Goal: Task Accomplishment & Management: Complete application form

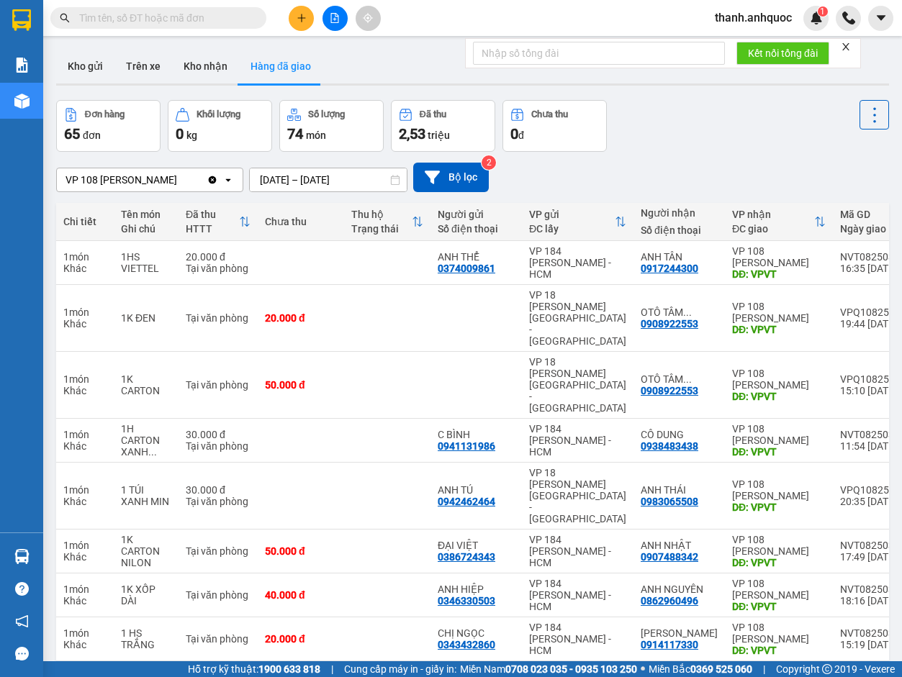
click at [217, 183] on icon "Clear value" at bounding box center [213, 180] width 8 height 8
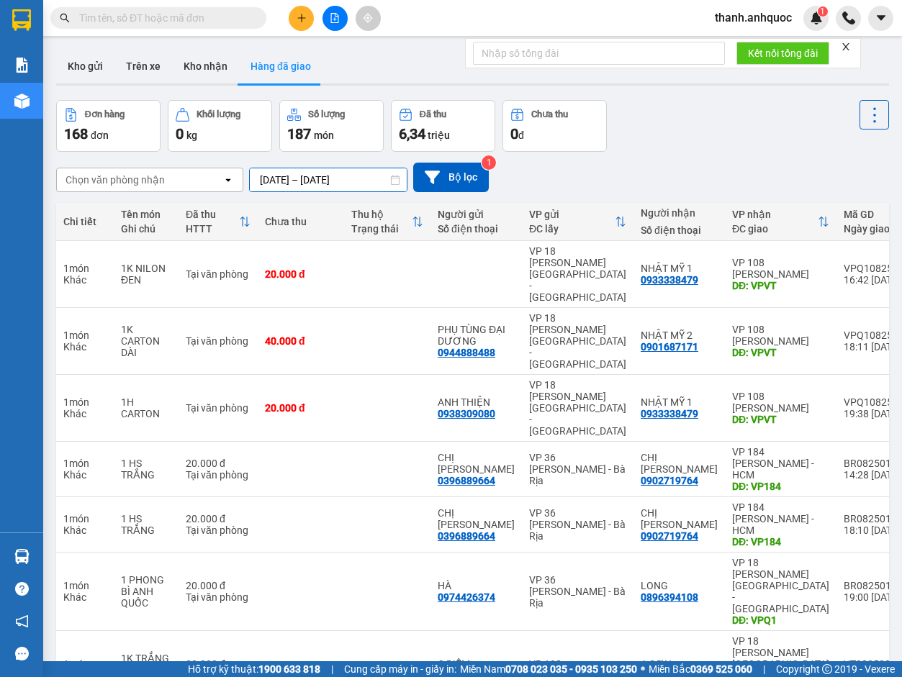
click at [379, 178] on input "[DATE] – [DATE]" at bounding box center [328, 179] width 157 height 23
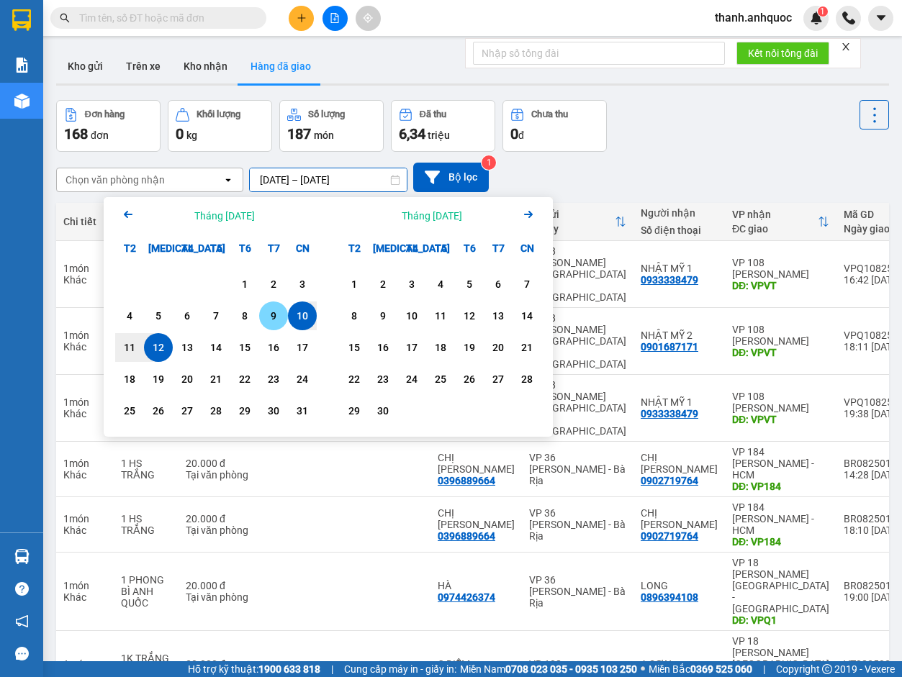
click at [273, 315] on div "9" at bounding box center [273, 315] width 20 height 17
click at [153, 346] on div "12" at bounding box center [158, 347] width 20 height 17
type input "[DATE] – [DATE]"
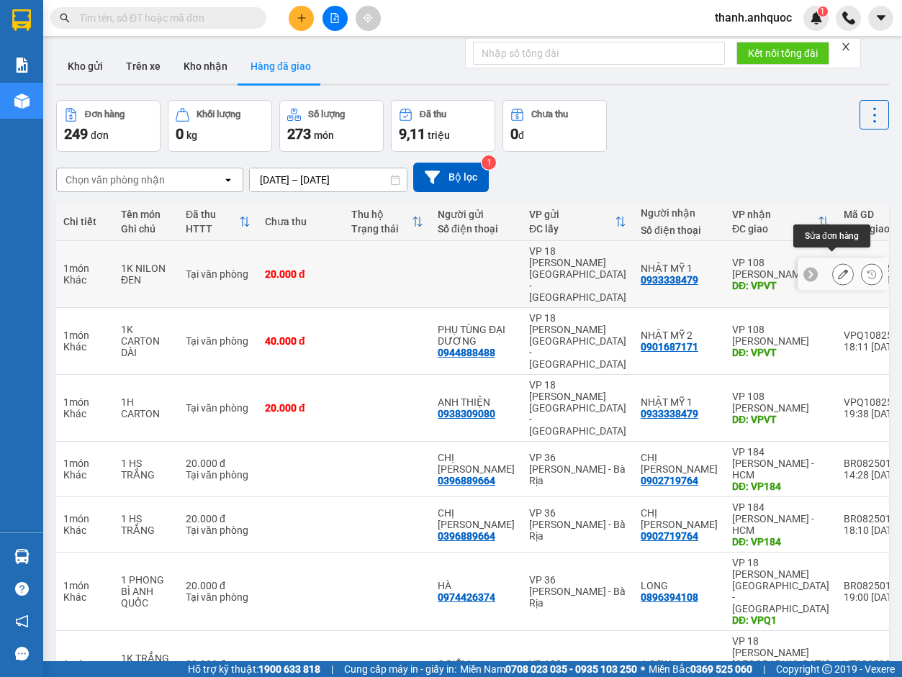
click at [656, 269] on icon at bounding box center [843, 274] width 10 height 10
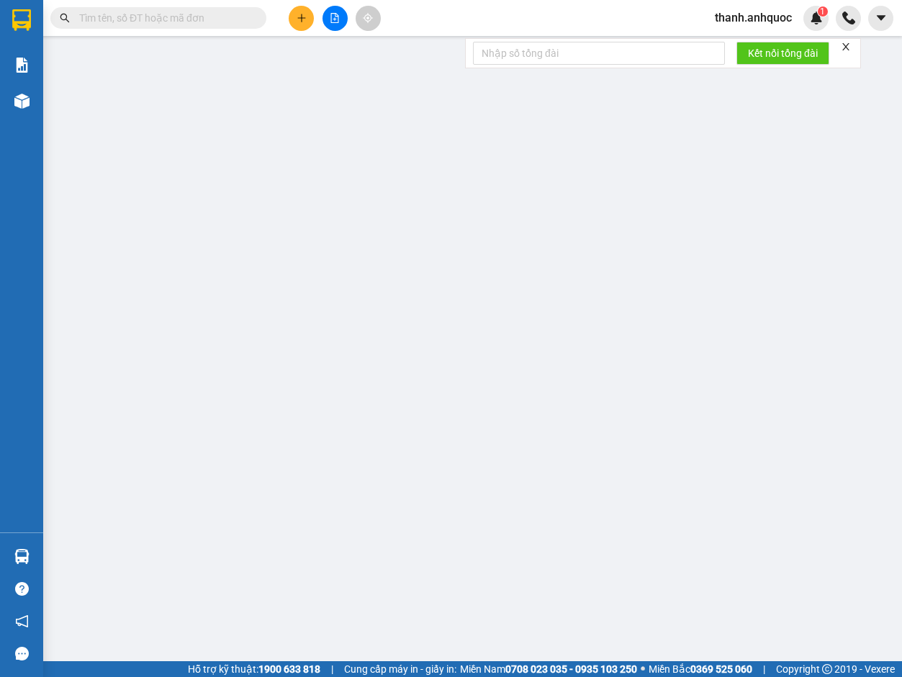
type input "0933338479"
type input "NHẬT MỸ 1"
type input "VPVT"
type input "20.000"
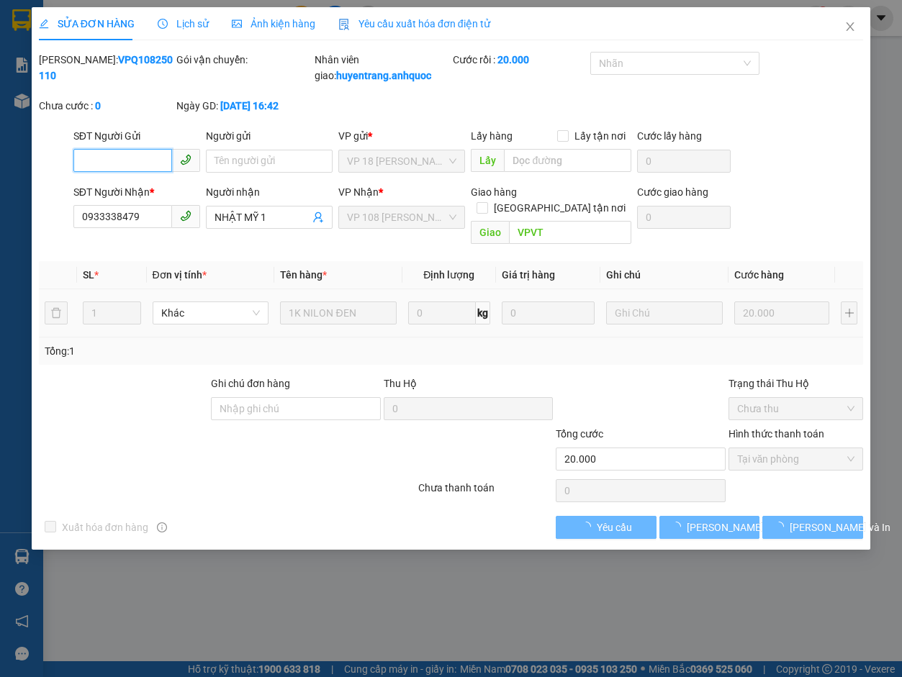
checkbox input "true"
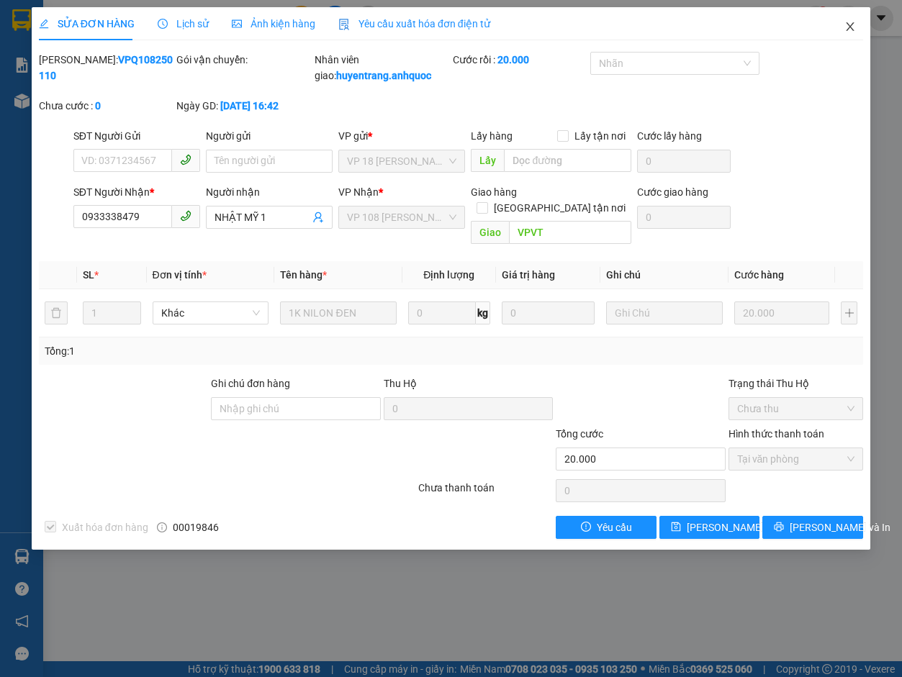
click at [656, 25] on icon "close" at bounding box center [850, 26] width 8 height 9
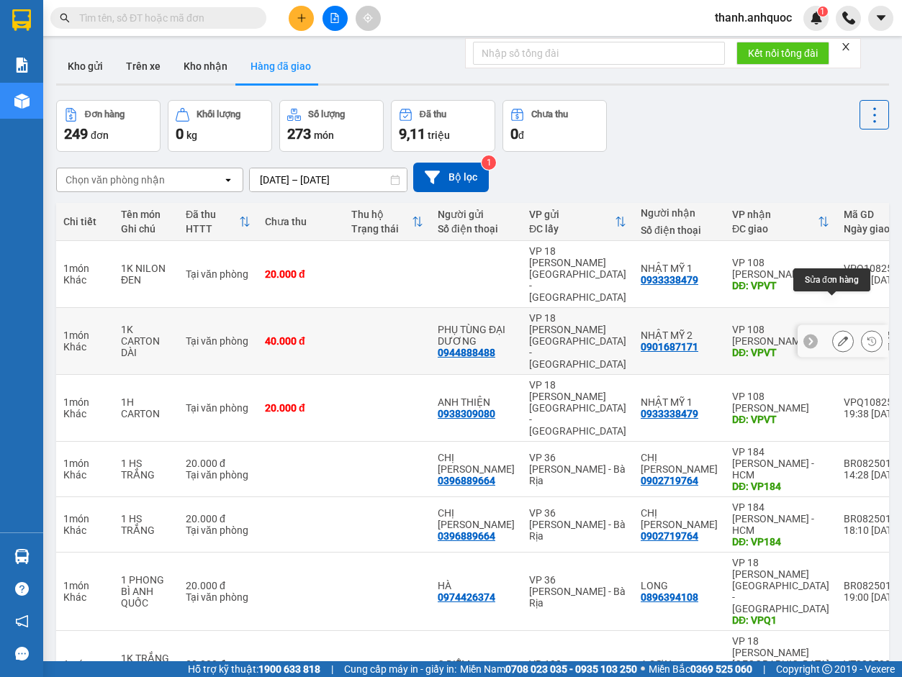
click at [656, 336] on icon at bounding box center [843, 341] width 10 height 10
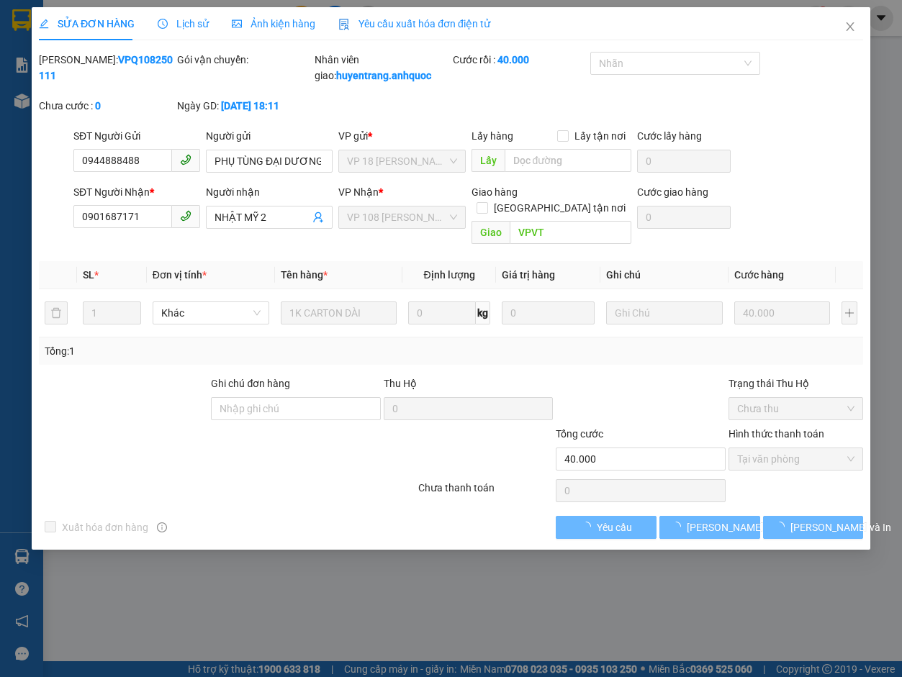
checkbox input "true"
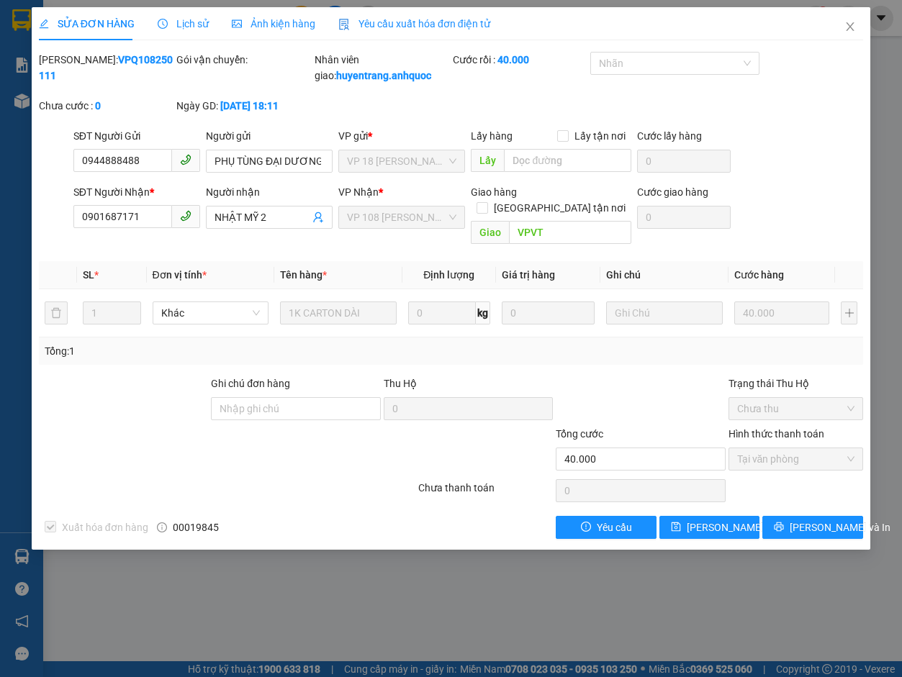
click at [432, 19] on span "Yêu cầu xuất hóa đơn điện tử" at bounding box center [414, 24] width 152 height 12
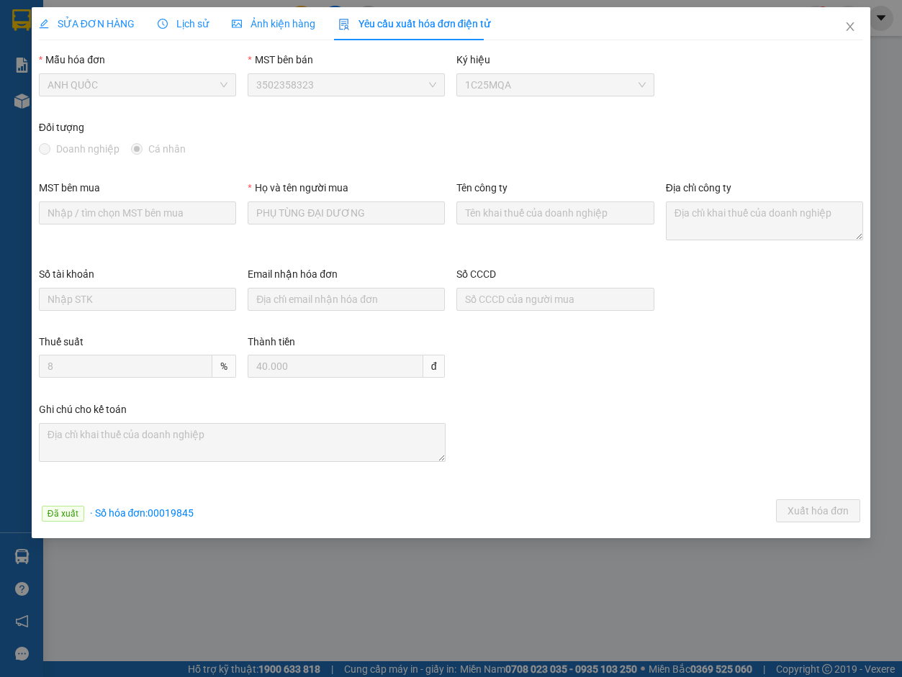
click at [73, 24] on span "SỬA ĐƠN HÀNG" at bounding box center [87, 24] width 96 height 12
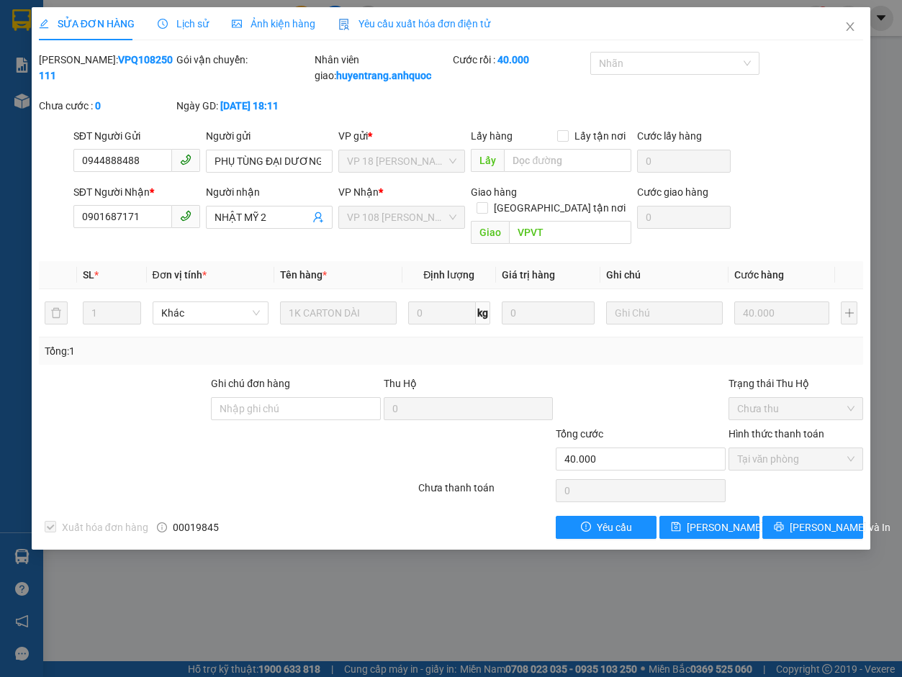
click at [413, 22] on span "Yêu cầu xuất hóa đơn điện tử" at bounding box center [414, 24] width 152 height 12
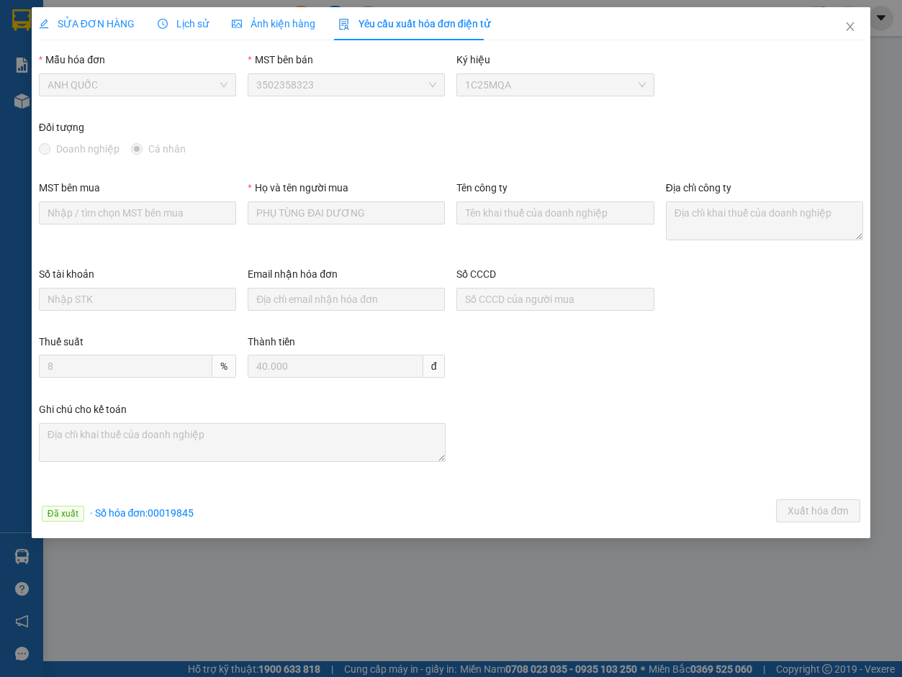
click at [114, 22] on span "SỬA ĐƠN HÀNG" at bounding box center [87, 24] width 96 height 12
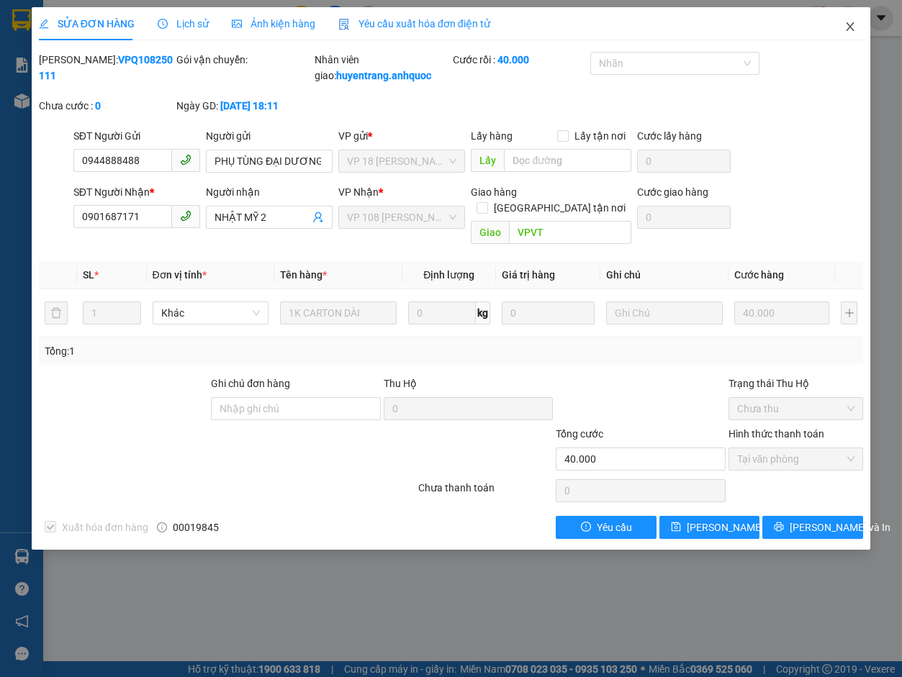
click at [656, 27] on icon "close" at bounding box center [850, 27] width 12 height 12
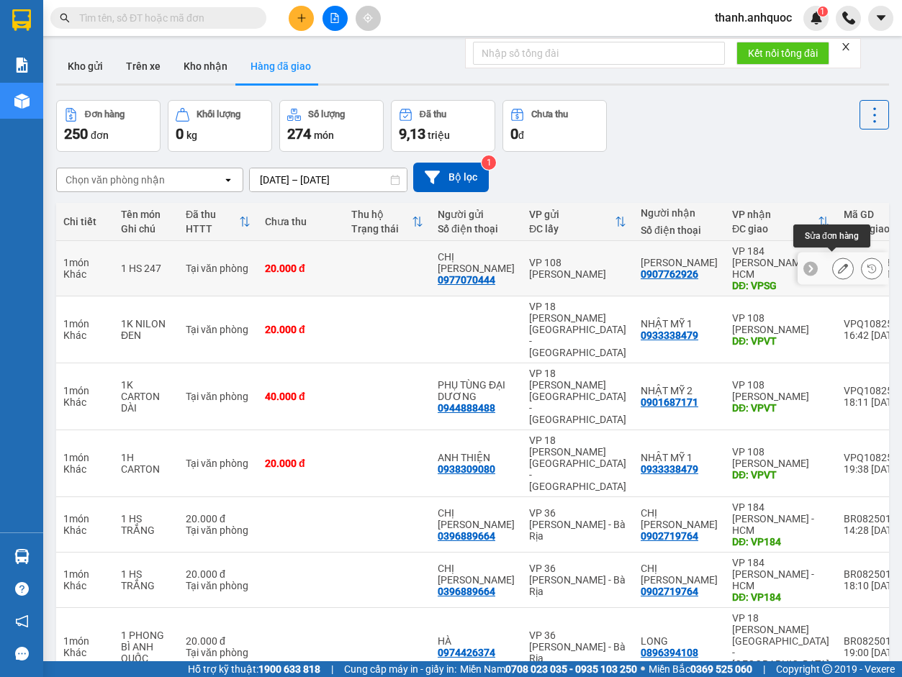
click at [656, 268] on icon at bounding box center [843, 268] width 10 height 10
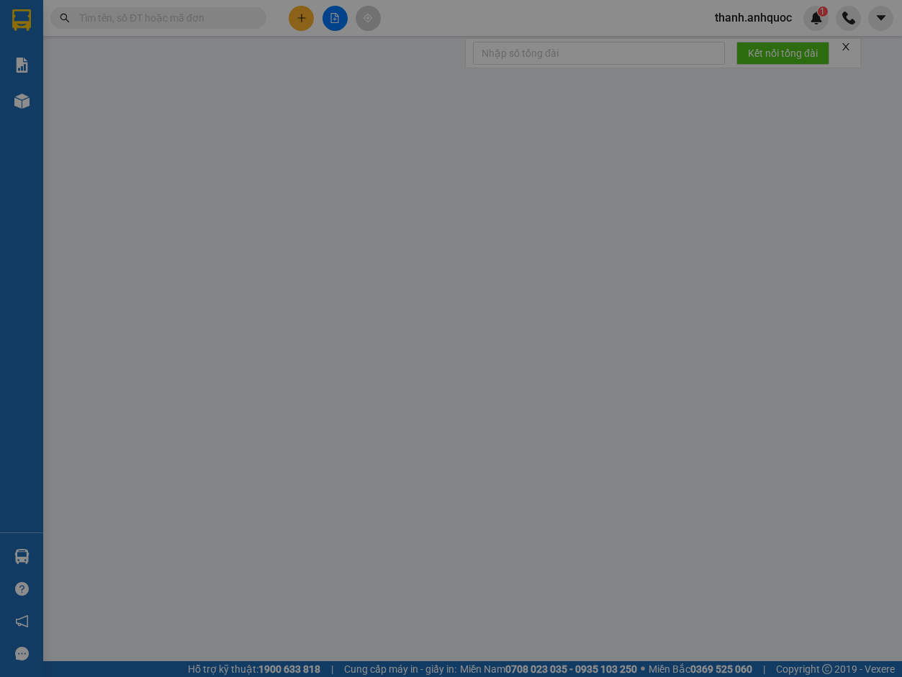
type input "0977070444"
type input "CHỊ [PERSON_NAME]"
type input "0907762926"
type input "[PERSON_NAME]"
type input "VPSG"
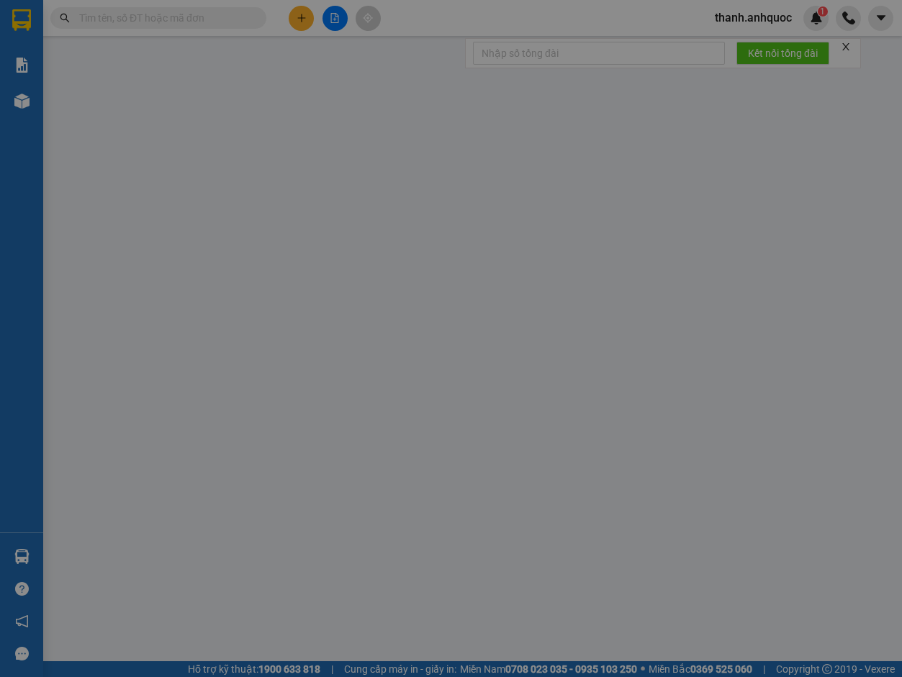
type input "20.000"
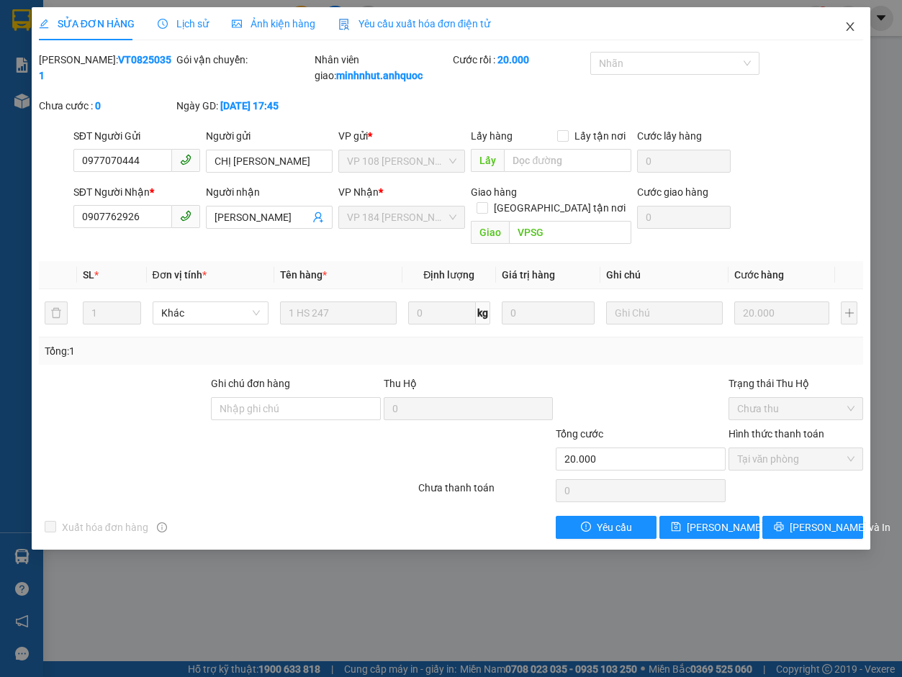
click at [656, 27] on icon "close" at bounding box center [850, 27] width 12 height 12
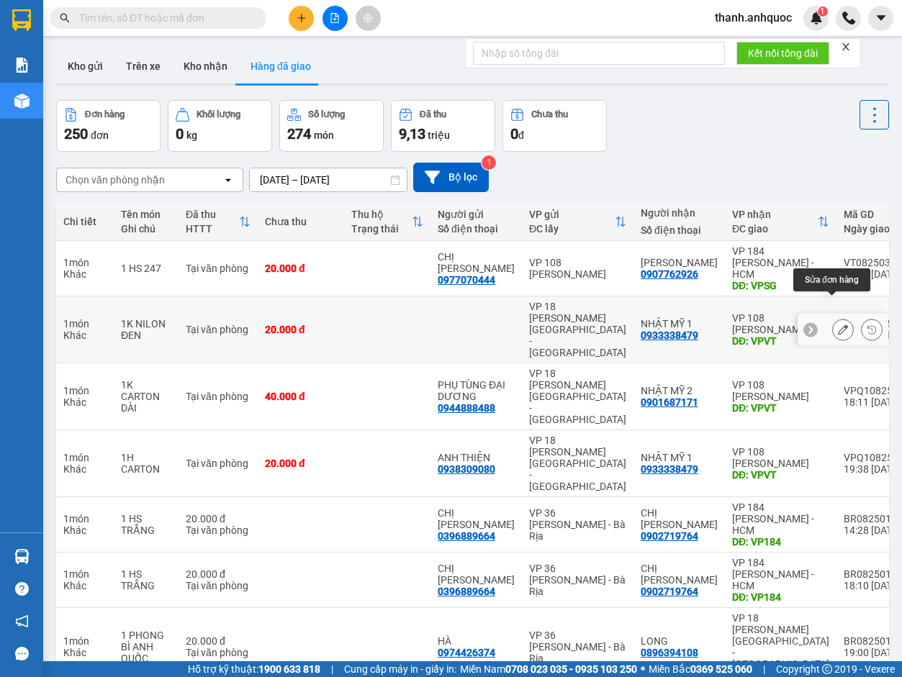
click at [656, 325] on icon at bounding box center [843, 330] width 10 height 10
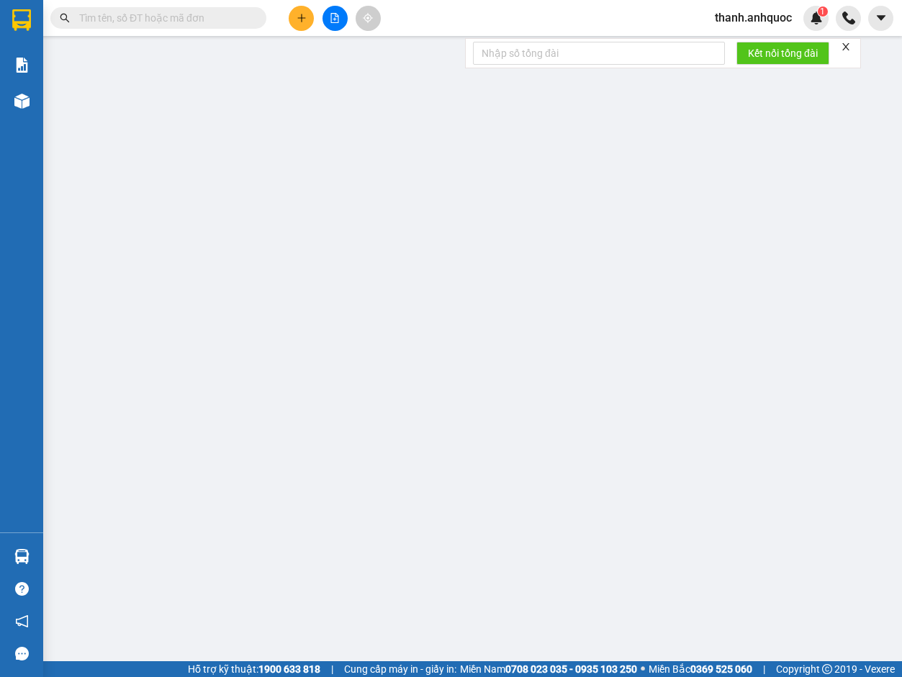
type input "0933338479"
type input "NHẬT MỸ 1"
type input "VPVT"
type input "20.000"
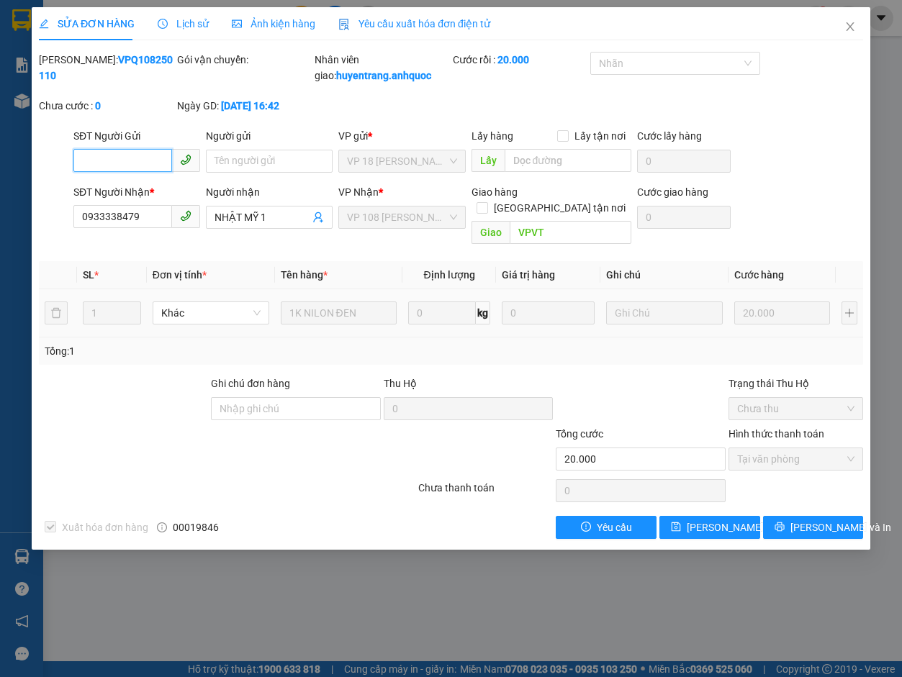
checkbox input "true"
click at [405, 24] on span "Yêu cầu xuất hóa đơn điện tử" at bounding box center [414, 24] width 152 height 12
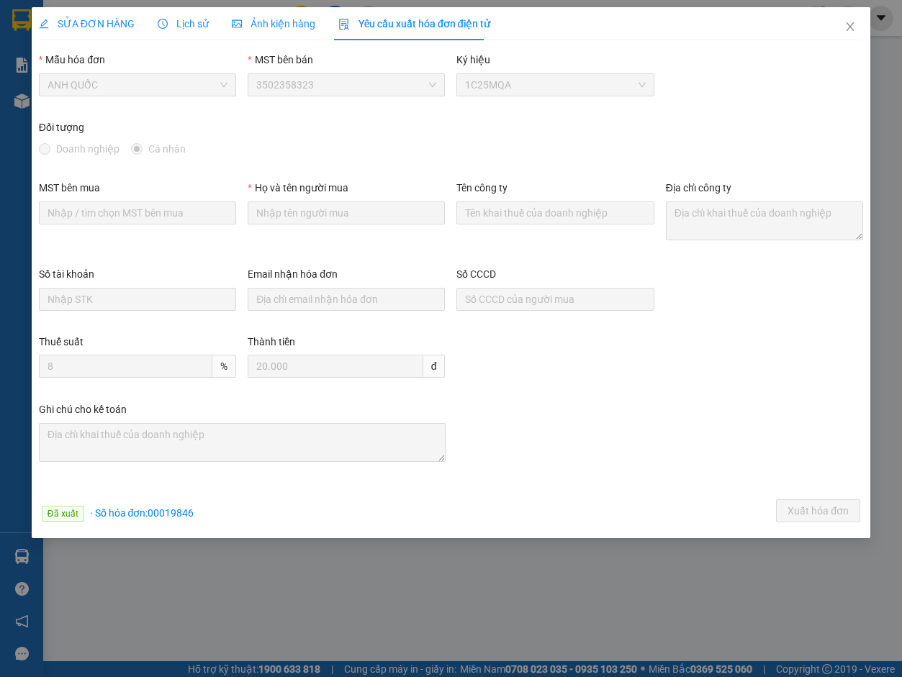
click at [92, 24] on span "SỬA ĐƠN HÀNG" at bounding box center [87, 24] width 96 height 12
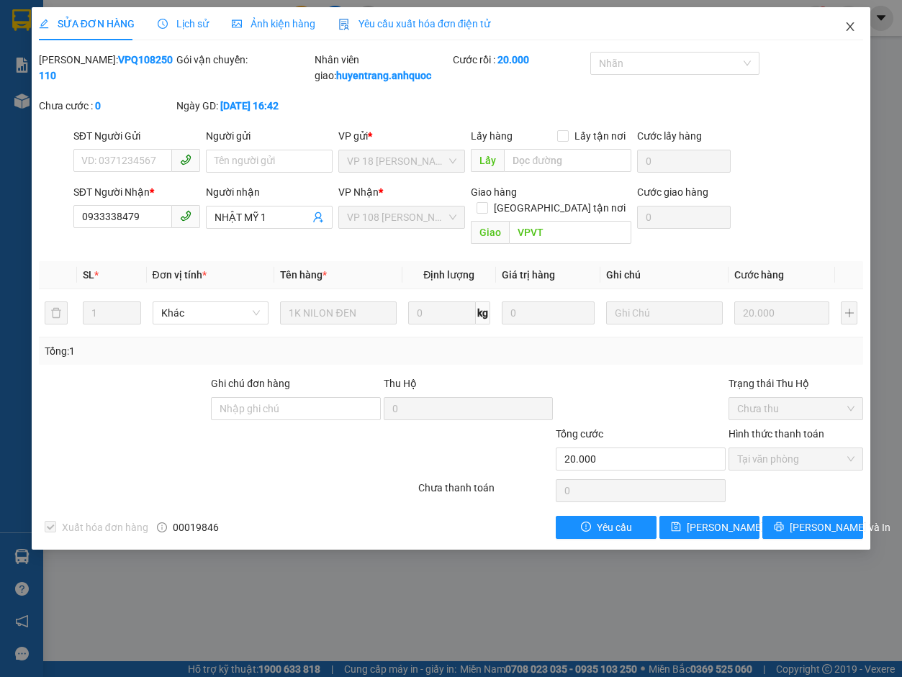
click at [656, 24] on icon "close" at bounding box center [850, 27] width 12 height 12
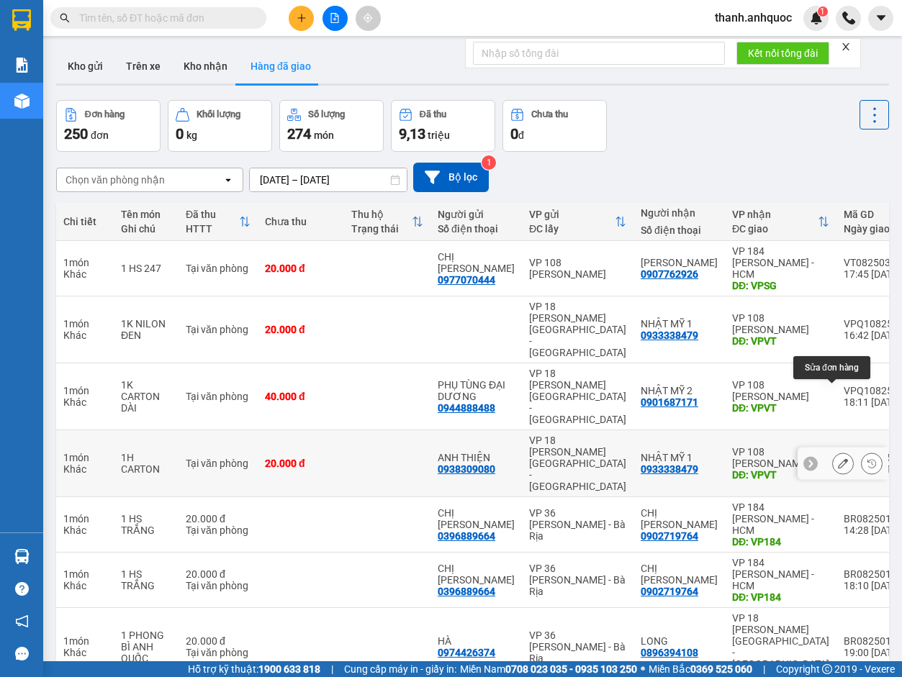
click at [656, 435] on icon at bounding box center [843, 463] width 10 height 10
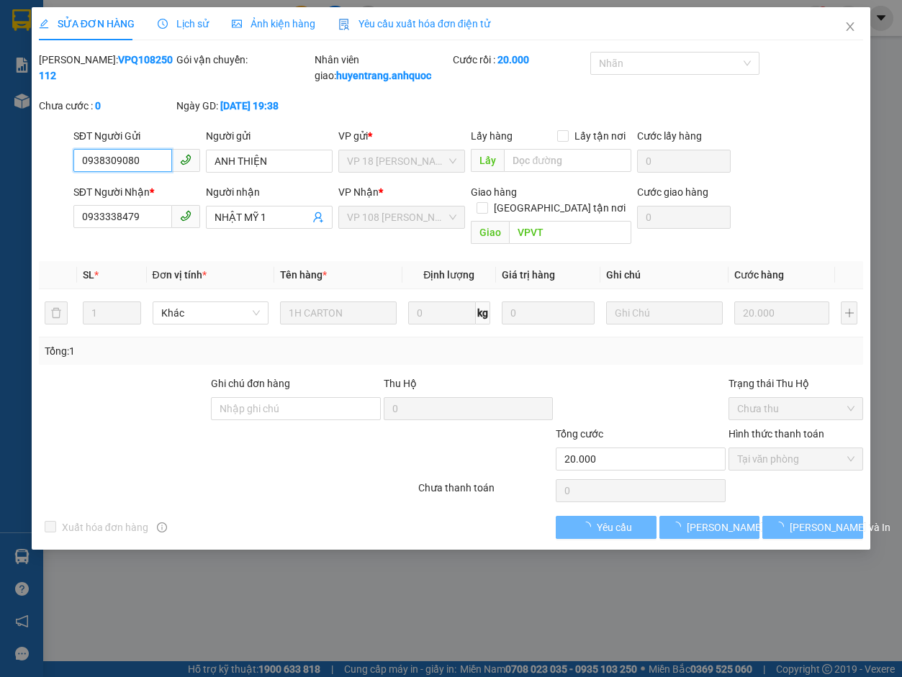
checkbox input "true"
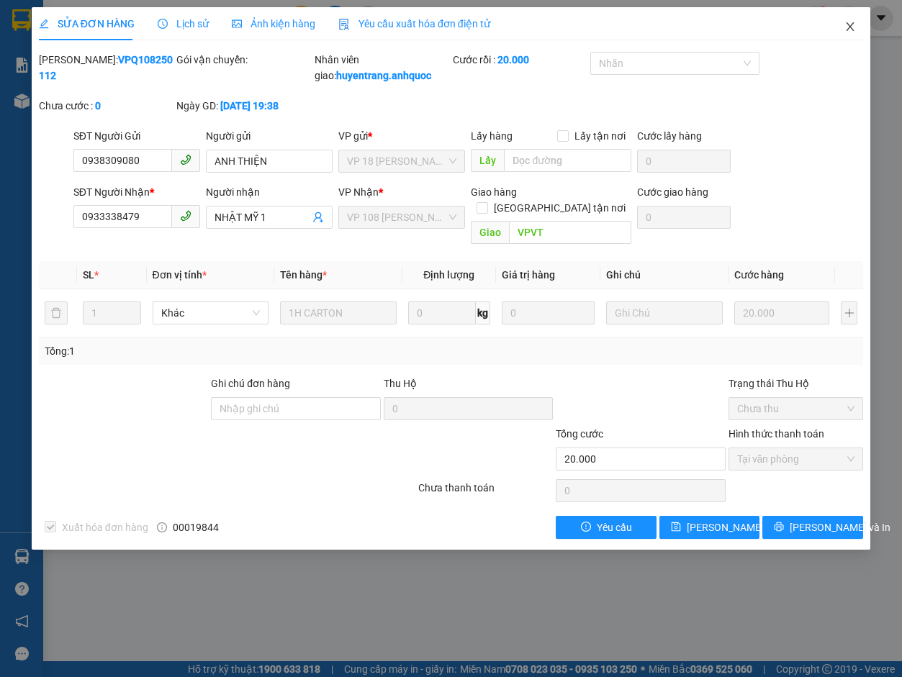
click at [656, 24] on icon "close" at bounding box center [850, 27] width 12 height 12
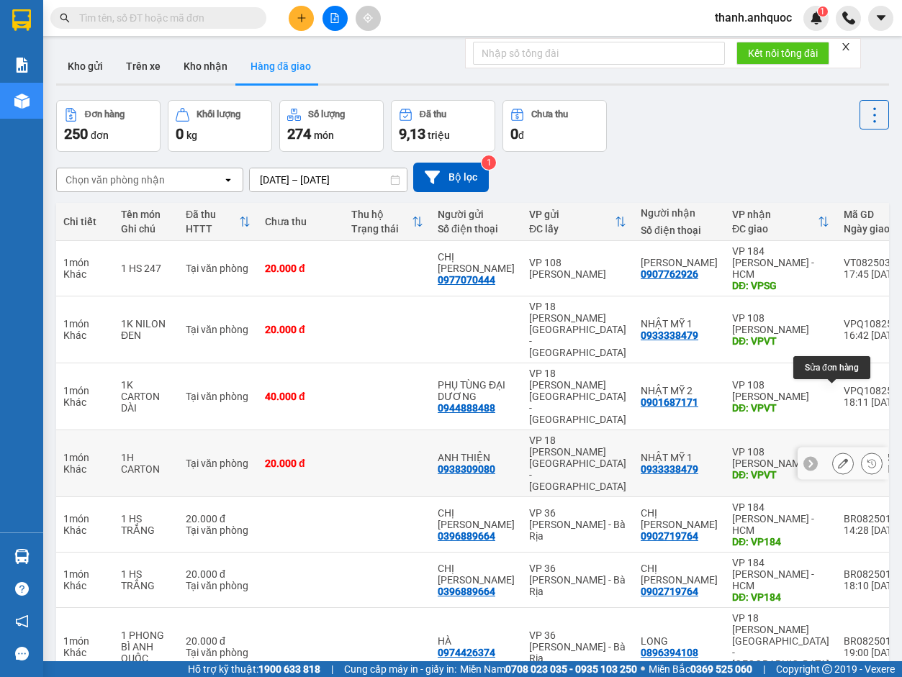
click at [656, 435] on button at bounding box center [843, 463] width 20 height 25
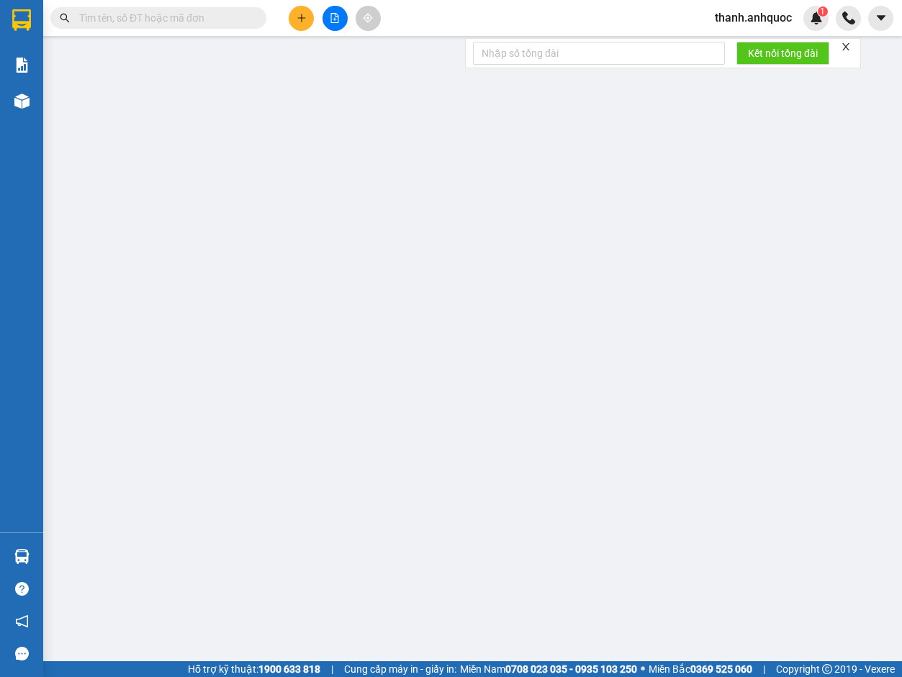
type input "0938309080"
type input "ANH THIỆN"
type input "0933338479"
type input "NHẬT MỸ 1"
type input "VPVT"
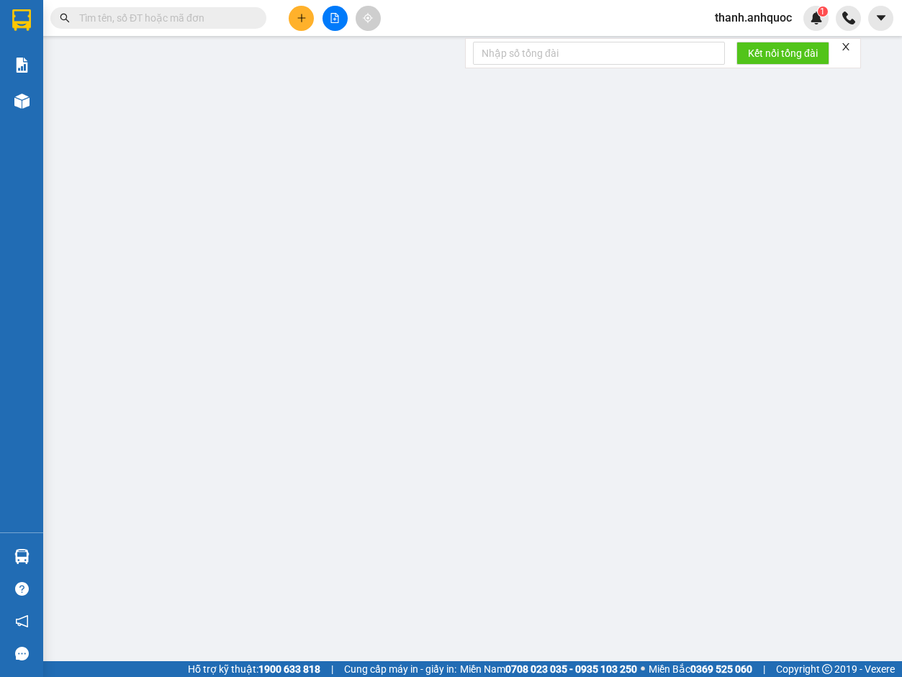
type input "20.000"
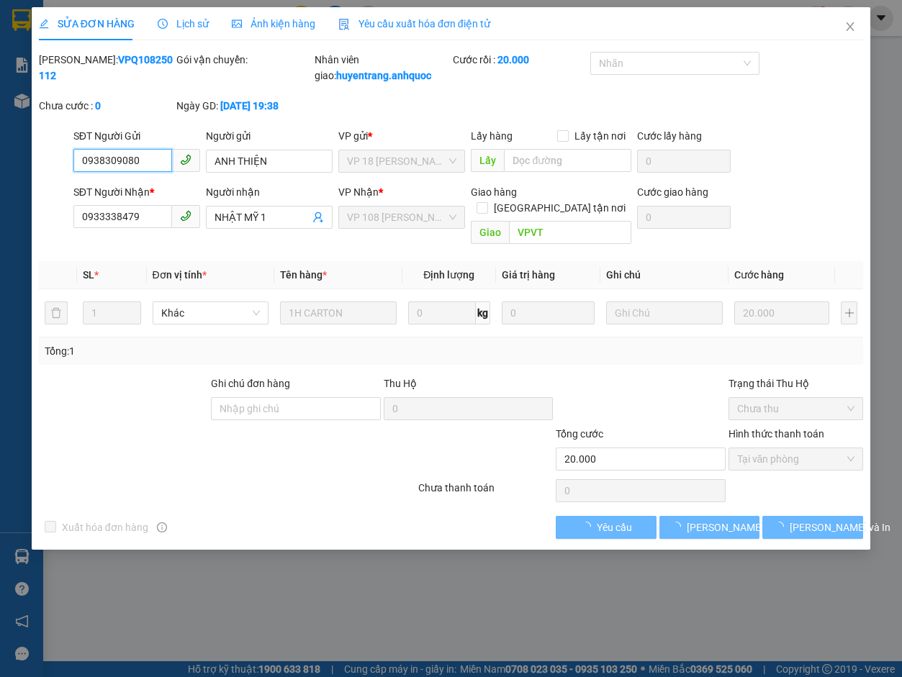
checkbox input "true"
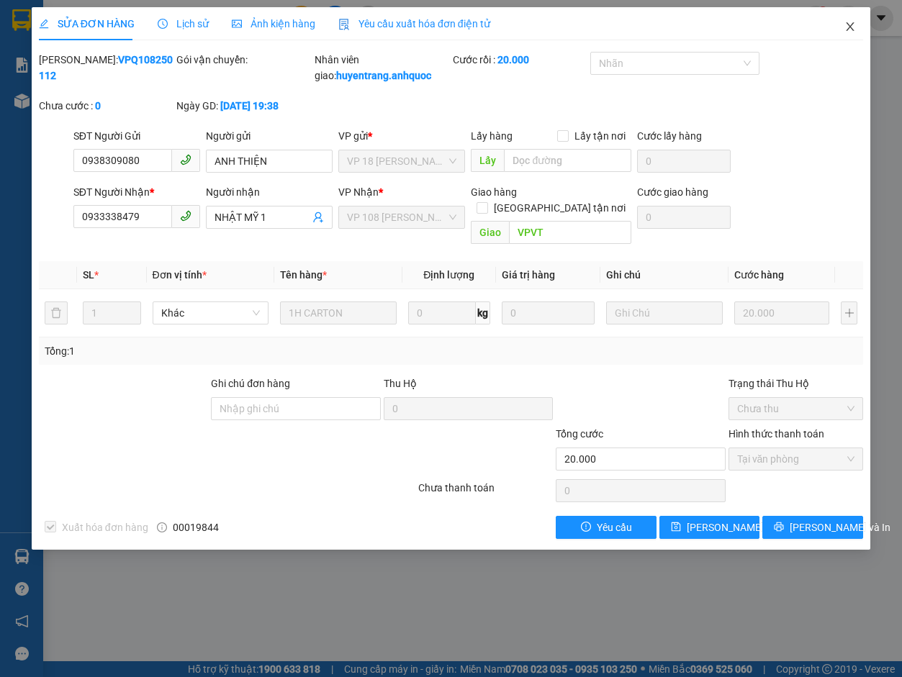
click at [656, 22] on icon "close" at bounding box center [850, 27] width 12 height 12
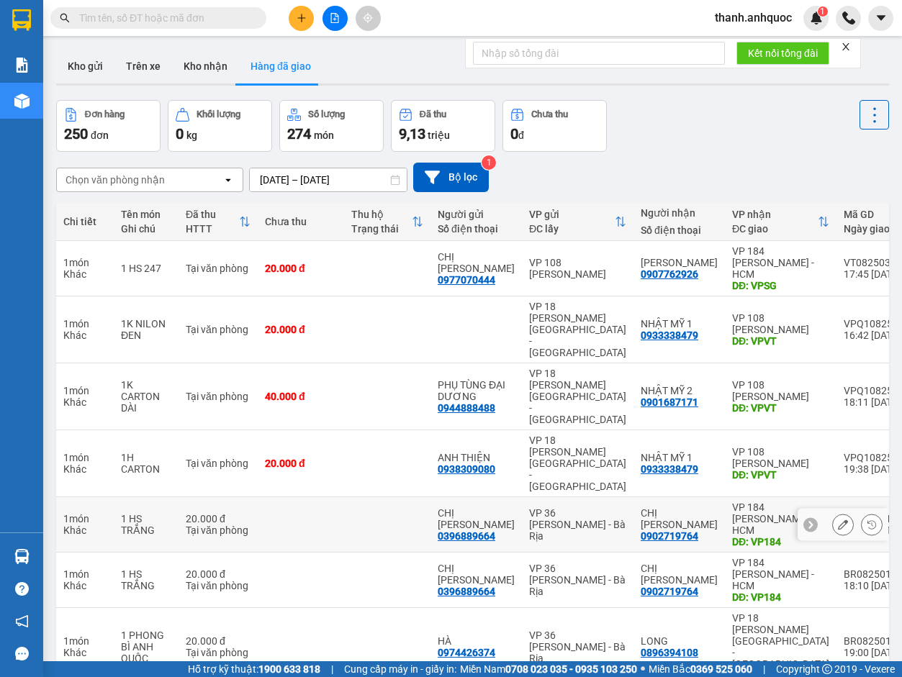
click at [656, 435] on icon at bounding box center [843, 525] width 10 height 10
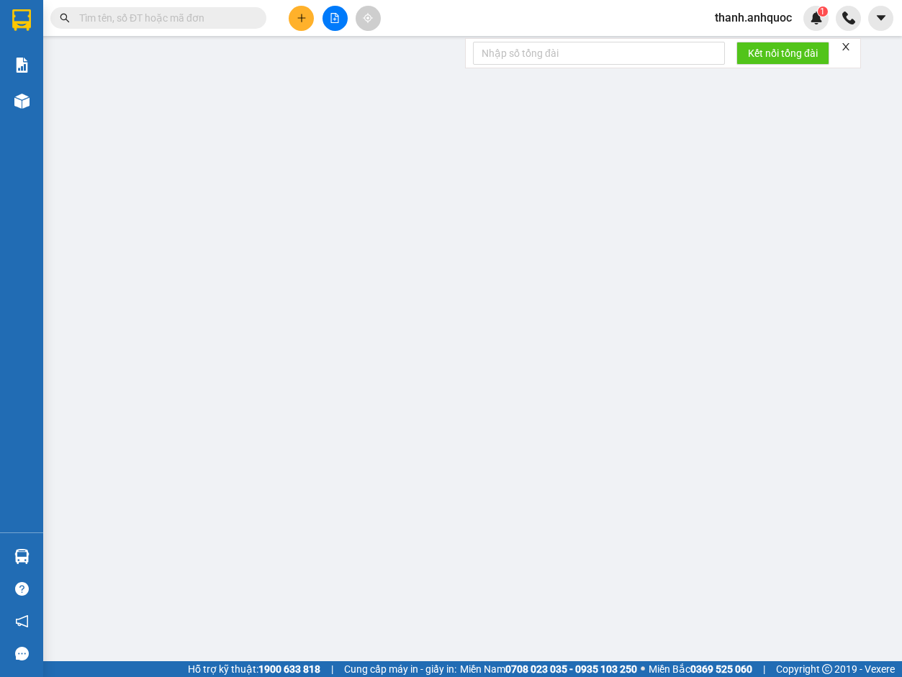
type input "0396889664"
type input "CHỊ [PERSON_NAME]"
type input "0902719764"
type input "CHỊ [PERSON_NAME]"
type input "VP184"
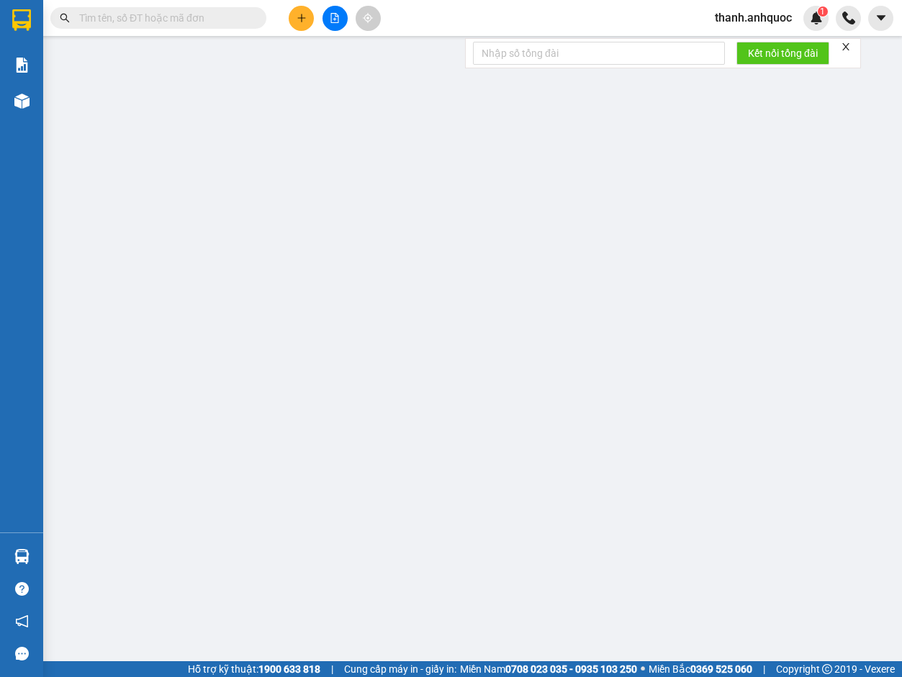
type input "20.000"
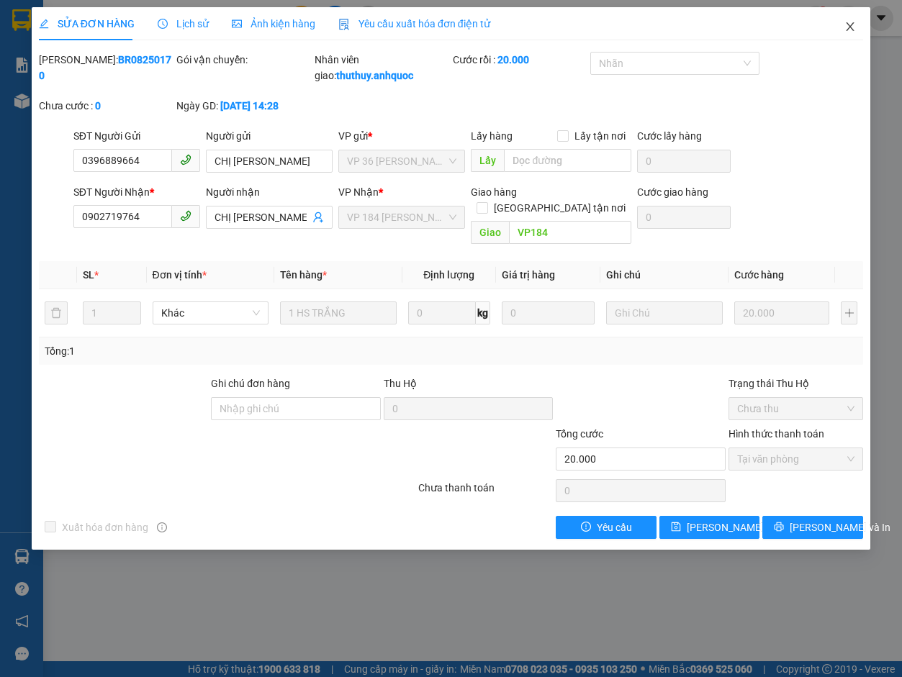
click at [656, 25] on icon "close" at bounding box center [850, 26] width 8 height 9
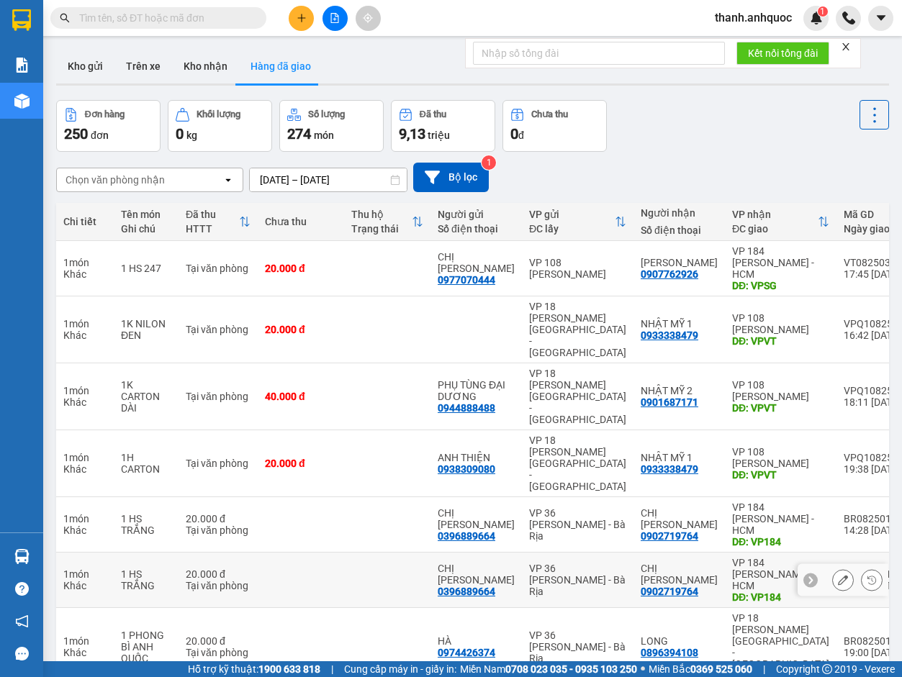
click at [656, 435] on icon at bounding box center [843, 580] width 10 height 10
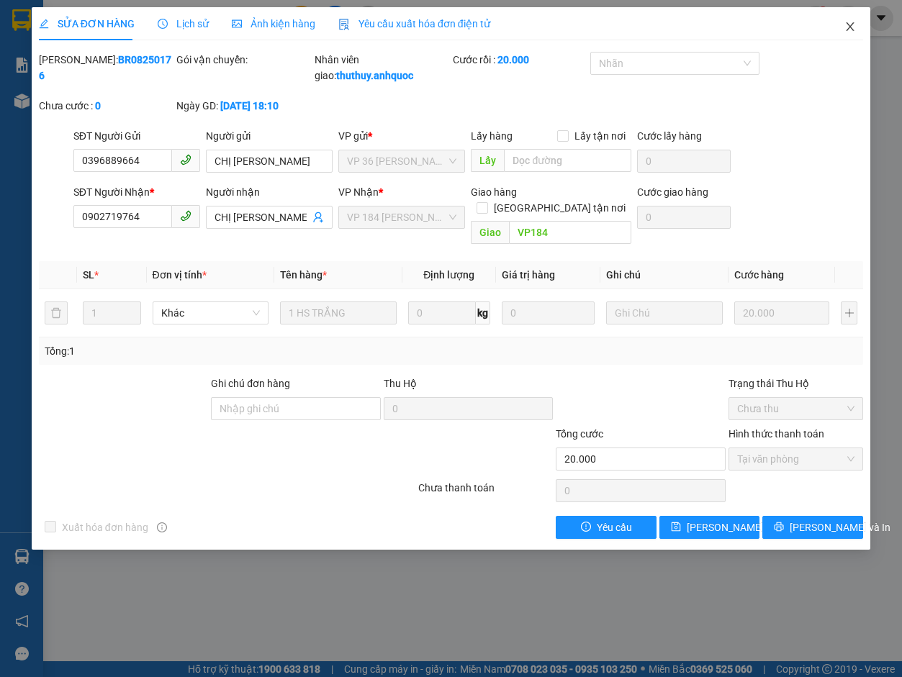
click at [656, 27] on icon "close" at bounding box center [850, 27] width 12 height 12
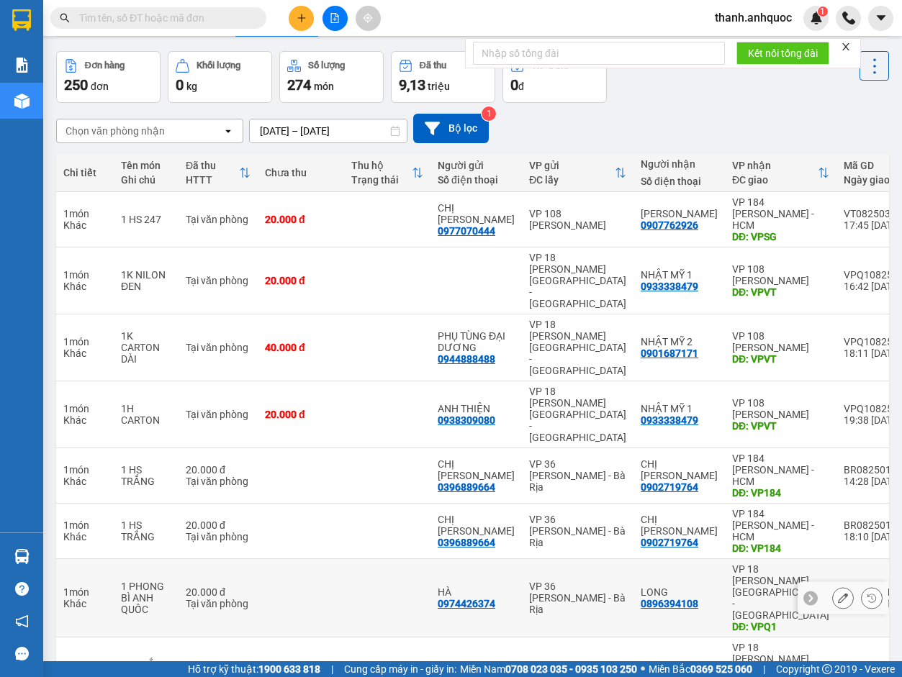
scroll to position [72, 0]
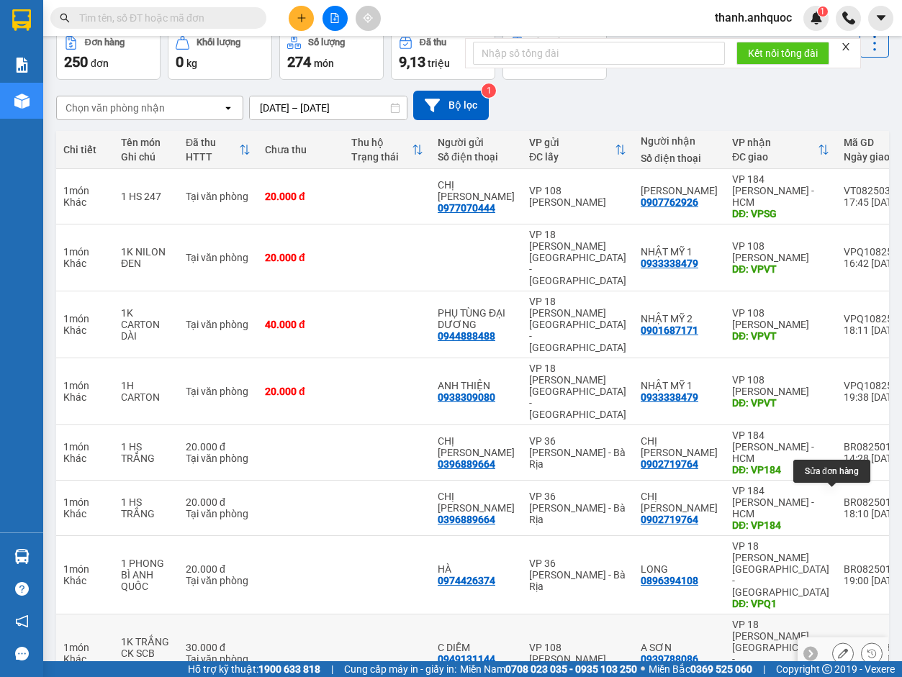
click at [656, 435] on button at bounding box center [843, 653] width 20 height 25
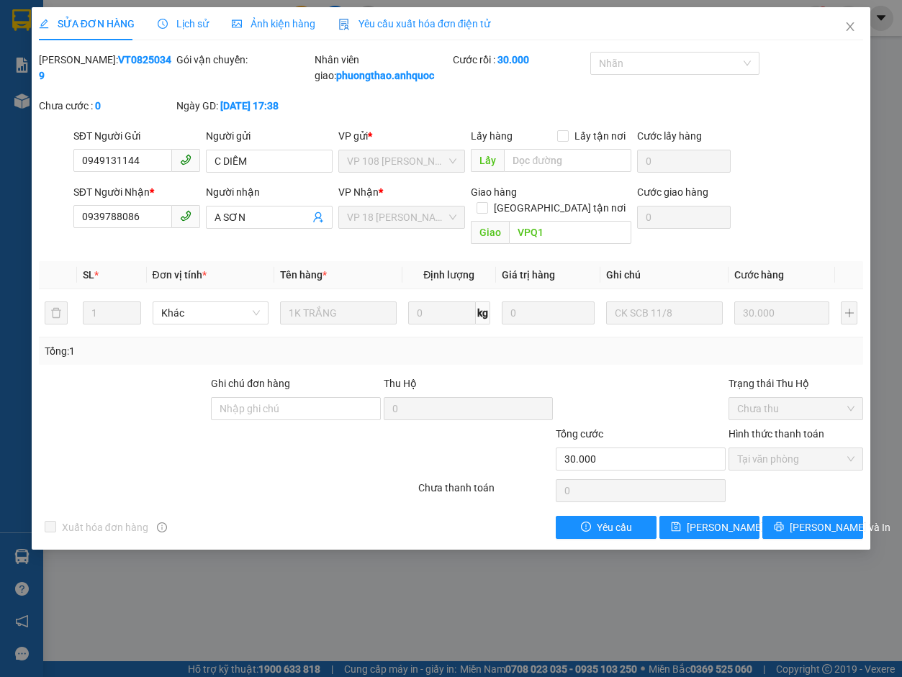
click at [378, 18] on span "Yêu cầu xuất hóa đơn điện tử" at bounding box center [414, 24] width 152 height 12
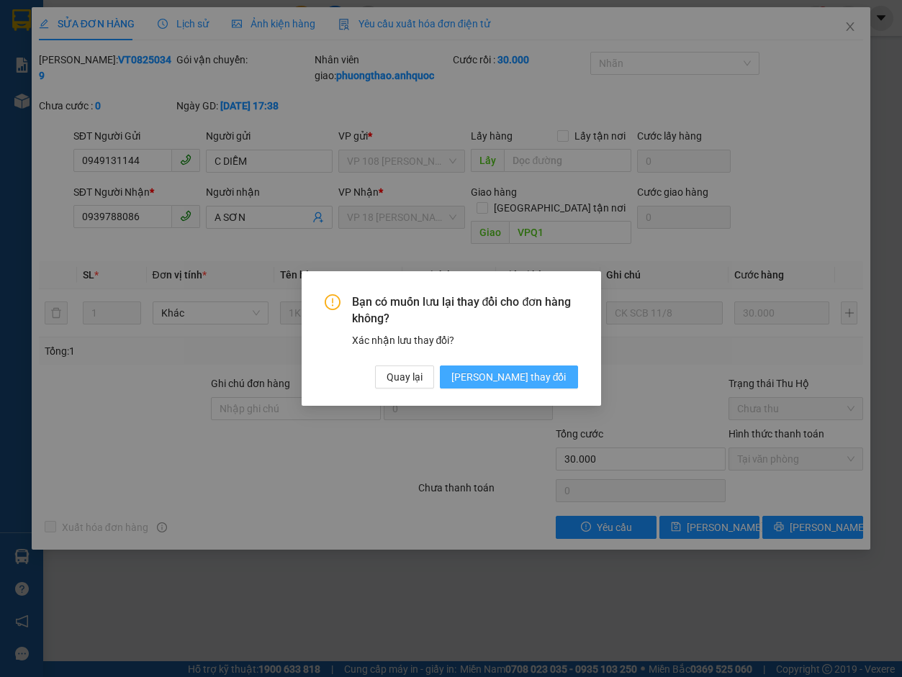
click at [538, 376] on span "[PERSON_NAME] thay đổi" at bounding box center [508, 377] width 115 height 16
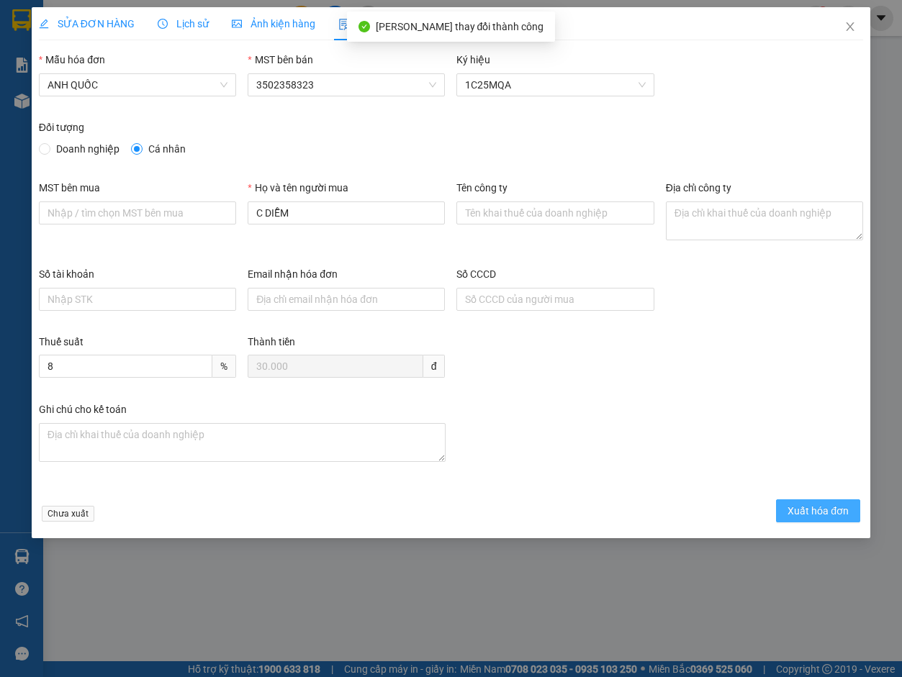
click at [656, 435] on button "Xuất hóa đơn" at bounding box center [818, 510] width 84 height 23
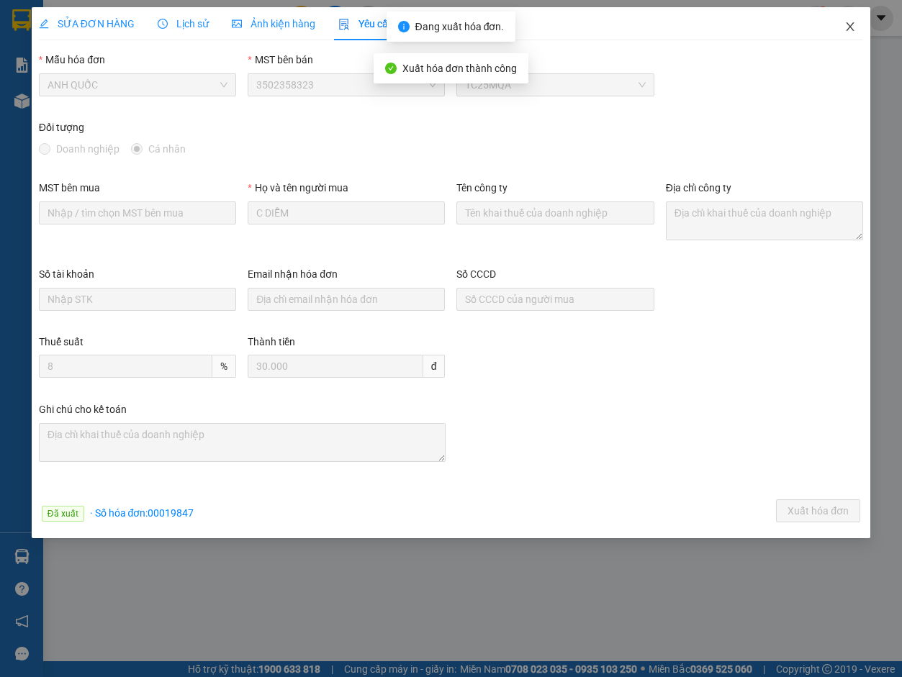
click at [656, 25] on icon "close" at bounding box center [850, 26] width 8 height 9
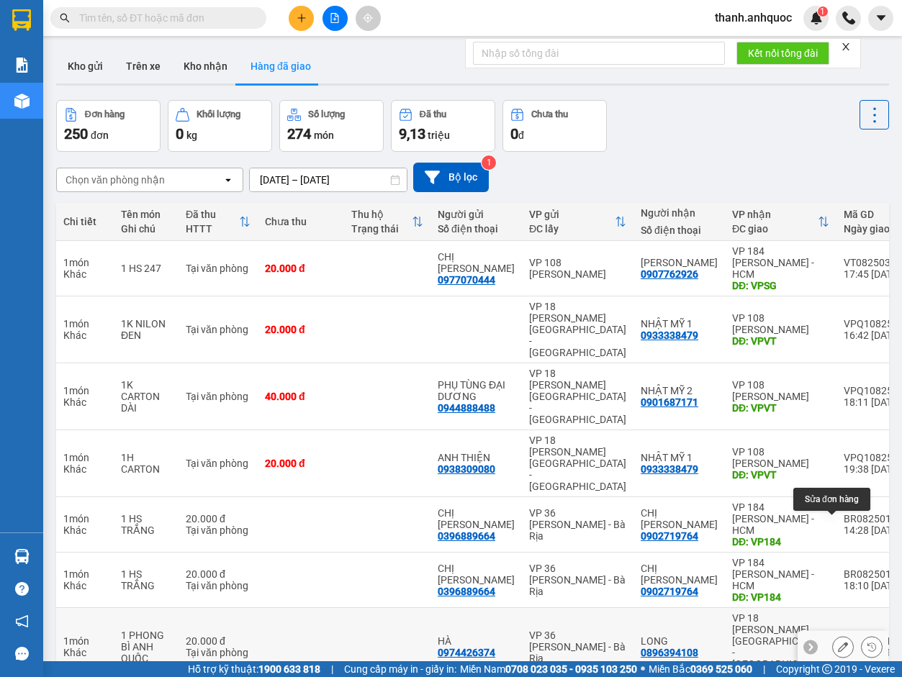
click at [656, 435] on icon at bounding box center [843, 647] width 10 height 10
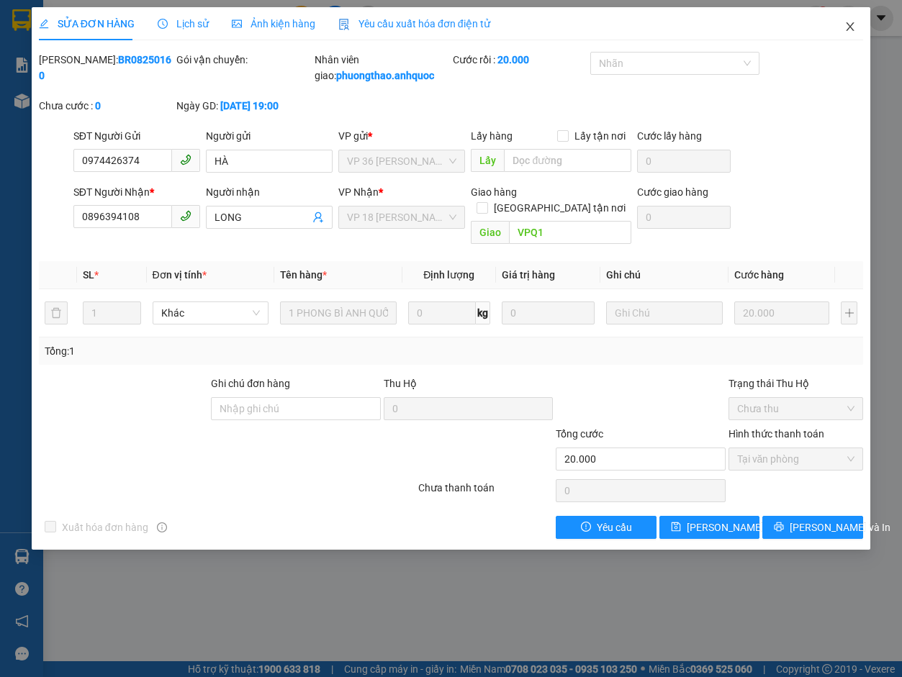
click at [656, 30] on icon "close" at bounding box center [850, 27] width 12 height 12
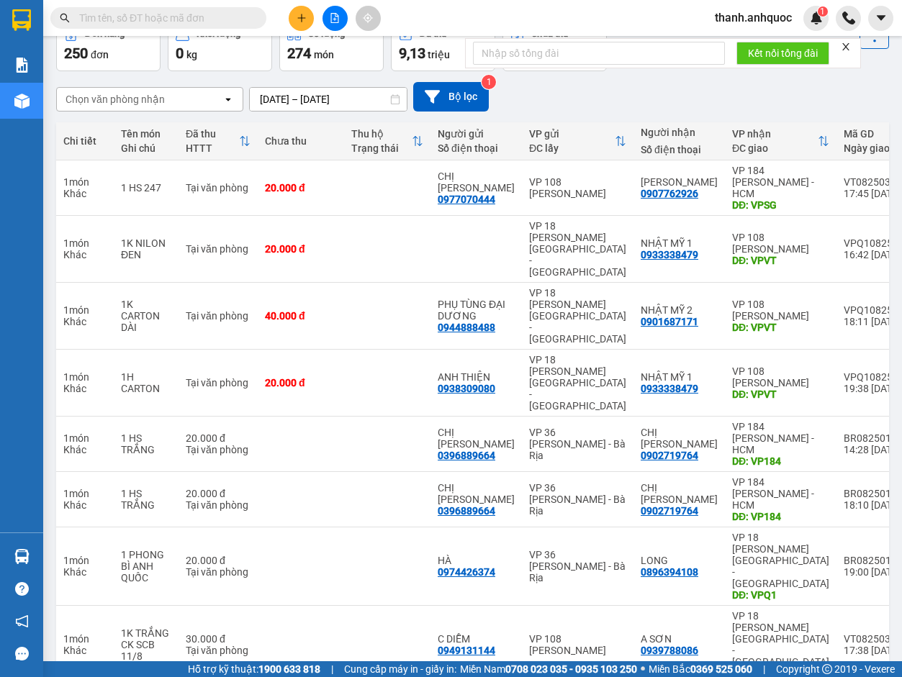
scroll to position [83, 0]
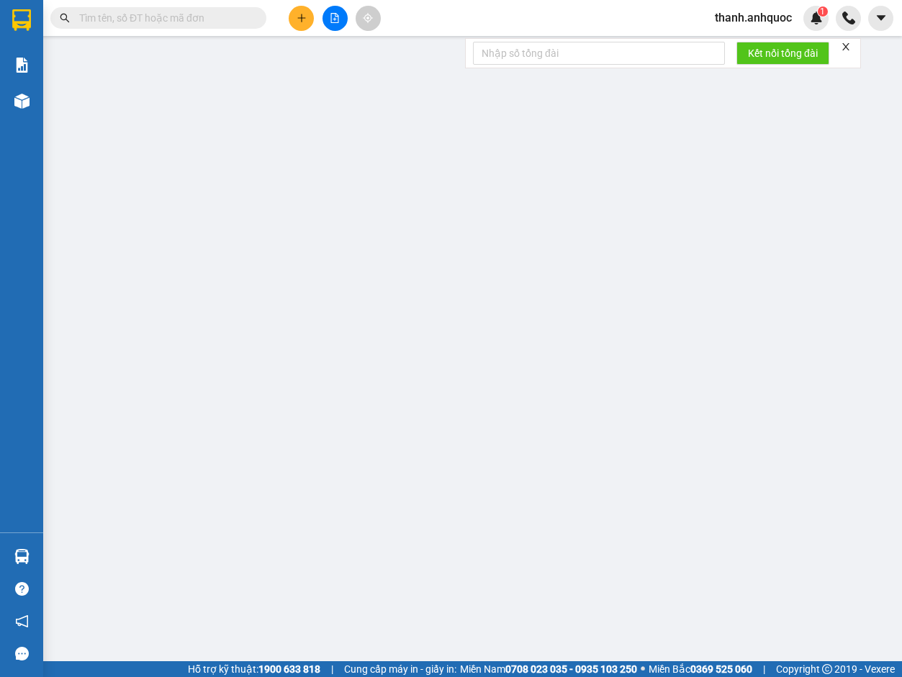
type input "0374009861"
type input "ANH THỂ"
type input "0917244300"
type input "ANH TÂN"
type input "VPVT"
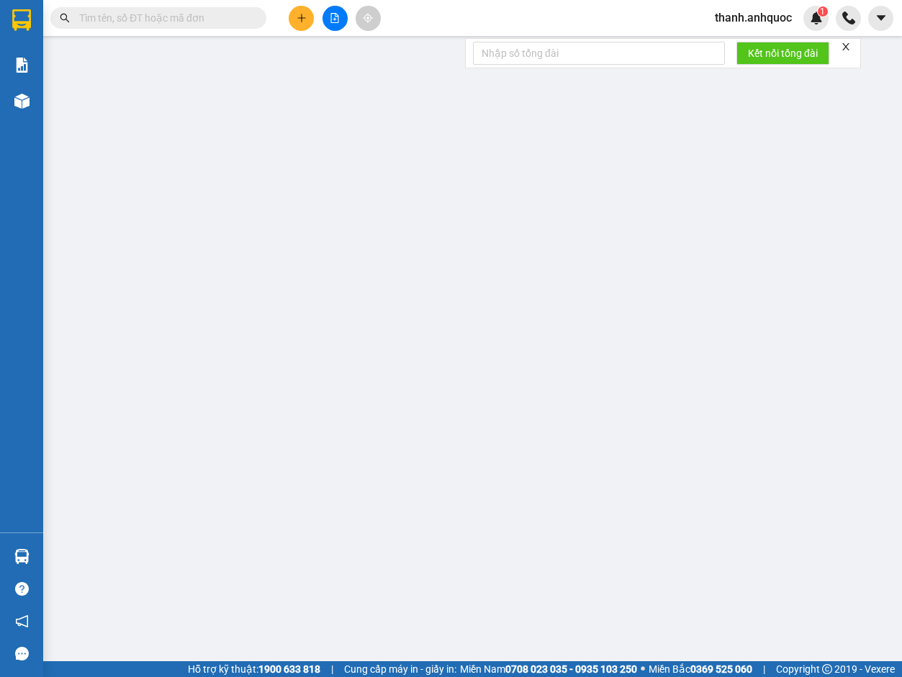
type input "TM 11/8 THỦY"
type input "20.000"
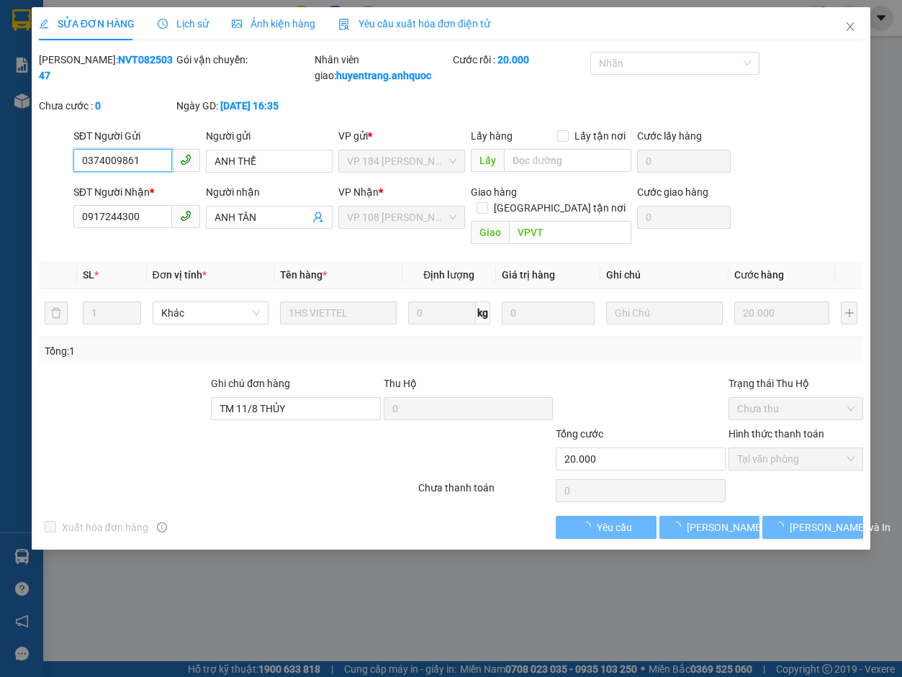
checkbox input "true"
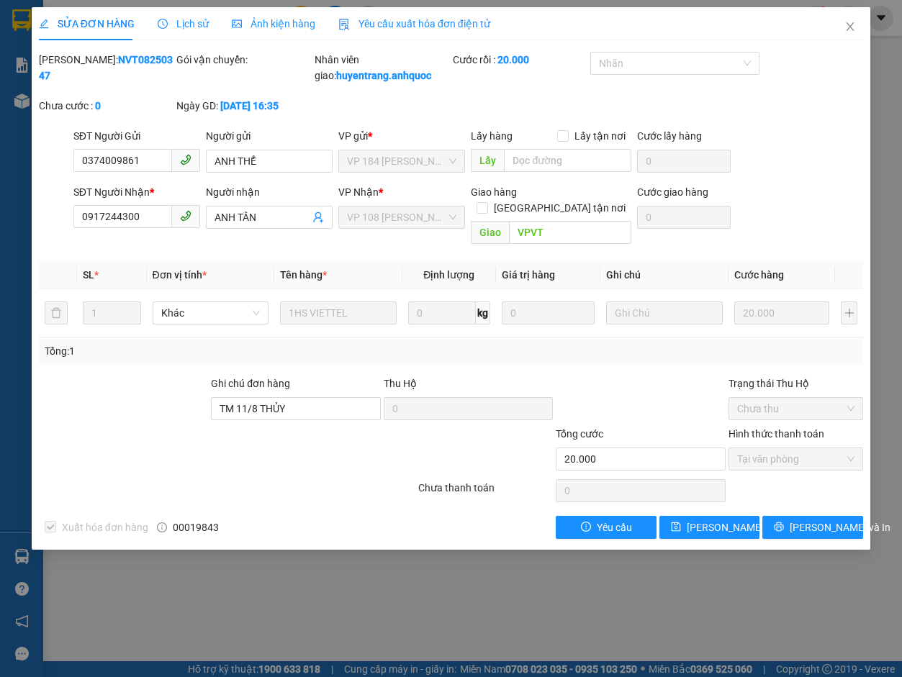
click at [403, 23] on span "Yêu cầu xuất hóa đơn điện tử" at bounding box center [414, 24] width 152 height 12
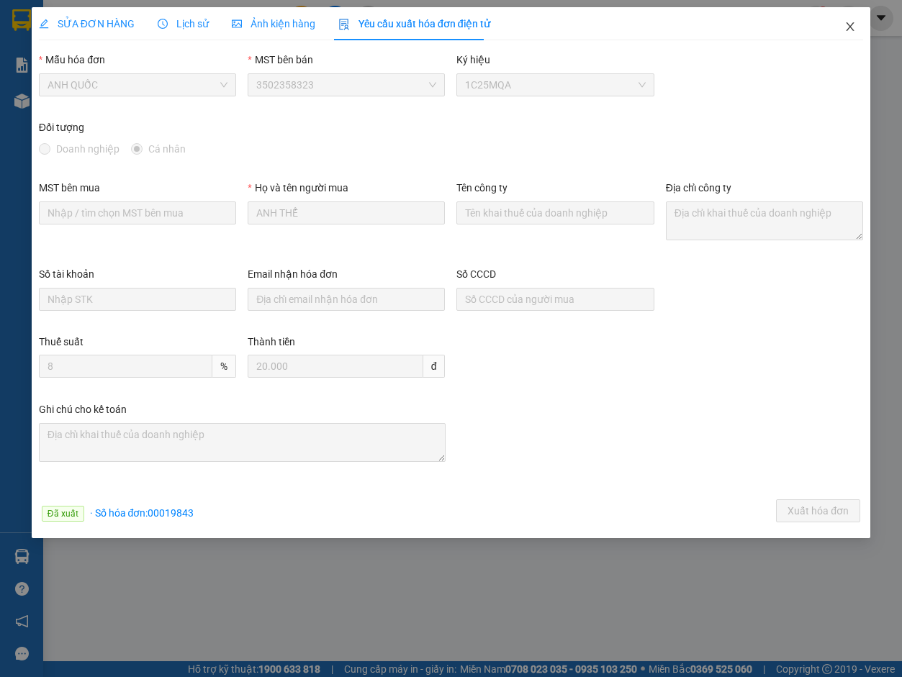
click at [656, 23] on icon "close" at bounding box center [850, 27] width 12 height 12
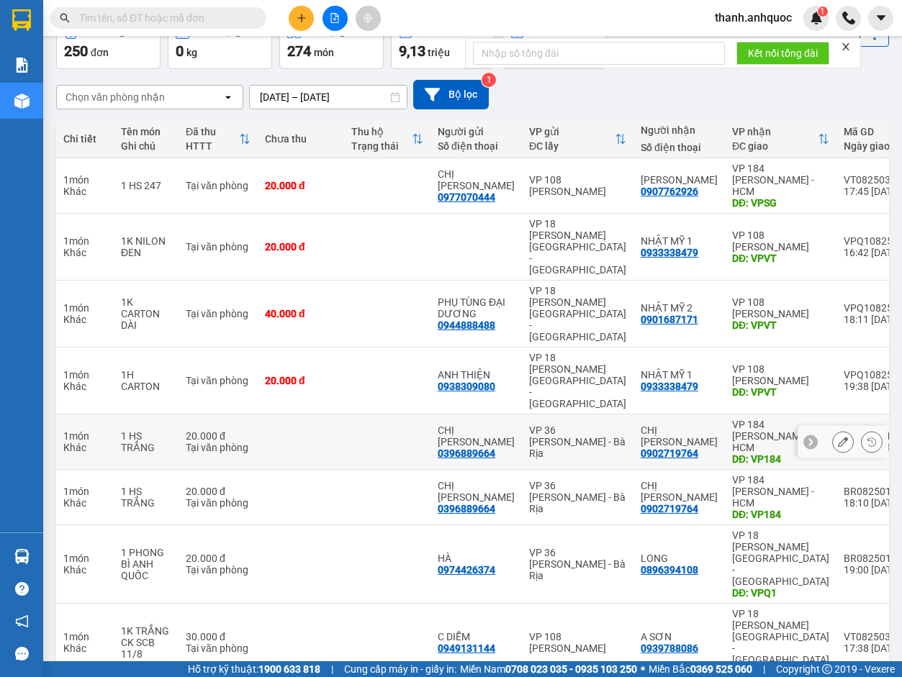
scroll to position [83, 0]
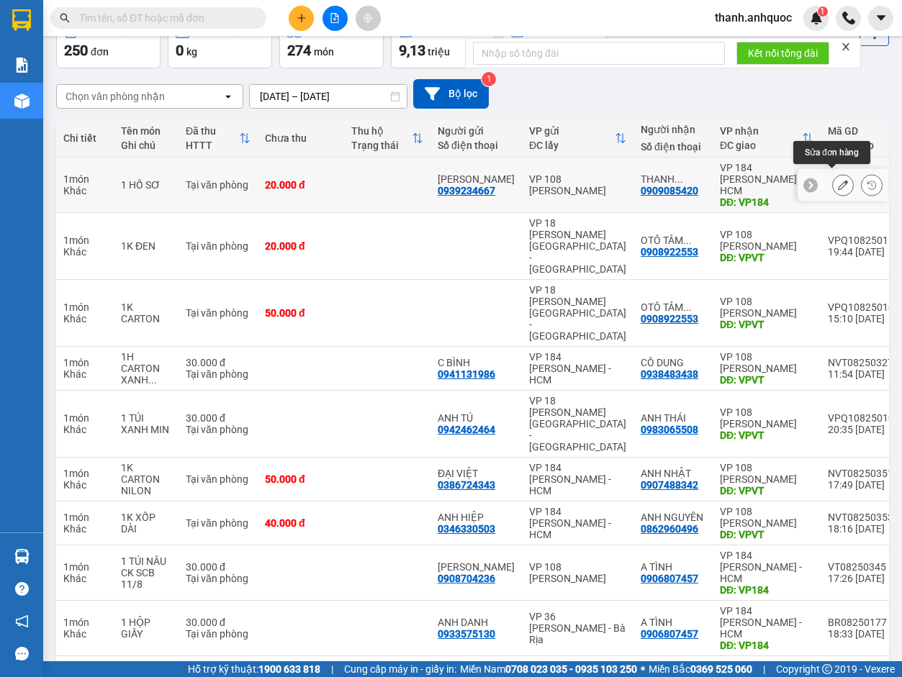
click at [656, 180] on icon at bounding box center [843, 185] width 10 height 10
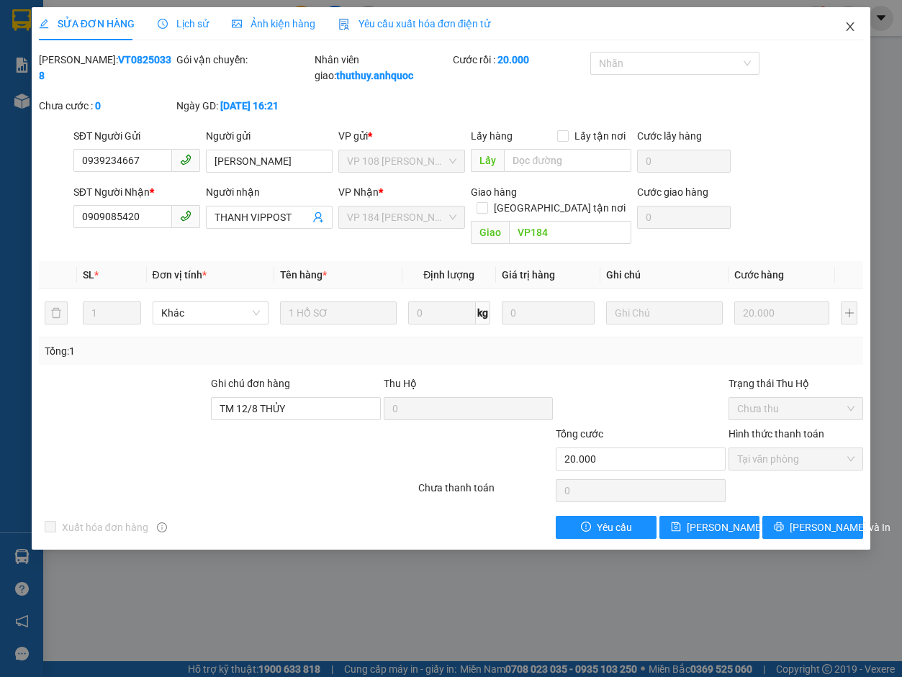
click at [656, 22] on icon "close" at bounding box center [850, 27] width 12 height 12
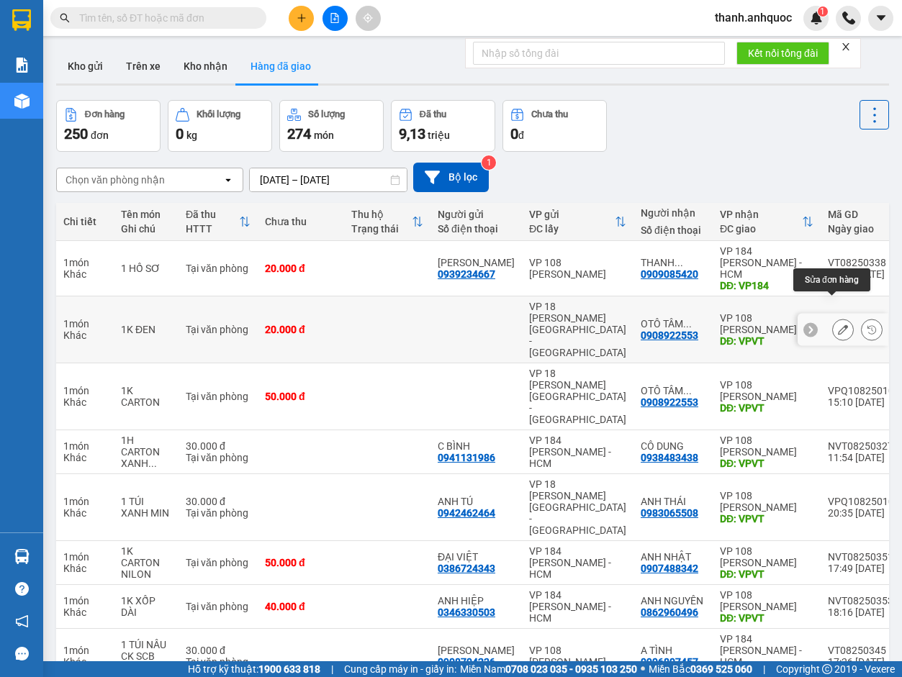
click at [656, 325] on icon at bounding box center [843, 330] width 10 height 10
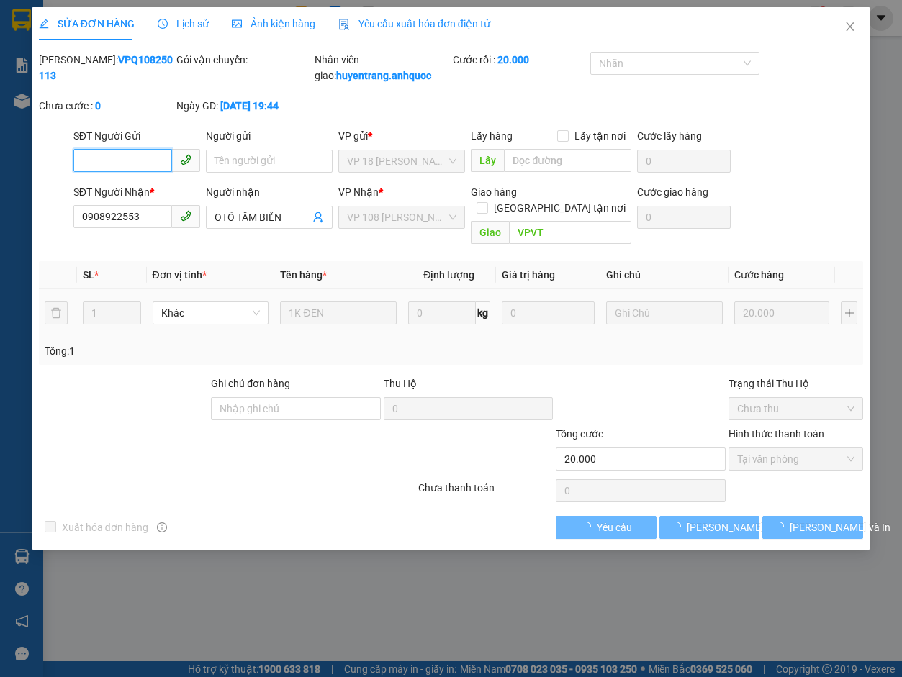
checkbox input "true"
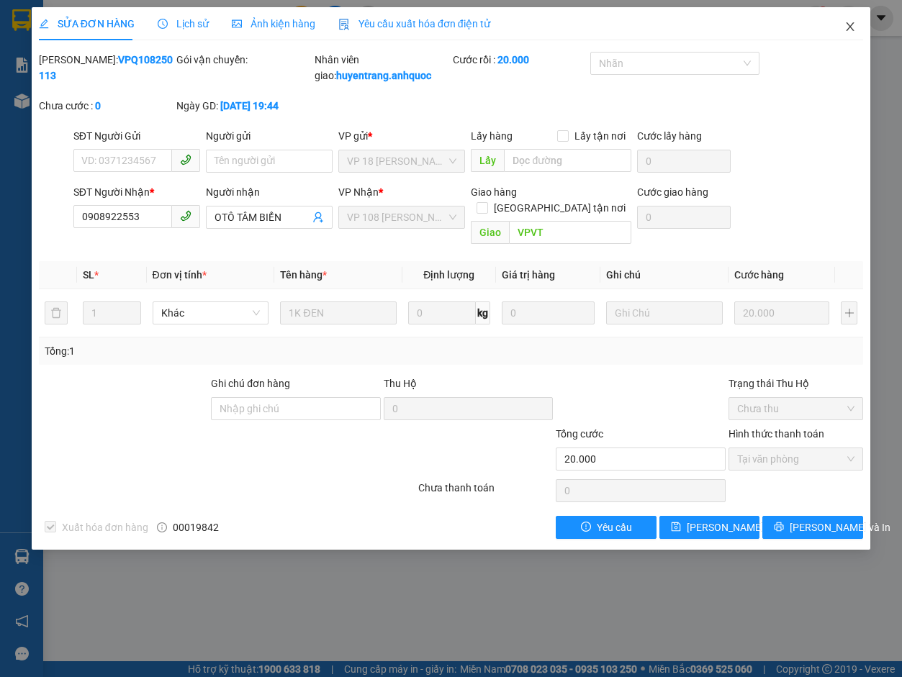
click at [656, 27] on icon "close" at bounding box center [850, 27] width 12 height 12
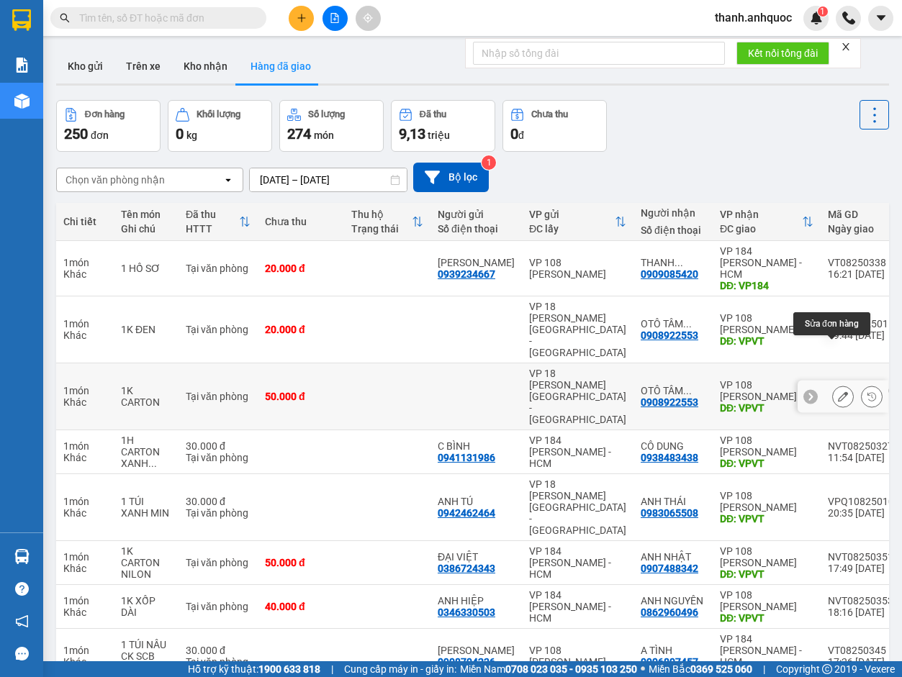
click at [656, 391] on icon at bounding box center [843, 396] width 10 height 10
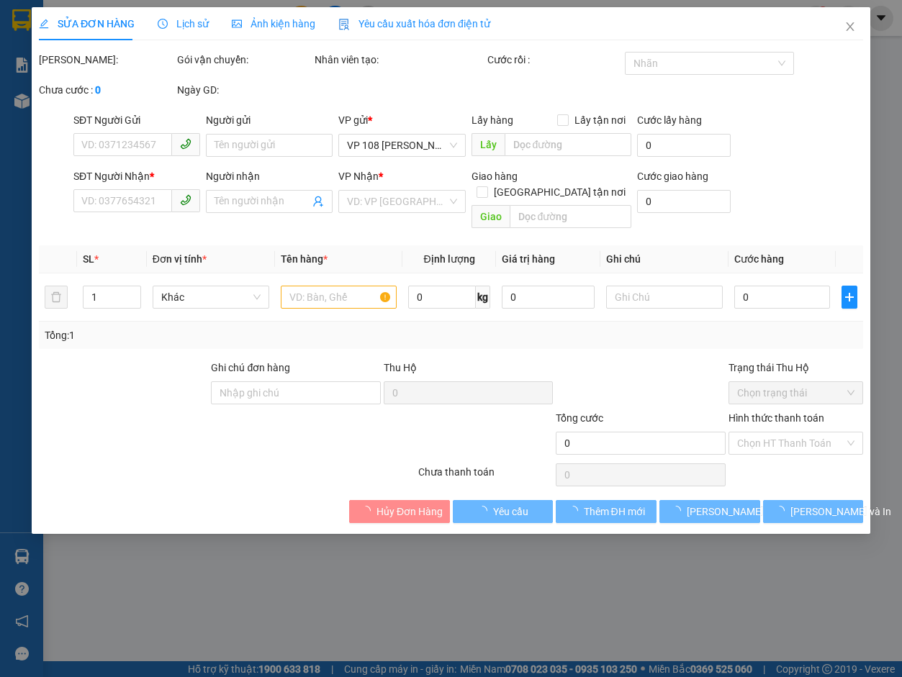
type input "0908922553"
type input "OTÔ TÂM BIỂN"
type input "VPVT"
type input "50.000"
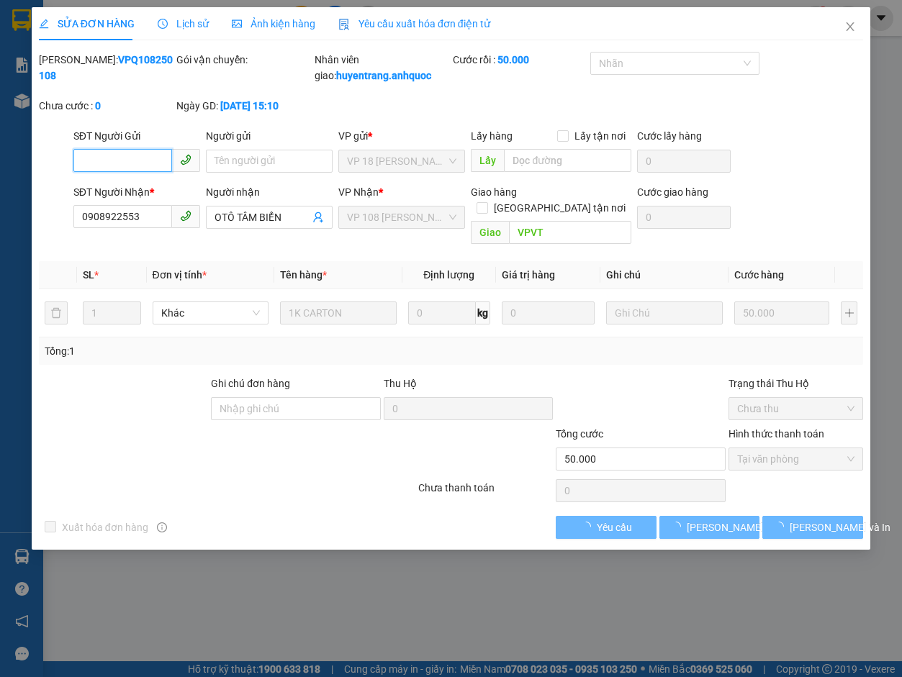
checkbox input "true"
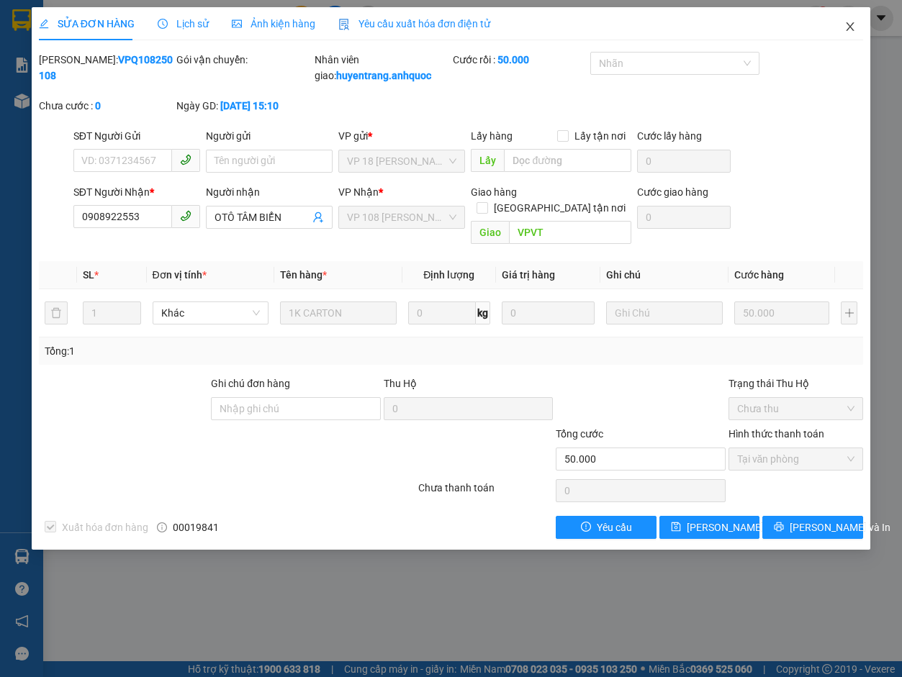
click at [656, 27] on icon "close" at bounding box center [850, 26] width 8 height 9
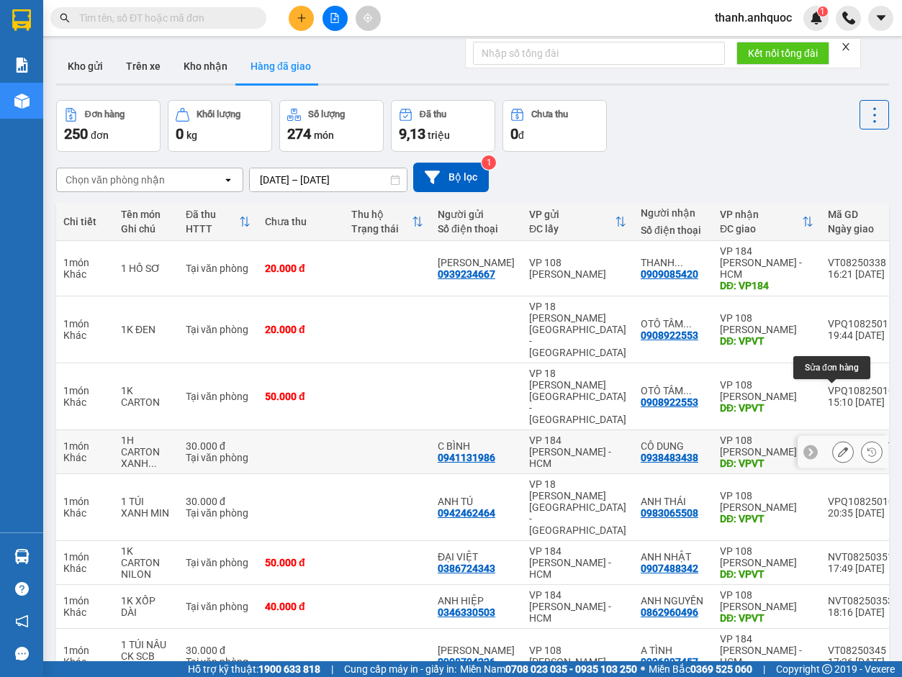
click at [656, 435] on icon at bounding box center [843, 452] width 10 height 10
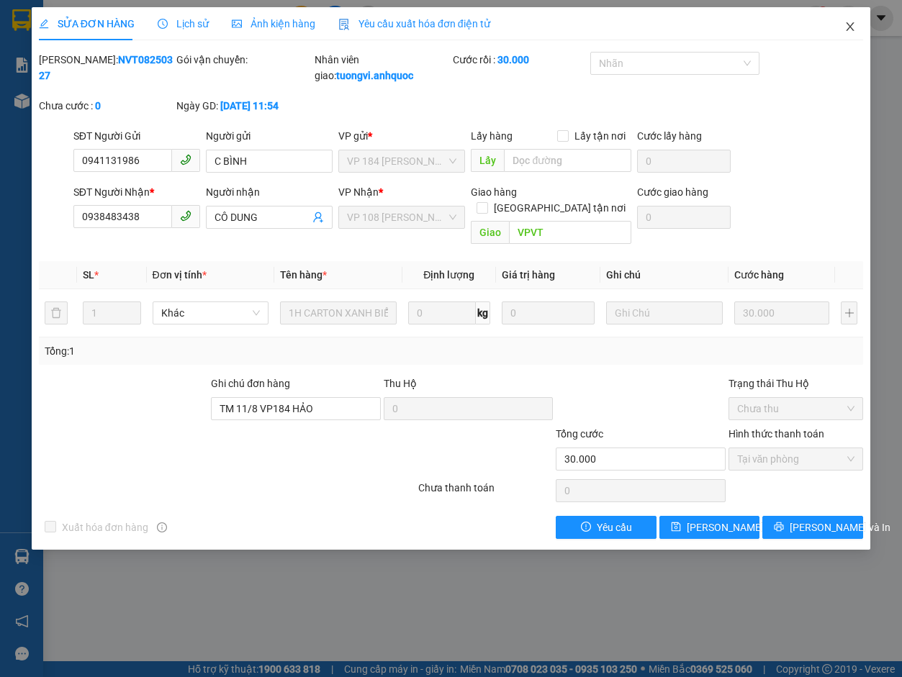
click at [656, 27] on icon "close" at bounding box center [850, 27] width 12 height 12
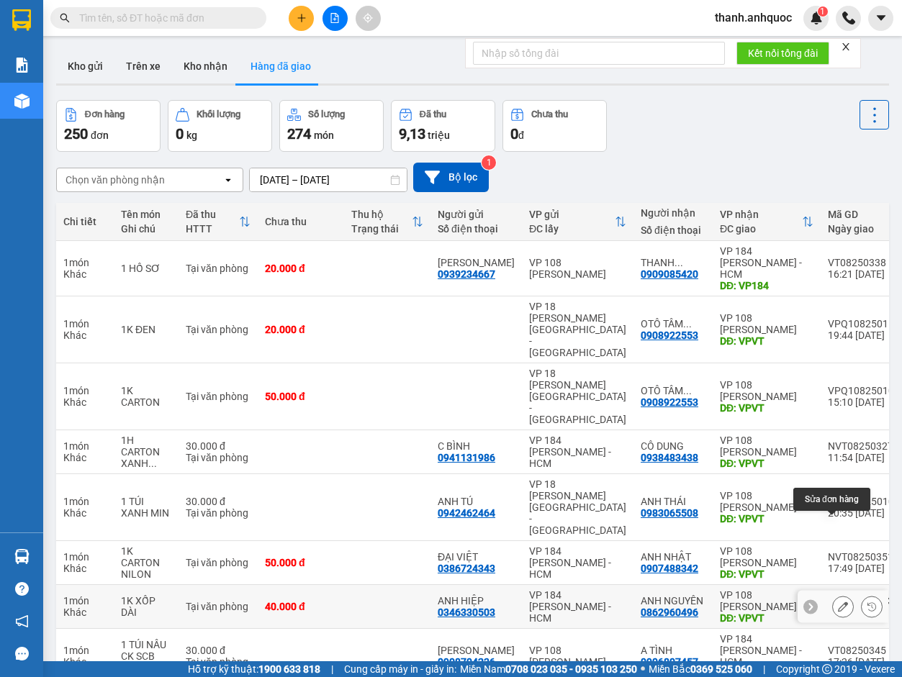
click at [656, 435] on icon at bounding box center [843, 607] width 10 height 10
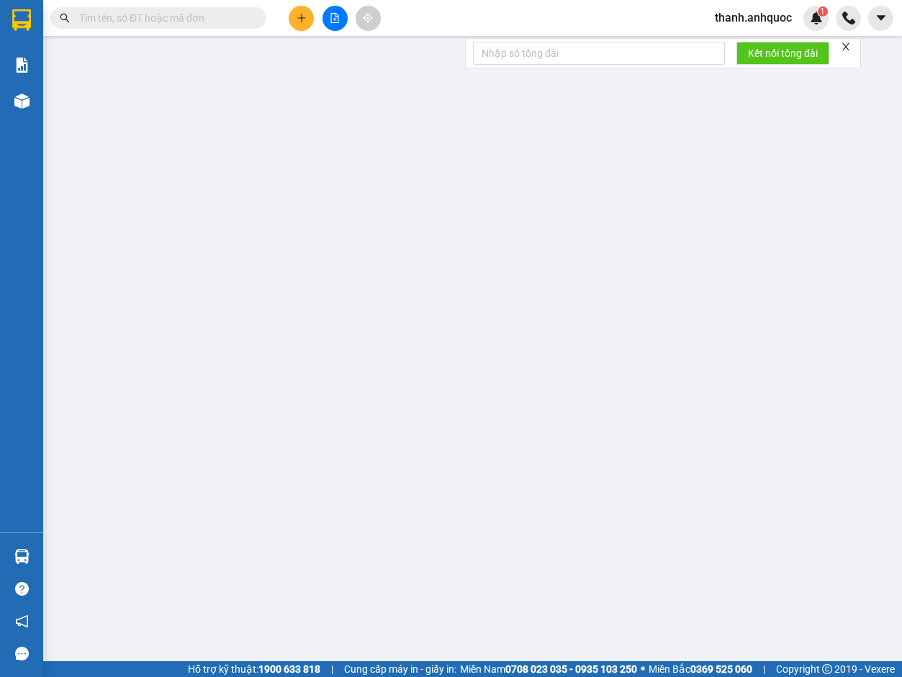
type input "0346330503"
type input "ANH HIỆP"
type input "0862960496"
type input "ANH NGUYÊN"
type input "VPVT"
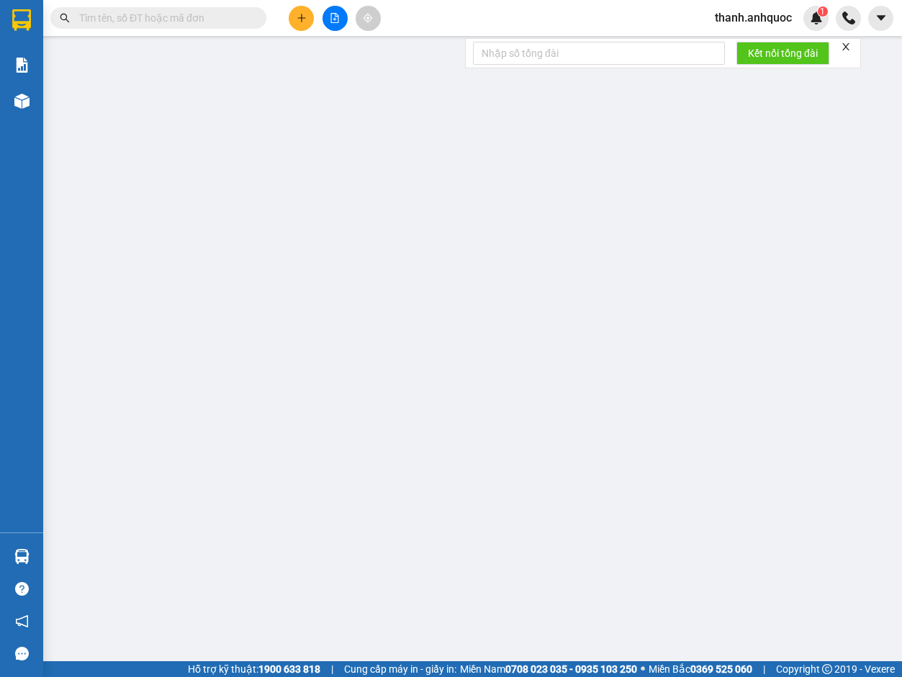
type input "CK SCB 11/8"
type input "40.000"
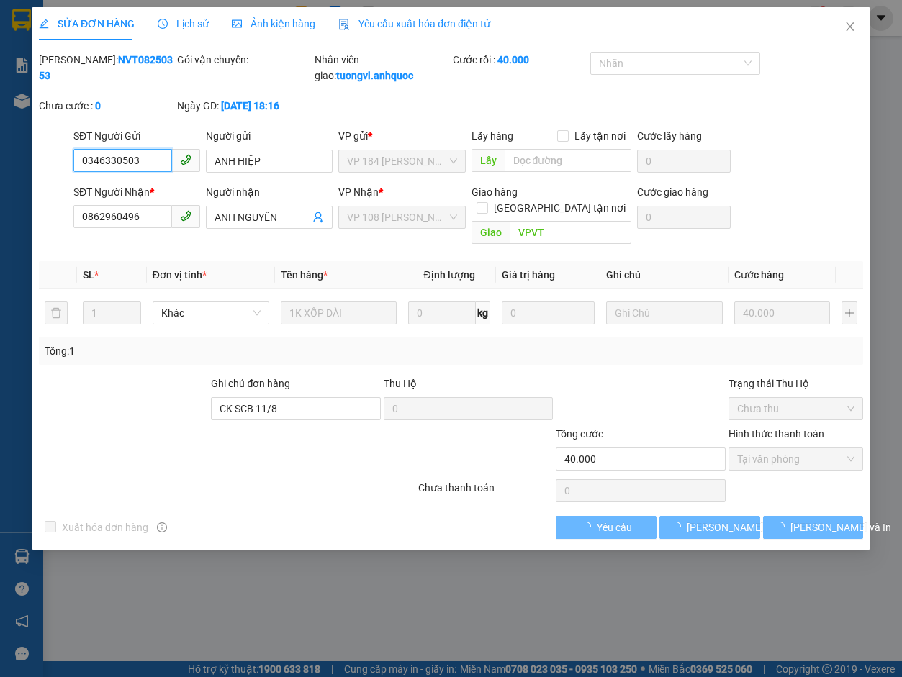
checkbox input "true"
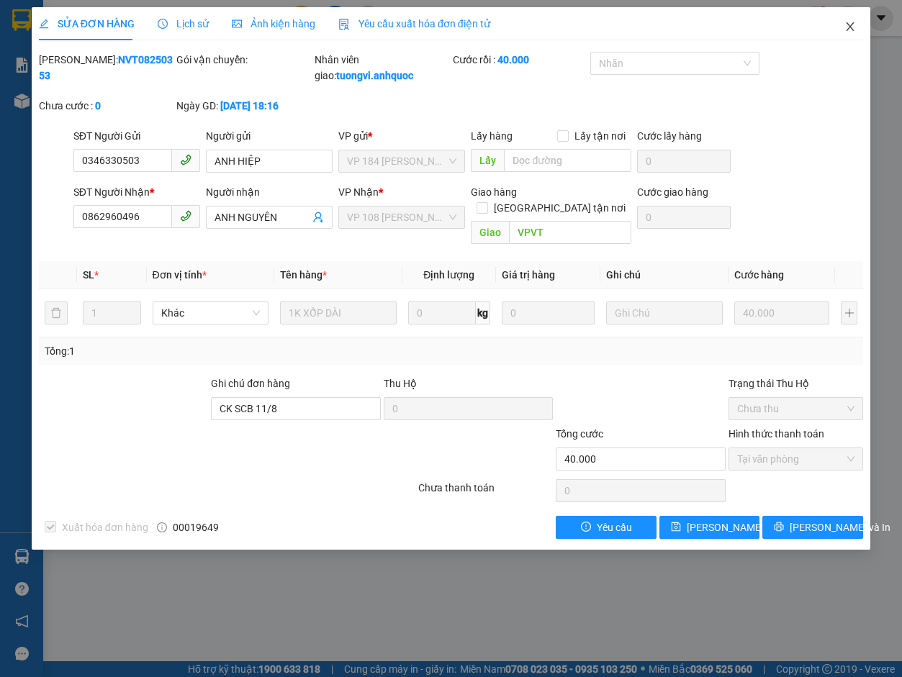
click at [656, 27] on icon "close" at bounding box center [850, 26] width 8 height 9
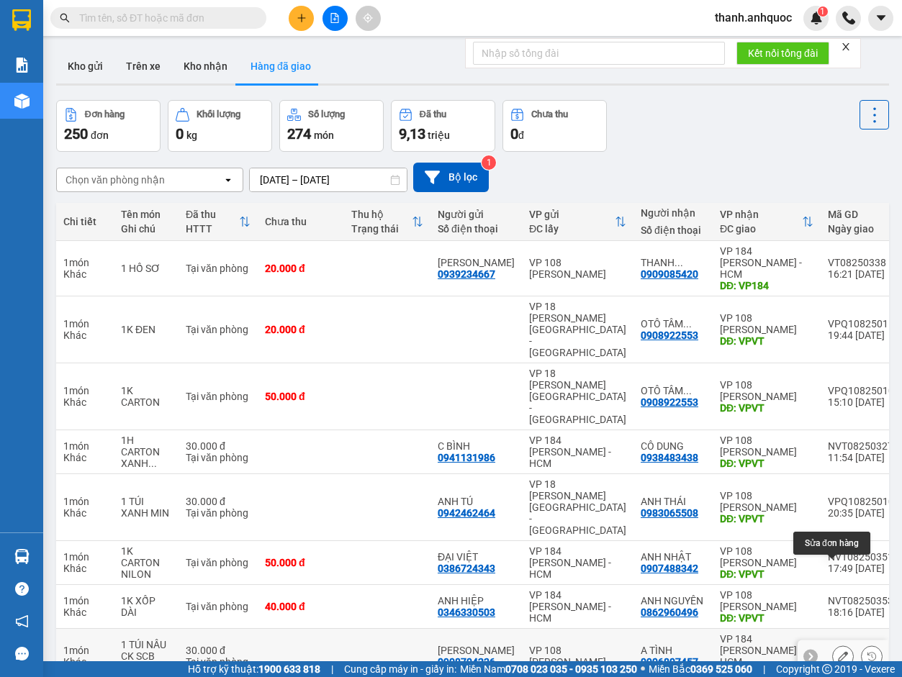
click at [656, 435] on icon at bounding box center [843, 656] width 10 height 10
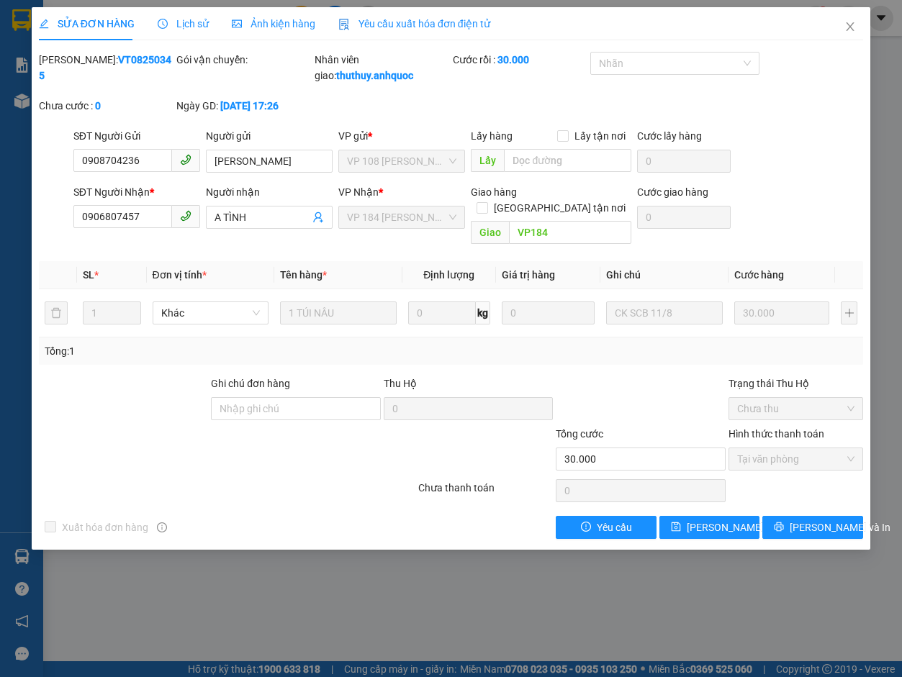
click at [398, 20] on span "Yêu cầu xuất hóa đơn điện tử" at bounding box center [414, 24] width 152 height 12
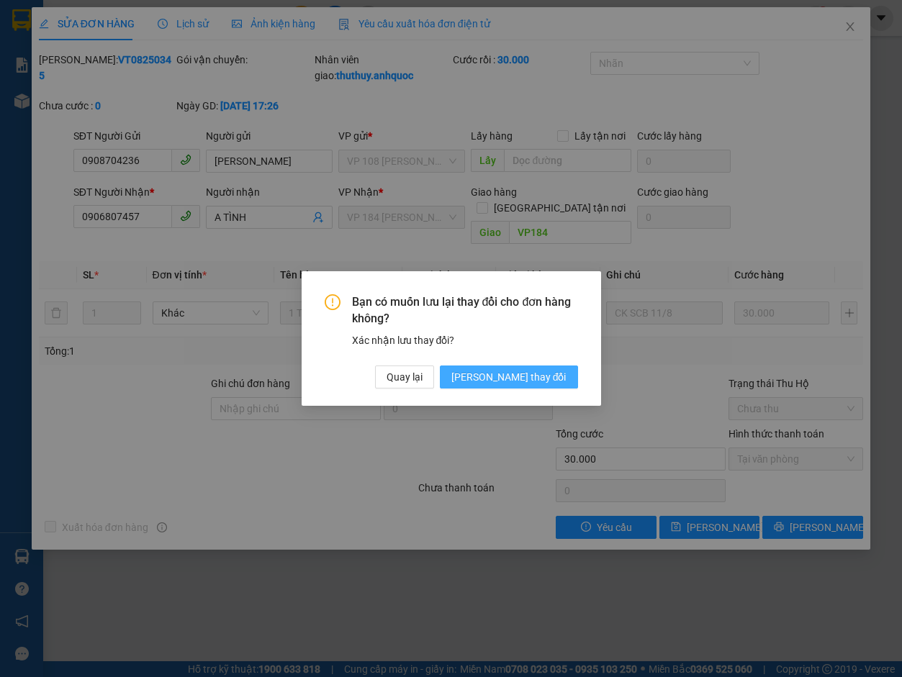
click at [549, 369] on span "[PERSON_NAME] thay đổi" at bounding box center [508, 377] width 115 height 16
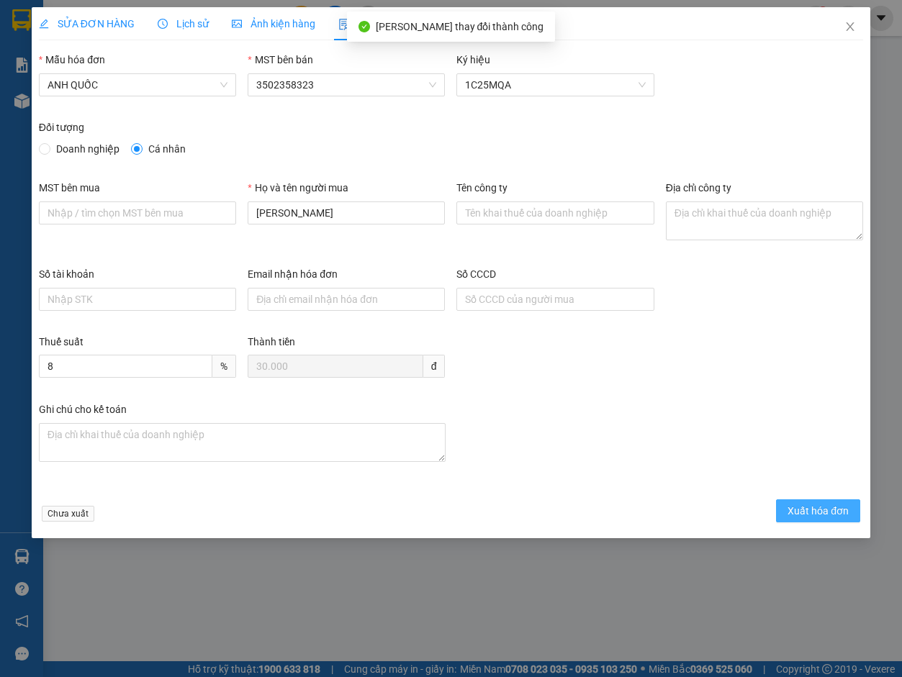
click at [656, 435] on span "Xuất hóa đơn" at bounding box center [817, 511] width 61 height 16
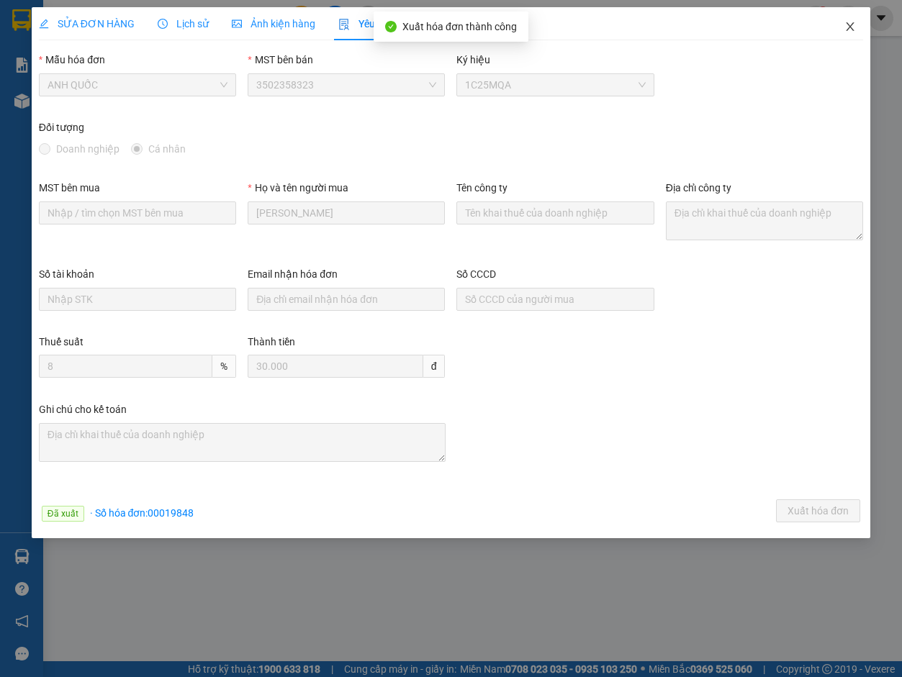
click at [656, 24] on icon "close" at bounding box center [850, 27] width 12 height 12
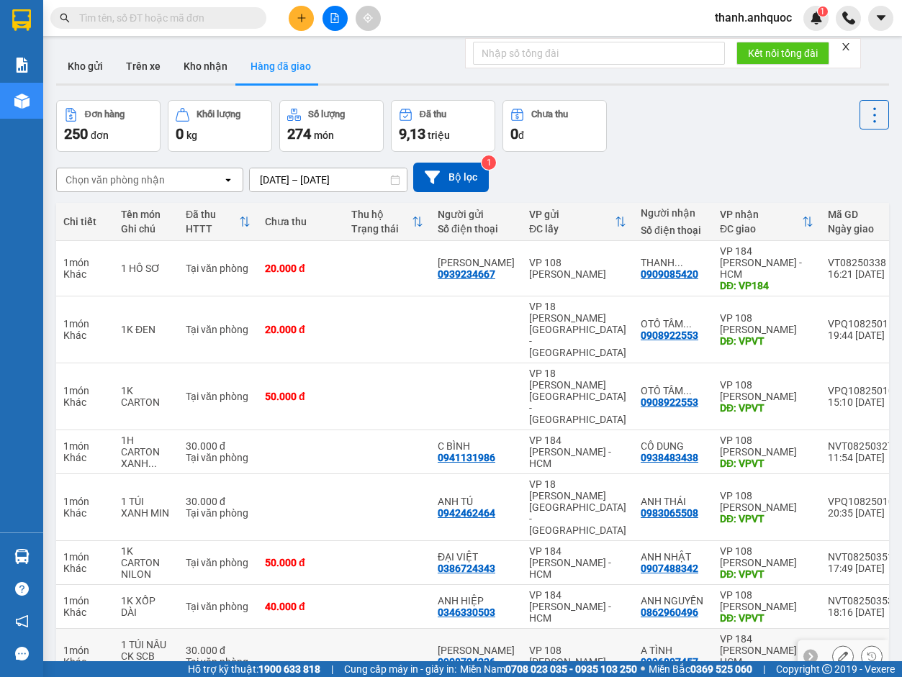
click at [656, 435] on icon at bounding box center [843, 656] width 10 height 10
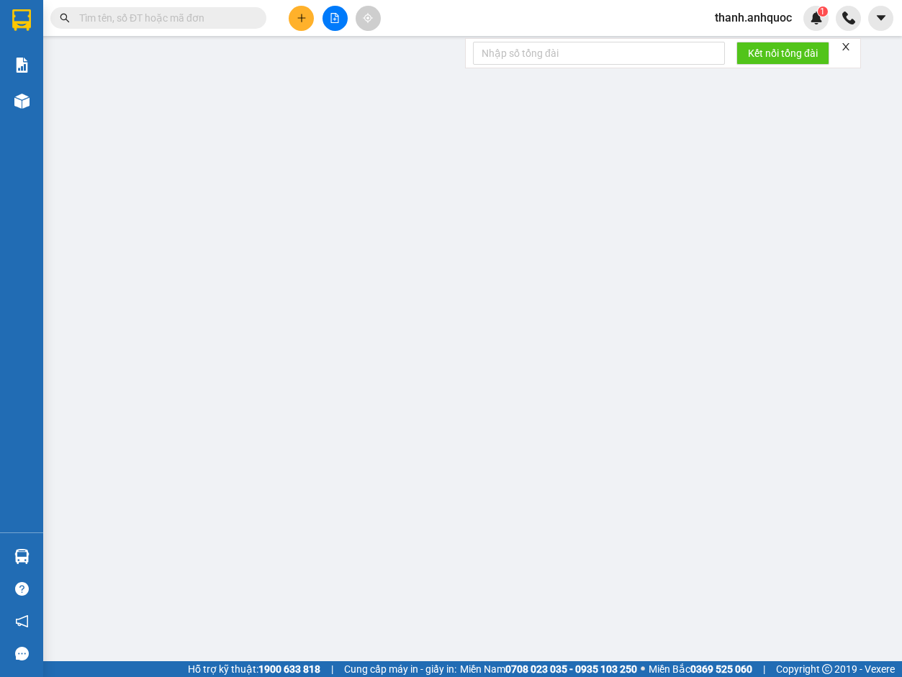
type input "0908704236"
type input "[PERSON_NAME]"
type input "0906807457"
type input "A TÌNH"
type input "VP184"
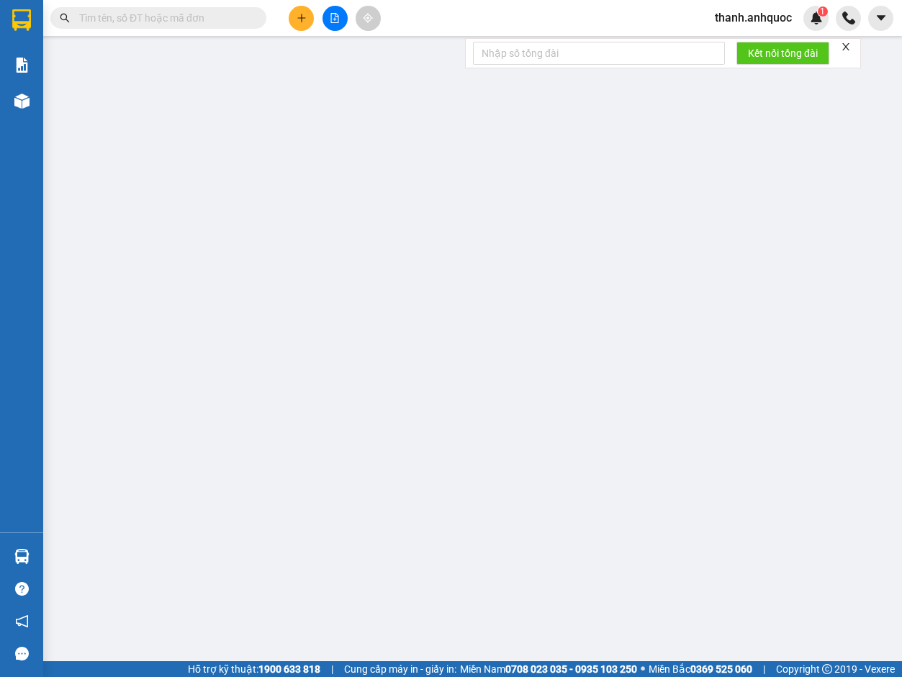
type input "30.000"
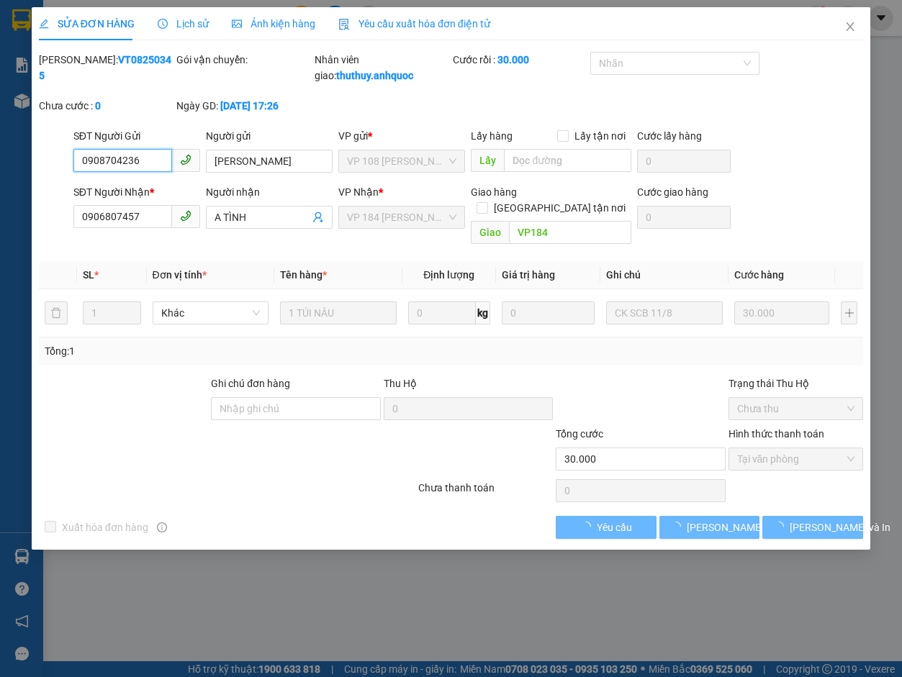
checkbox input "true"
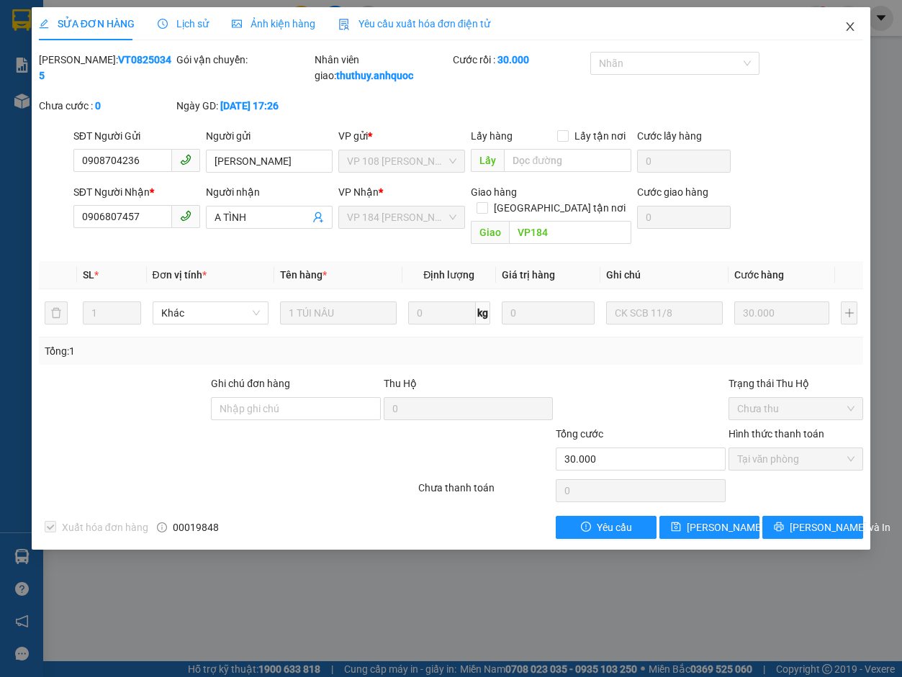
click at [656, 25] on icon "close" at bounding box center [850, 27] width 12 height 12
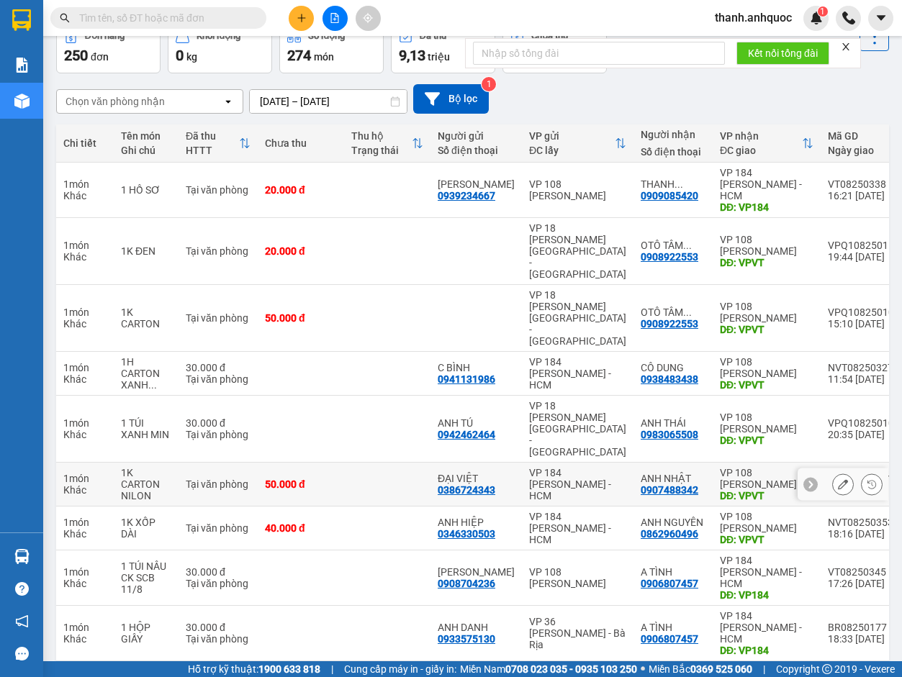
scroll to position [83, 0]
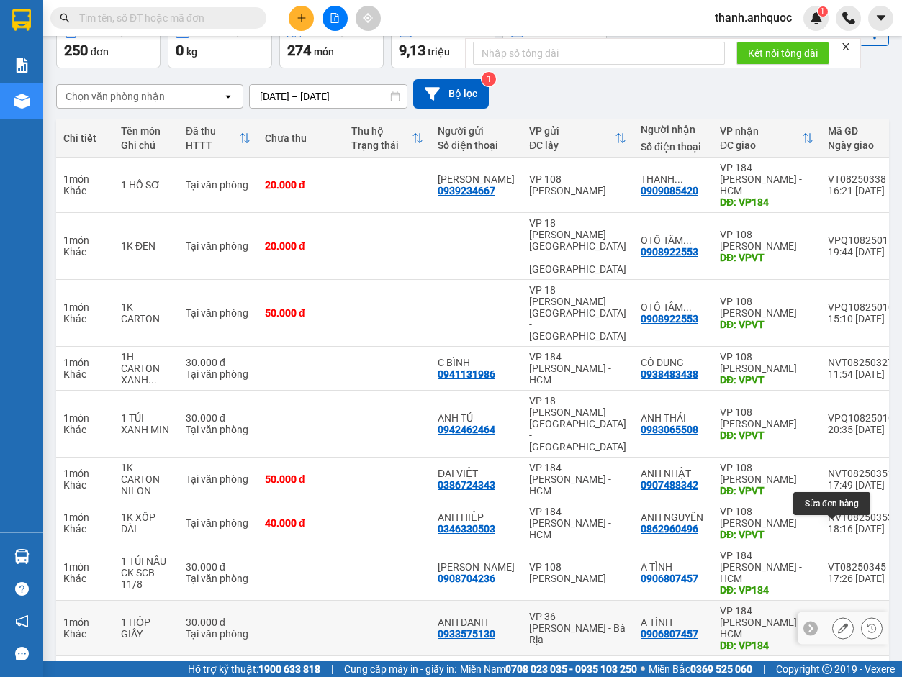
click at [656, 435] on icon at bounding box center [843, 628] width 10 height 10
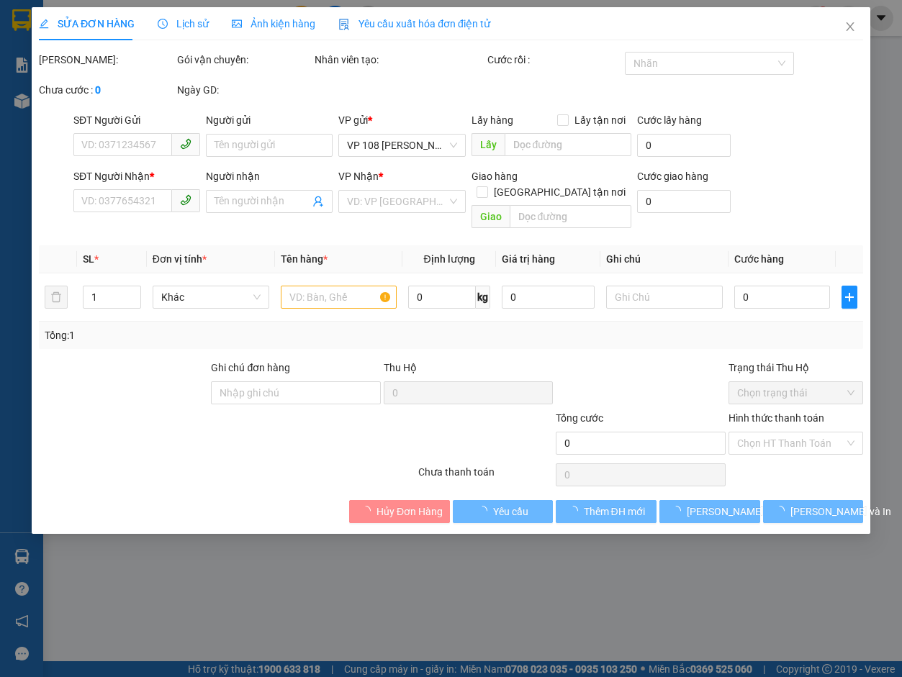
type input "0933575130"
type input "ANH DANH"
type input "0906807457"
type input "A TÌNH"
type input "VP184"
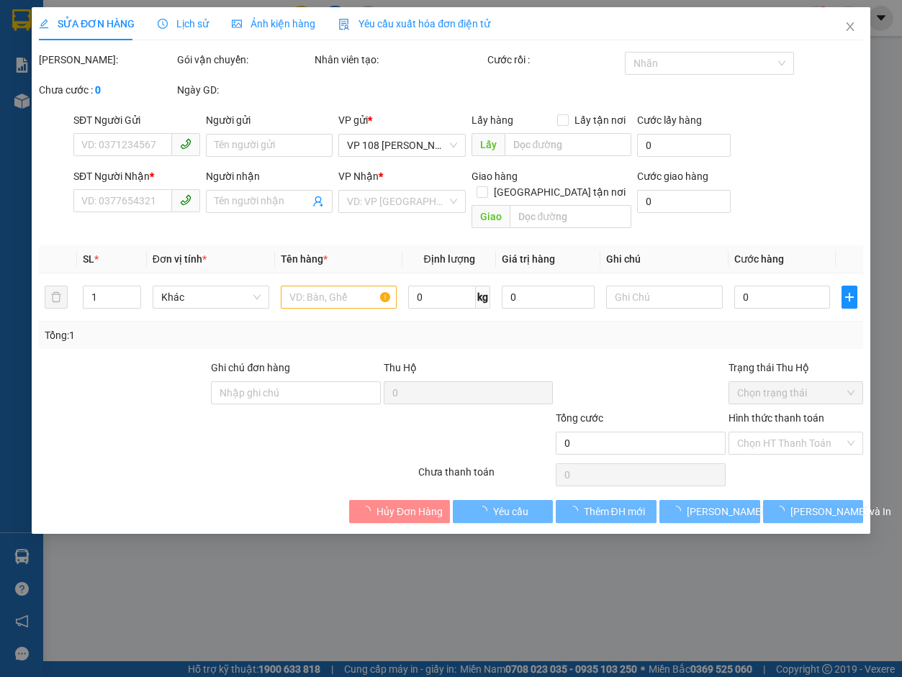
type input "30.000"
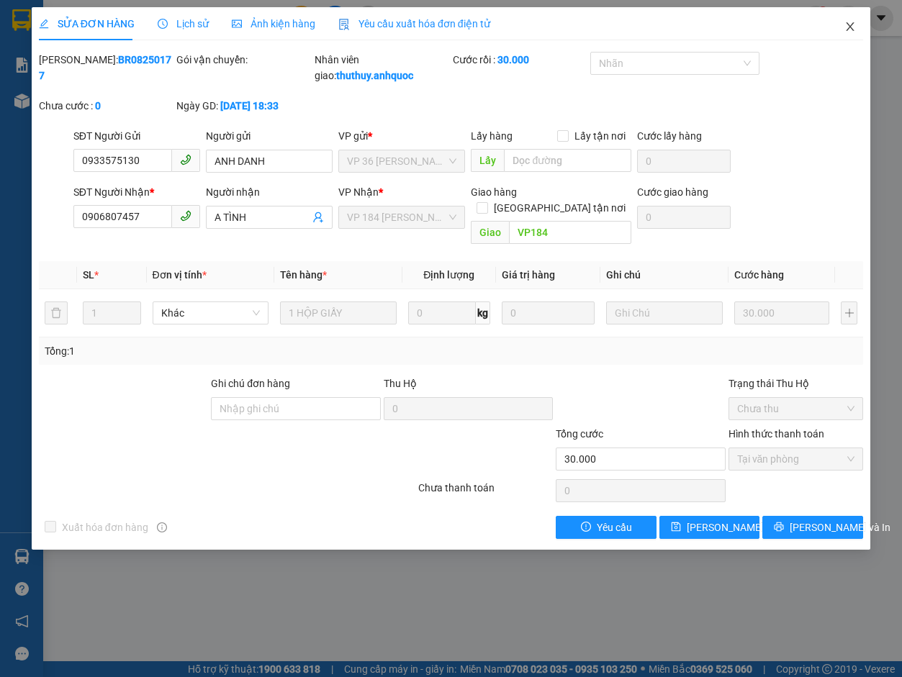
click at [656, 29] on icon "close" at bounding box center [850, 26] width 8 height 9
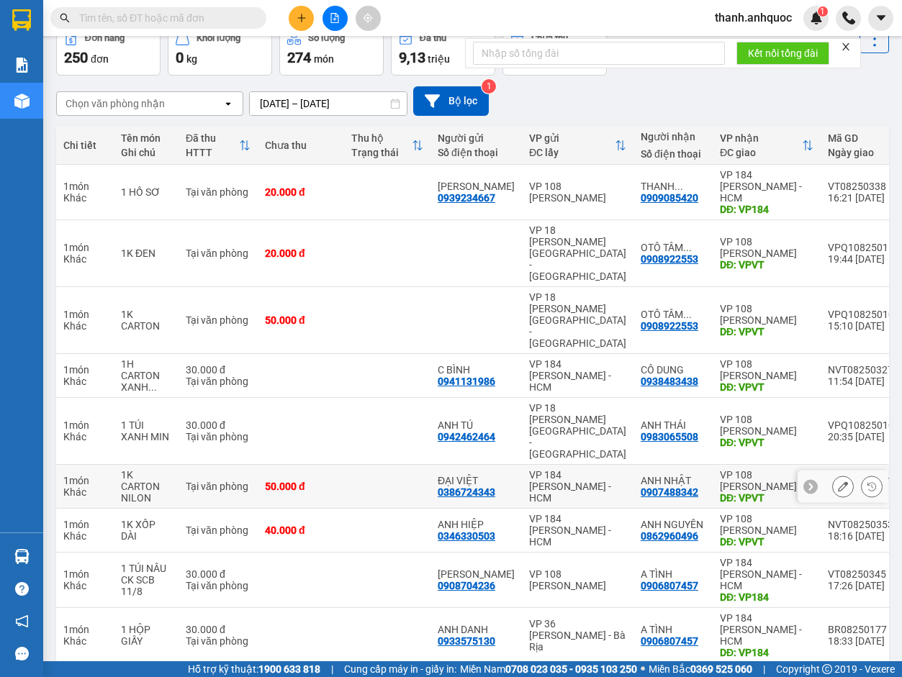
scroll to position [83, 0]
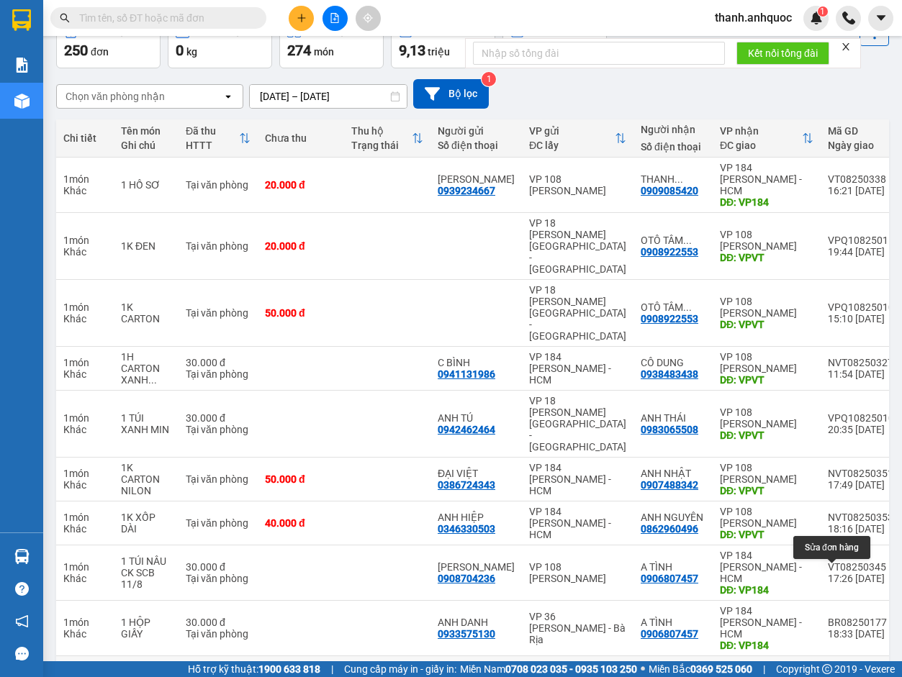
click at [656, 435] on icon at bounding box center [843, 684] width 10 height 10
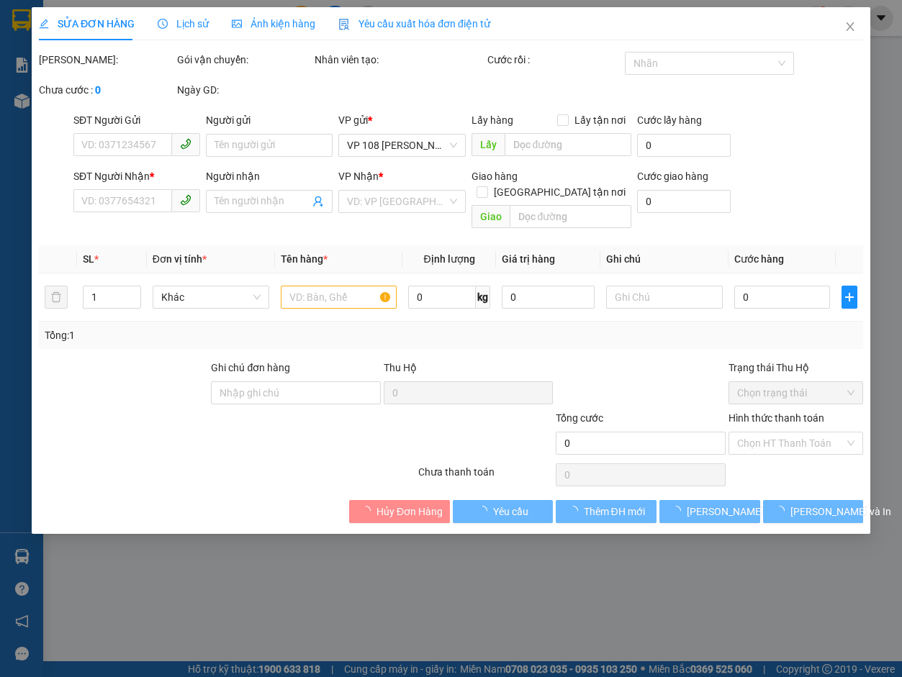
type input "0985683889"
type input "A NGHĨA"
type input "0906807457"
type input "A TÌNH"
type input "VP184"
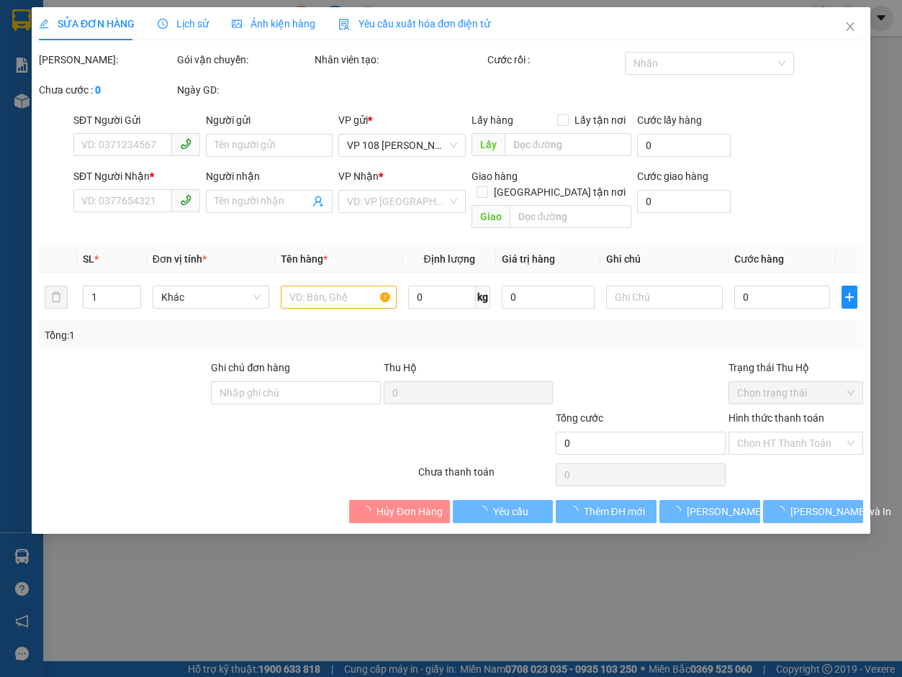
type input "130.000"
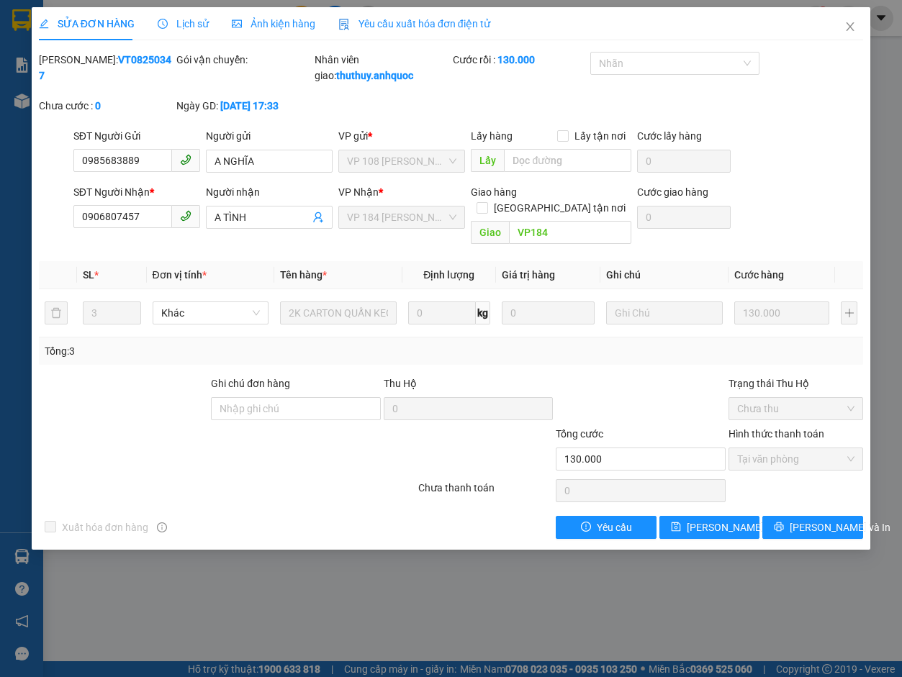
click at [392, 22] on span "Yêu cầu xuất hóa đơn điện tử" at bounding box center [414, 24] width 152 height 12
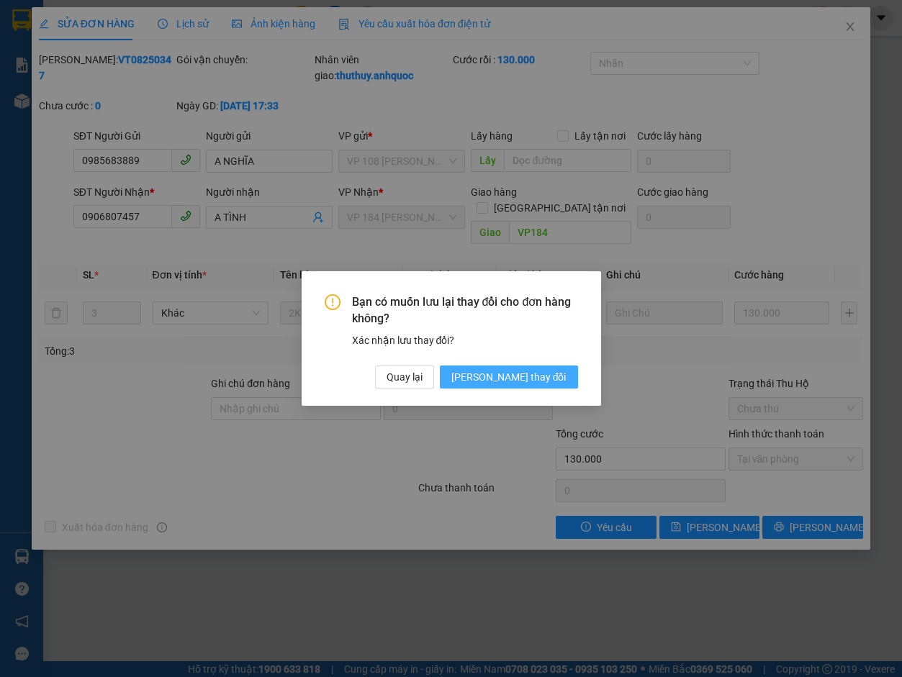
click at [520, 372] on span "[PERSON_NAME] thay đổi" at bounding box center [508, 377] width 115 height 16
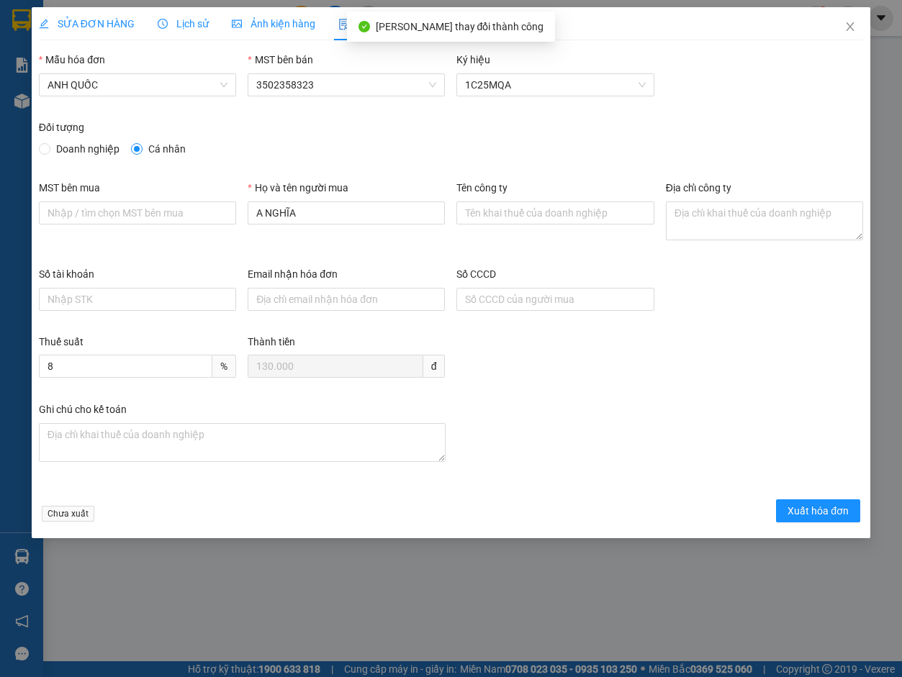
click at [81, 145] on span "Doanh nghiệp" at bounding box center [87, 149] width 75 height 16
click at [49, 145] on input "Doanh nghiệp" at bounding box center [44, 148] width 10 height 10
radio input "true"
radio input "false"
click at [111, 212] on input "MST bên mua" at bounding box center [137, 212] width 197 height 23
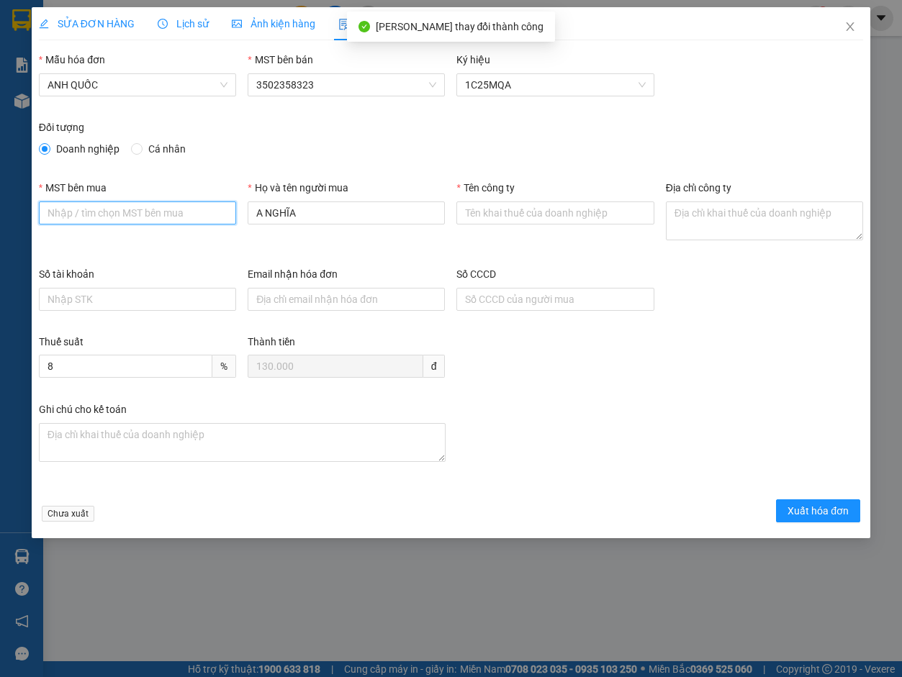
type input "3502206708"
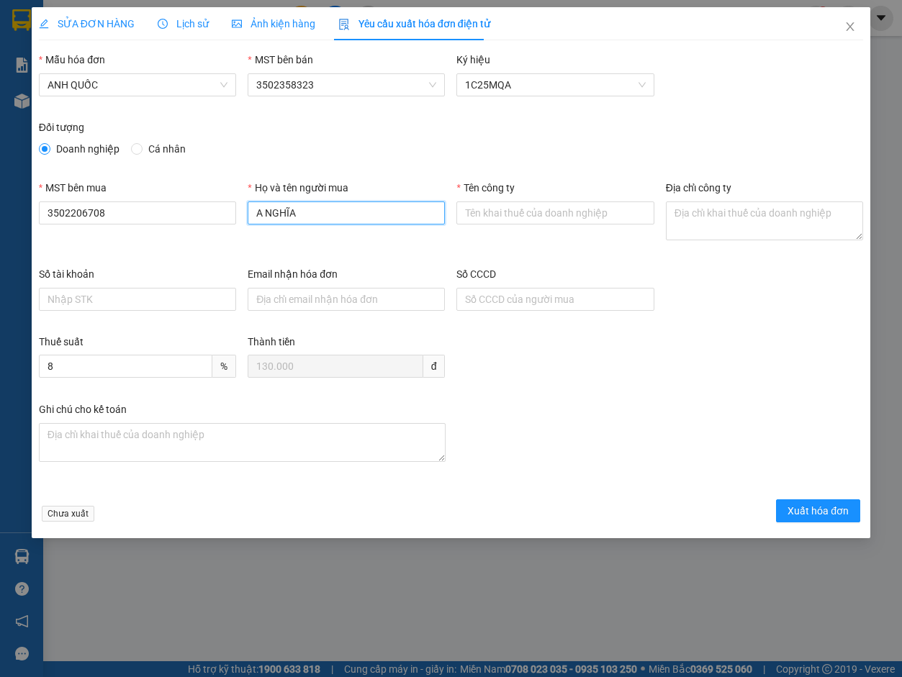
drag, startPoint x: 329, startPoint y: 217, endPoint x: 43, endPoint y: 182, distance: 287.9
click at [43, 182] on div "MST bên mua 3502206708 Họ và tên người mua A NGHĨA Tên công ty Địa chỉ công ty" at bounding box center [450, 223] width 835 height 86
type input "."
click at [522, 205] on input "Tên công ty" at bounding box center [554, 212] width 197 height 23
type input "Công Ty TNHH Thương Mại Dịch Vụ Ô Tô [GEOGRAPHIC_DATA]"
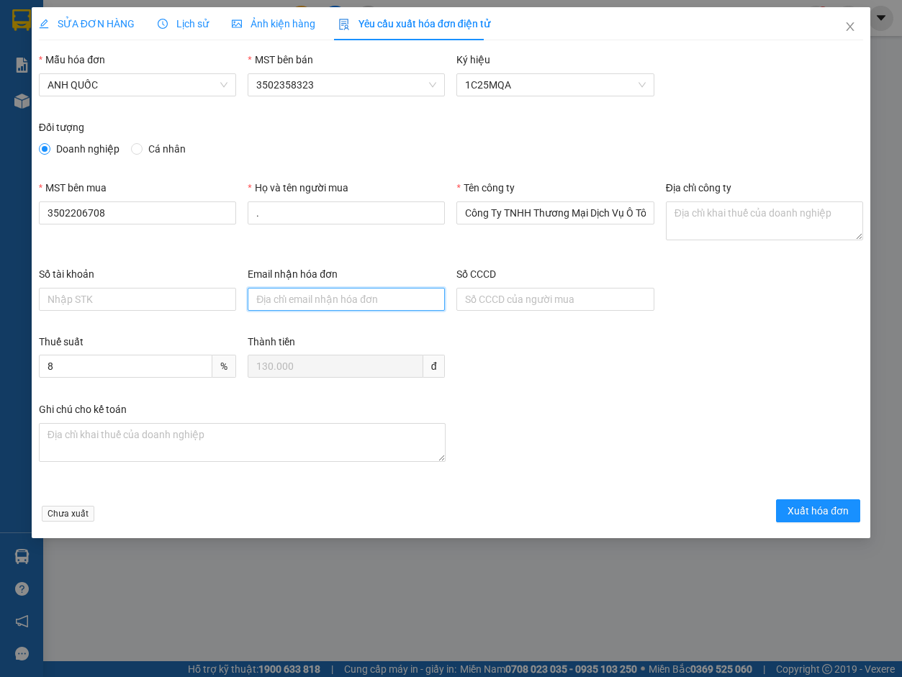
click at [336, 298] on input "Email nhận hóa đơn" at bounding box center [346, 299] width 197 height 23
type input "[EMAIL_ADDRESS][DOMAIN_NAME]"
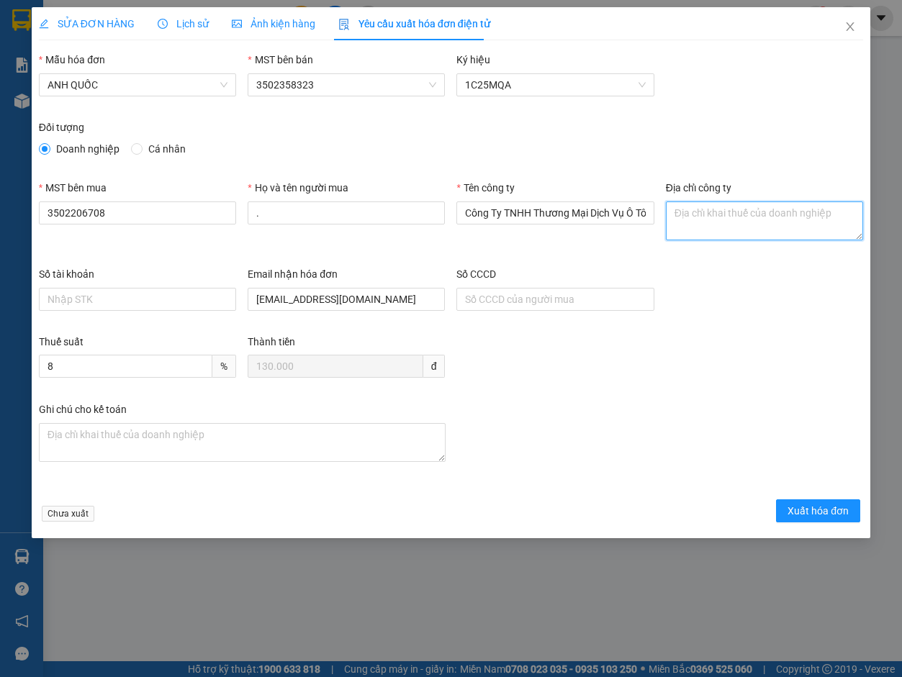
click at [656, 214] on textarea "Địa chỉ công ty" at bounding box center [764, 220] width 197 height 39
paste textarea "219B [PERSON_NAME], [GEOGRAPHIC_DATA], [GEOGRAPHIC_DATA], [GEOGRAPHIC_DATA]"
type textarea "219B [PERSON_NAME], [GEOGRAPHIC_DATA], [GEOGRAPHIC_DATA], [GEOGRAPHIC_DATA]"
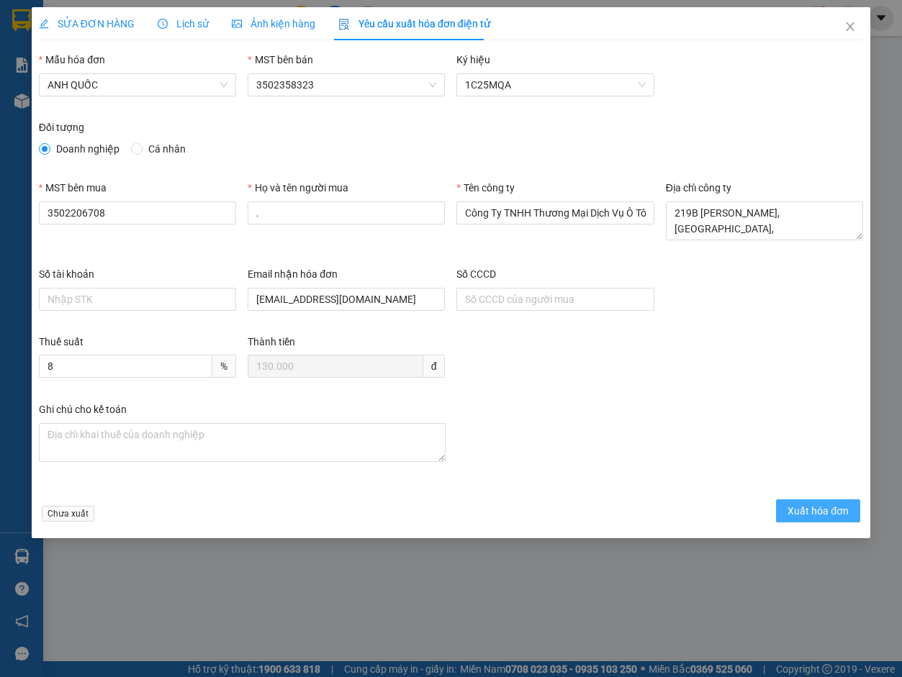
click at [656, 435] on span "Xuất hóa đơn" at bounding box center [817, 511] width 61 height 16
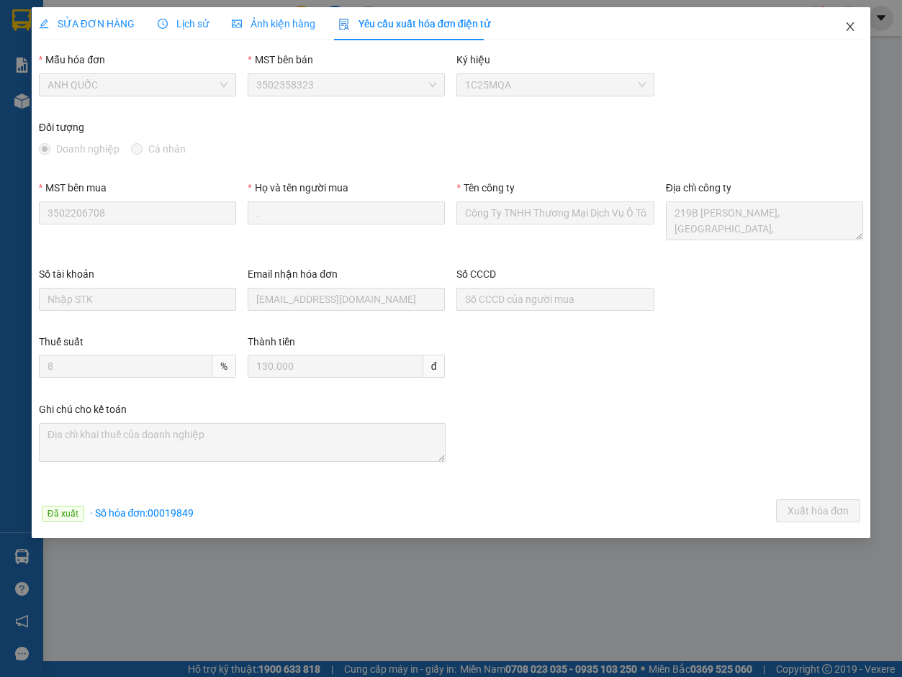
click at [656, 25] on icon "close" at bounding box center [850, 26] width 8 height 9
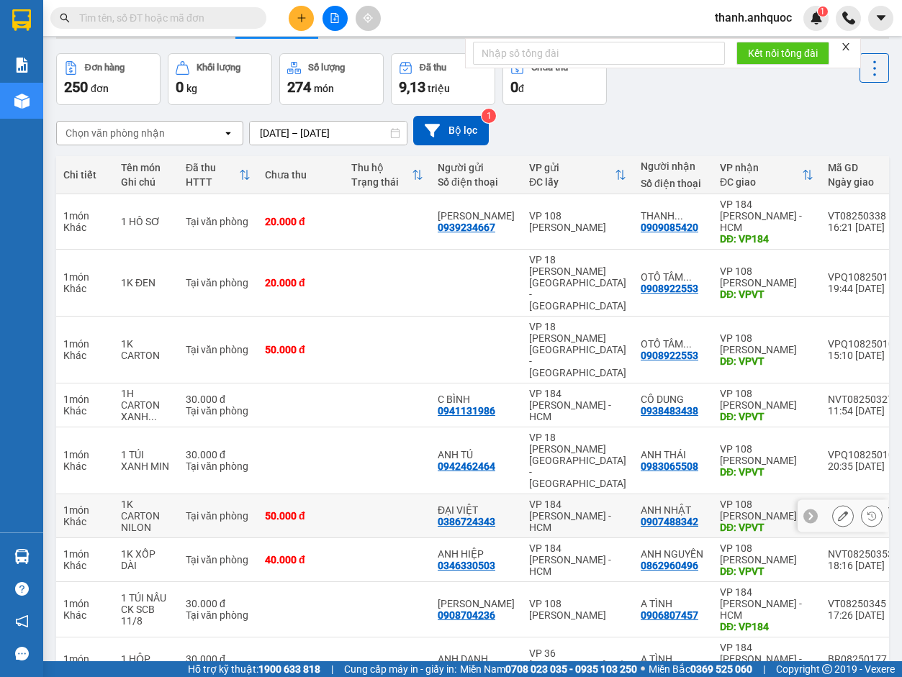
scroll to position [72, 0]
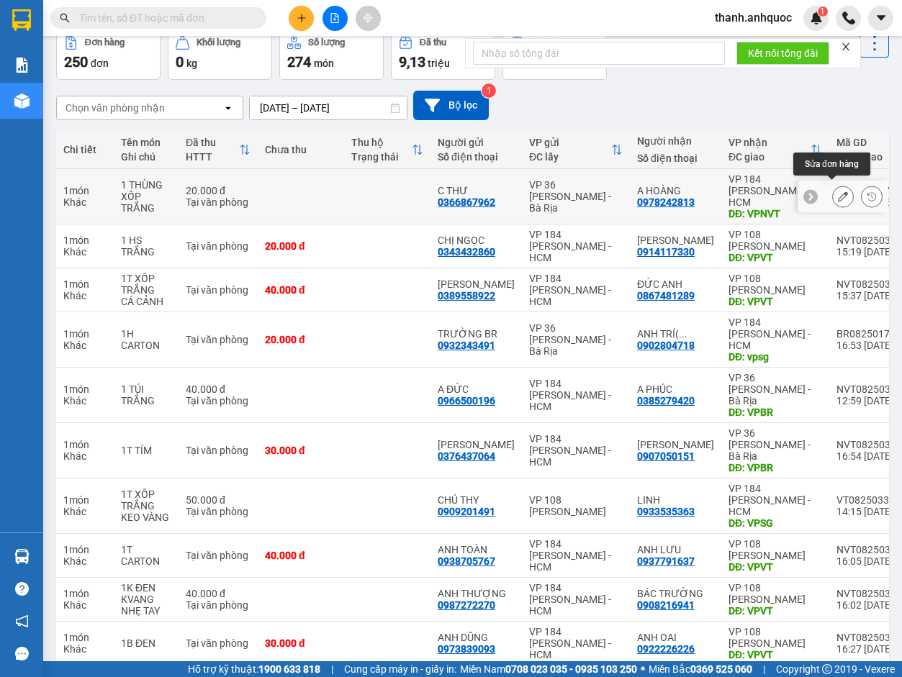
click at [656, 191] on icon at bounding box center [843, 196] width 10 height 10
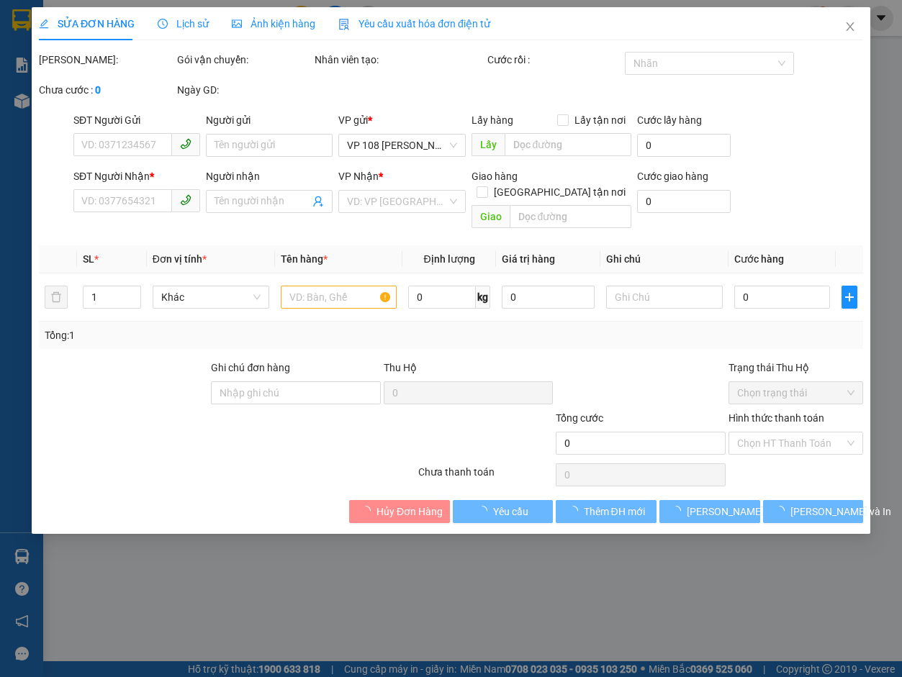
type input "0366867962"
type input "C THƯ"
type input "0978242813"
type input "A HOÀNG"
type input "VPNVT"
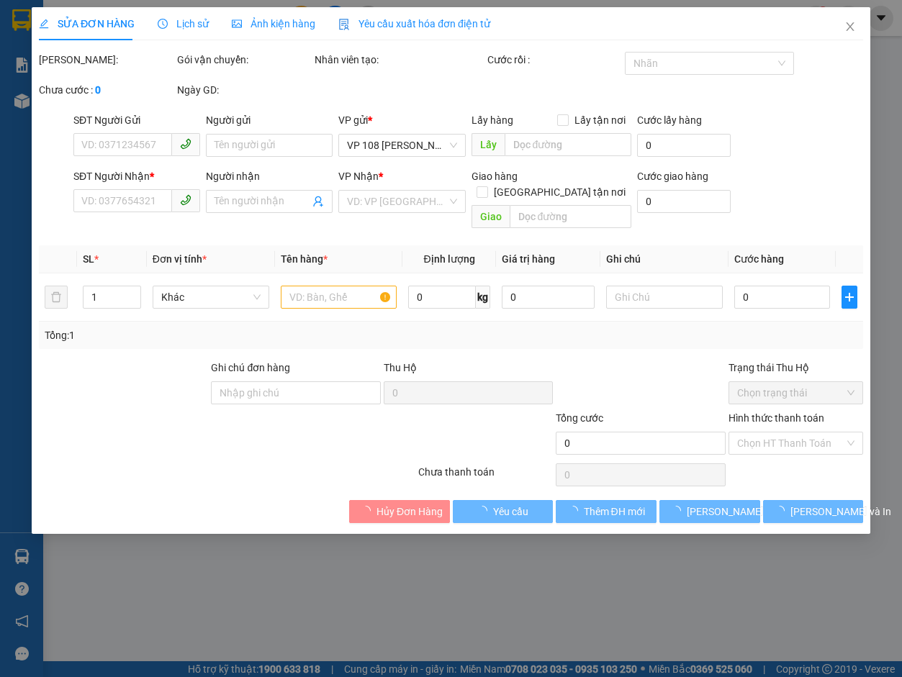
type input "20.000"
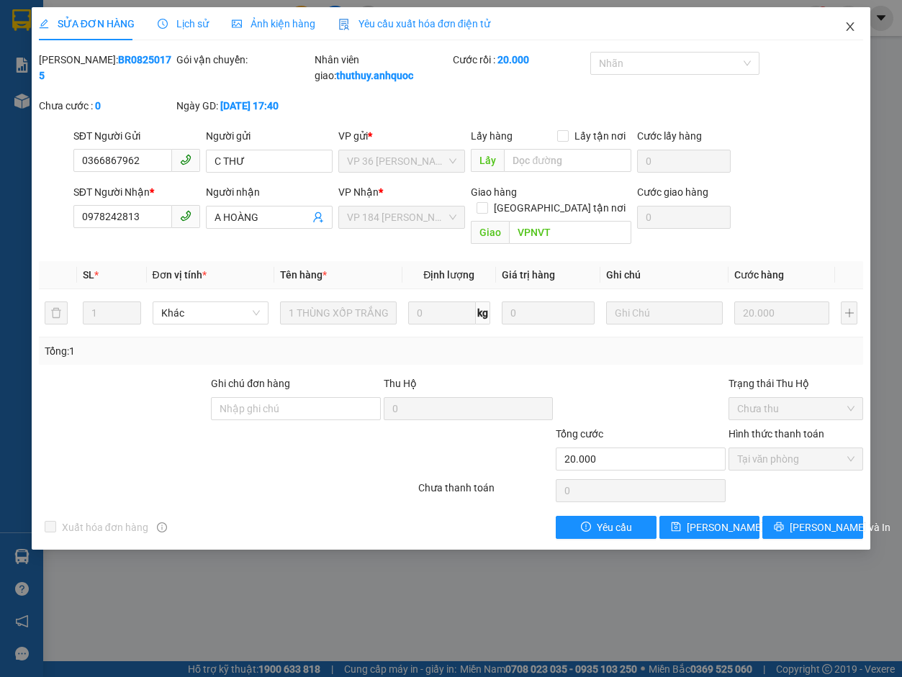
click at [656, 25] on icon "close" at bounding box center [850, 27] width 12 height 12
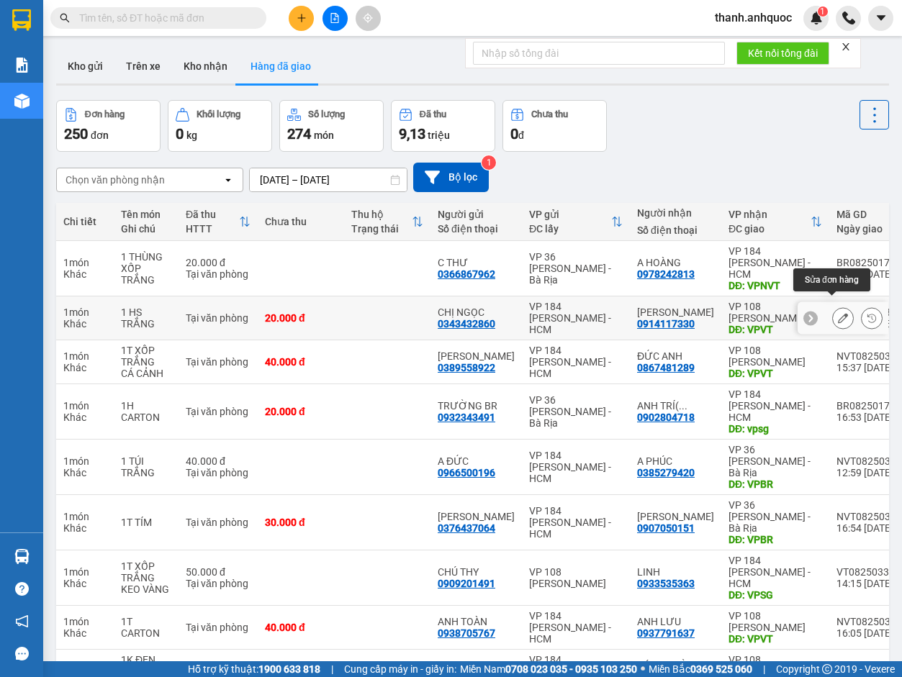
click at [656, 306] on button at bounding box center [843, 318] width 20 height 25
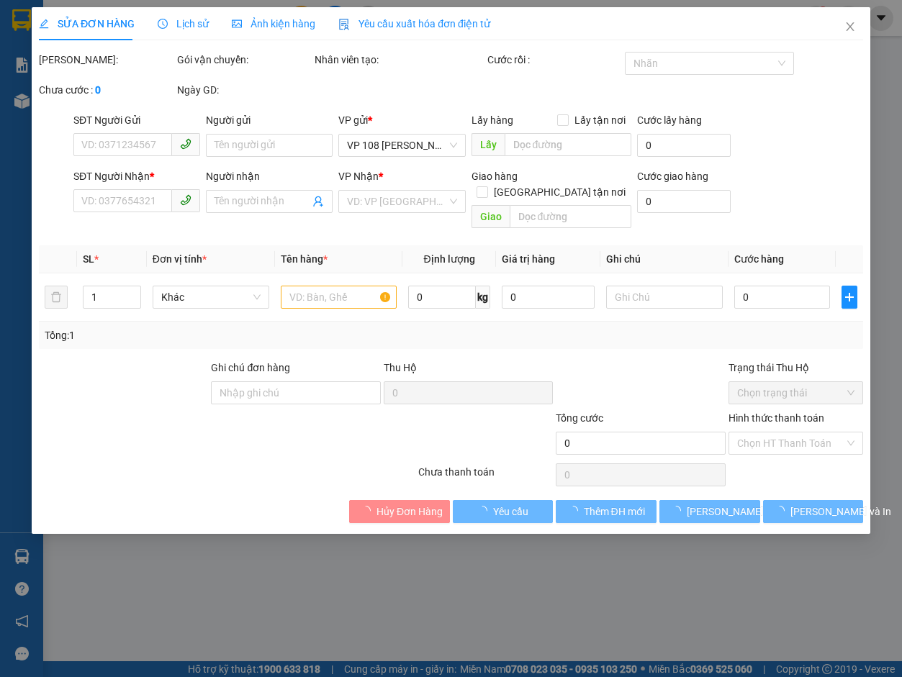
type input "0343432860"
type input "CHỊ NGỌC"
type input "0914117330"
type input "[PERSON_NAME]"
type input "VPVT"
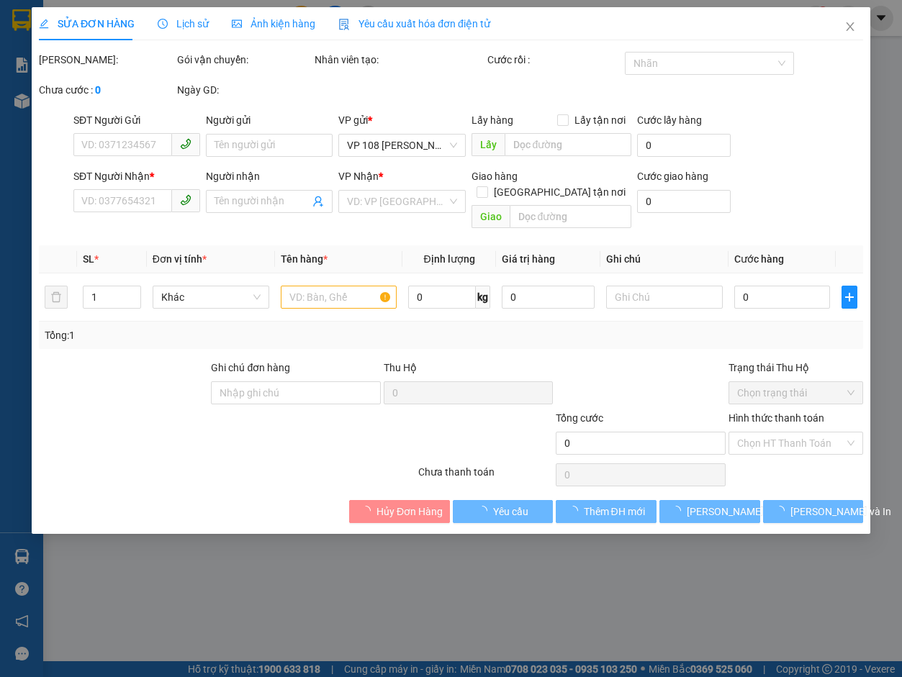
type input "20.000"
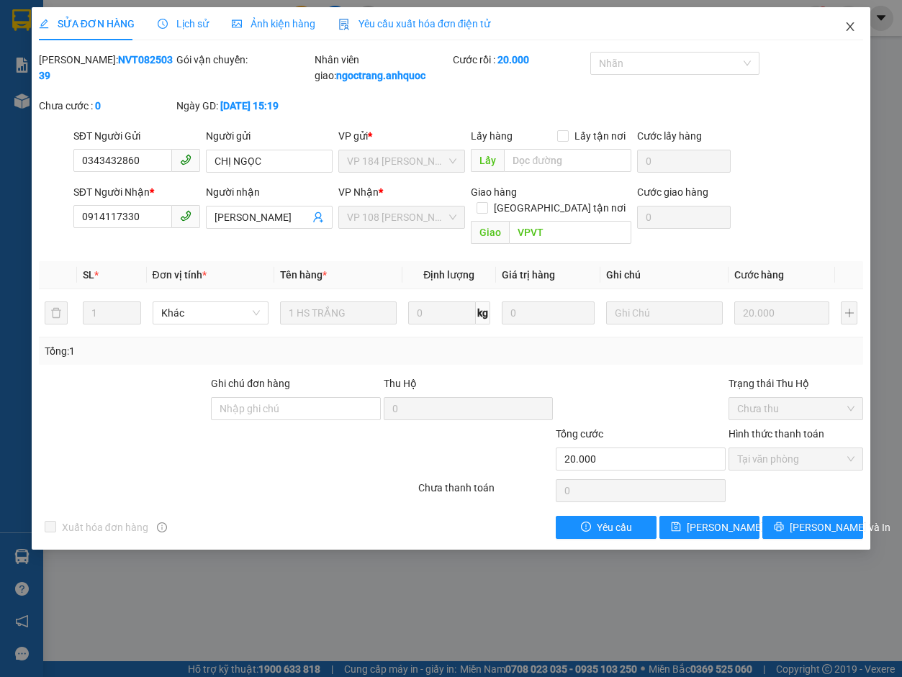
click at [656, 30] on icon "close" at bounding box center [850, 27] width 12 height 12
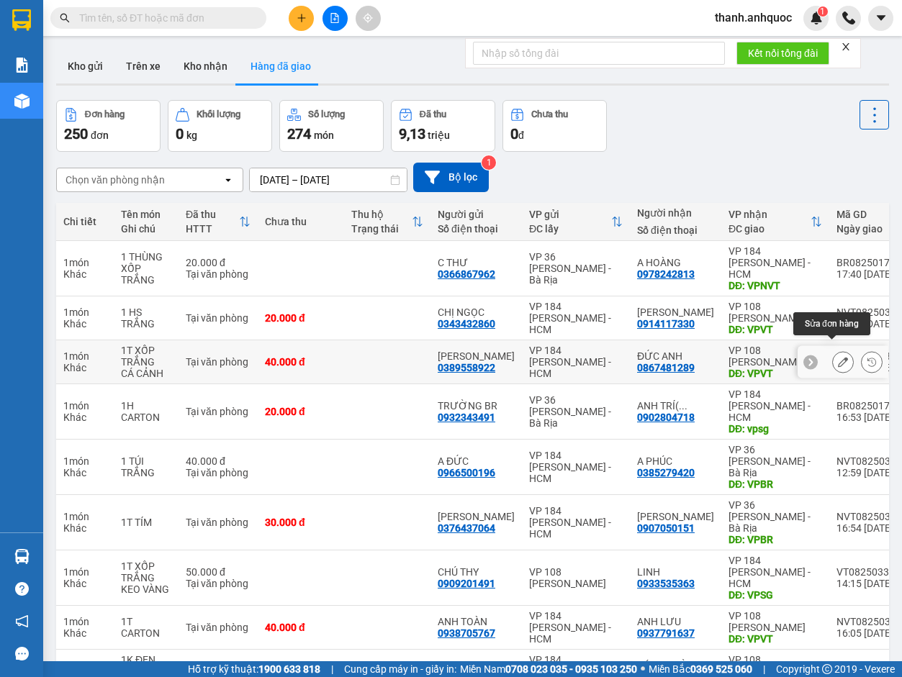
click at [656, 357] on icon at bounding box center [843, 362] width 10 height 10
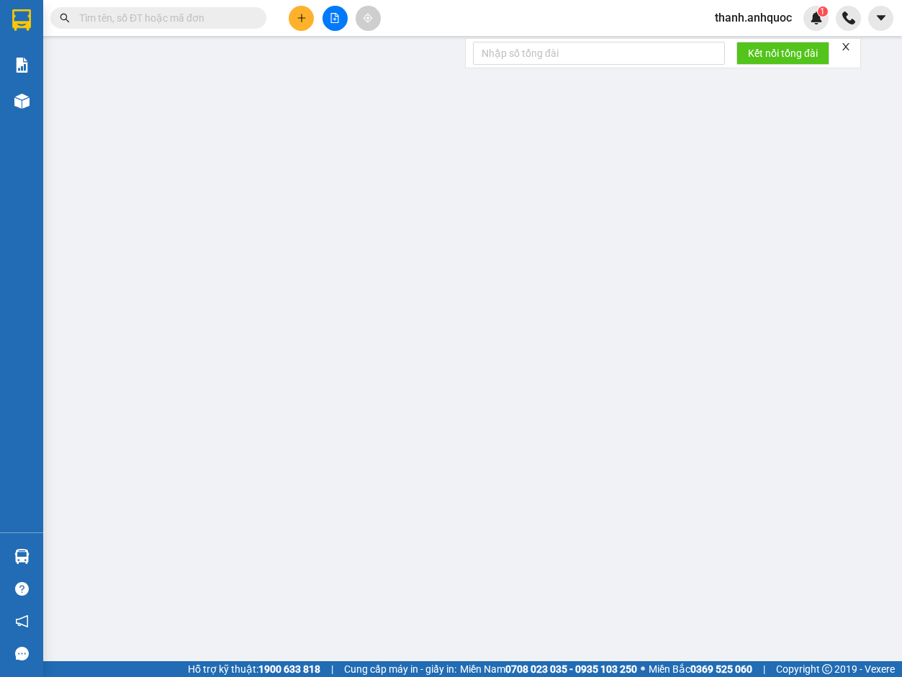
type input "0389558922"
type input "[PERSON_NAME]"
type input "0867481289"
type input "ĐỨC ANH"
type input "VPVT"
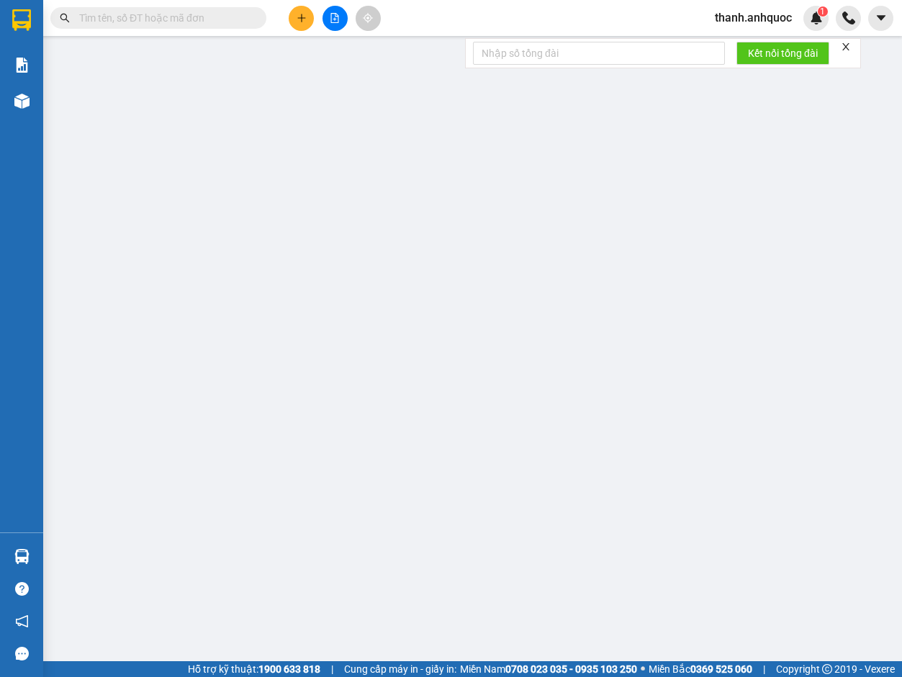
type input "CK SCB 11/8"
type input "40.000"
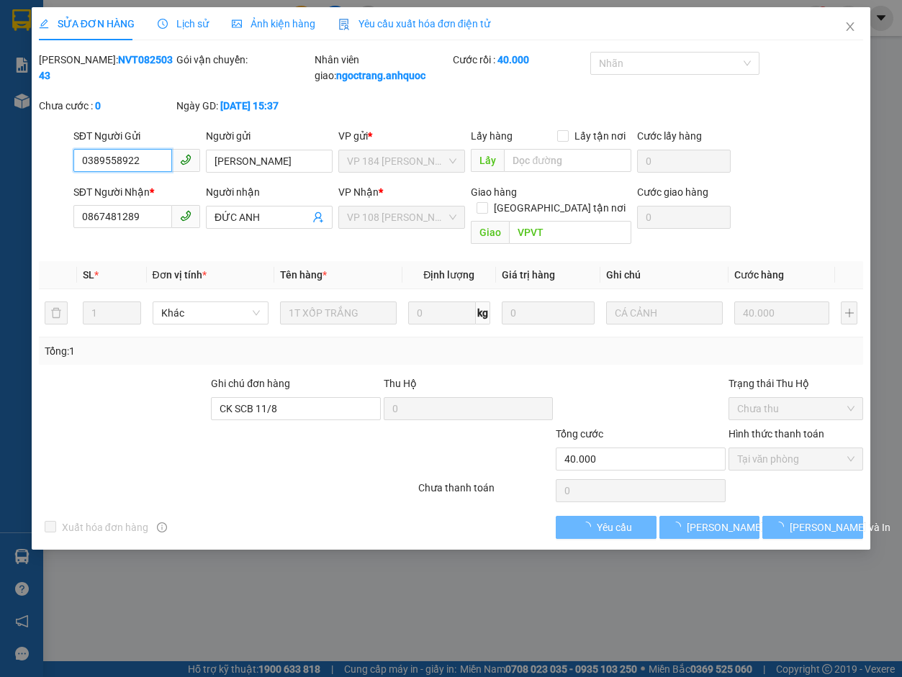
checkbox input "true"
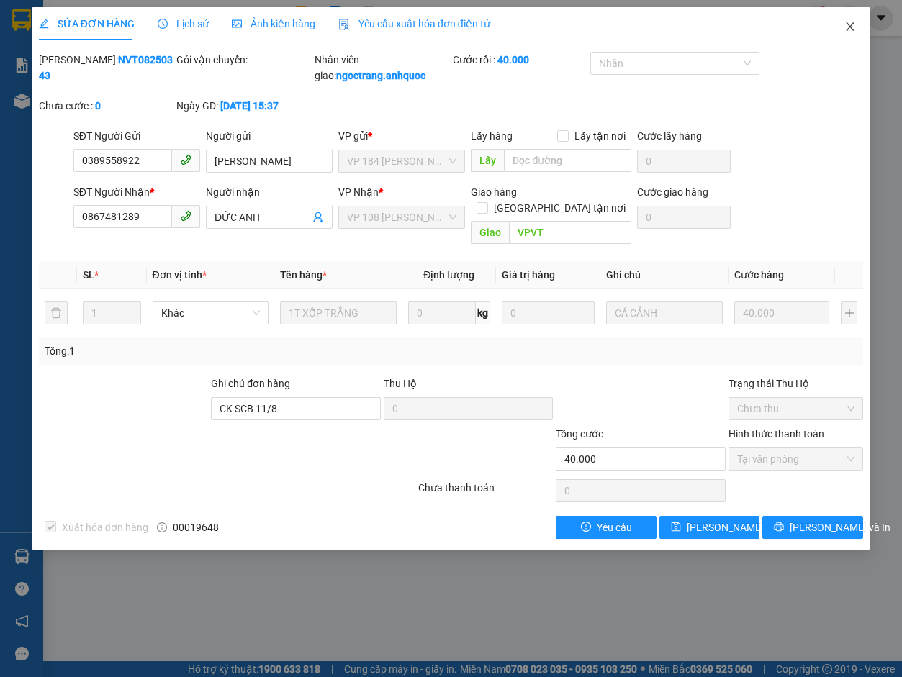
click at [656, 24] on icon "close" at bounding box center [850, 27] width 12 height 12
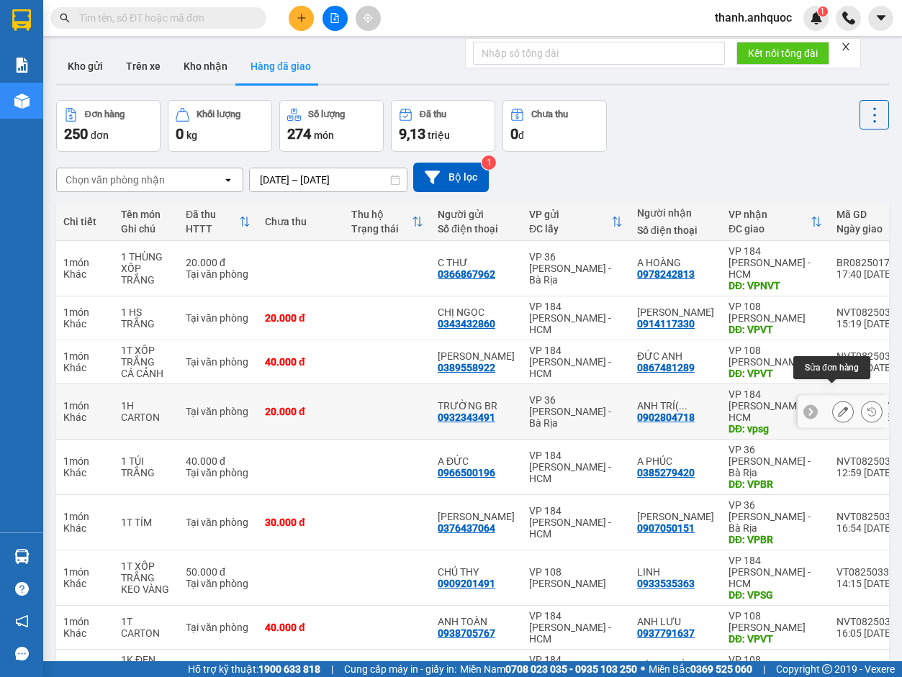
click at [656, 407] on icon at bounding box center [843, 412] width 10 height 10
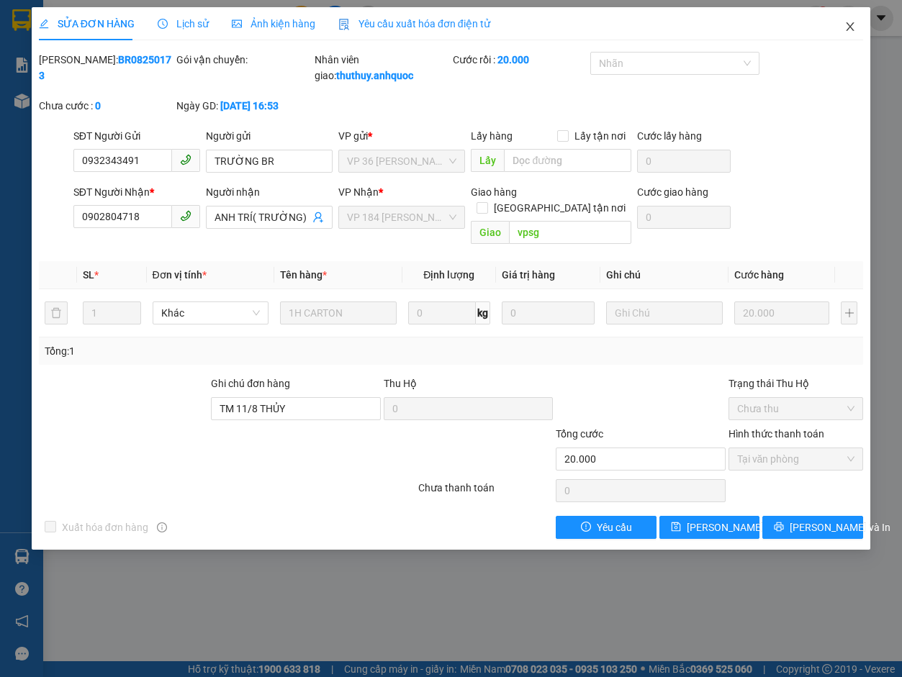
click at [656, 23] on icon "close" at bounding box center [850, 27] width 12 height 12
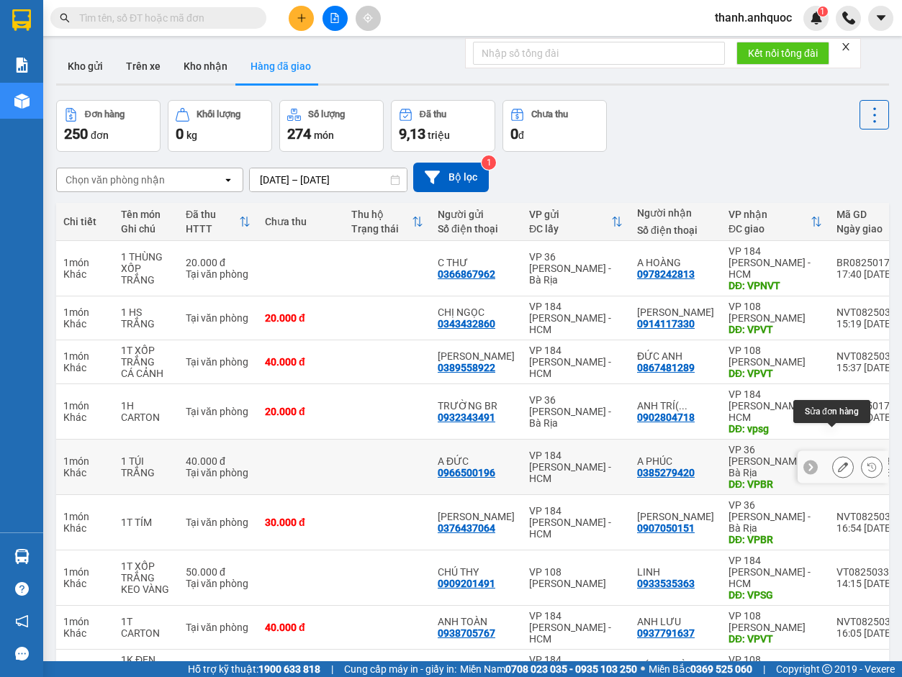
click at [656, 435] on icon at bounding box center [843, 467] width 10 height 10
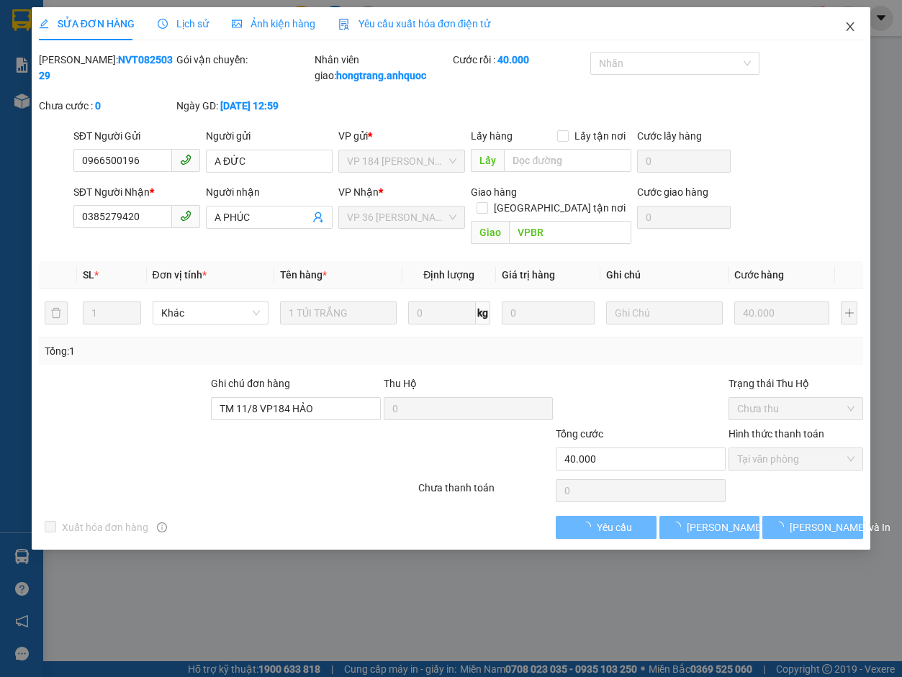
click at [656, 24] on icon "close" at bounding box center [850, 27] width 12 height 12
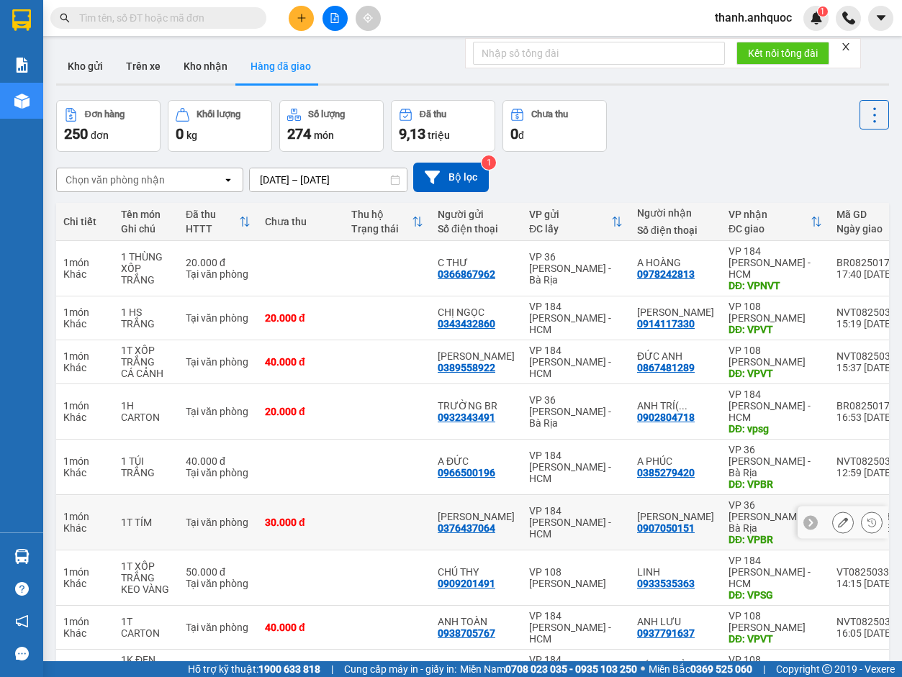
click at [656, 435] on icon at bounding box center [843, 522] width 10 height 10
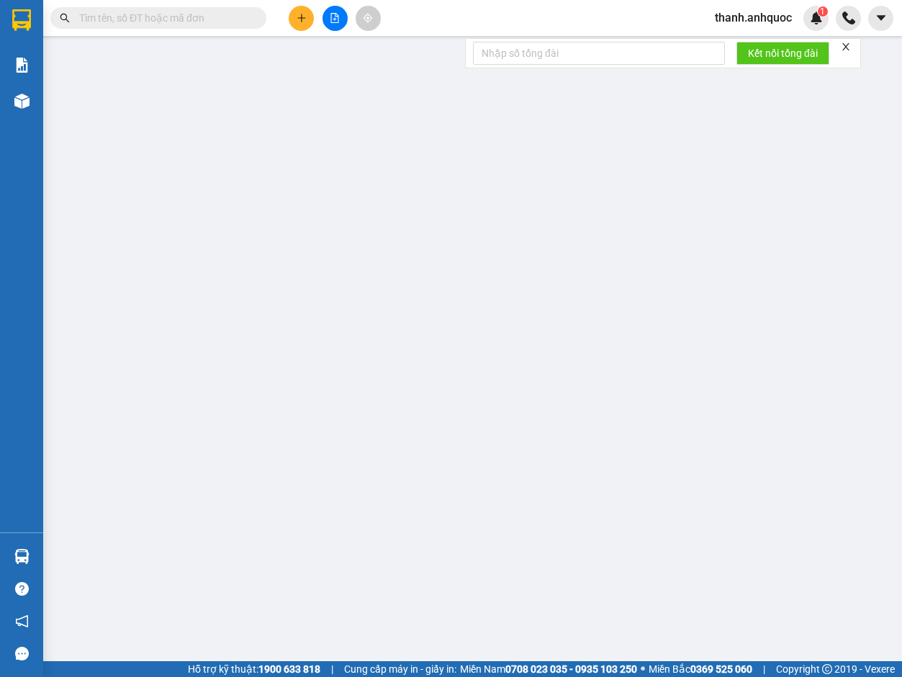
type input "0376437064"
type input "[PERSON_NAME]"
type input "0907050151"
type input "[PERSON_NAME]"
type input "VPBR"
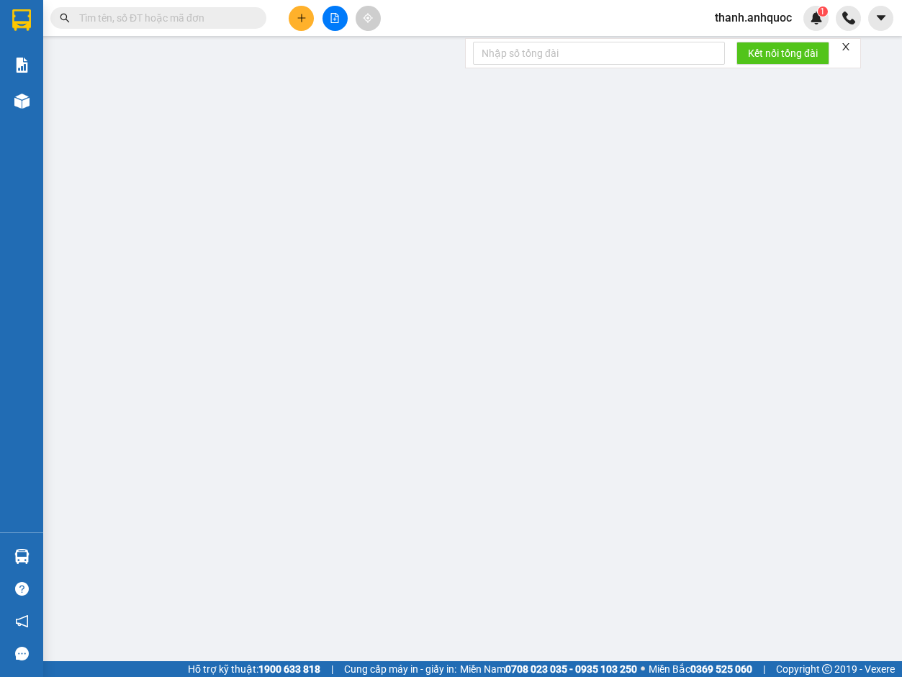
type input "30.000"
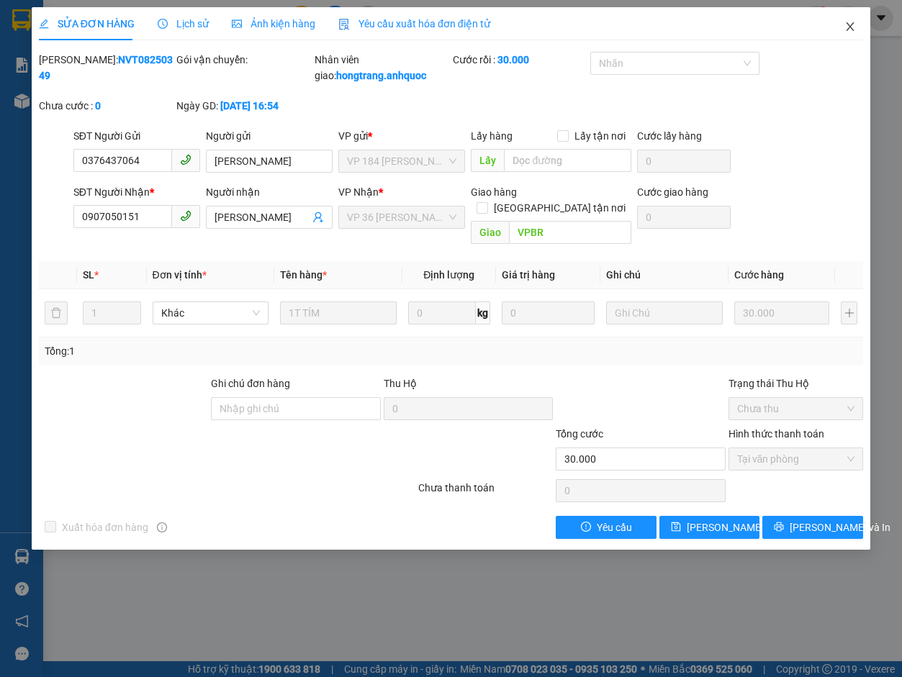
click at [656, 27] on icon "close" at bounding box center [850, 27] width 12 height 12
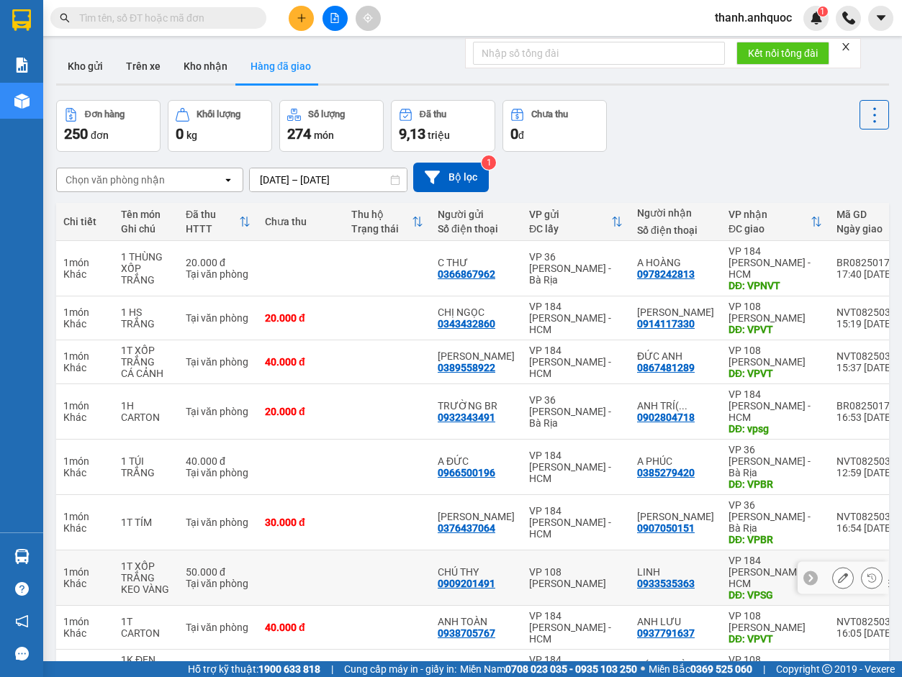
click at [656, 435] on icon at bounding box center [843, 578] width 10 height 10
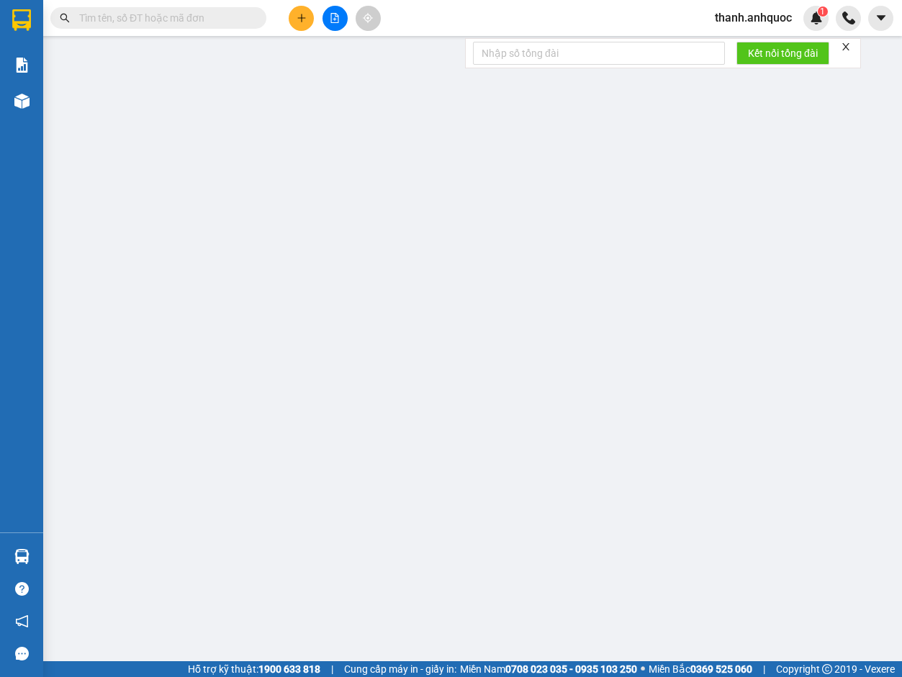
type input "0909201491"
type input "CHÚ THY"
type input "0933535363"
type input "LINH"
type input "VPSG"
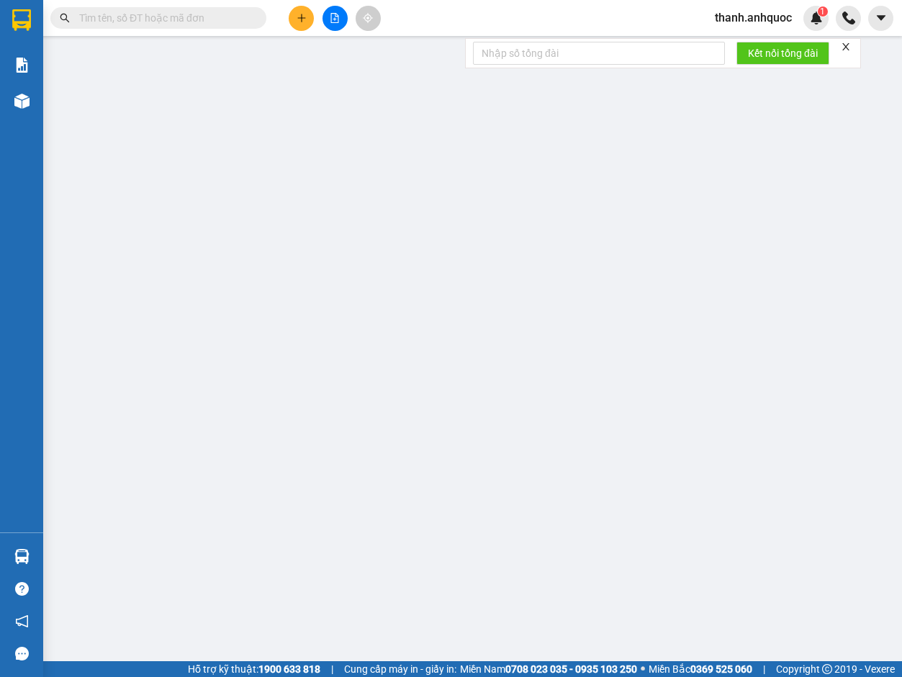
type input "50.000"
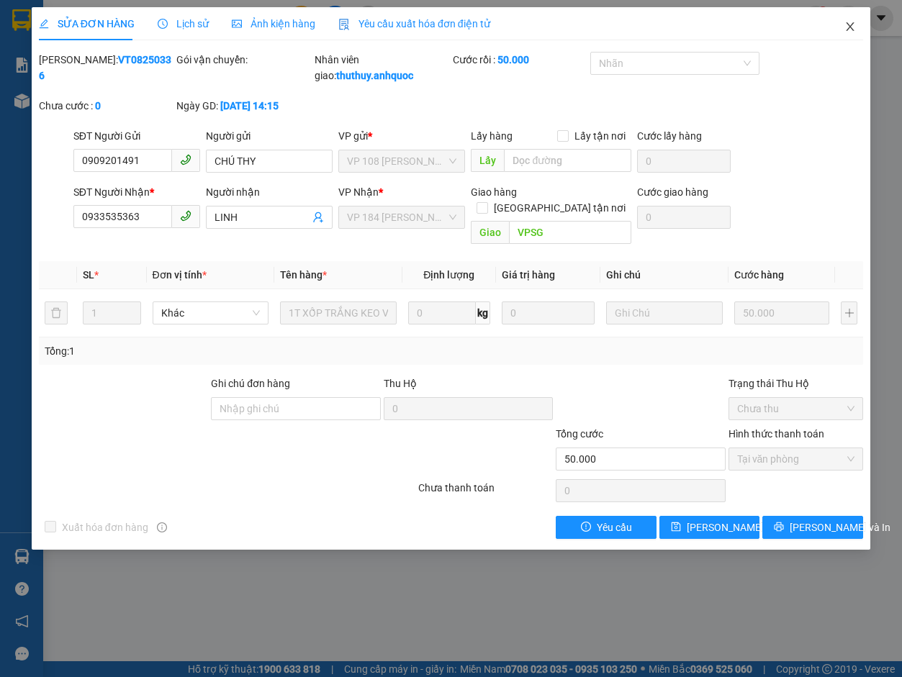
click at [656, 26] on icon "close" at bounding box center [850, 26] width 8 height 9
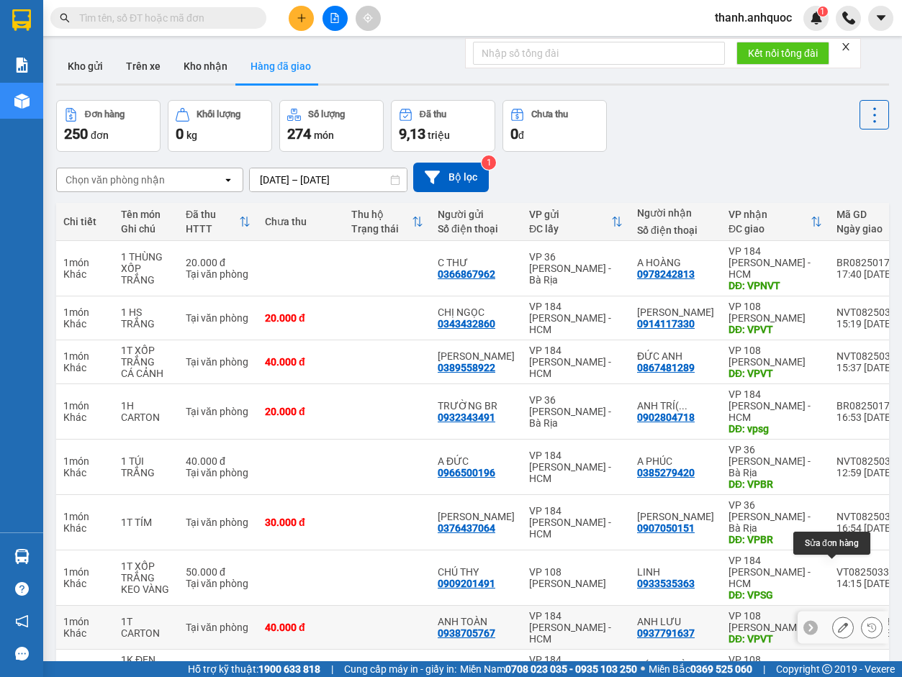
click at [656, 435] on icon at bounding box center [843, 627] width 10 height 10
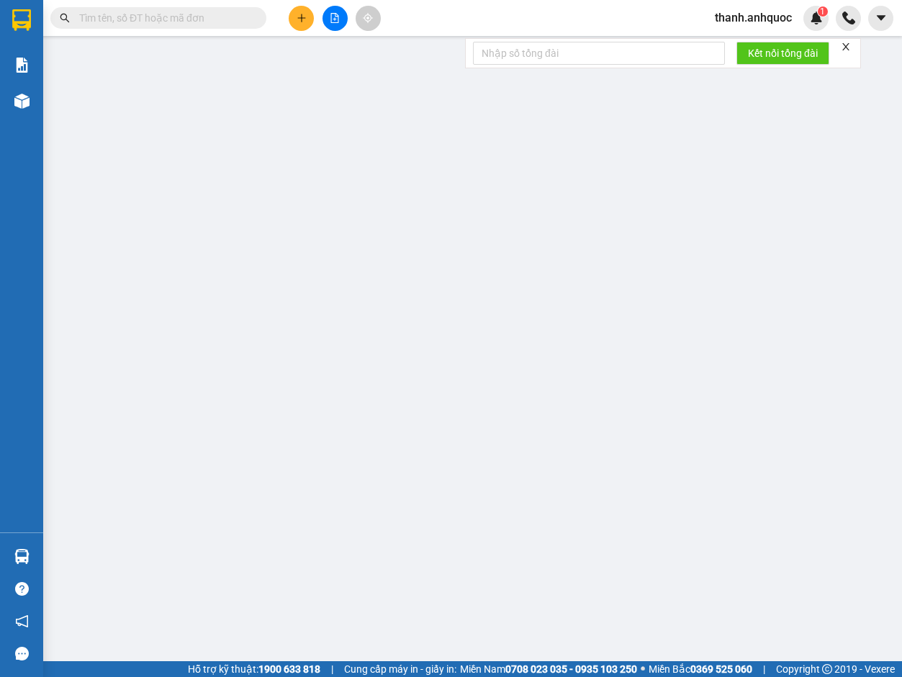
type input "0938705767"
type input "ANH TOÀN"
type input "0937791637"
type input "ANH LƯU"
type input "VPVT"
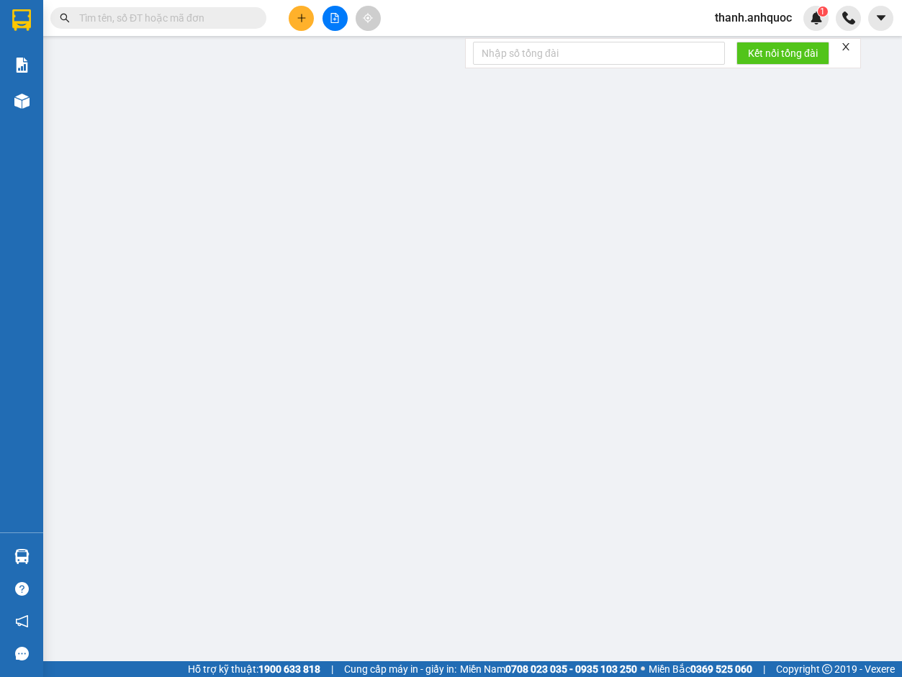
type input "40.000"
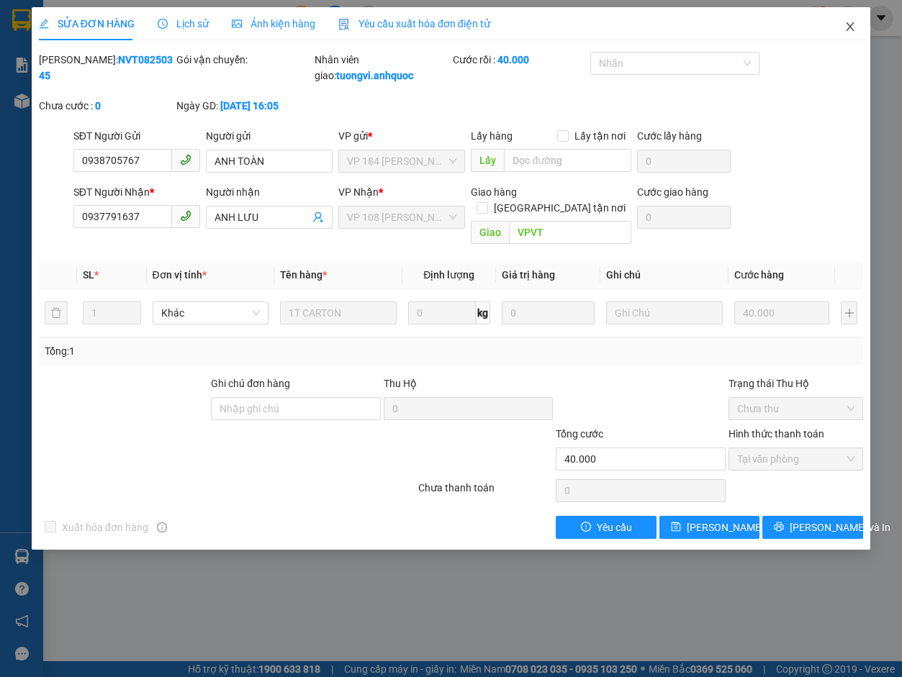
click at [656, 24] on icon "close" at bounding box center [850, 26] width 8 height 9
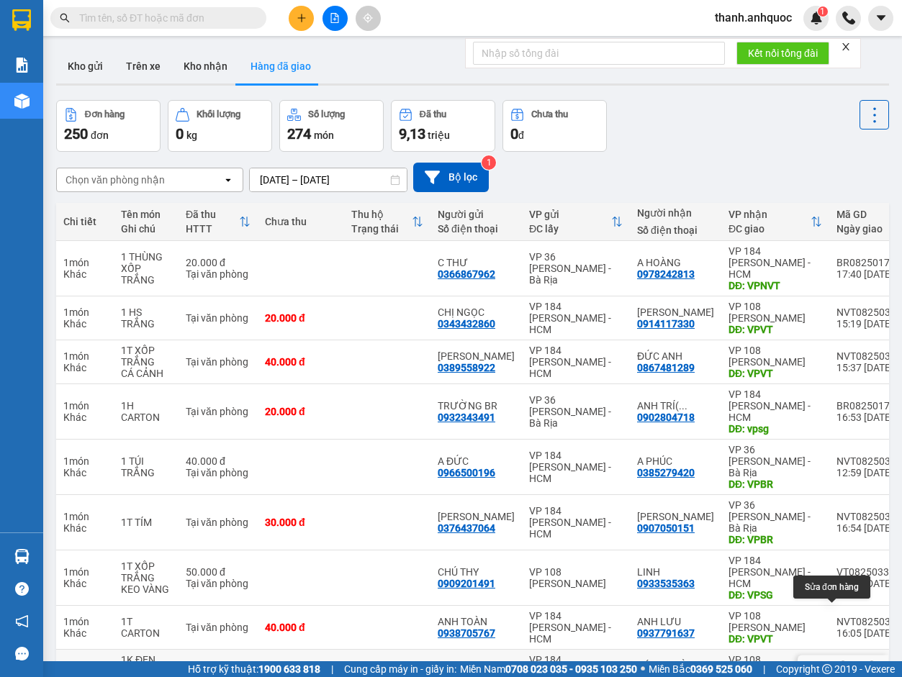
click at [656, 435] on icon at bounding box center [843, 671] width 10 height 10
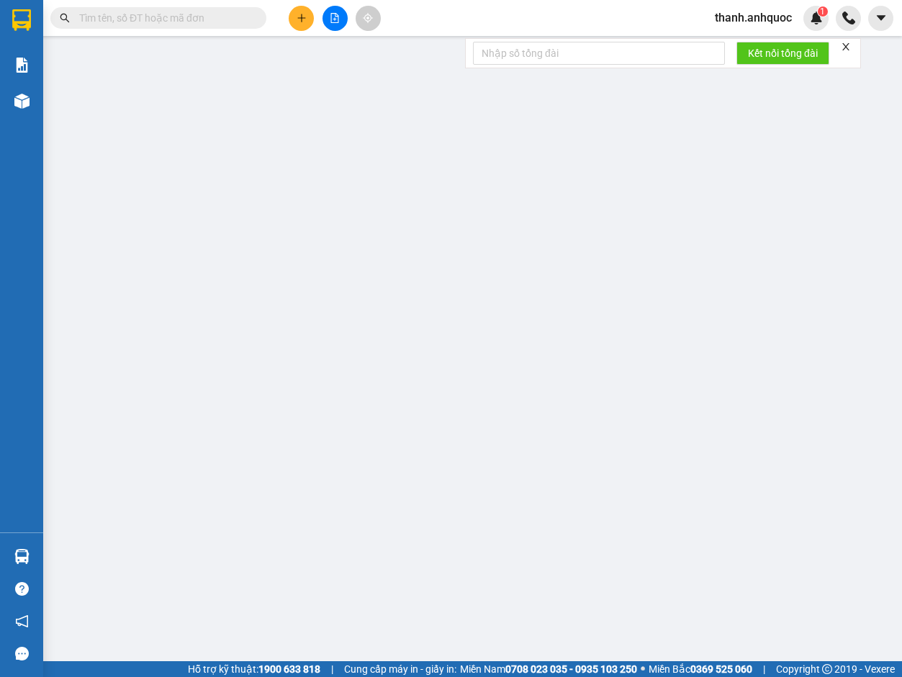
type input "0987272270"
type input "ANH THƯỢNG"
type input "0908216941"
type input "BÁC TRƯỜNG"
type input "VPVT"
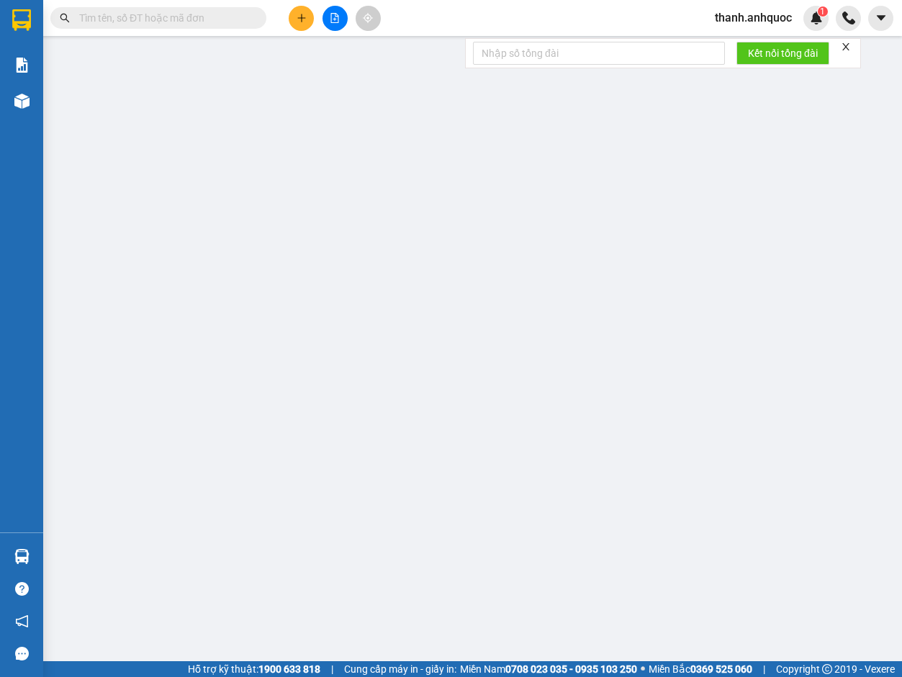
type input "TM 11/8 THỦY"
type input "40.000"
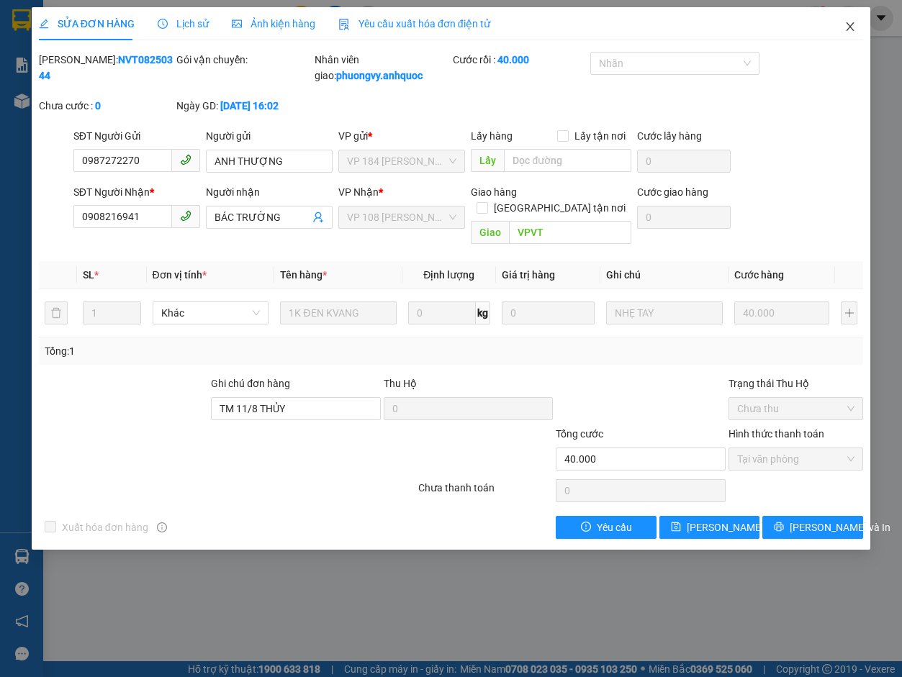
click at [656, 23] on icon "close" at bounding box center [850, 27] width 12 height 12
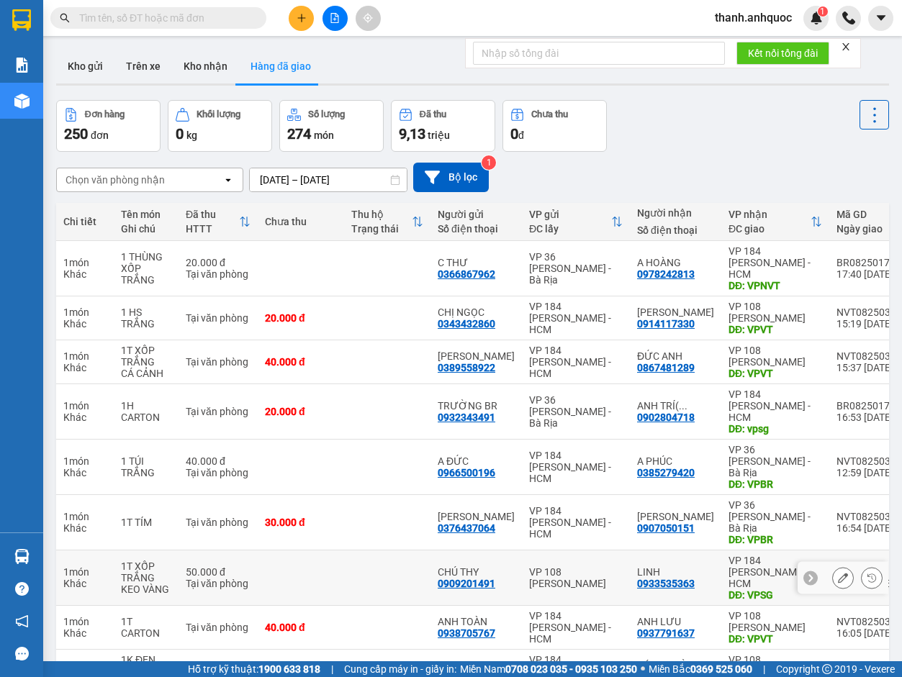
scroll to position [72, 0]
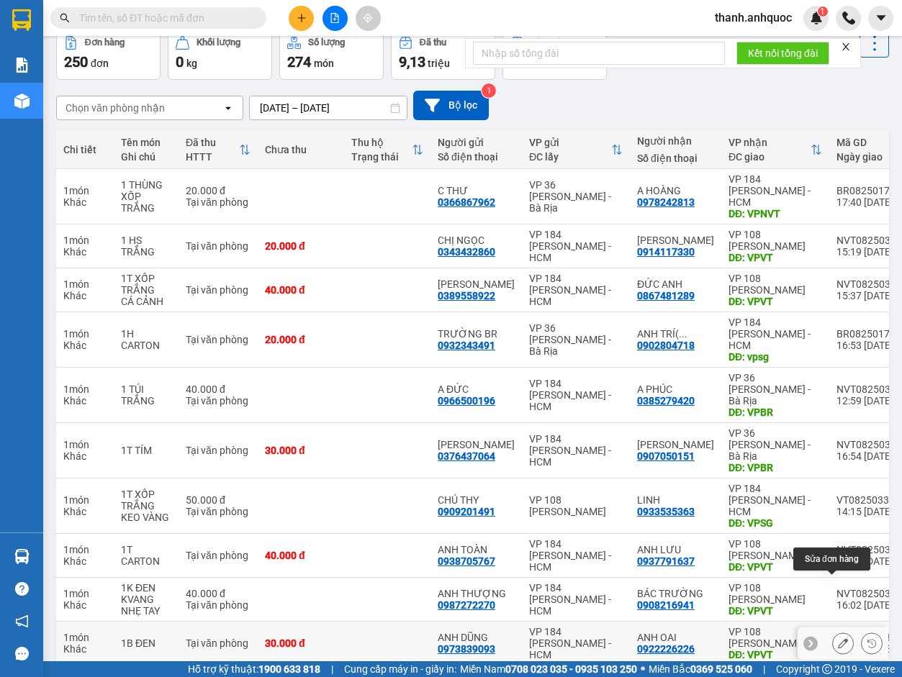
click at [656, 435] on button at bounding box center [843, 643] width 20 height 25
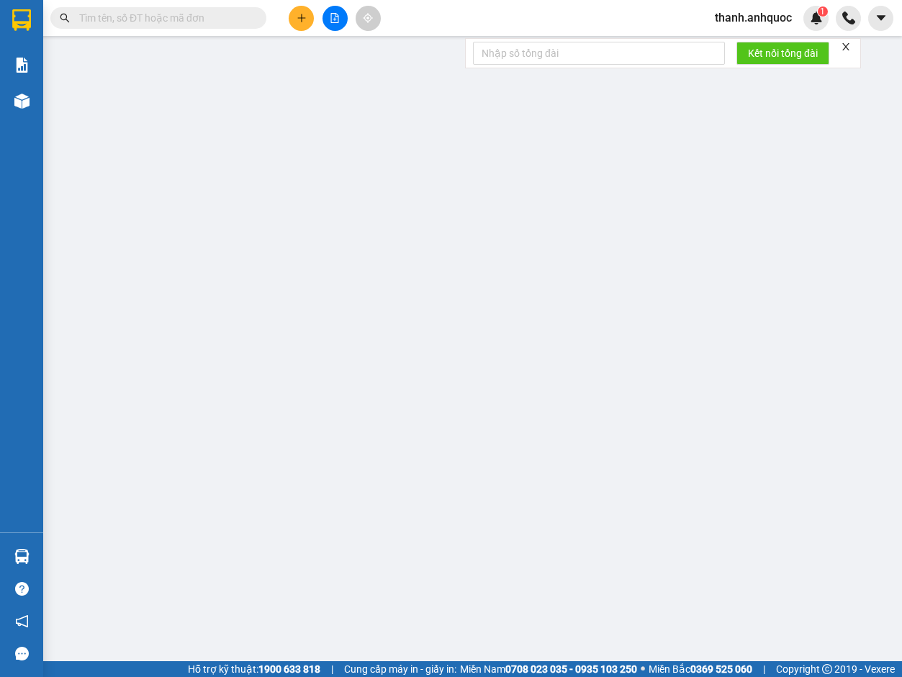
type input "0973839093"
type input "ANH DŨNG"
type input "0922226226"
type input "ANH OAI"
type input "VPVT"
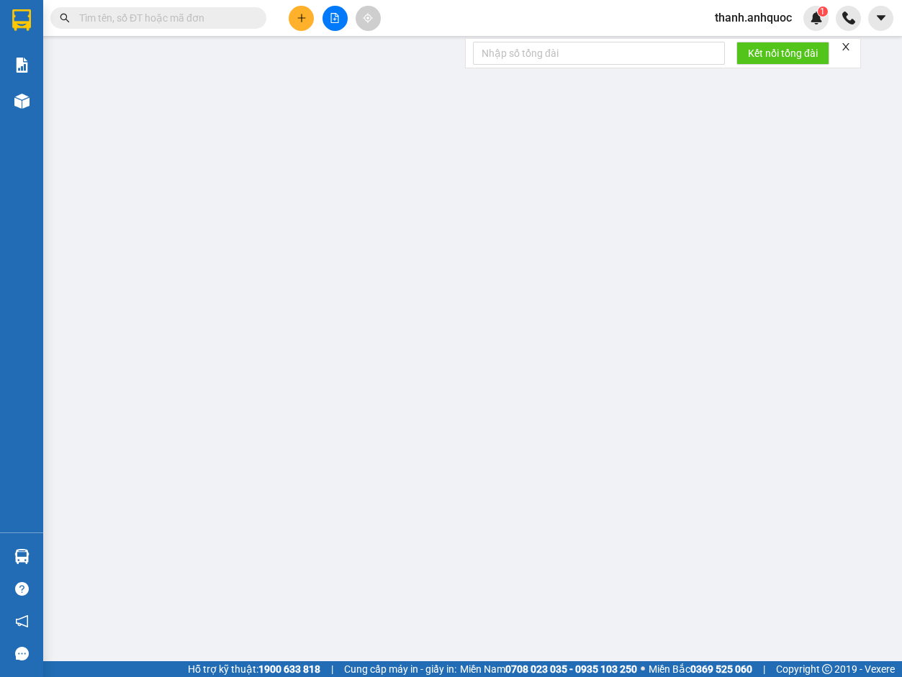
type input "30.000"
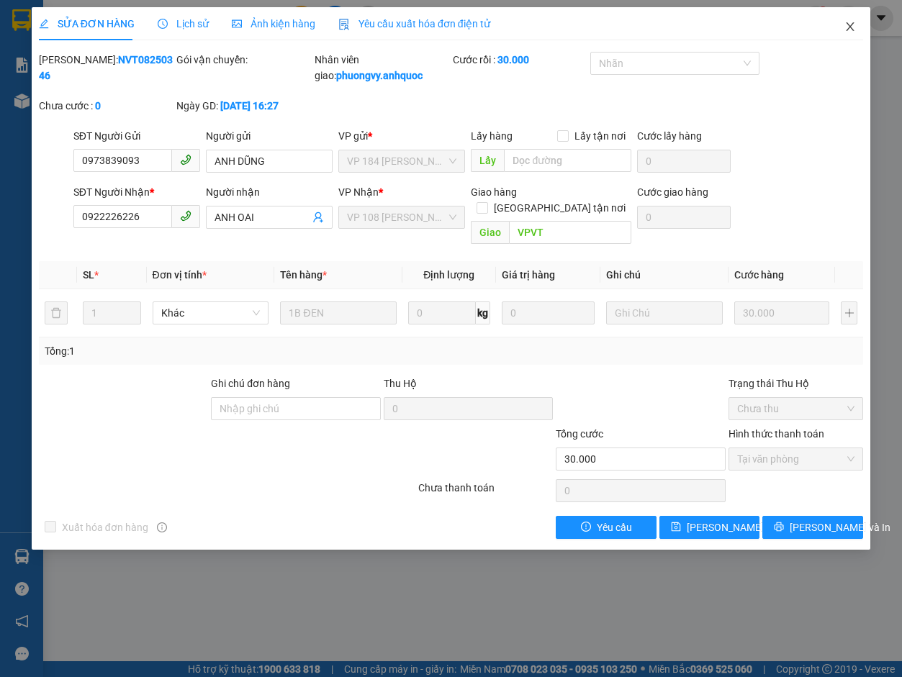
click at [656, 21] on span "Close" at bounding box center [850, 27] width 40 height 40
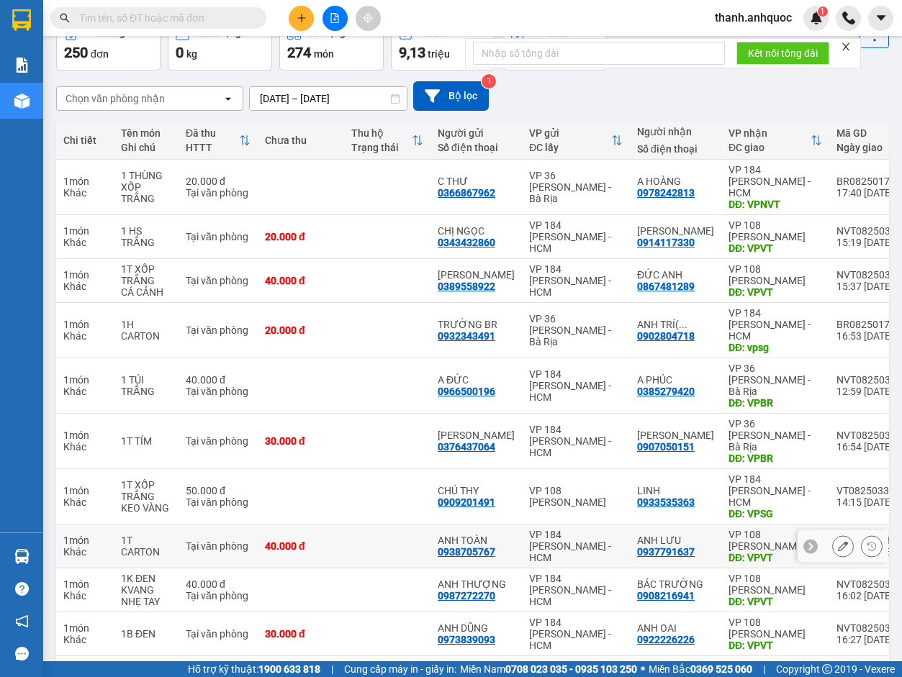
scroll to position [83, 0]
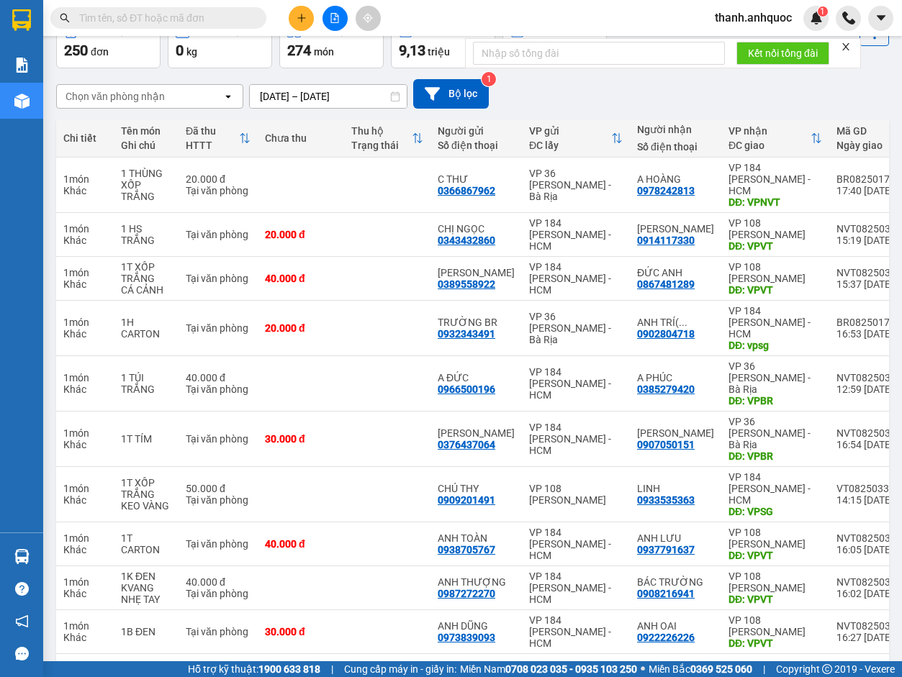
click at [648, 435] on button "4" at bounding box center [656, 677] width 22 height 22
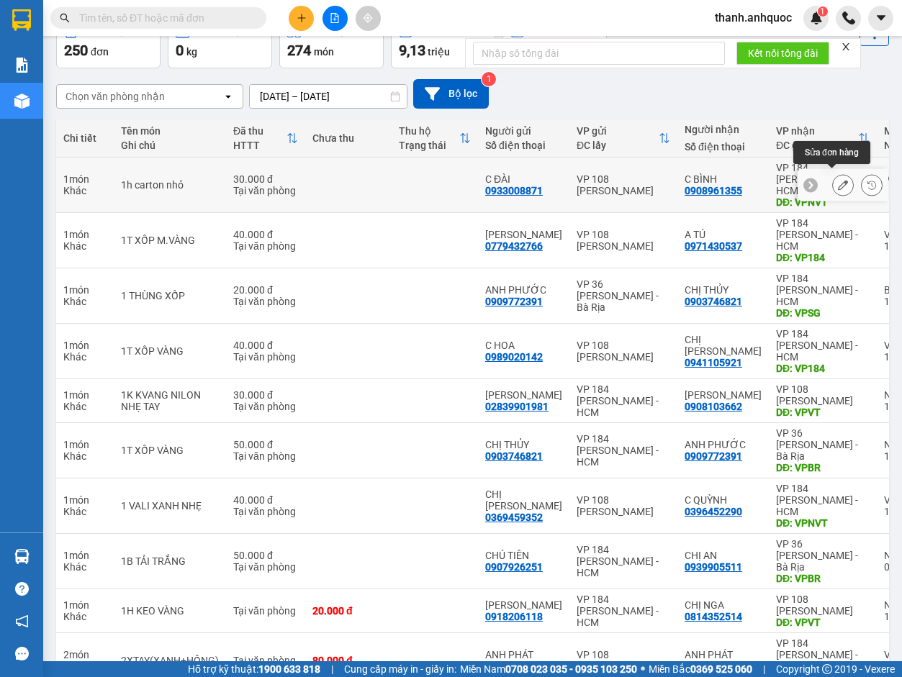
click at [656, 180] on icon at bounding box center [843, 185] width 10 height 10
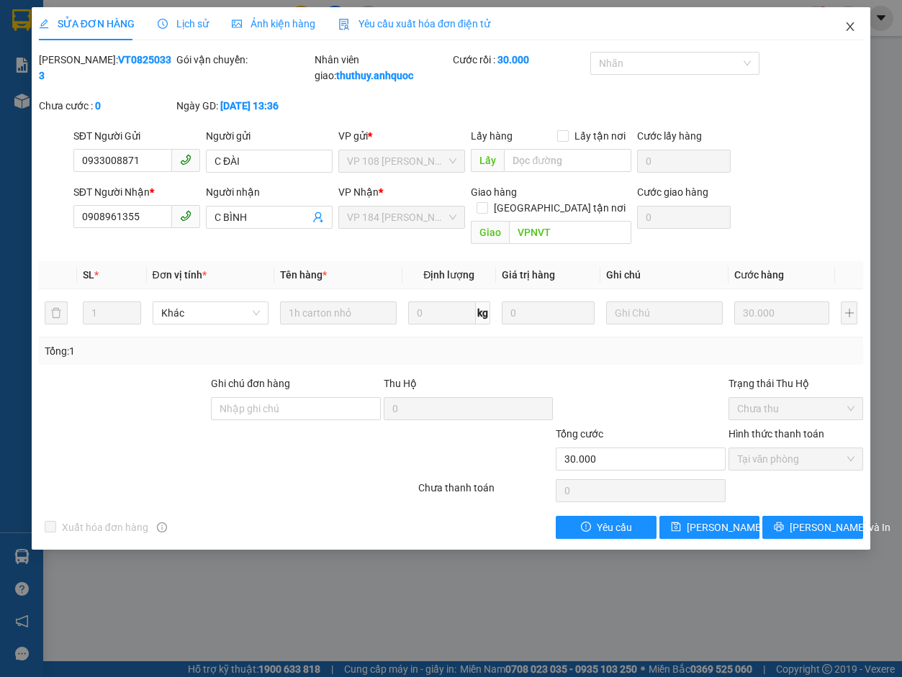
click at [656, 30] on icon "close" at bounding box center [850, 27] width 12 height 12
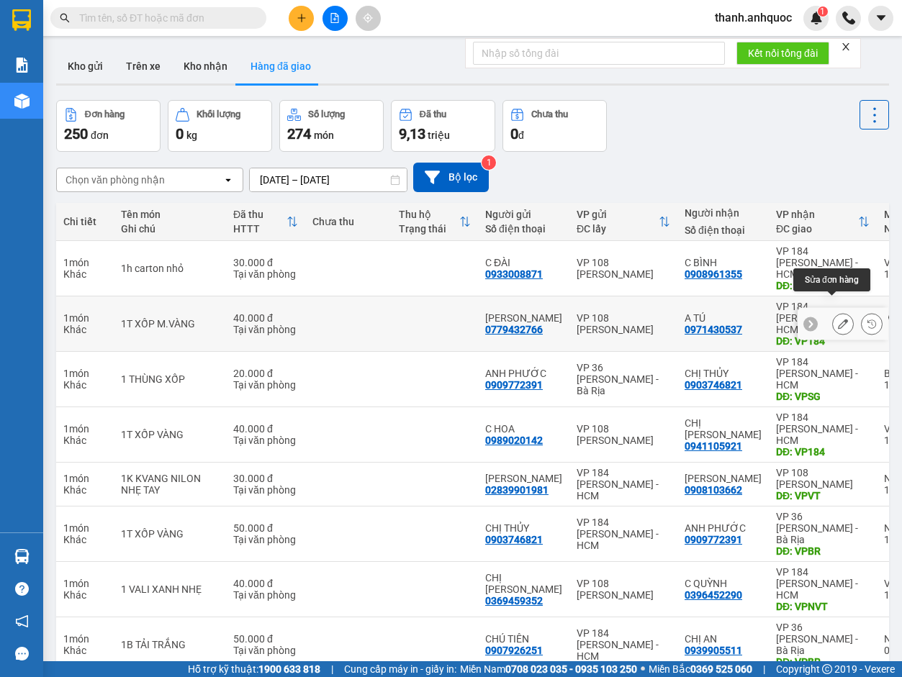
click at [656, 319] on icon at bounding box center [843, 324] width 10 height 10
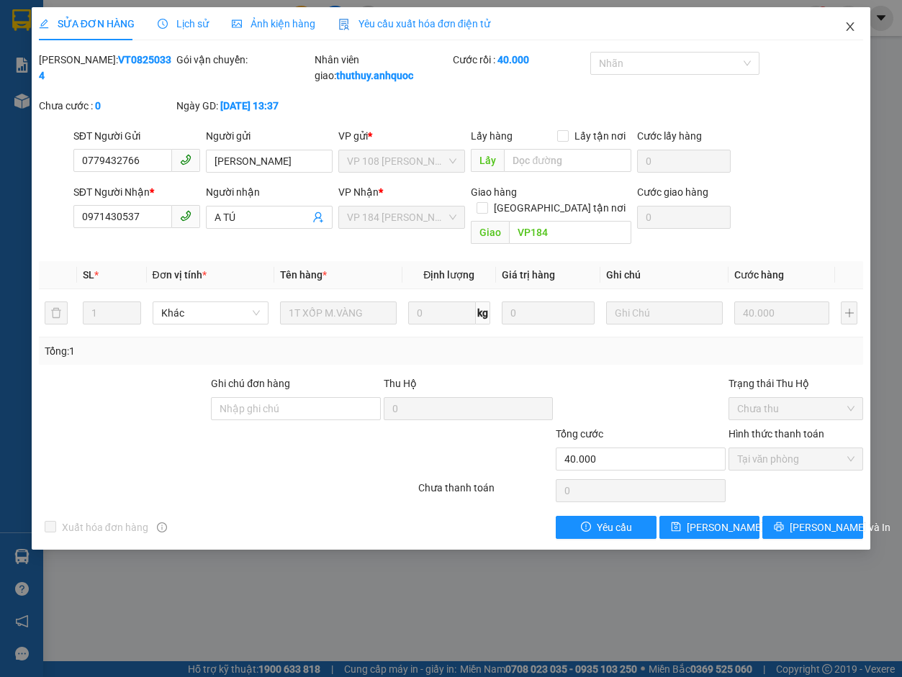
click at [656, 26] on icon "close" at bounding box center [850, 27] width 12 height 12
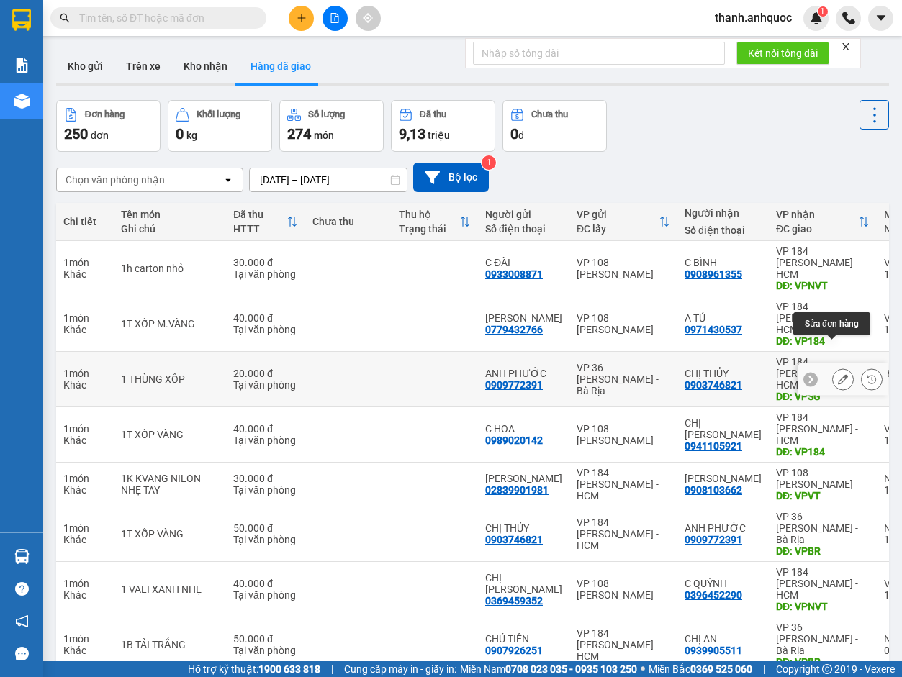
click at [656, 367] on button at bounding box center [843, 379] width 20 height 25
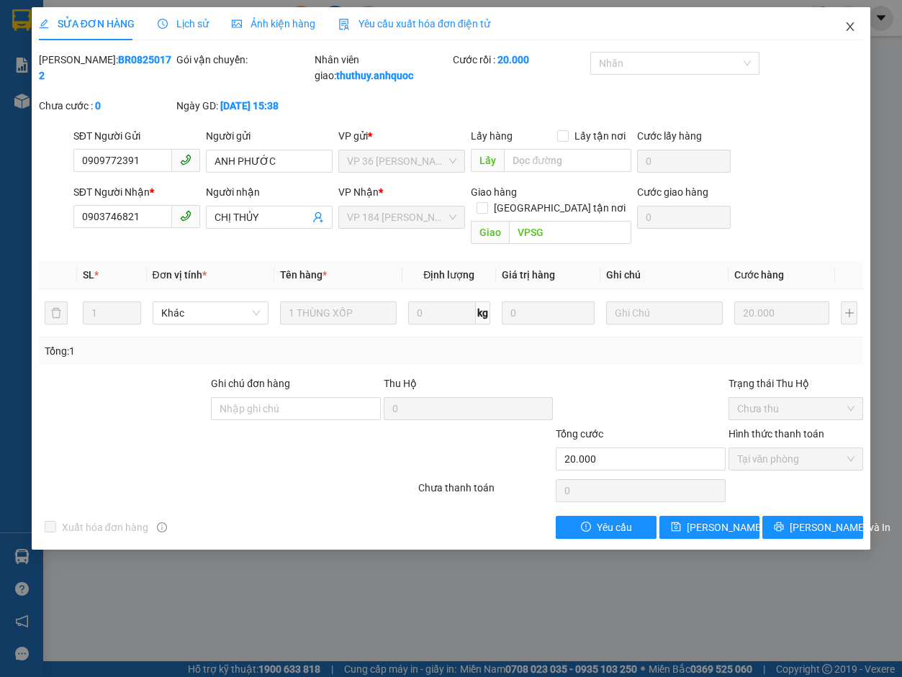
click at [656, 28] on icon "close" at bounding box center [850, 27] width 12 height 12
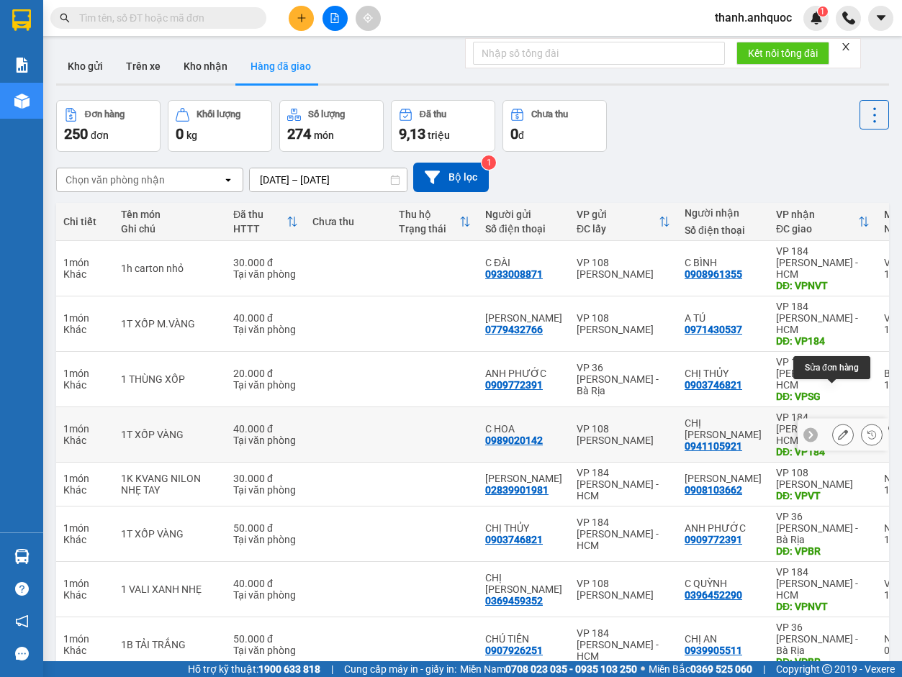
click at [656, 430] on icon at bounding box center [843, 435] width 10 height 10
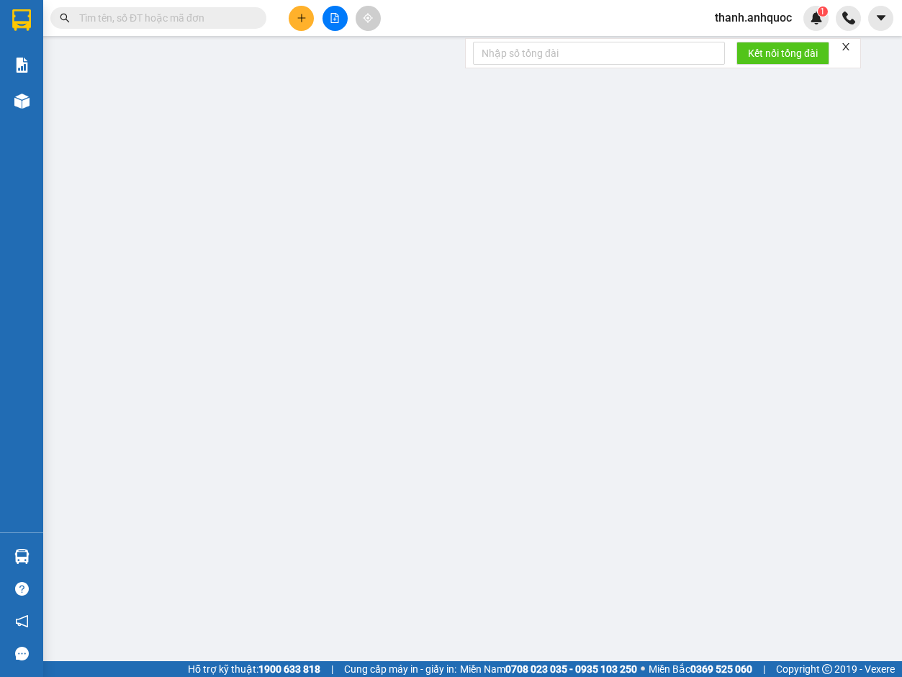
type input "0989020142"
type input "C HOA"
type input "0941105921"
type input "CHỊ [PERSON_NAME]"
type input "VP184"
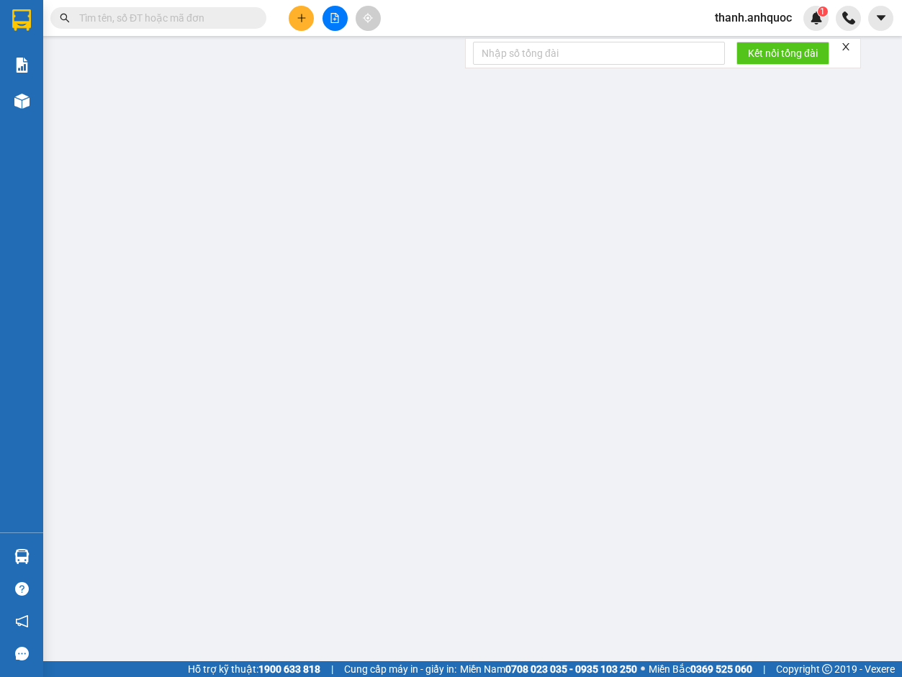
type input "40.000"
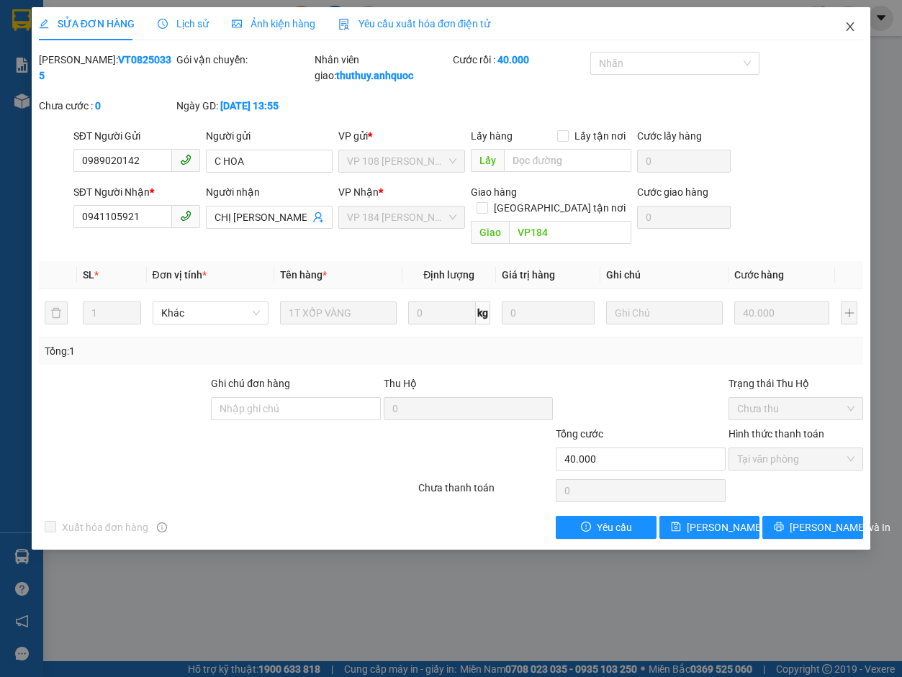
click at [656, 22] on icon "close" at bounding box center [850, 27] width 12 height 12
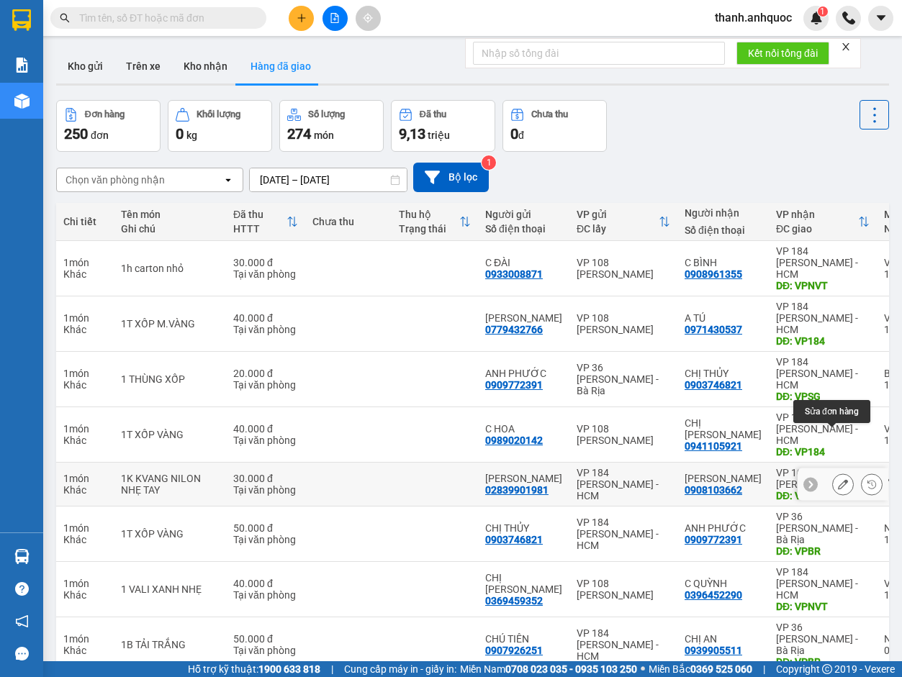
click at [656, 435] on icon at bounding box center [843, 484] width 10 height 10
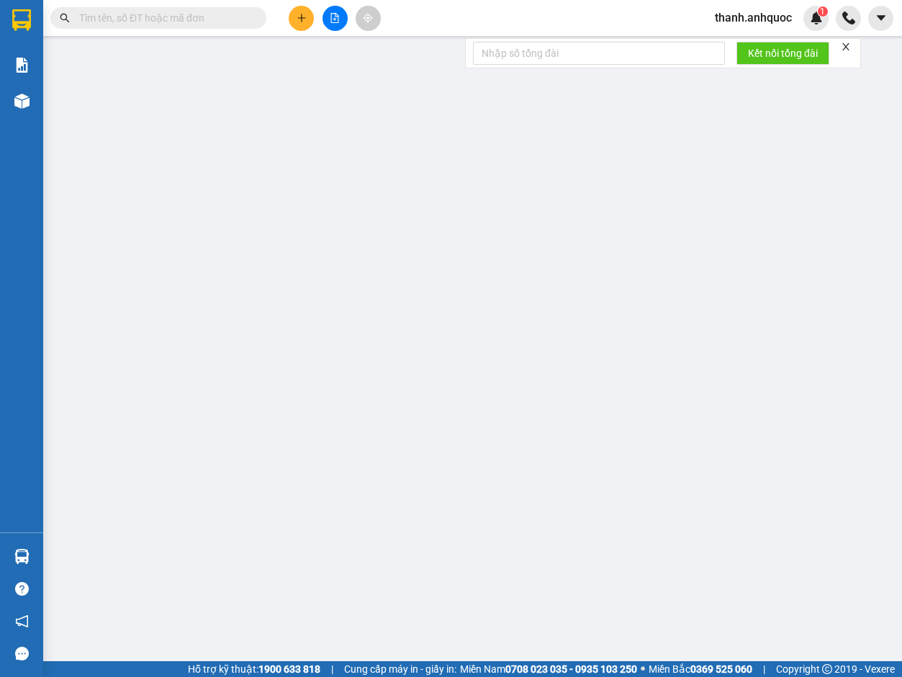
type input "02839901981"
type input "[PERSON_NAME]"
type input "0908103662"
type input "[PERSON_NAME]"
type input "VPVT"
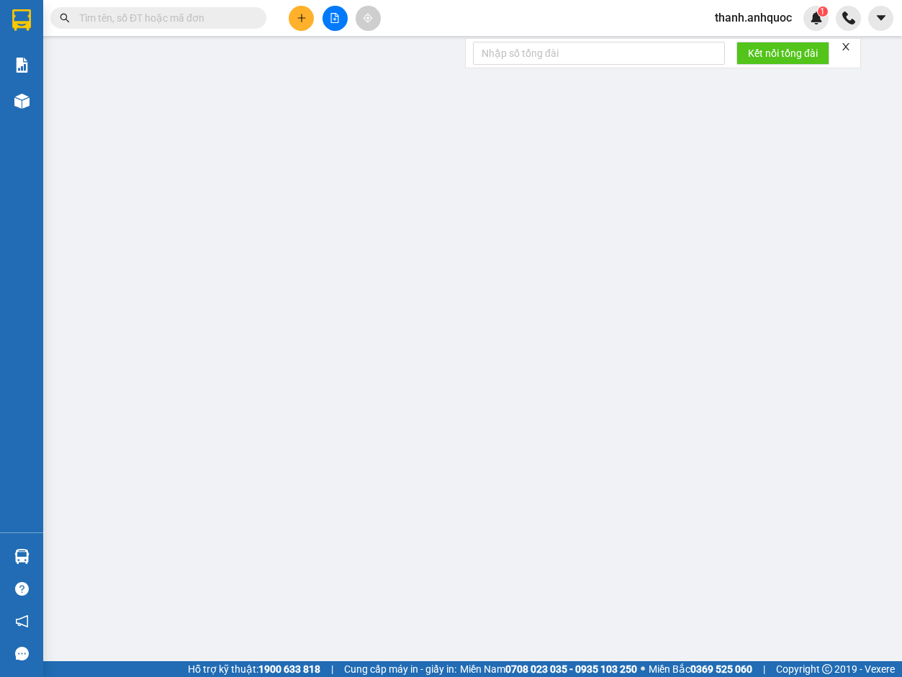
type input "TM 11/8 THỦY"
type input "30.000"
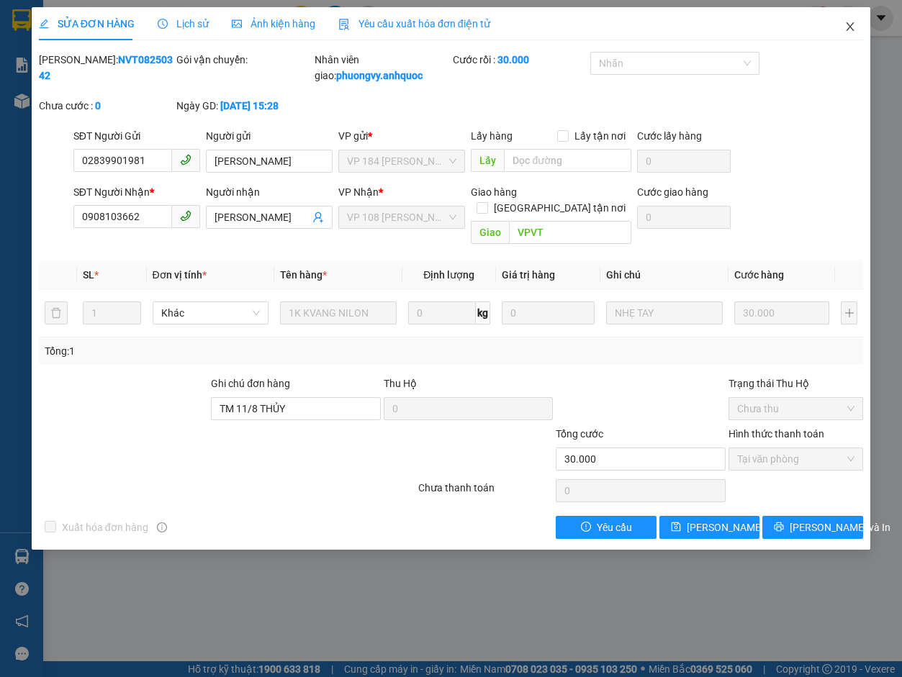
click at [656, 26] on icon "close" at bounding box center [850, 26] width 8 height 9
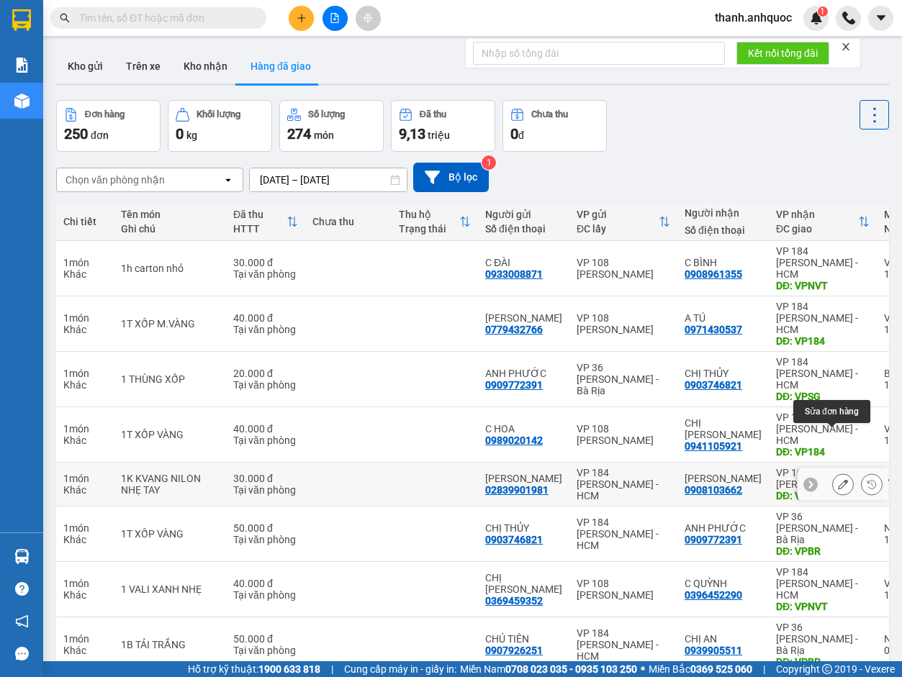
click at [656, 435] on icon at bounding box center [843, 484] width 10 height 10
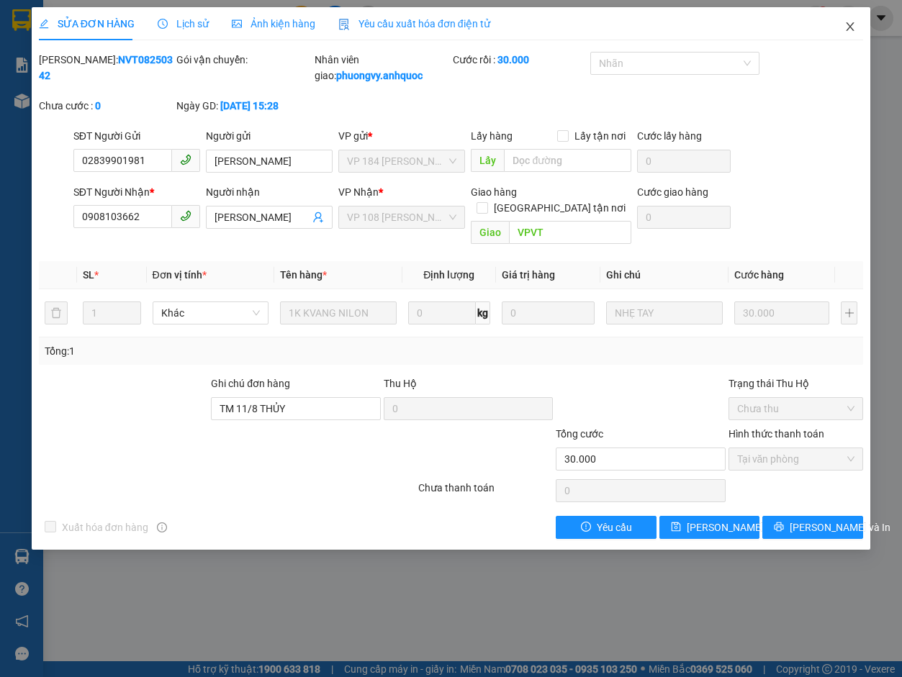
click at [656, 24] on icon "close" at bounding box center [850, 27] width 12 height 12
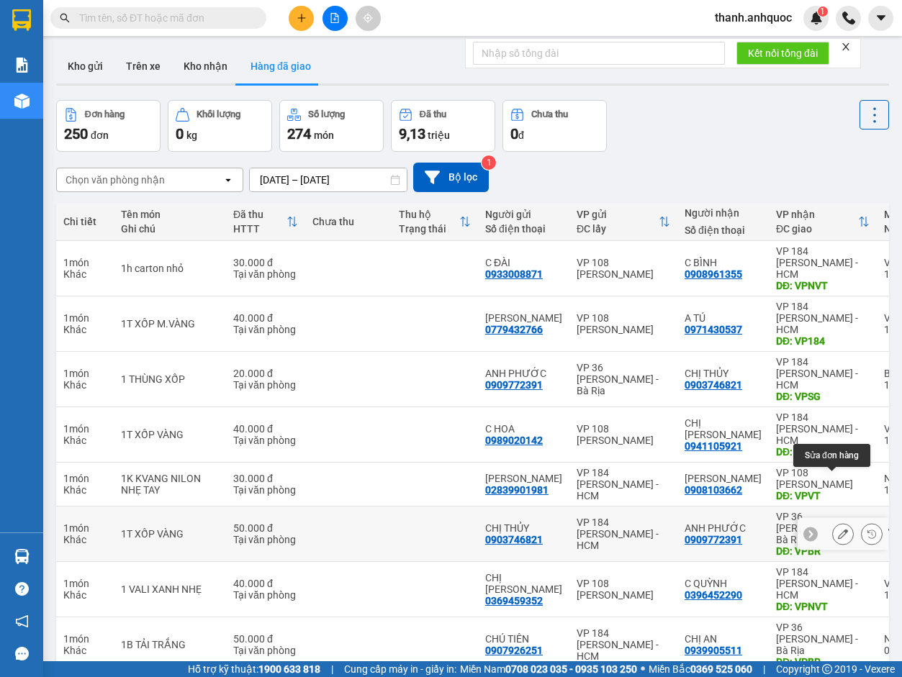
click at [656, 435] on icon at bounding box center [843, 534] width 10 height 10
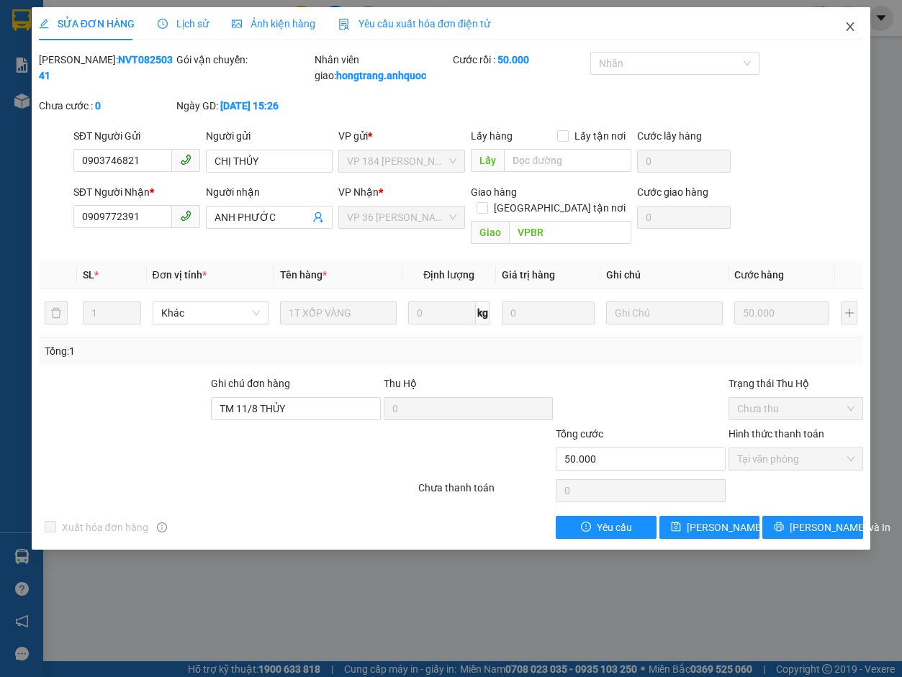
click at [656, 28] on icon "close" at bounding box center [850, 27] width 12 height 12
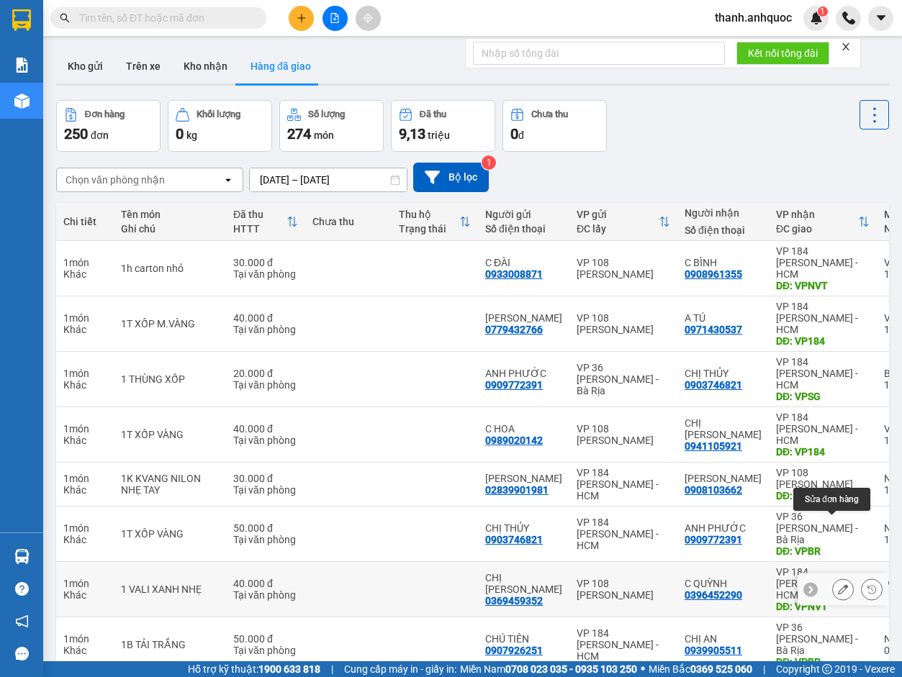
click at [656, 435] on icon at bounding box center [843, 589] width 10 height 10
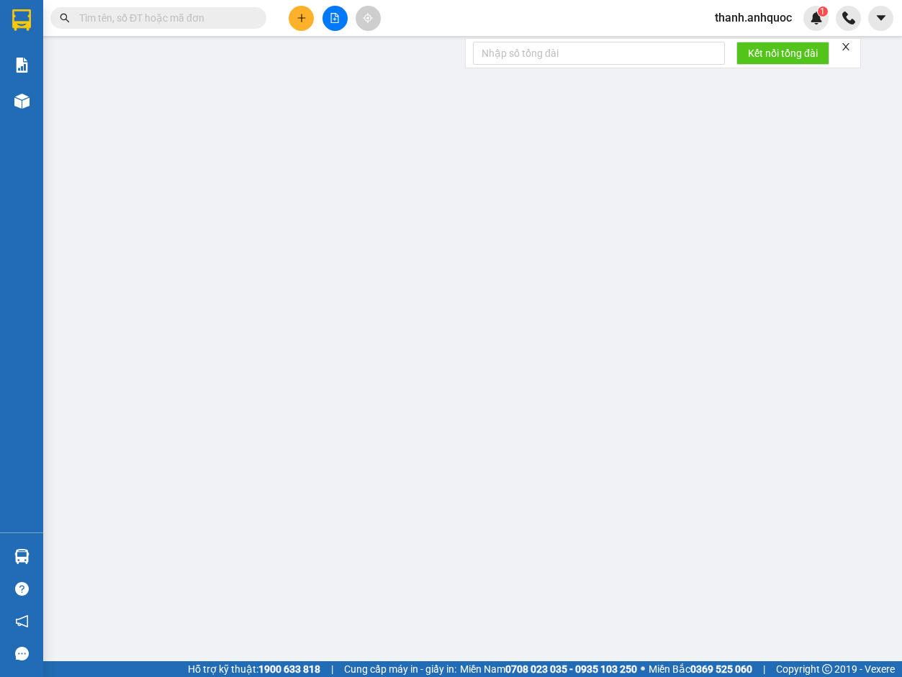
type input "0369459352"
type input "CHỊ [PERSON_NAME]"
type input "0396452290"
type input "C QUỲNH"
type input "VPNVT"
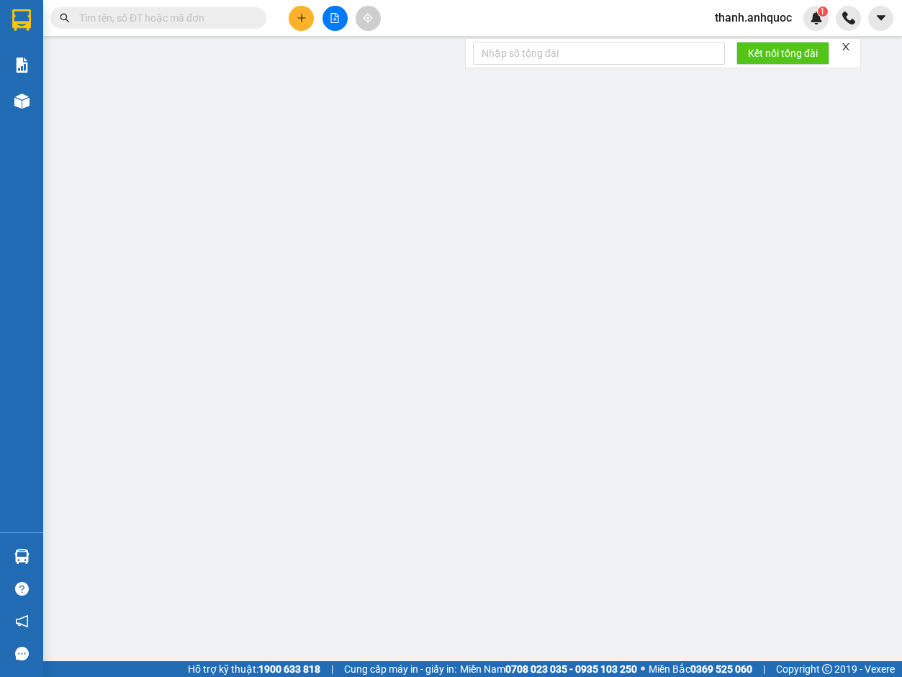
type input "40.000"
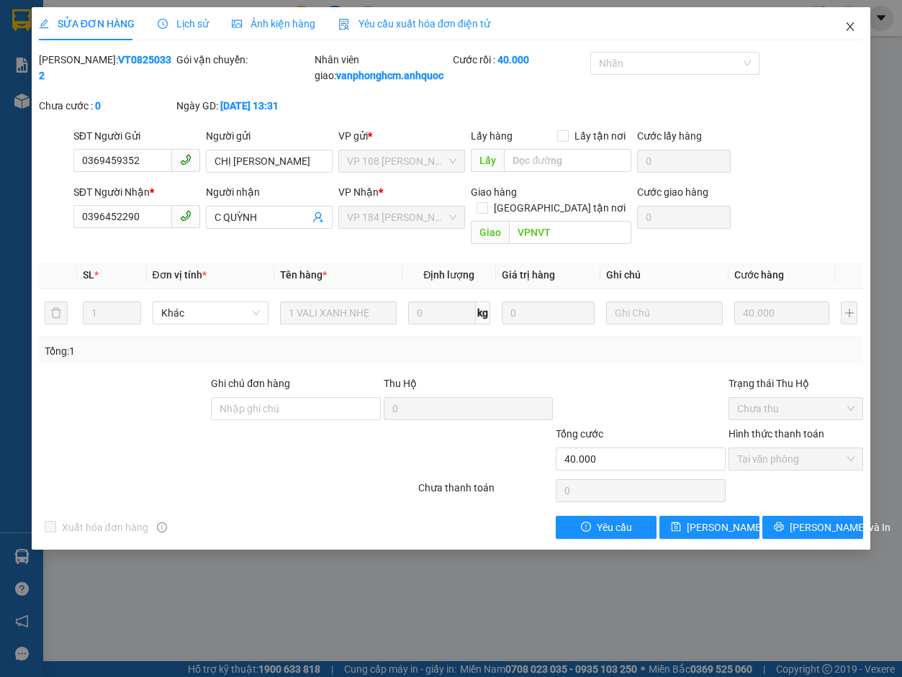
click at [656, 30] on icon "close" at bounding box center [850, 27] width 12 height 12
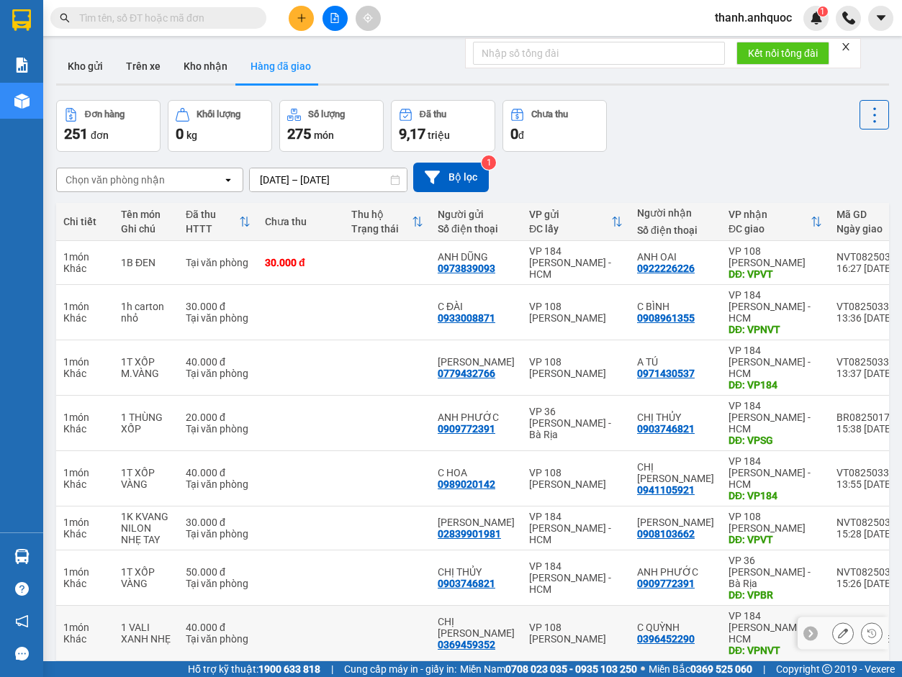
drag, startPoint x: 849, startPoint y: 574, endPoint x: 835, endPoint y: 574, distance: 13.7
click at [656, 435] on div at bounding box center [857, 633] width 50 height 22
click at [656, 435] on icon at bounding box center [843, 633] width 10 height 10
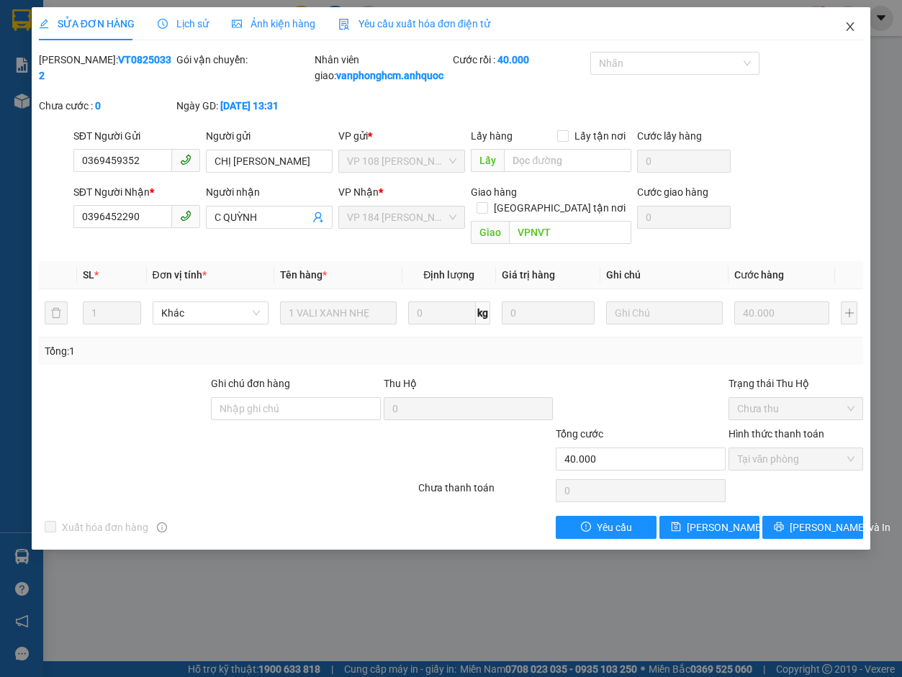
click at [656, 32] on icon "close" at bounding box center [850, 27] width 12 height 12
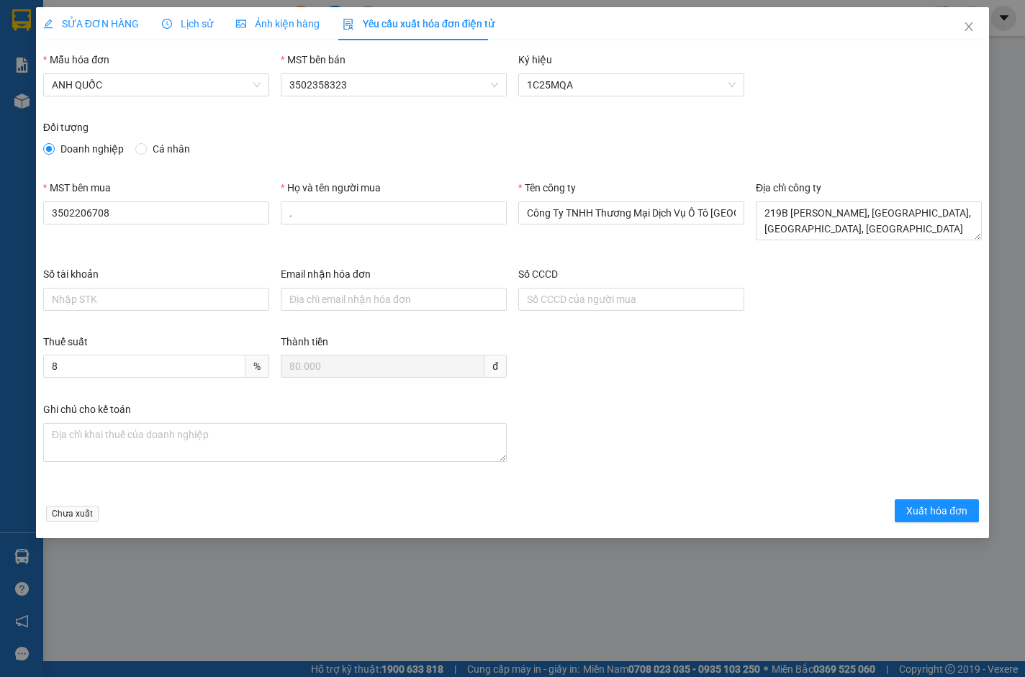
type input "[EMAIL_ADDRESS][DOMAIN_NAME]"
click at [937, 509] on span "Xuất hóa đơn" at bounding box center [936, 511] width 61 height 16
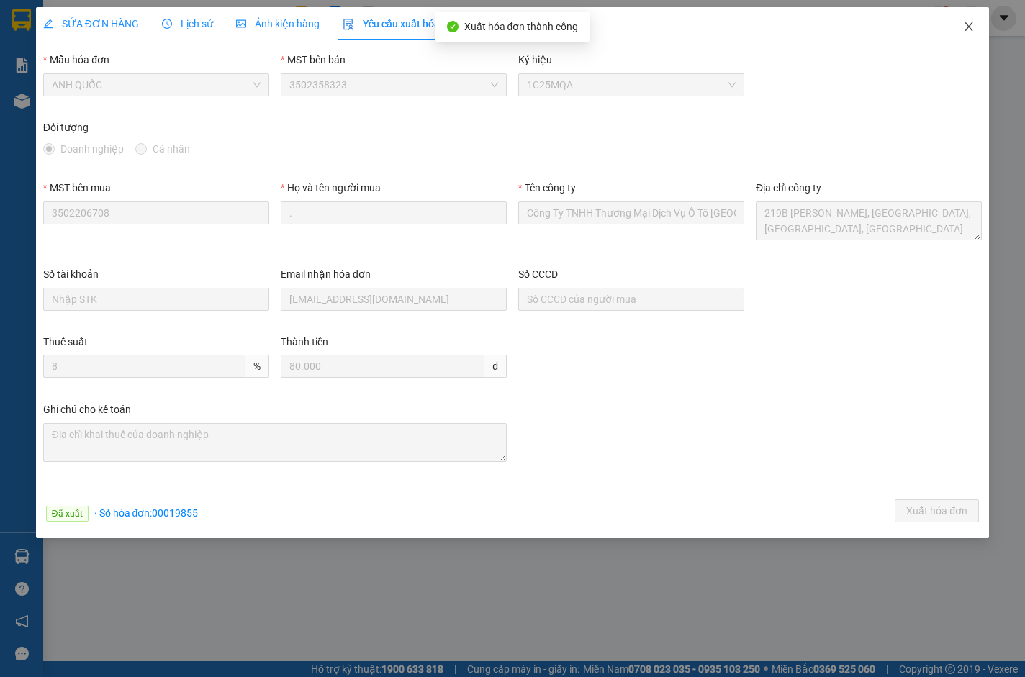
click at [969, 24] on icon "close" at bounding box center [969, 27] width 12 height 12
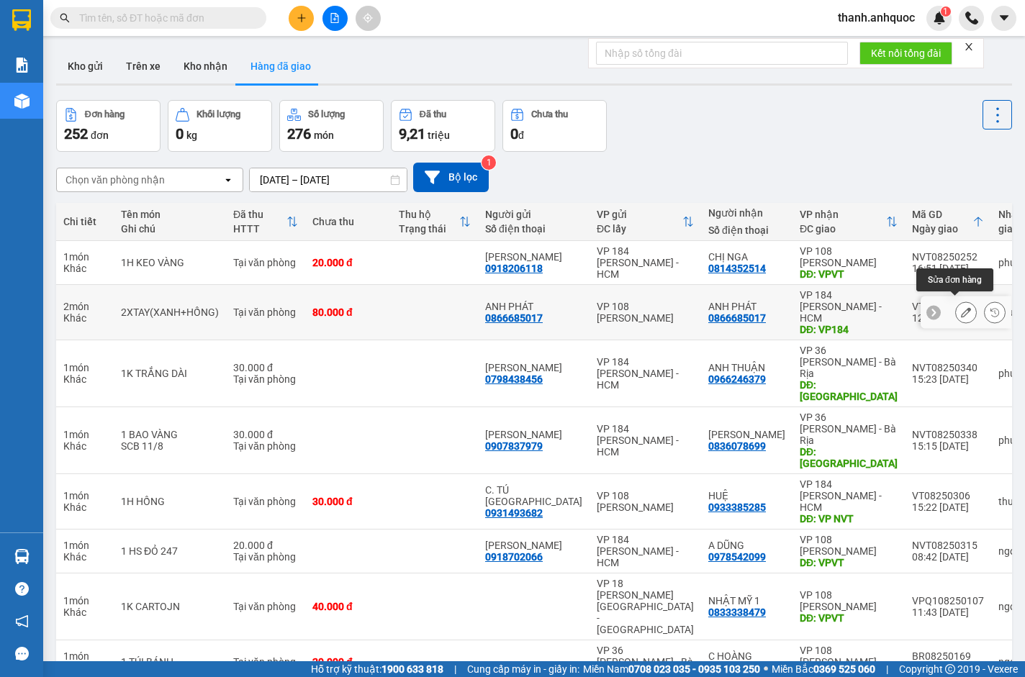
click at [961, 312] on icon at bounding box center [966, 312] width 10 height 10
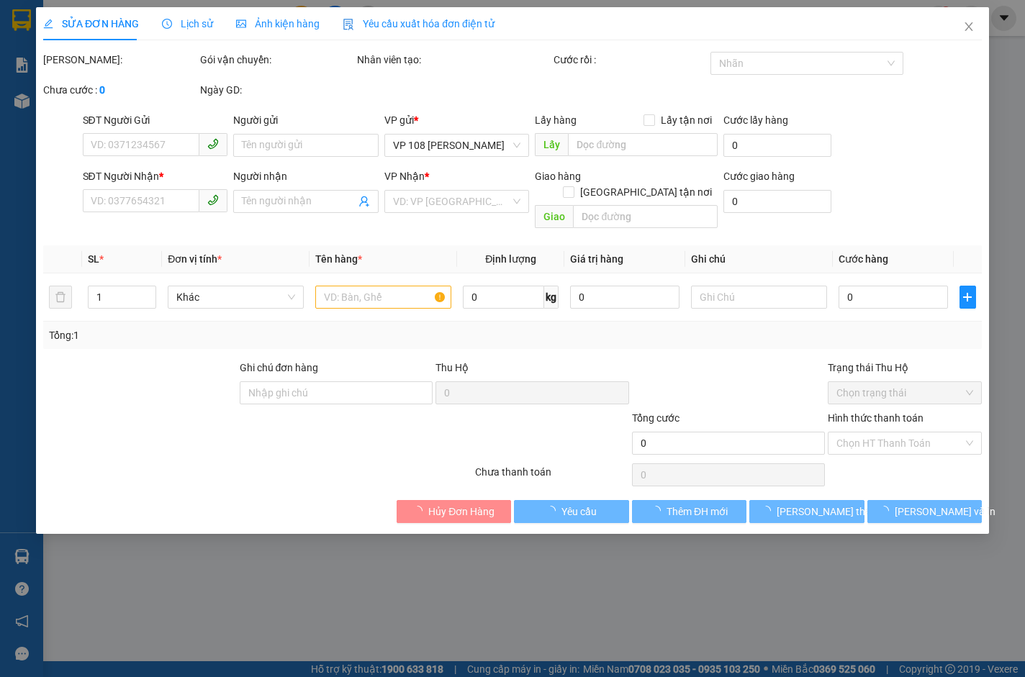
type input "0866685017"
type input "ANH PHÁT"
type input "0866685017"
type input "ANH PHÁT"
type input "VP184"
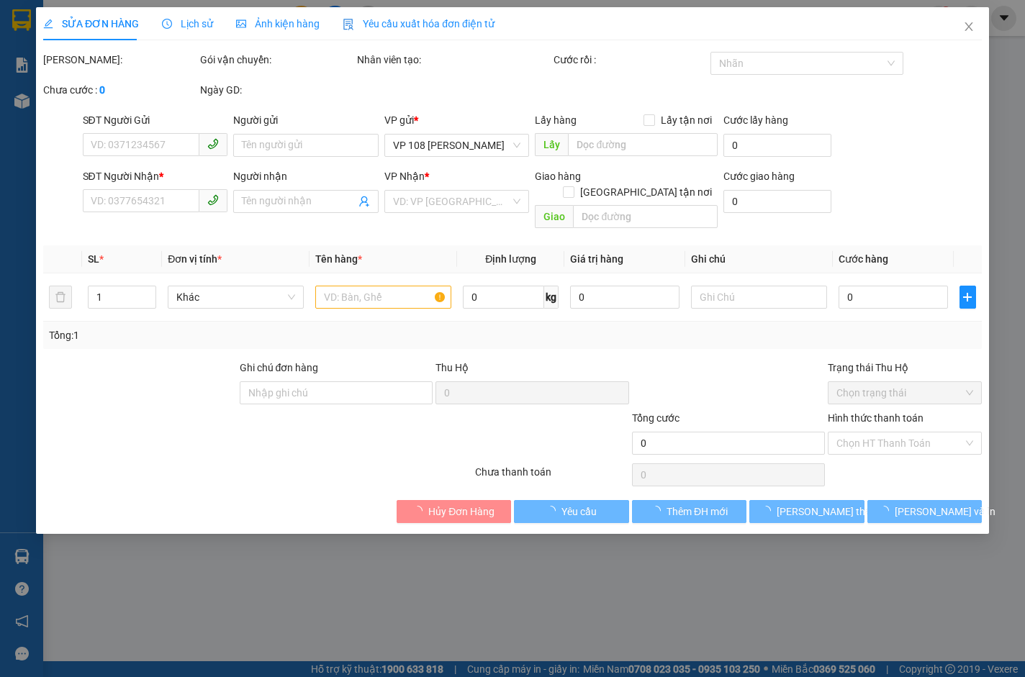
type input "TM 11/8 THỦY"
type input "80.000"
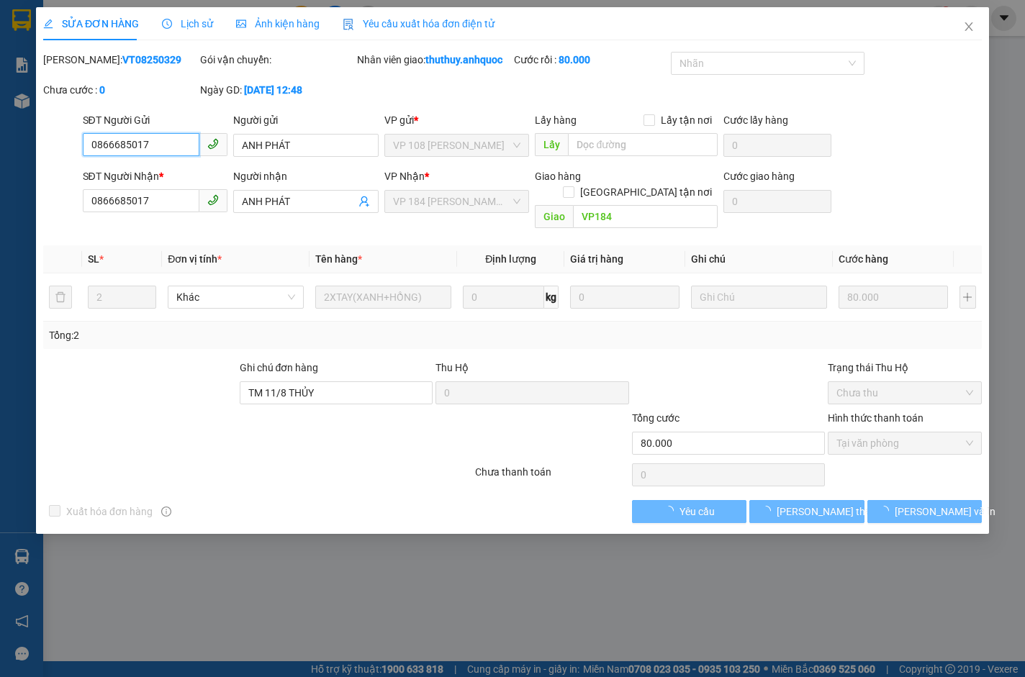
checkbox input "true"
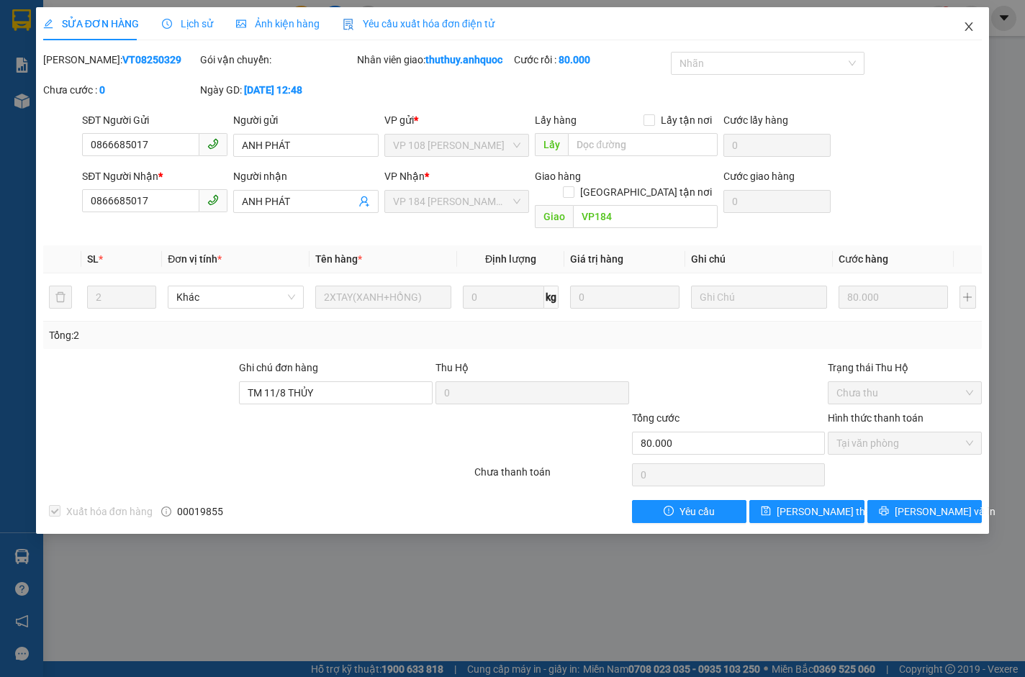
click at [966, 27] on icon "close" at bounding box center [969, 27] width 12 height 12
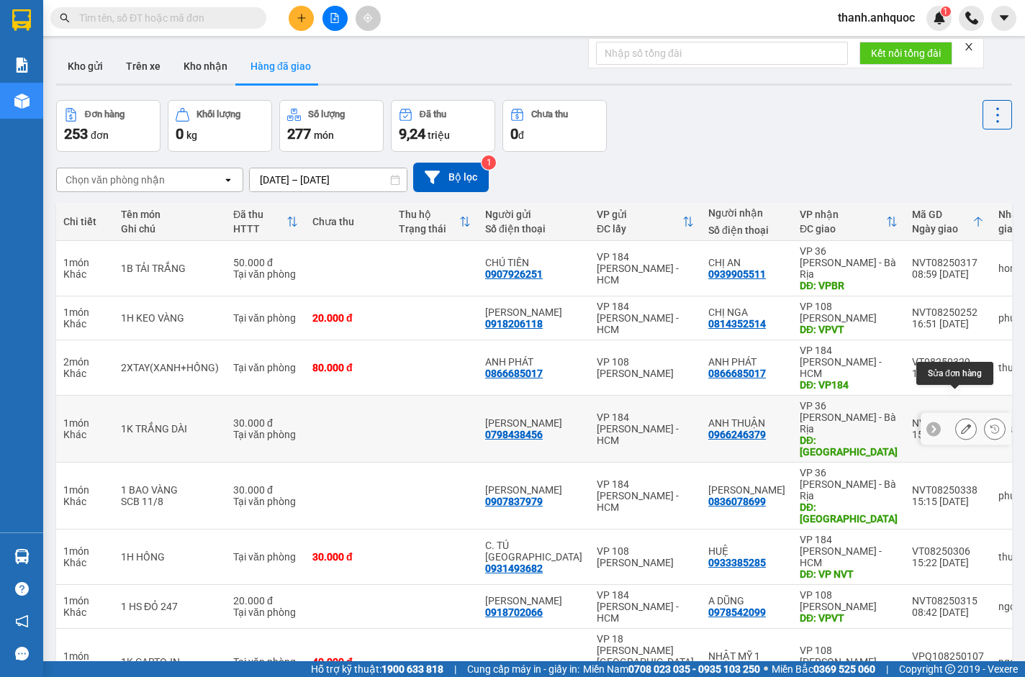
click at [961, 424] on icon at bounding box center [966, 429] width 10 height 10
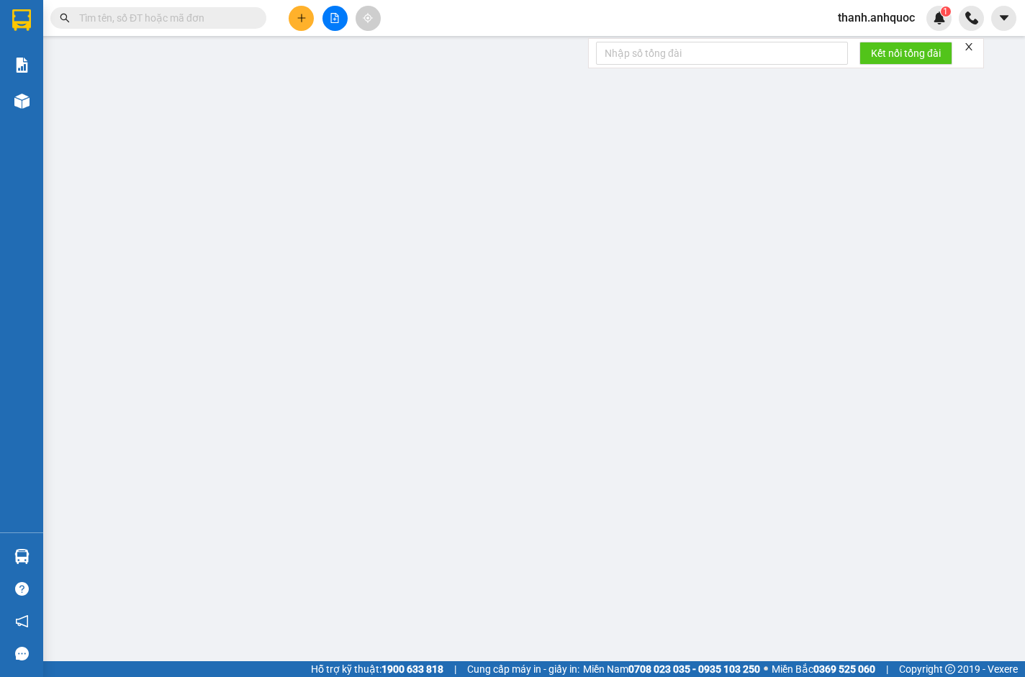
type input "0798438456"
type input "ANH KHẢI"
type input "0966246379"
type input "ANH THUẬN"
type input "CHỢ PHƯỚC THÁI MỚI"
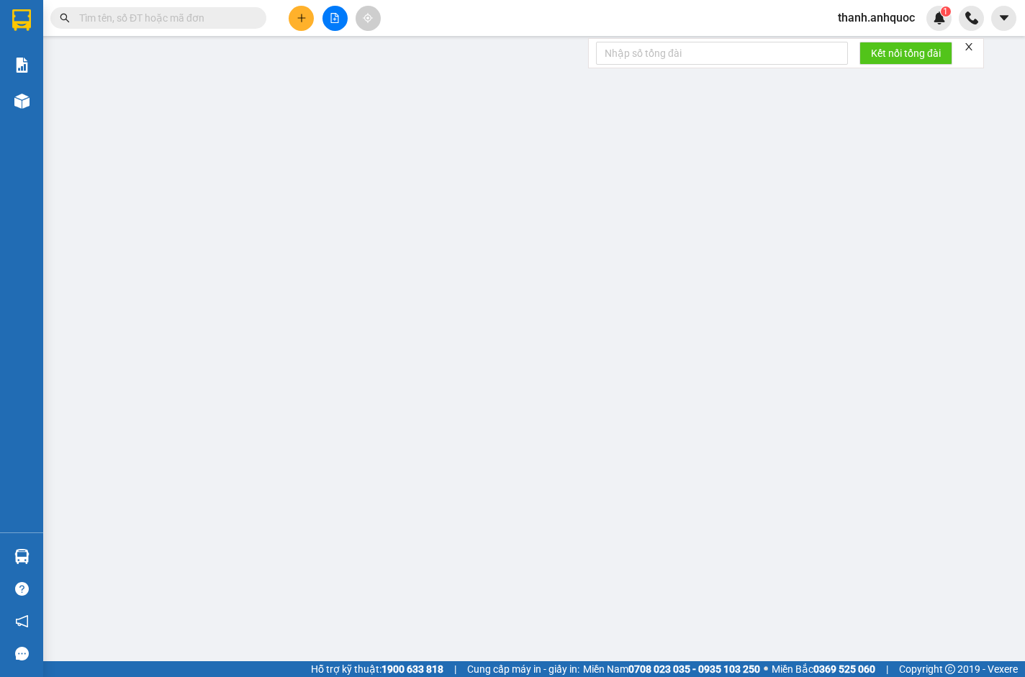
type input "30.000"
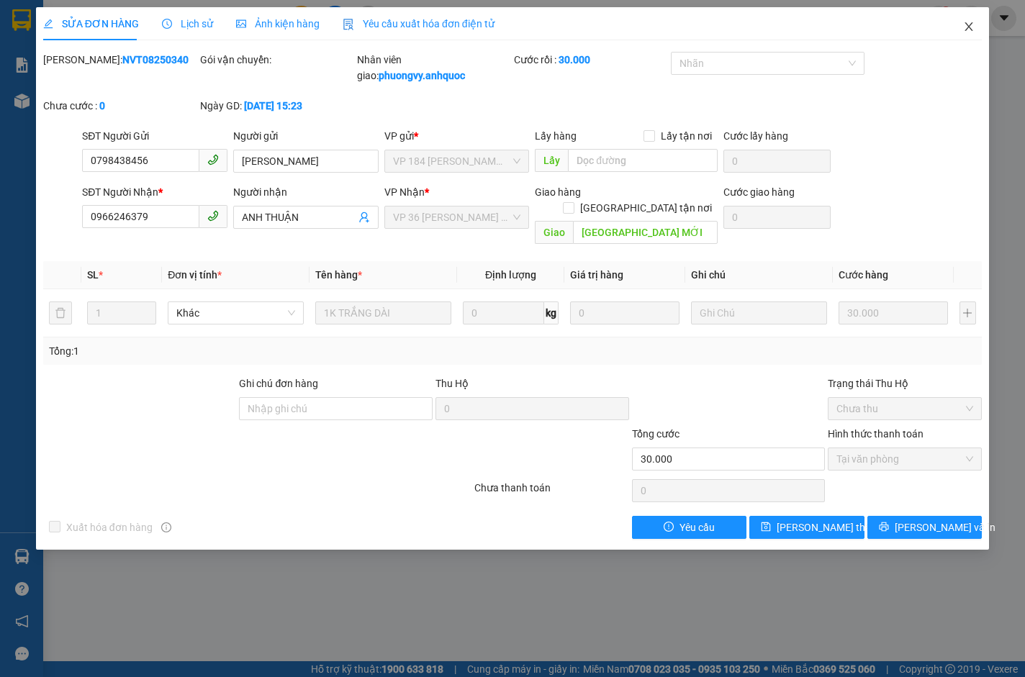
click at [970, 27] on icon "close" at bounding box center [969, 27] width 12 height 12
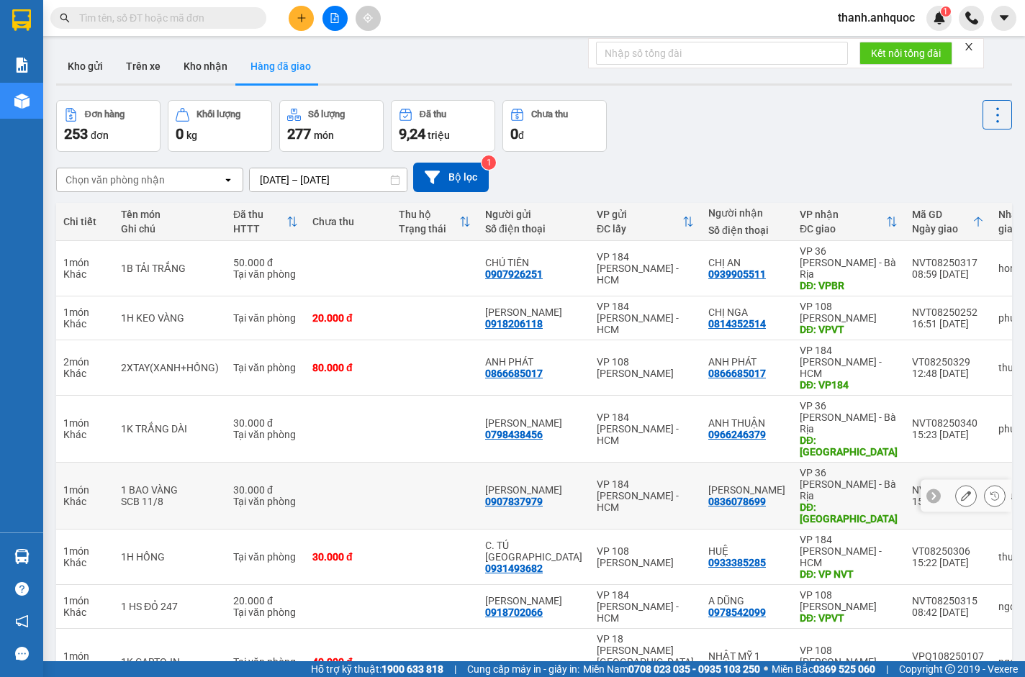
click at [961, 491] on icon at bounding box center [966, 496] width 10 height 10
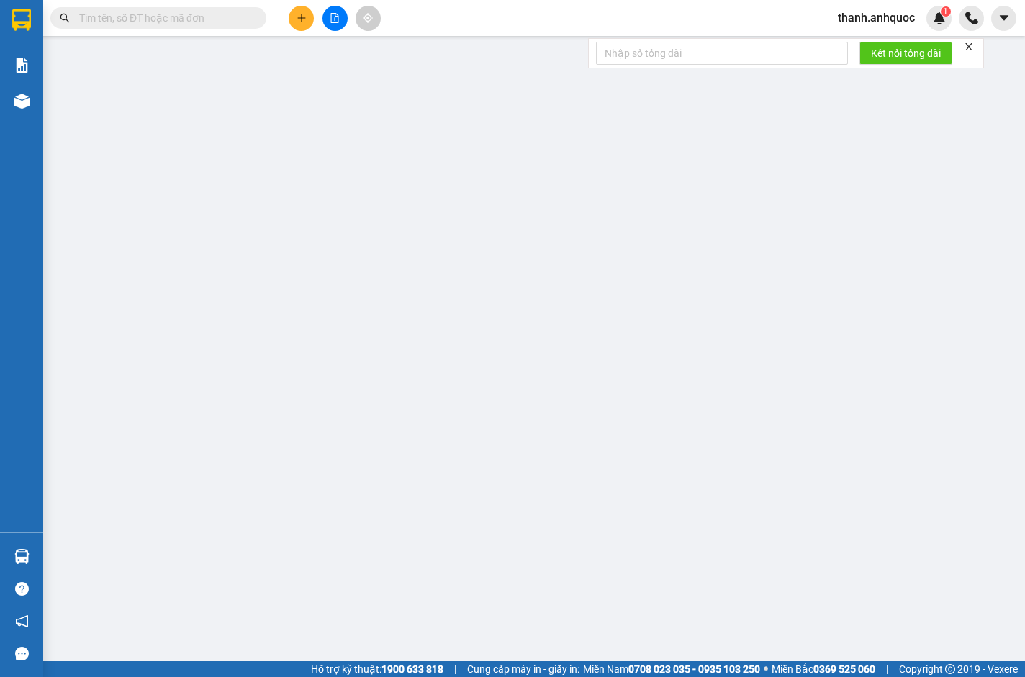
type input "0907837979"
type input "ANH HÙNG"
type input "0836078699"
type input "[PERSON_NAME]"
type input "CHÙA ĐẠI TÒNG LÂM"
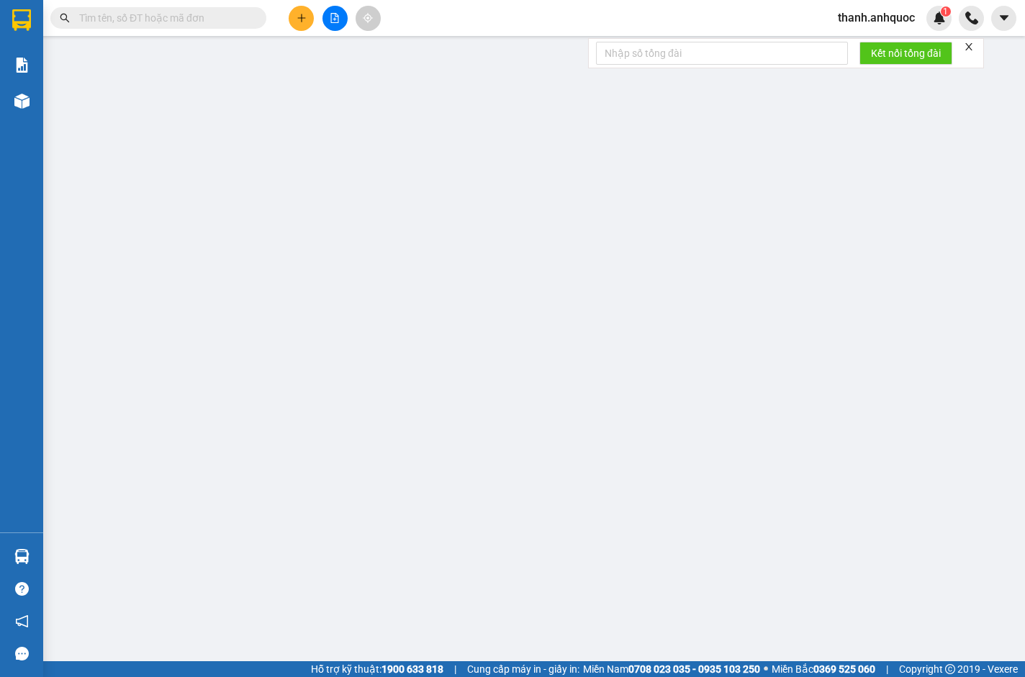
type input "30.000"
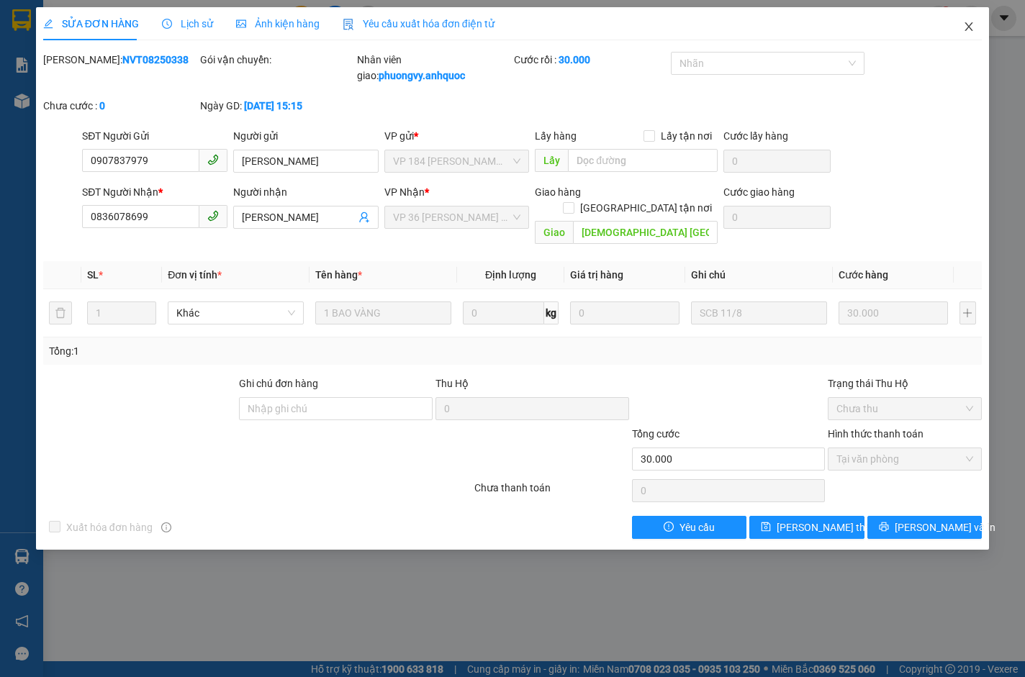
click at [967, 26] on icon "close" at bounding box center [968, 26] width 8 height 9
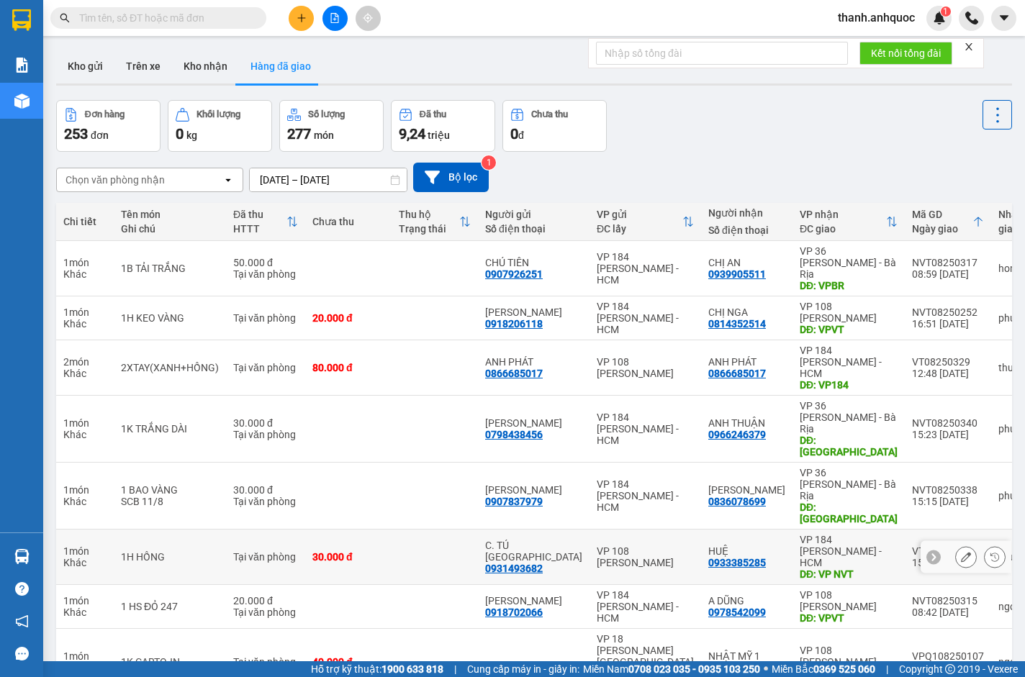
click at [961, 552] on icon at bounding box center [966, 557] width 10 height 10
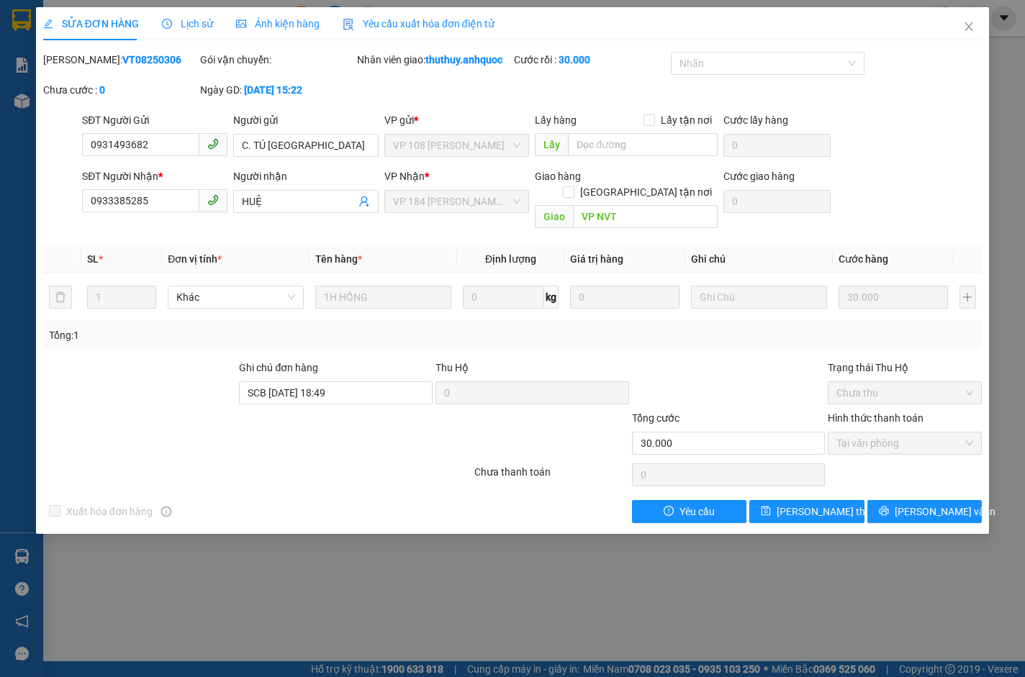
click at [438, 21] on span "Yêu cầu xuất hóa đơn điện tử" at bounding box center [419, 24] width 152 height 12
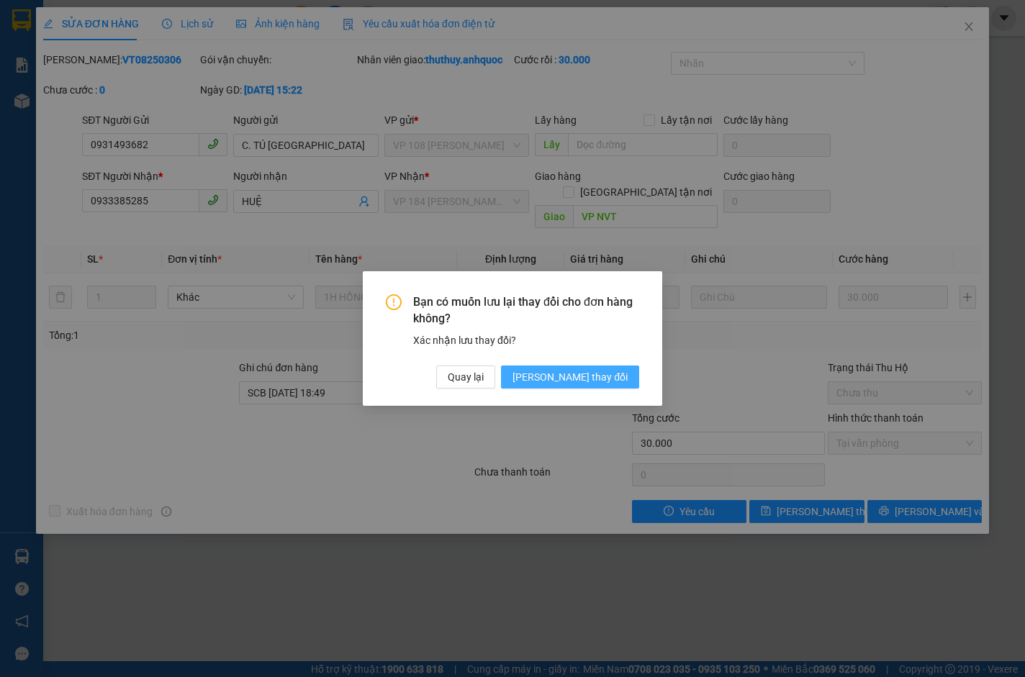
click at [606, 368] on button "[PERSON_NAME] thay đổi" at bounding box center [570, 377] width 138 height 23
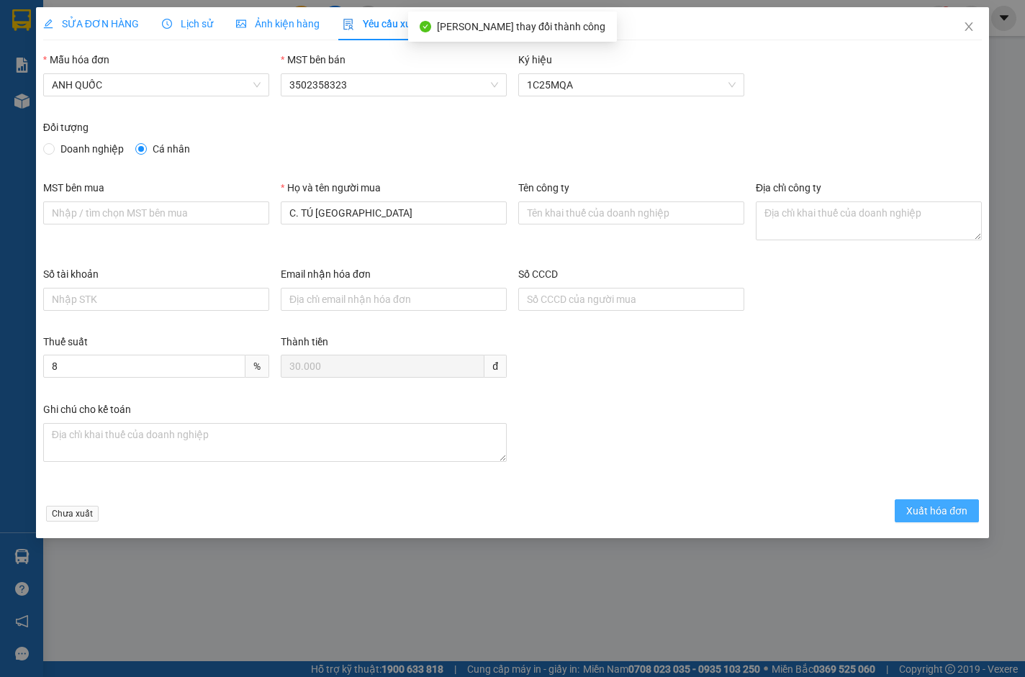
click at [932, 510] on span "Xuất hóa đơn" at bounding box center [936, 511] width 61 height 16
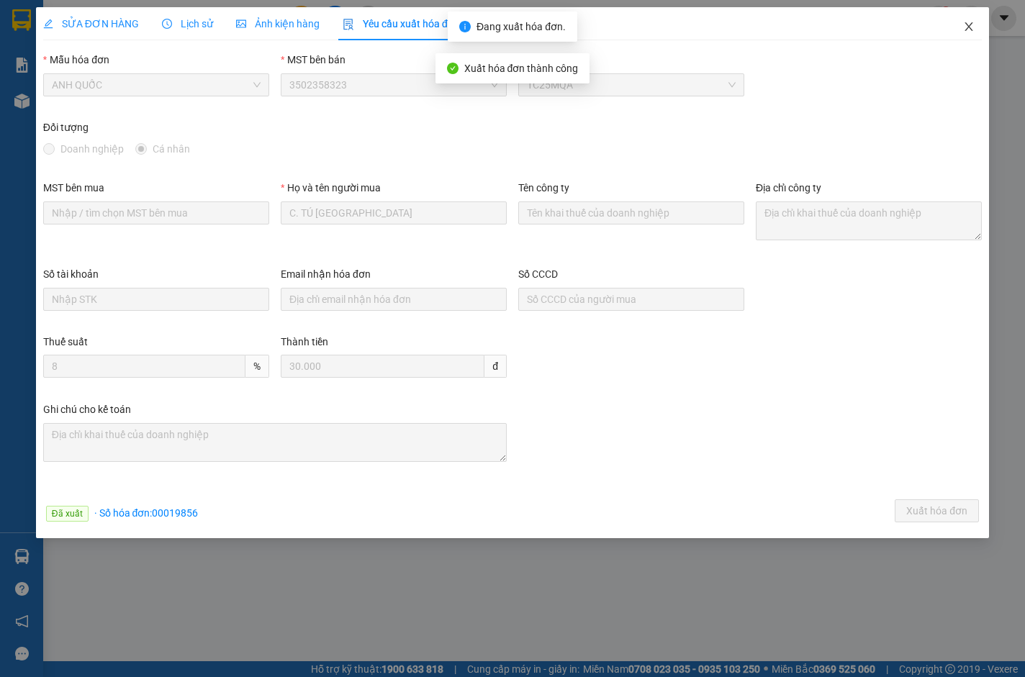
click at [971, 27] on icon "close" at bounding box center [969, 27] width 12 height 12
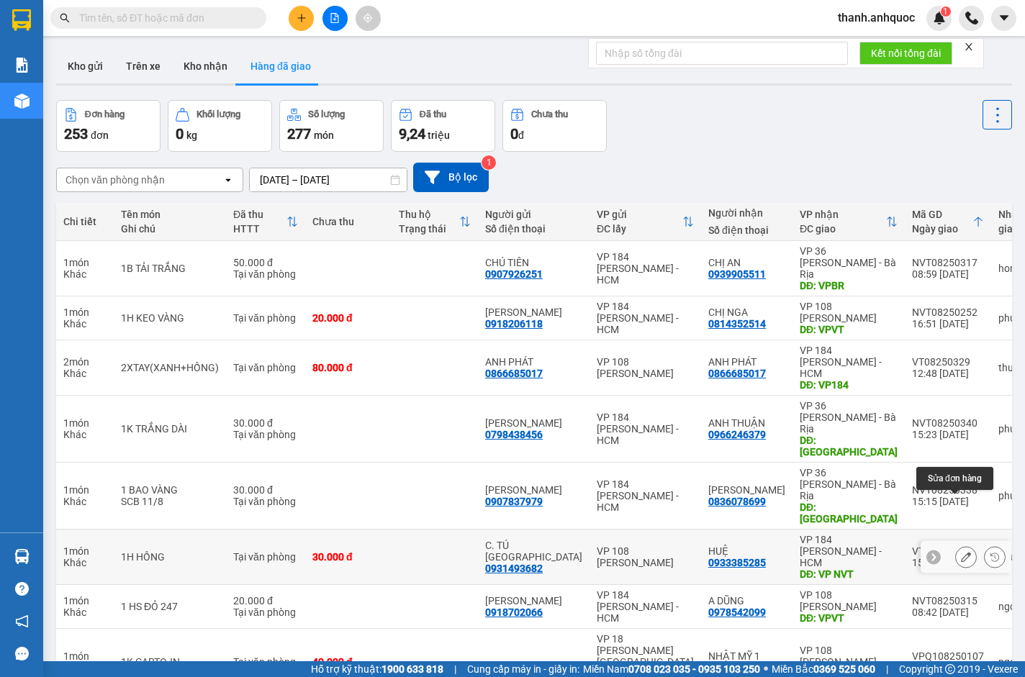
click at [961, 552] on icon at bounding box center [966, 557] width 10 height 10
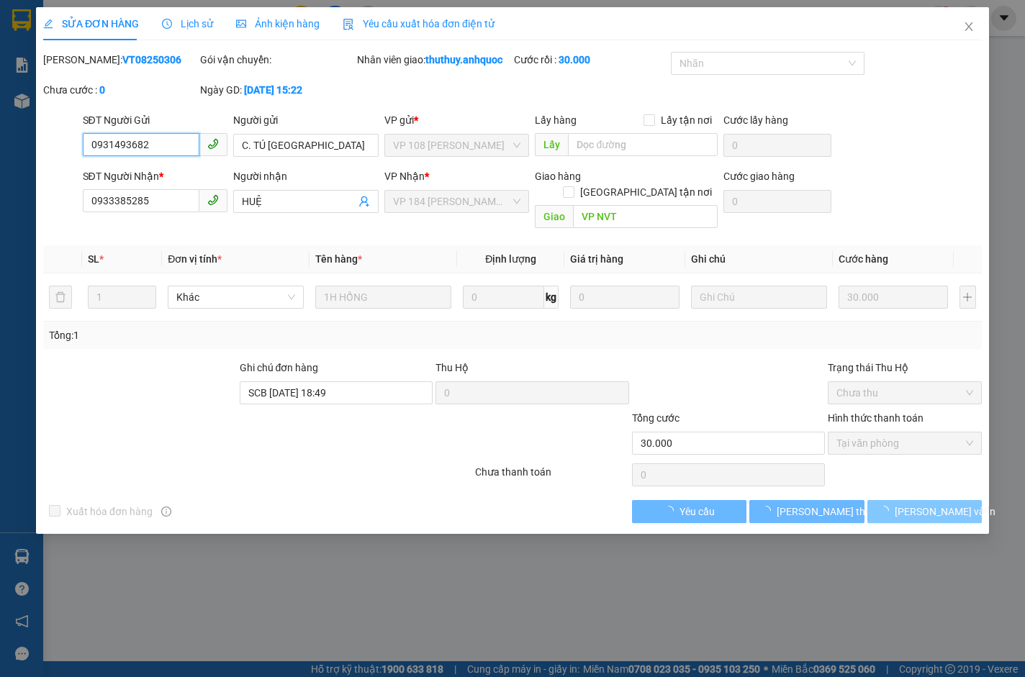
checkbox input "true"
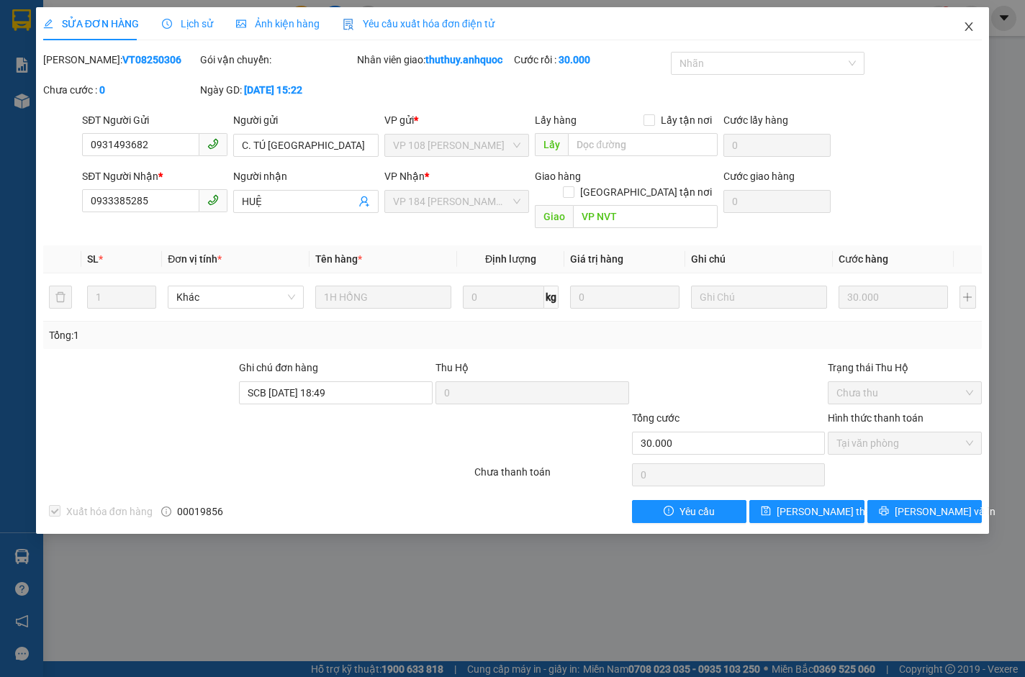
click at [971, 25] on icon "close" at bounding box center [968, 26] width 8 height 9
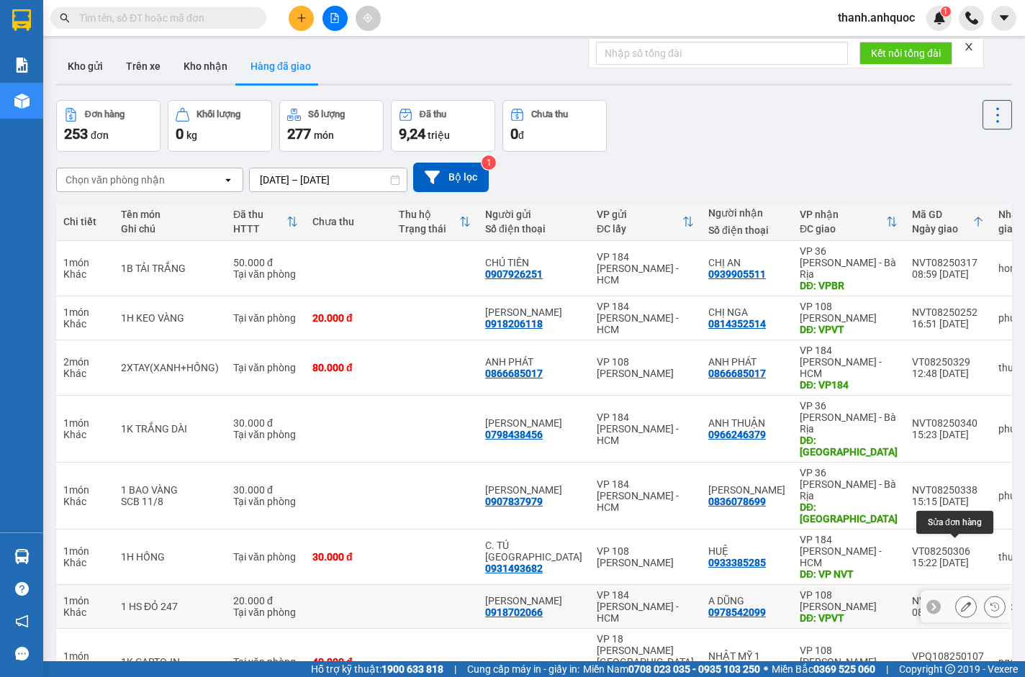
click at [961, 602] on icon at bounding box center [966, 607] width 10 height 10
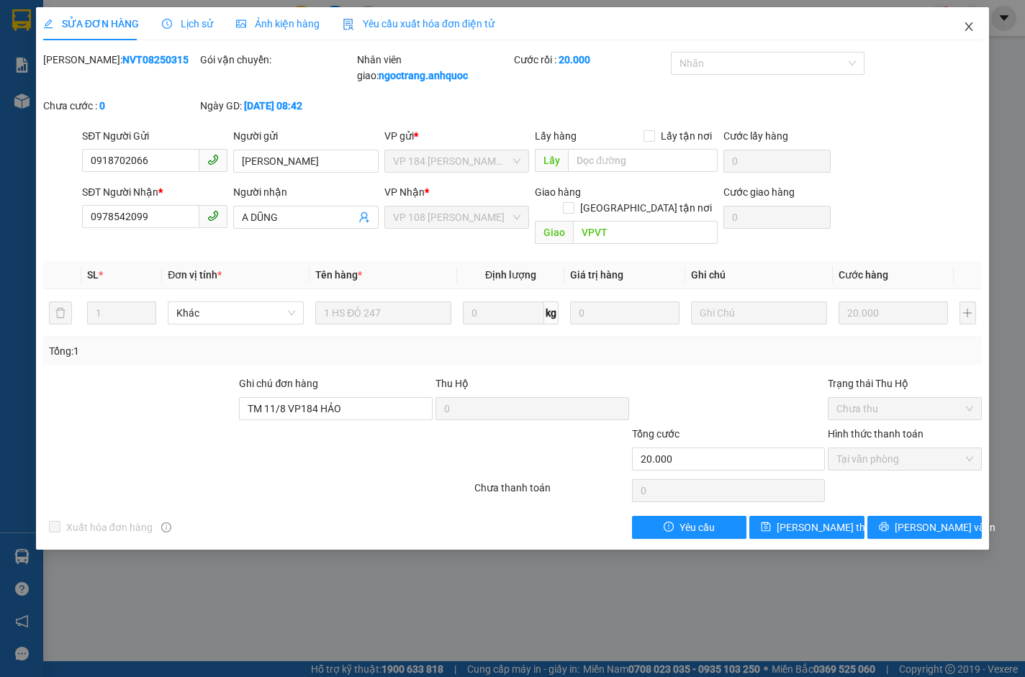
click at [971, 19] on span "Close" at bounding box center [968, 27] width 40 height 40
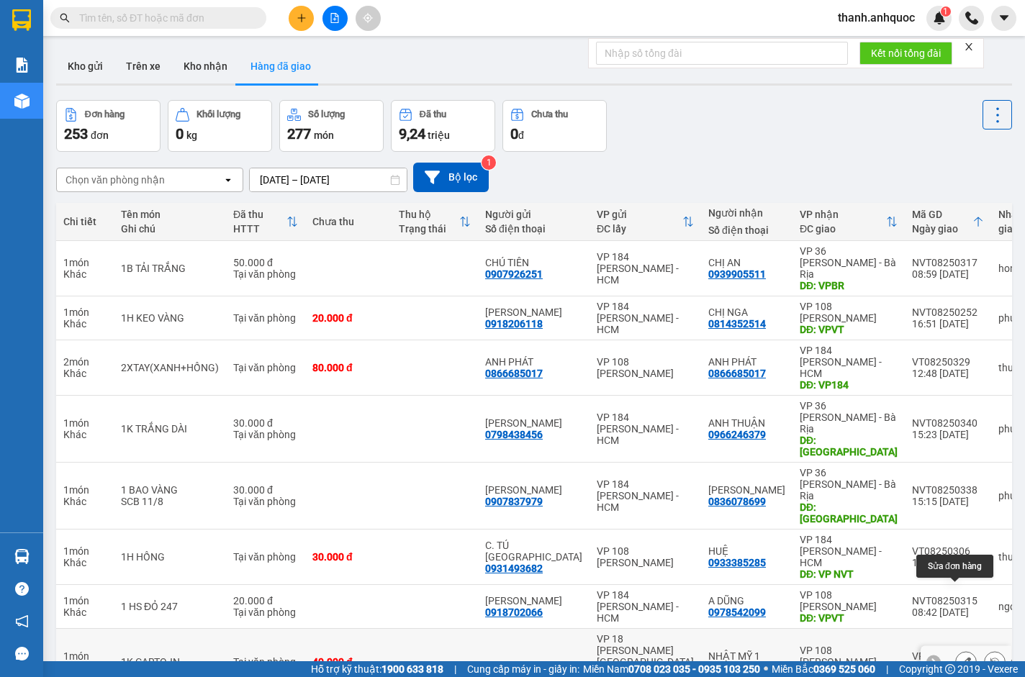
click at [961, 657] on icon at bounding box center [966, 662] width 10 height 10
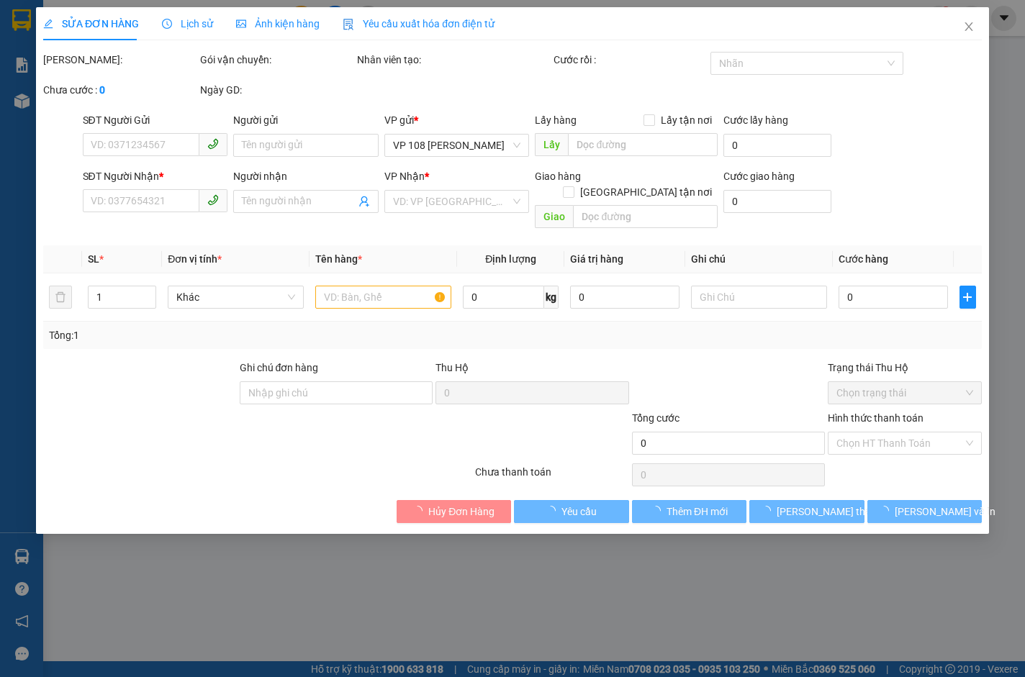
type input "0833338479"
type input "NHẬT MỸ 1"
type input "VPVT"
type input "40.000"
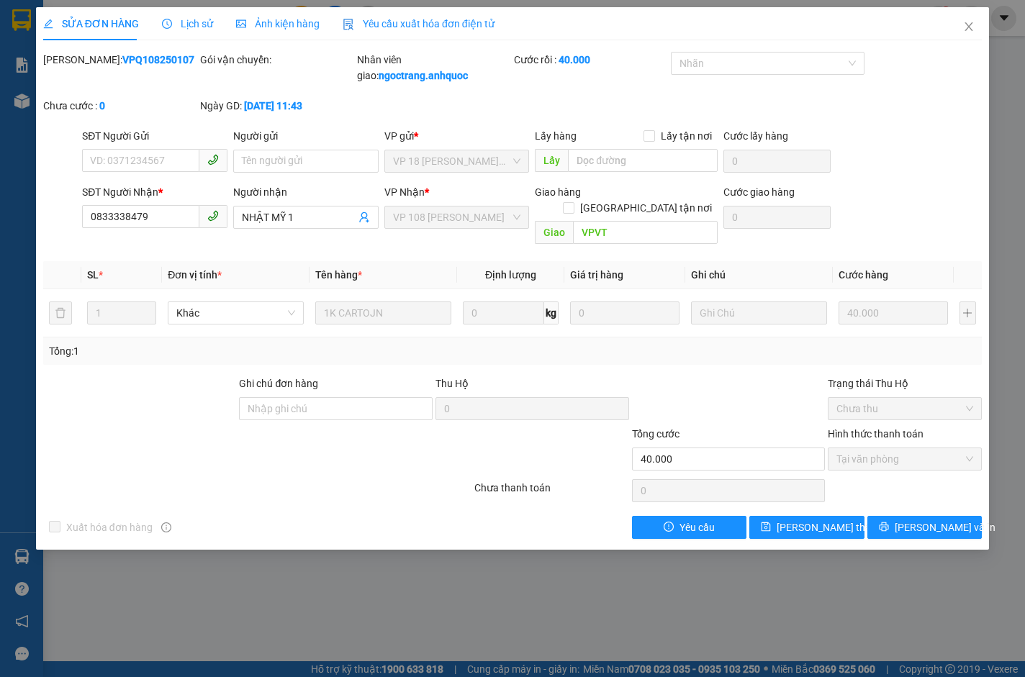
click at [423, 14] on div "Yêu cầu xuất hóa đơn điện tử" at bounding box center [419, 23] width 152 height 33
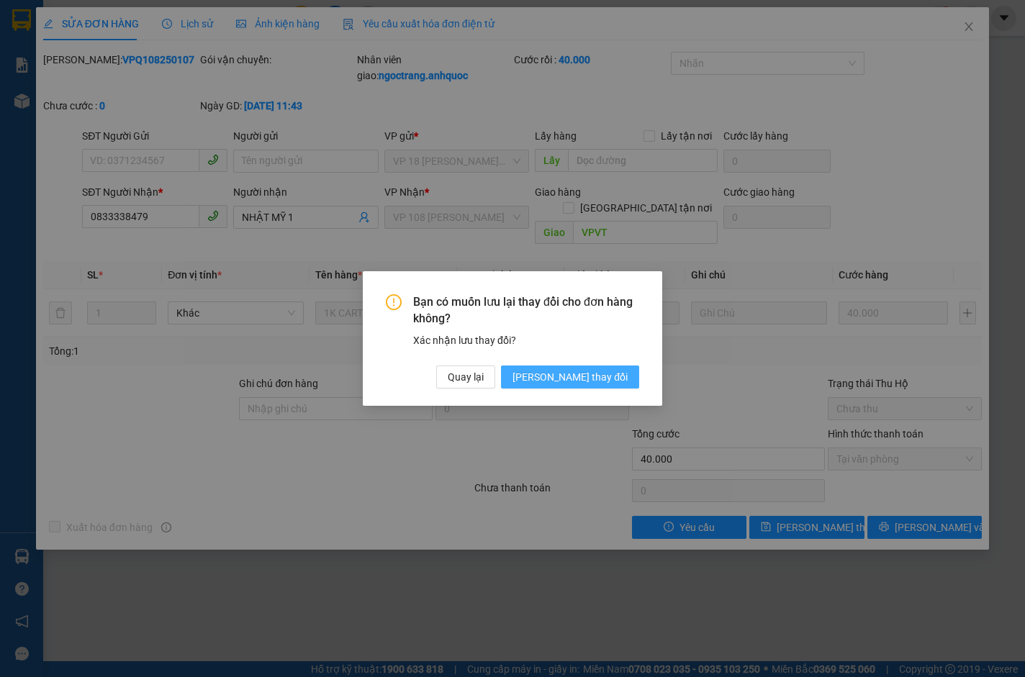
click at [611, 373] on span "[PERSON_NAME] thay đổi" at bounding box center [569, 377] width 115 height 16
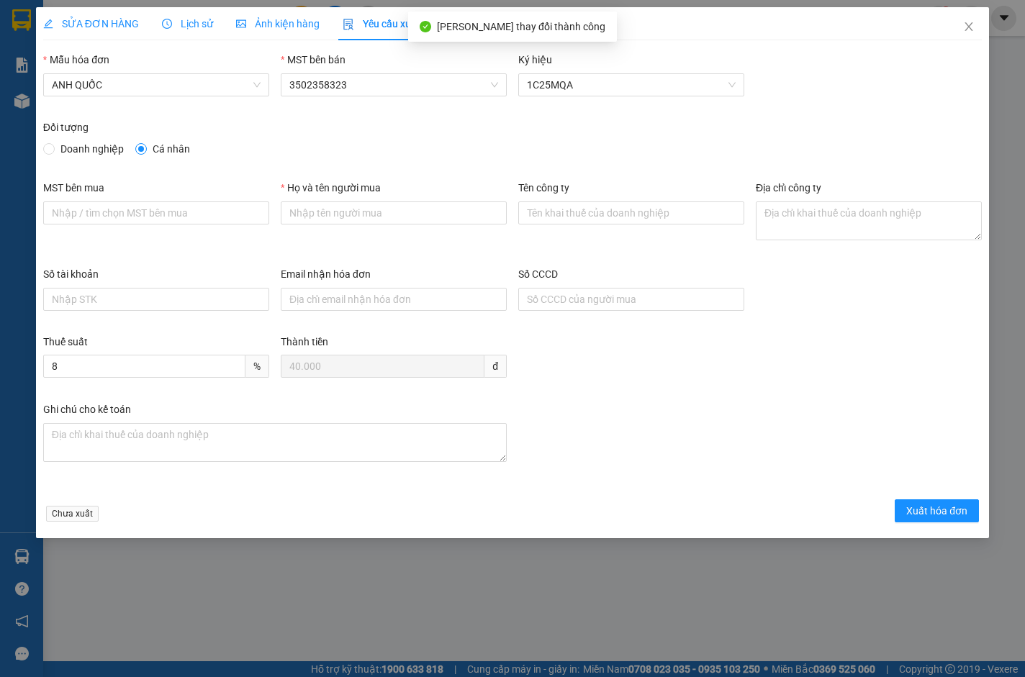
click at [73, 148] on span "Doanh nghiệp" at bounding box center [92, 149] width 75 height 16
click at [53, 148] on input "Doanh nghiệp" at bounding box center [48, 148] width 10 height 10
radio input "true"
radio input "false"
click at [100, 209] on input "MST bên mua" at bounding box center [156, 212] width 226 height 23
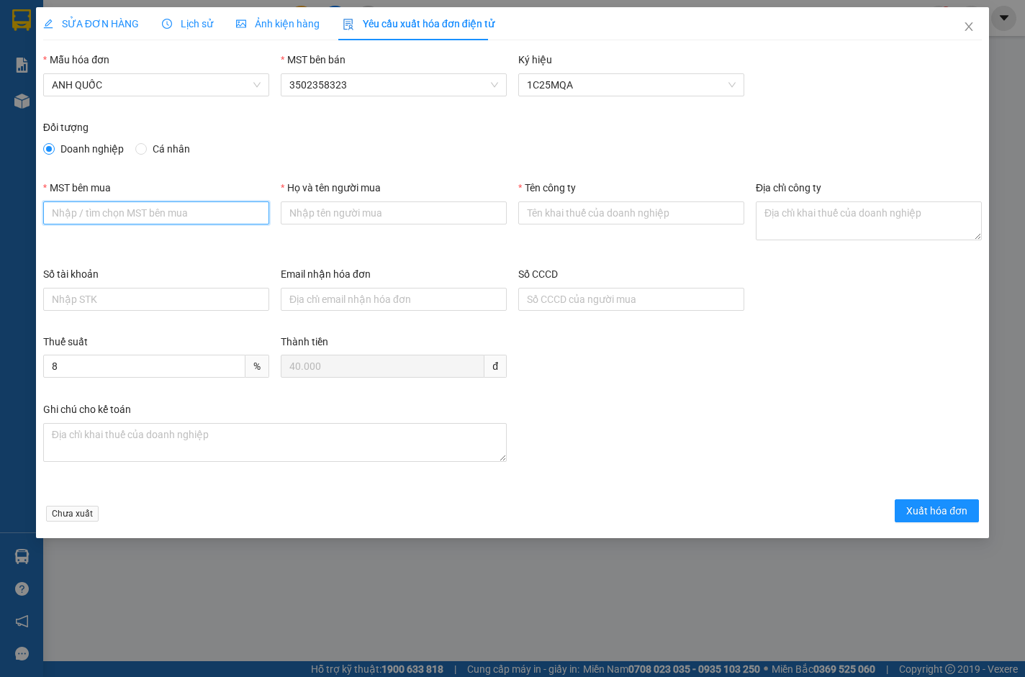
type input "3502206708"
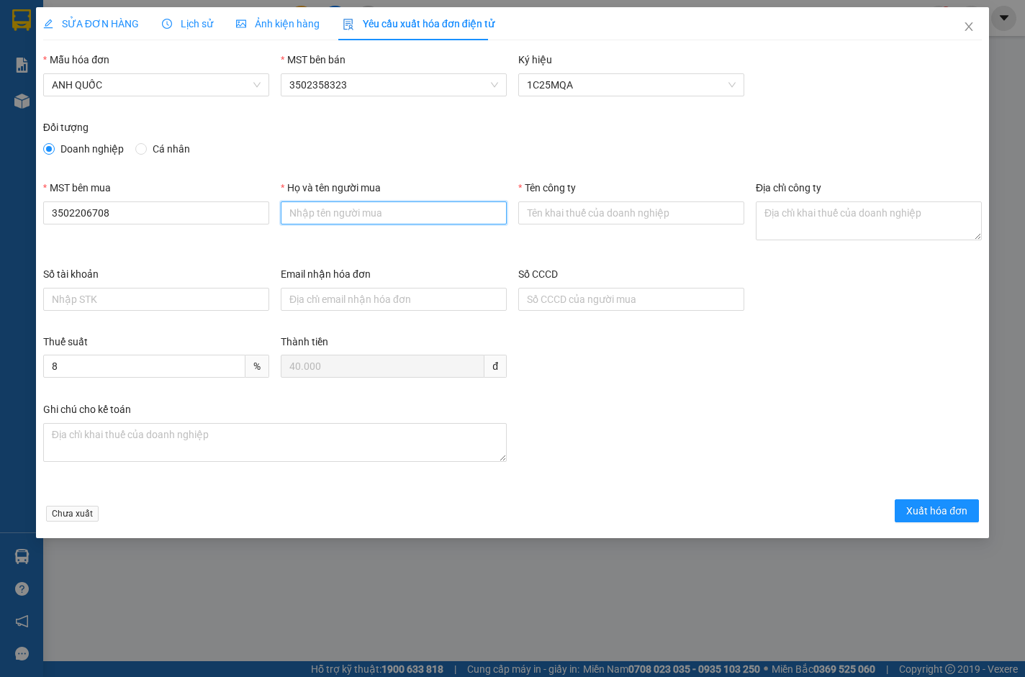
click at [336, 217] on input "Họ và tên người mua" at bounding box center [394, 212] width 226 height 23
type input "."
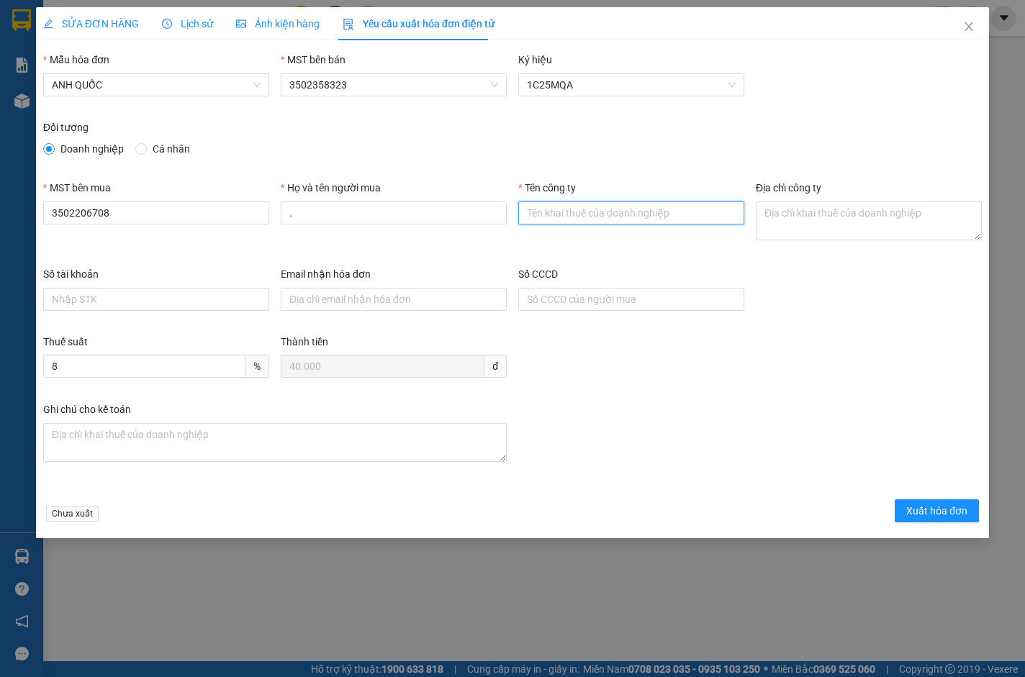
click at [553, 209] on input "Tên công ty" at bounding box center [631, 212] width 226 height 23
type input "Công Ty TNHH Thương Mại Dịch Vụ Ô Tô [GEOGRAPHIC_DATA]"
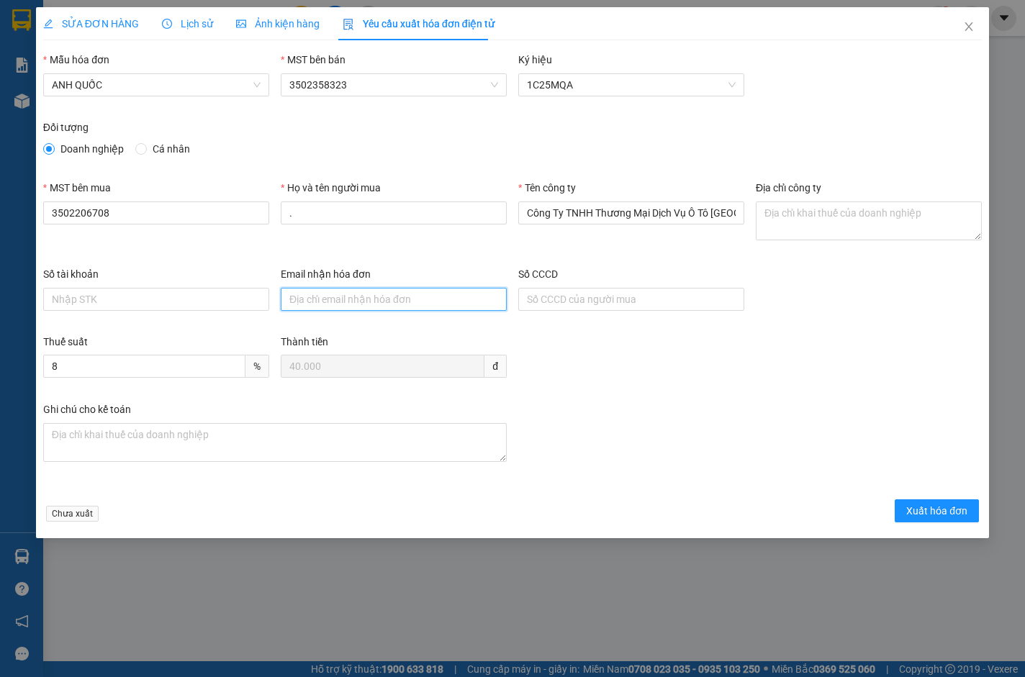
click at [418, 305] on input "Email nhận hóa đơn" at bounding box center [394, 299] width 226 height 23
type input "[EMAIL_ADDRESS][DOMAIN_NAME]"
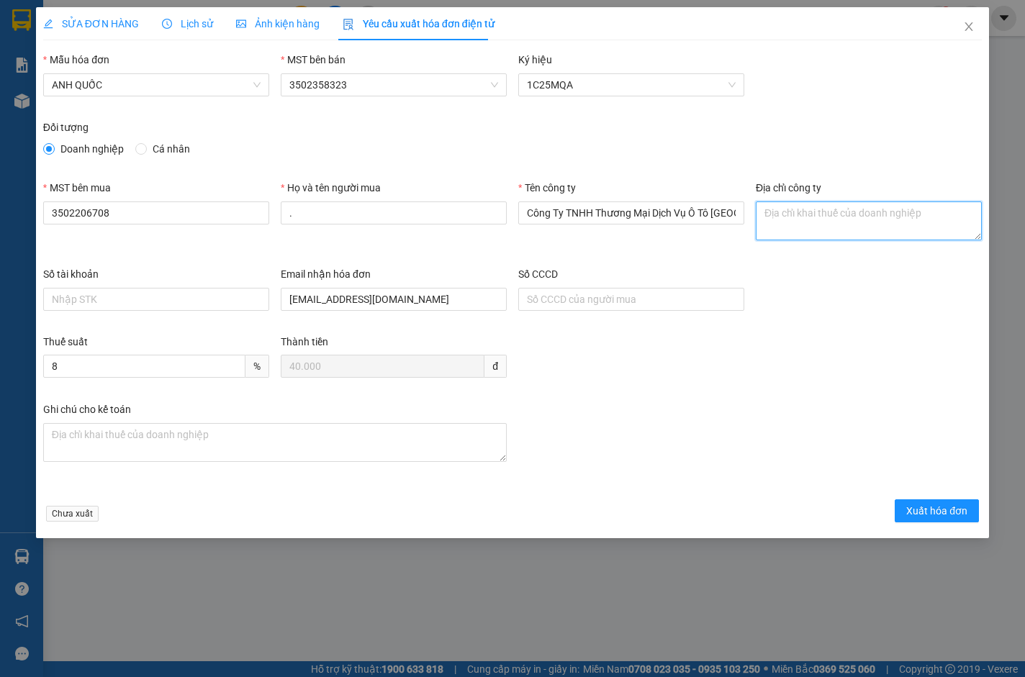
click at [815, 215] on textarea "Địa chỉ công ty" at bounding box center [869, 220] width 226 height 39
paste textarea "219B [PERSON_NAME], [GEOGRAPHIC_DATA], [GEOGRAPHIC_DATA], [GEOGRAPHIC_DATA]"
type textarea "219B [PERSON_NAME], [GEOGRAPHIC_DATA], [GEOGRAPHIC_DATA], [GEOGRAPHIC_DATA]"
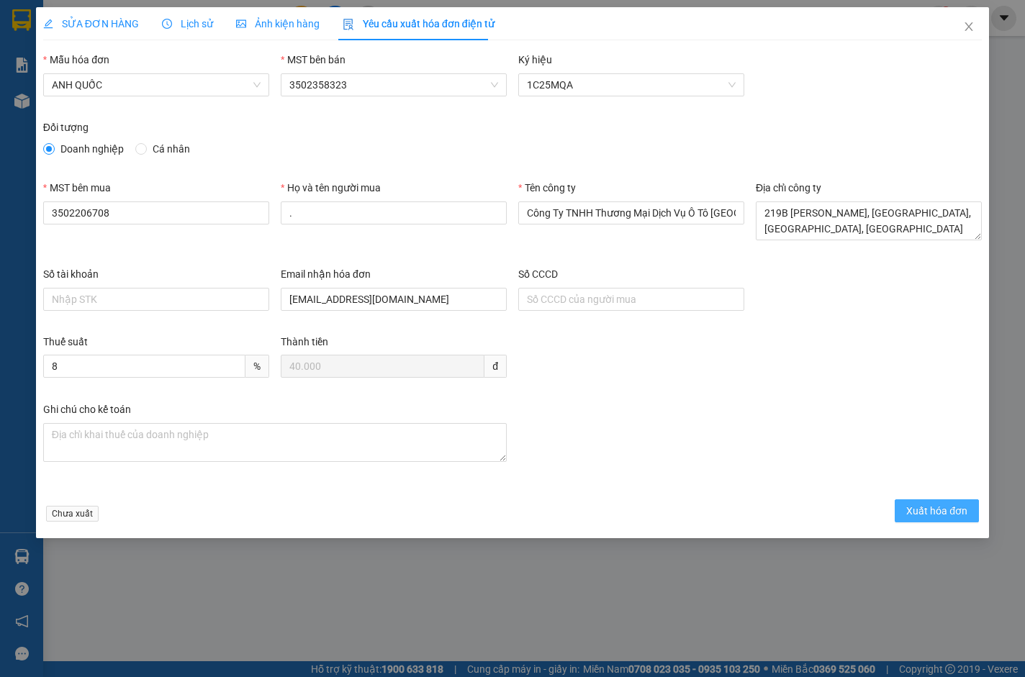
click at [944, 510] on span "Xuất hóa đơn" at bounding box center [936, 511] width 61 height 16
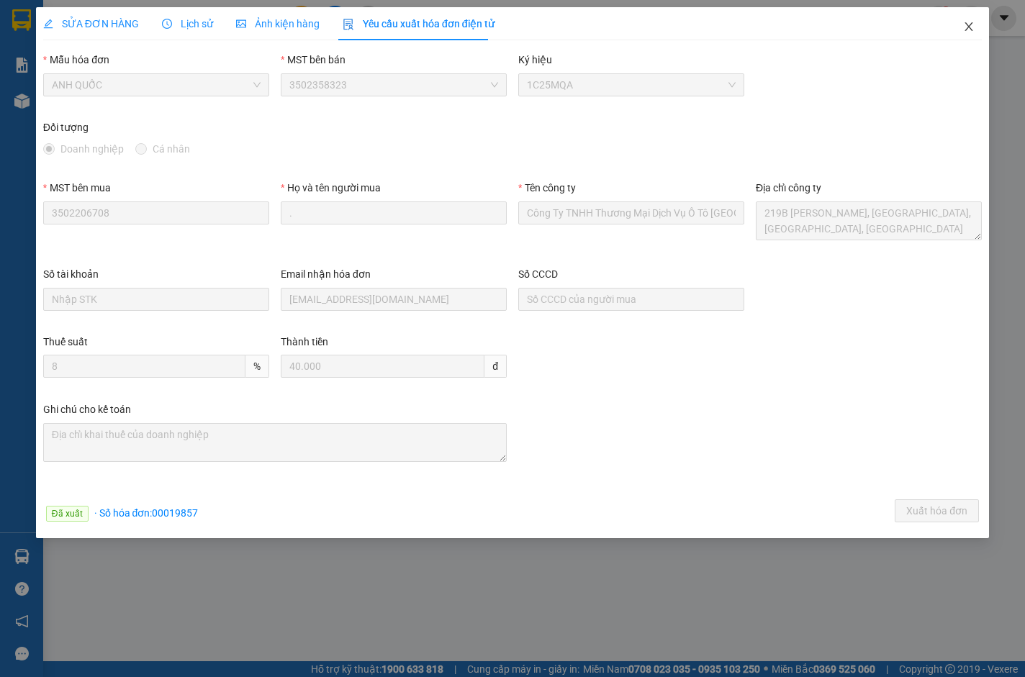
click at [970, 27] on icon "close" at bounding box center [969, 27] width 12 height 12
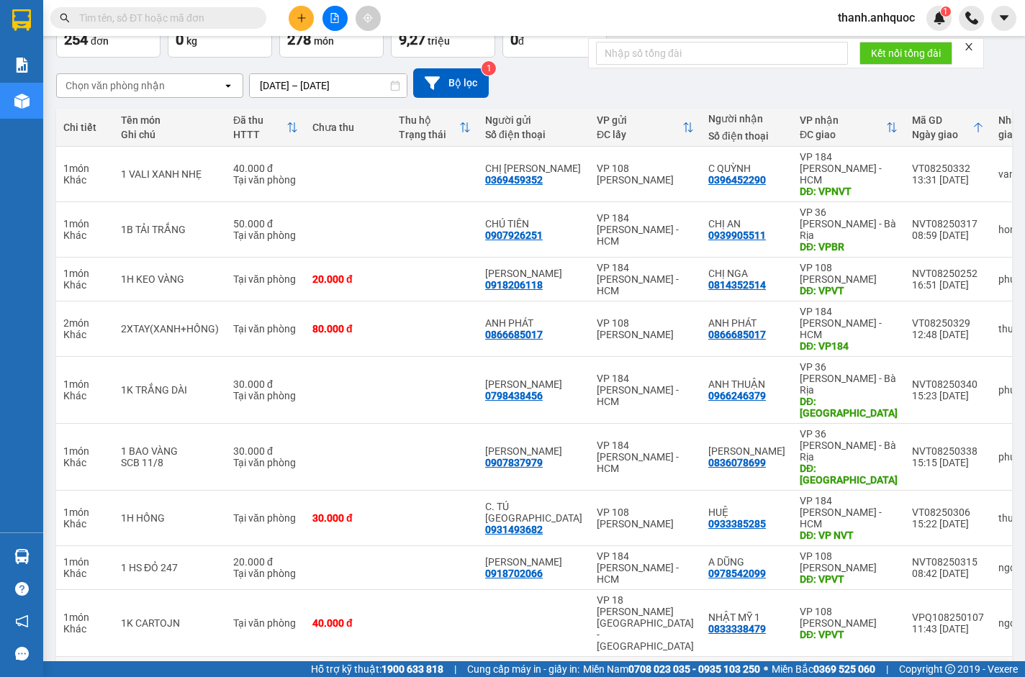
scroll to position [107, 0]
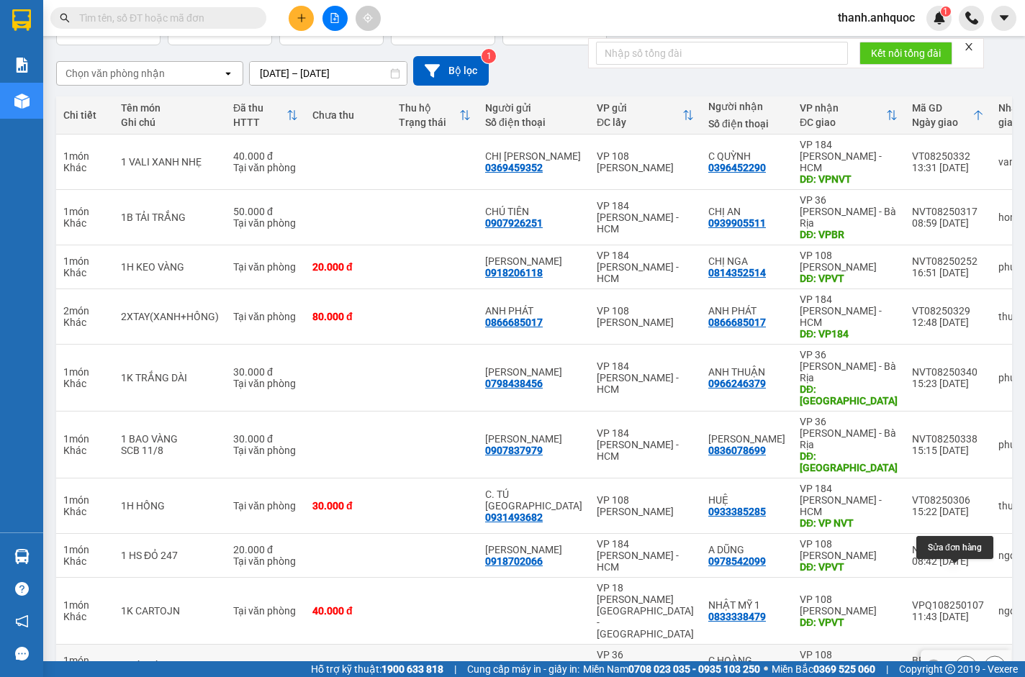
click at [961, 661] on icon at bounding box center [966, 666] width 10 height 10
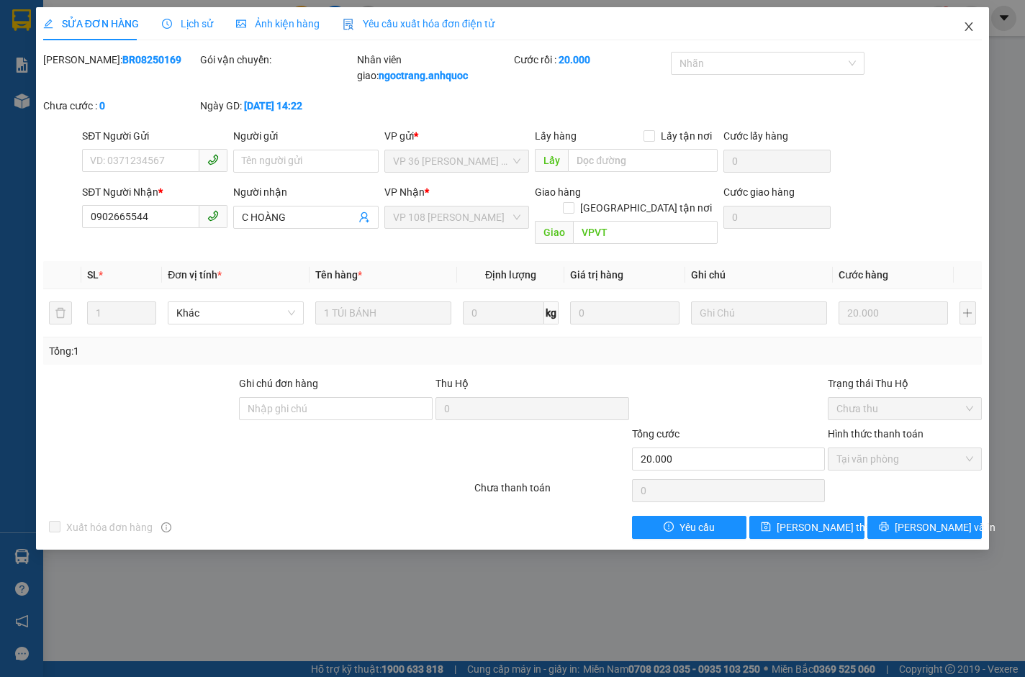
click at [969, 31] on icon "close" at bounding box center [969, 27] width 12 height 12
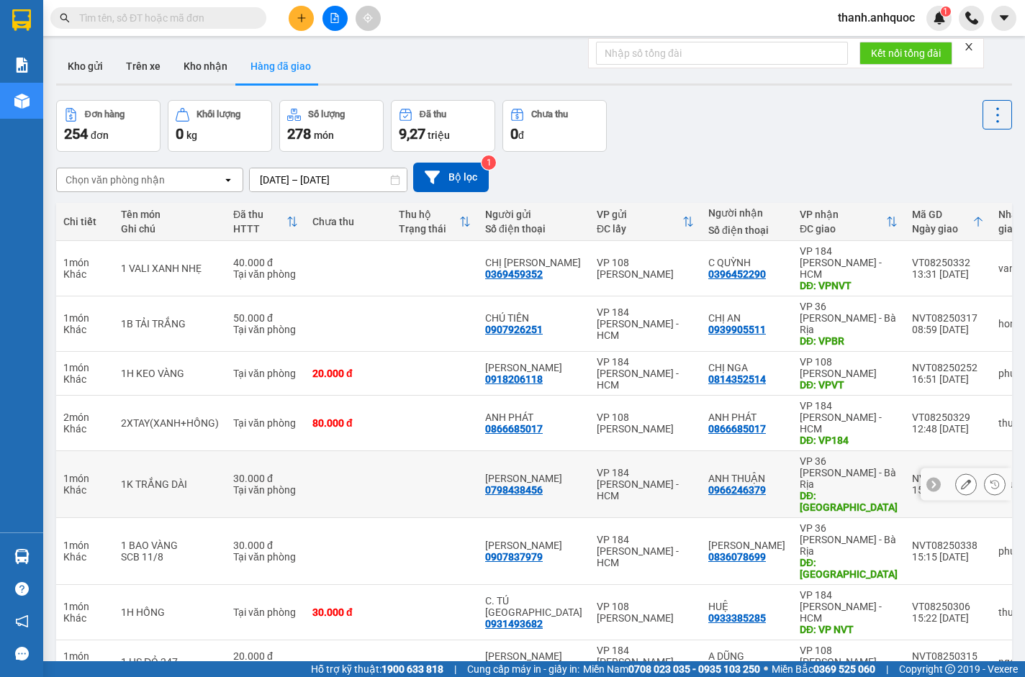
scroll to position [107, 0]
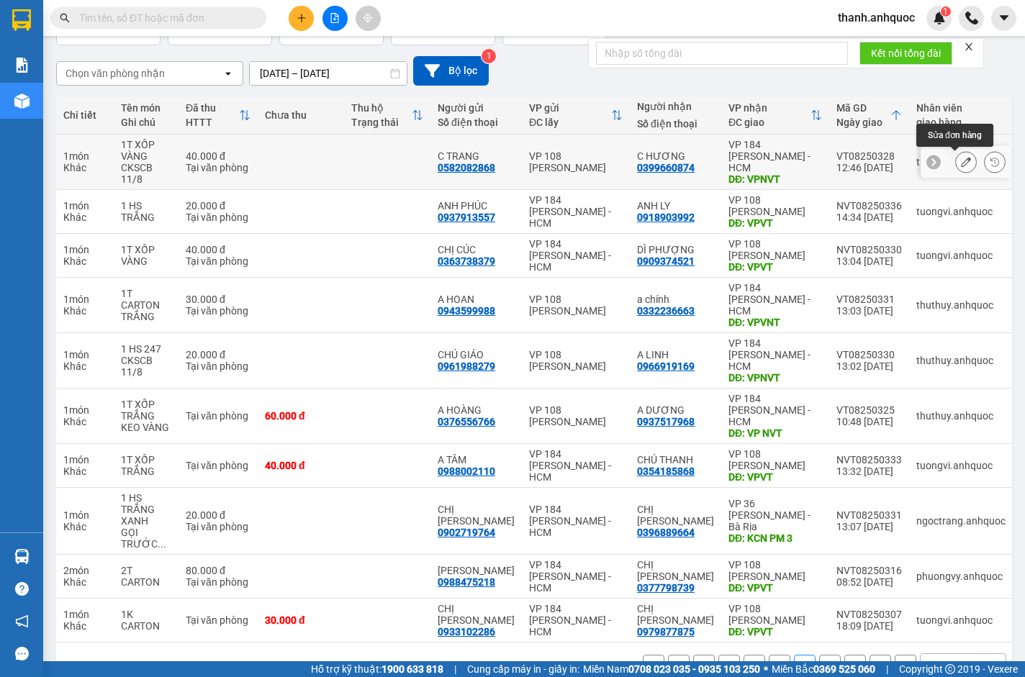
click at [961, 160] on icon at bounding box center [966, 162] width 10 height 10
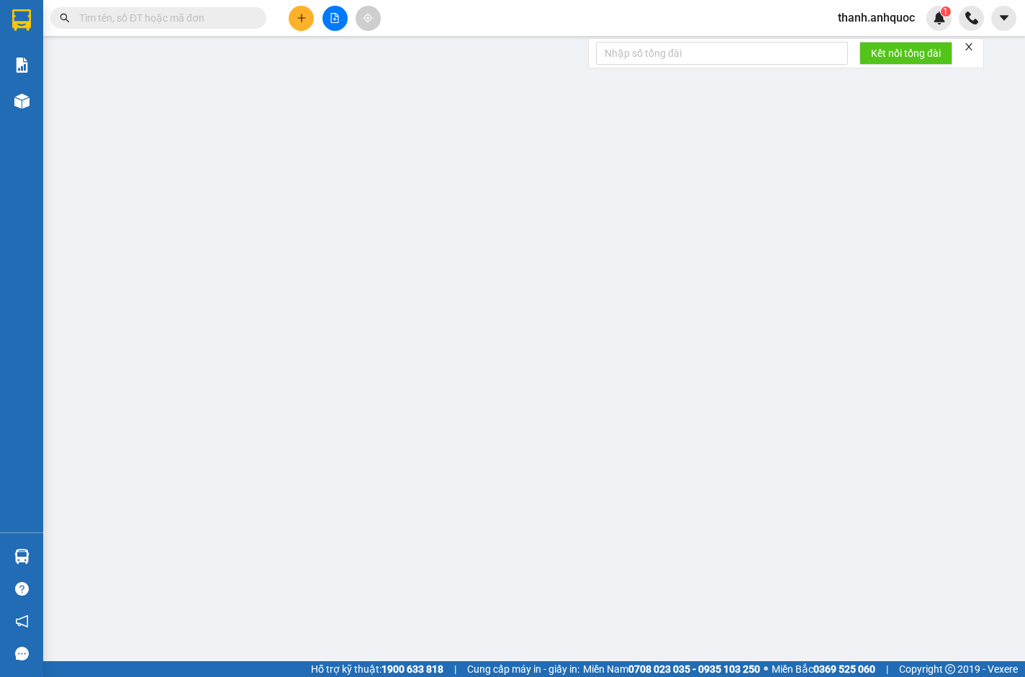
type input "0582082868"
type input "C TRANG"
type input "0399660874"
type input "C HƯƠNG"
type input "VPNVT"
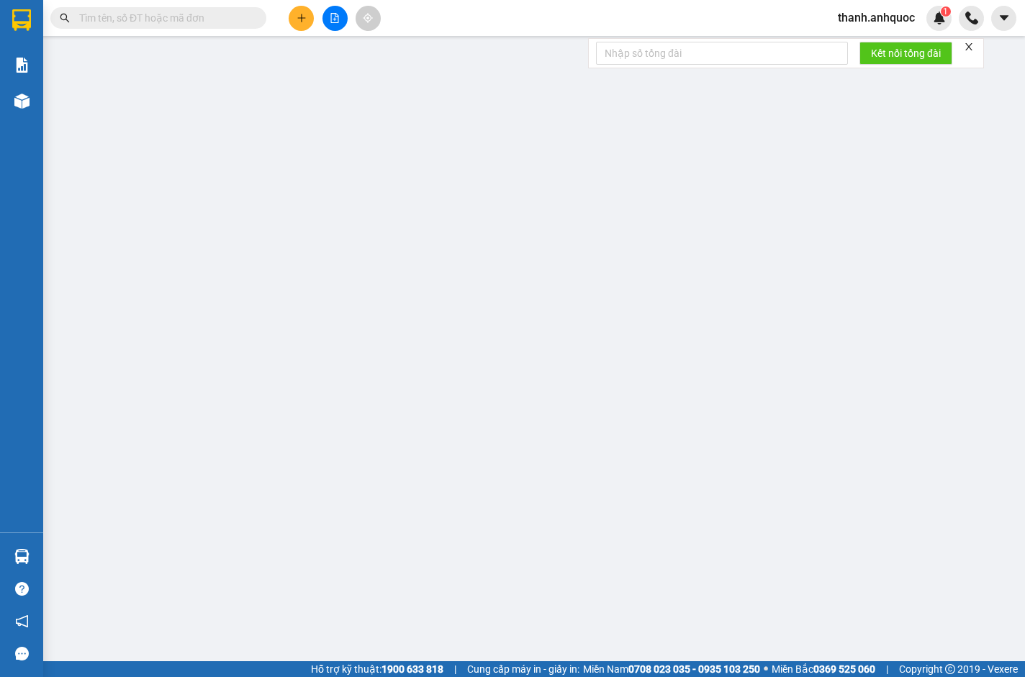
type input "40.000"
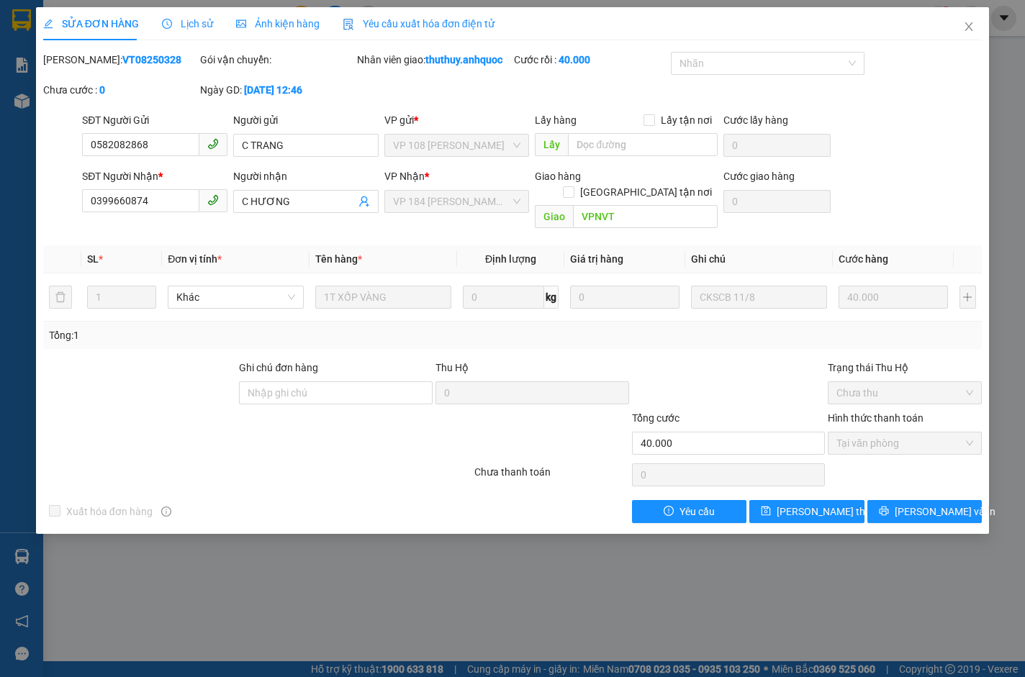
click at [417, 20] on span "Yêu cầu xuất hóa đơn điện tử" at bounding box center [419, 24] width 152 height 12
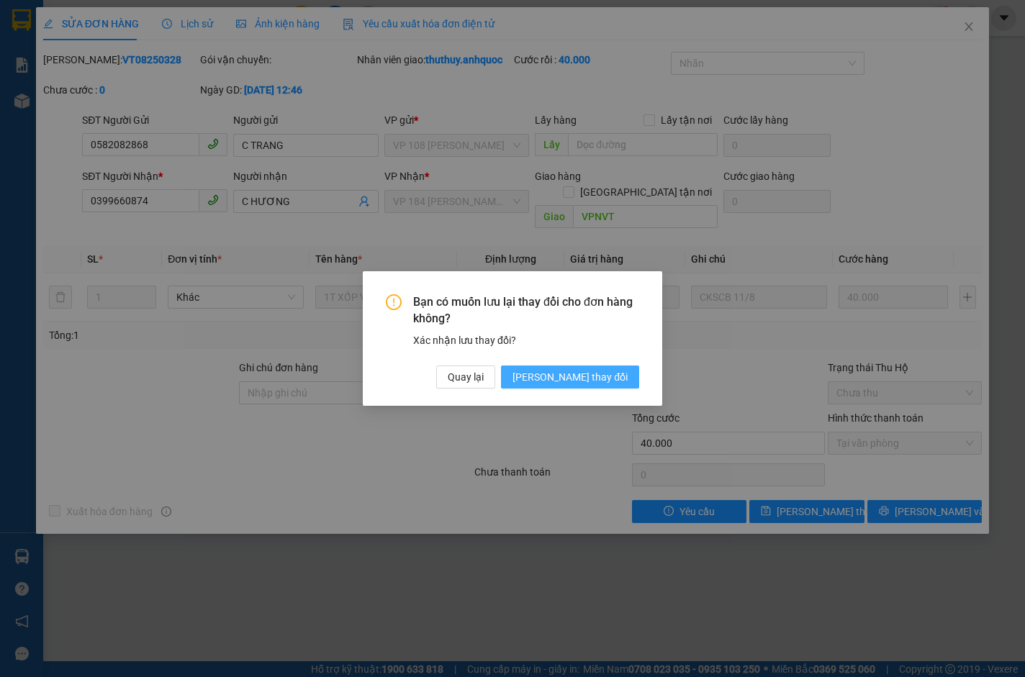
click at [615, 373] on span "[PERSON_NAME] thay đổi" at bounding box center [569, 377] width 115 height 16
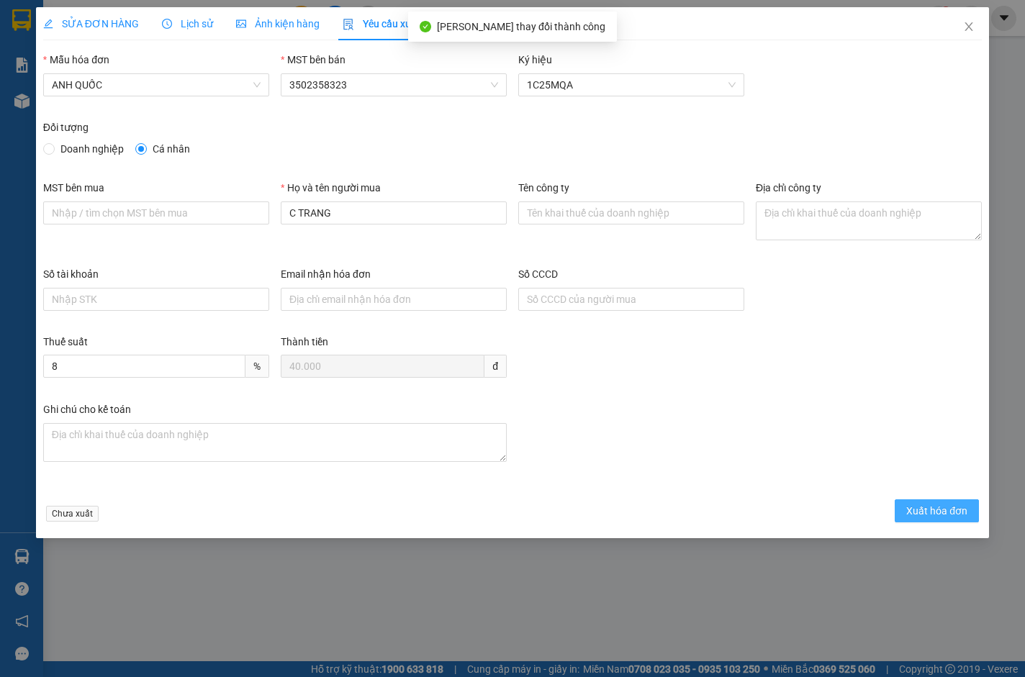
click at [925, 507] on span "Xuất hóa đơn" at bounding box center [936, 511] width 61 height 16
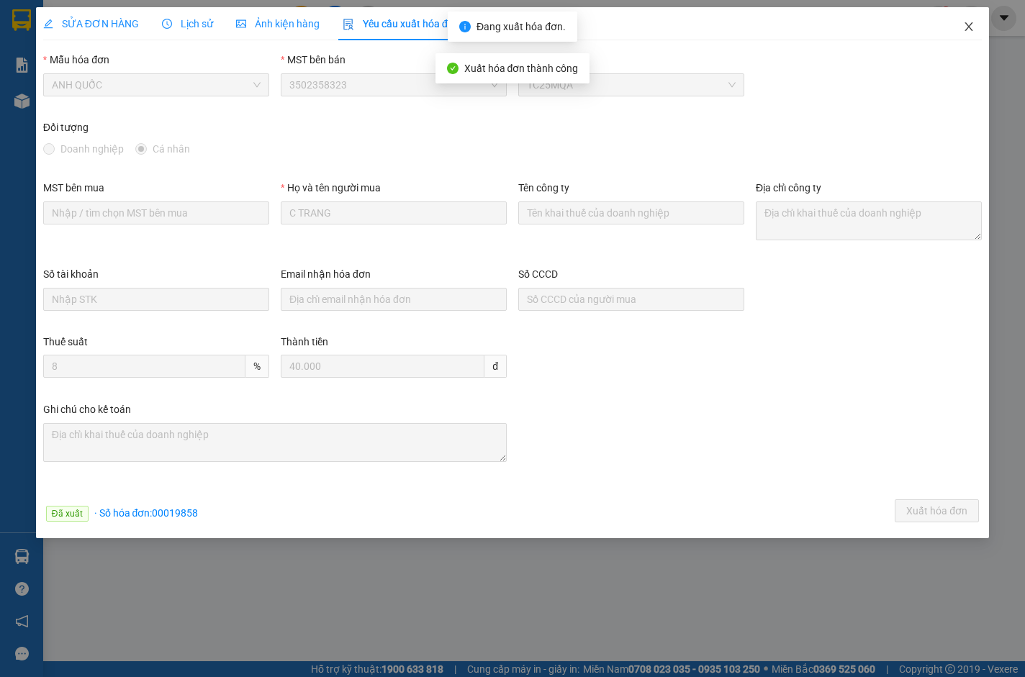
click at [969, 24] on icon "close" at bounding box center [969, 27] width 12 height 12
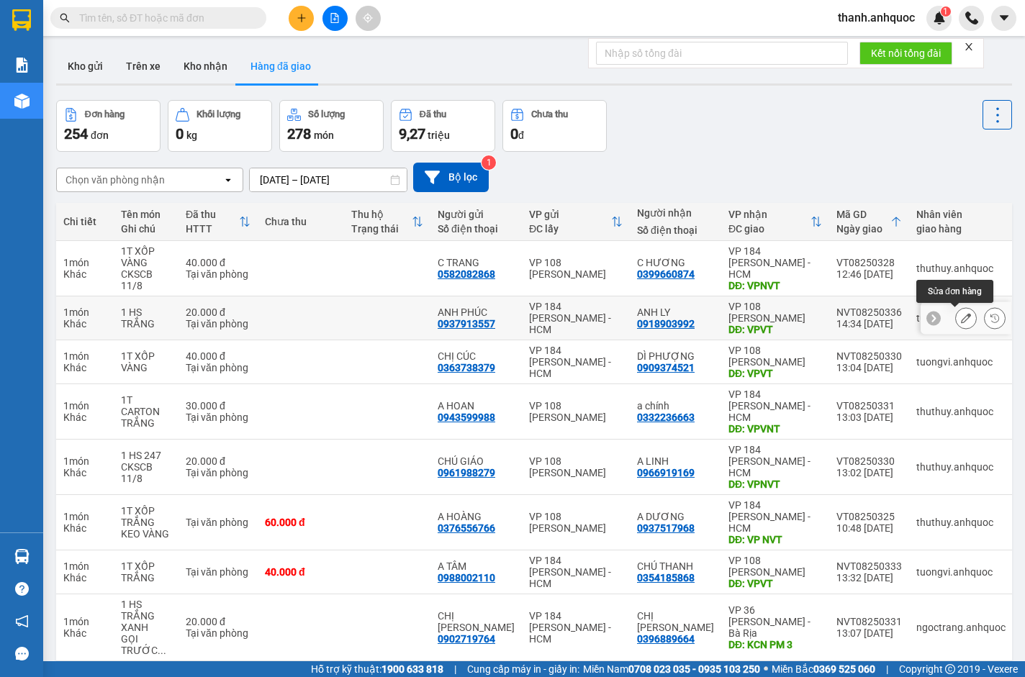
click at [961, 319] on icon at bounding box center [966, 318] width 10 height 10
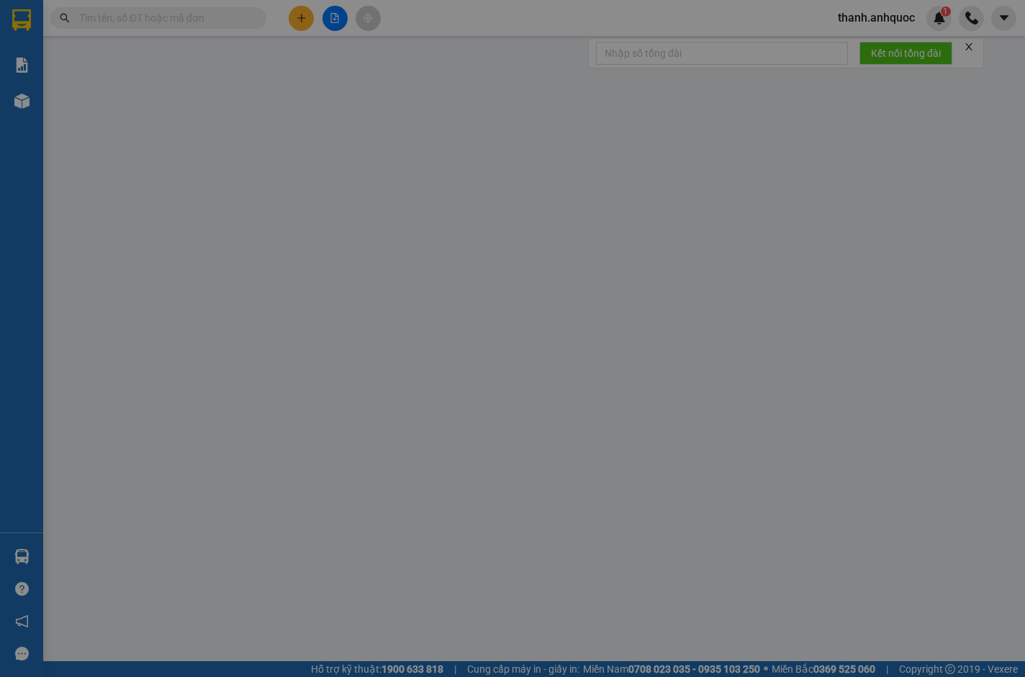
type input "0937913557"
type input "ANH PHÚC"
type input "0918903992"
type input "ANH LY"
type input "VPVT"
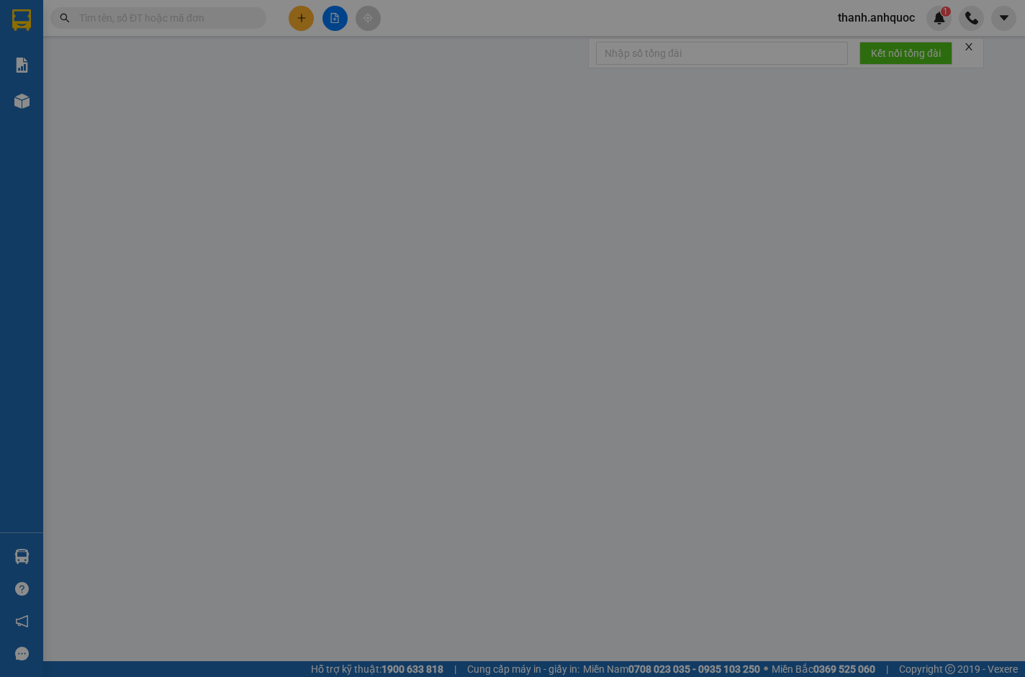
type input "TM 11/8 THỦY"
type input "20.000"
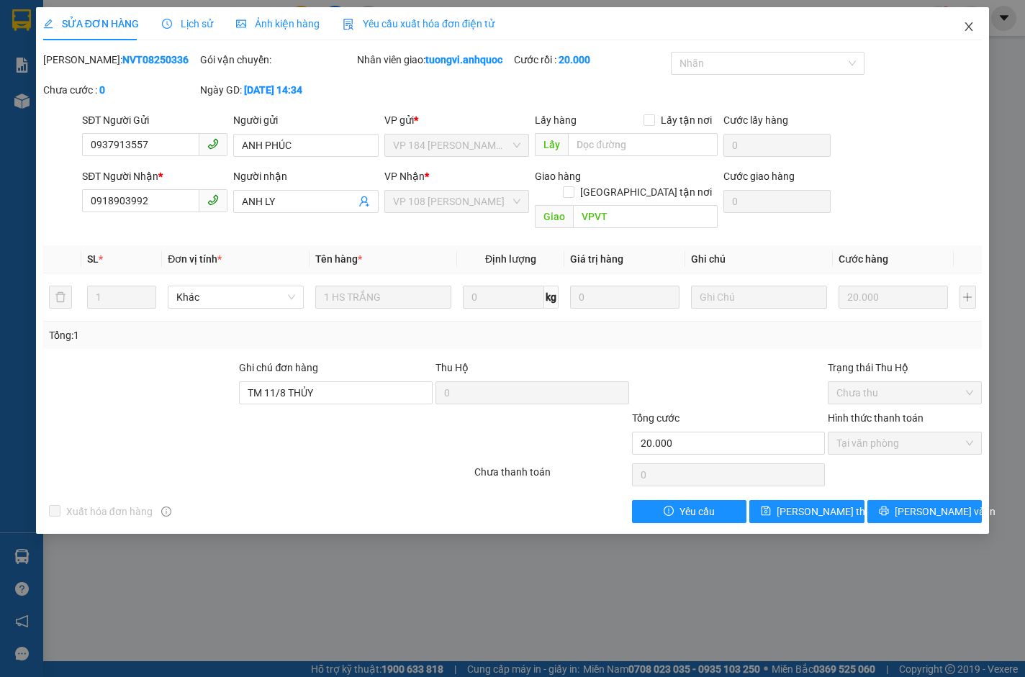
click at [971, 27] on icon "close" at bounding box center [969, 27] width 12 height 12
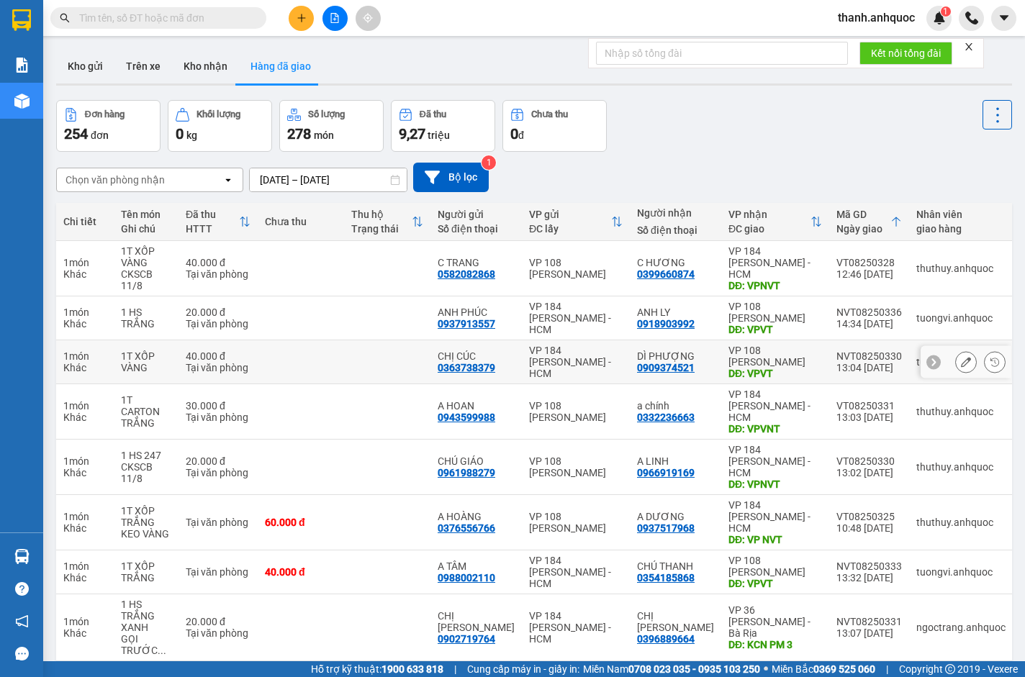
click at [928, 368] on div at bounding box center [965, 362] width 91 height 32
click at [961, 366] on button at bounding box center [966, 362] width 20 height 25
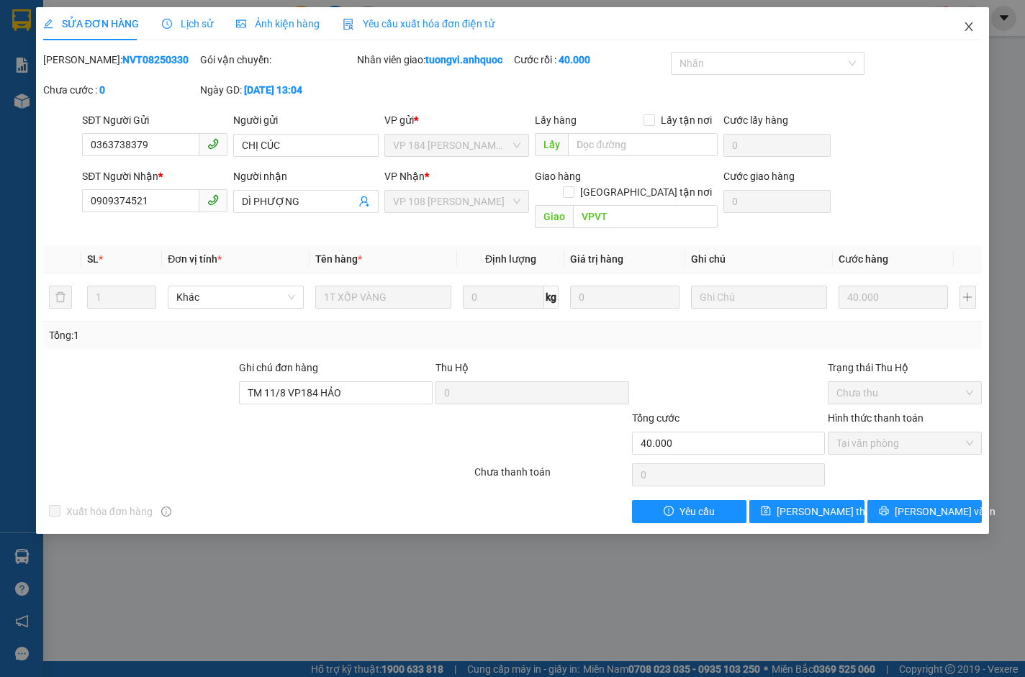
click at [961, 27] on span "Close" at bounding box center [968, 27] width 40 height 40
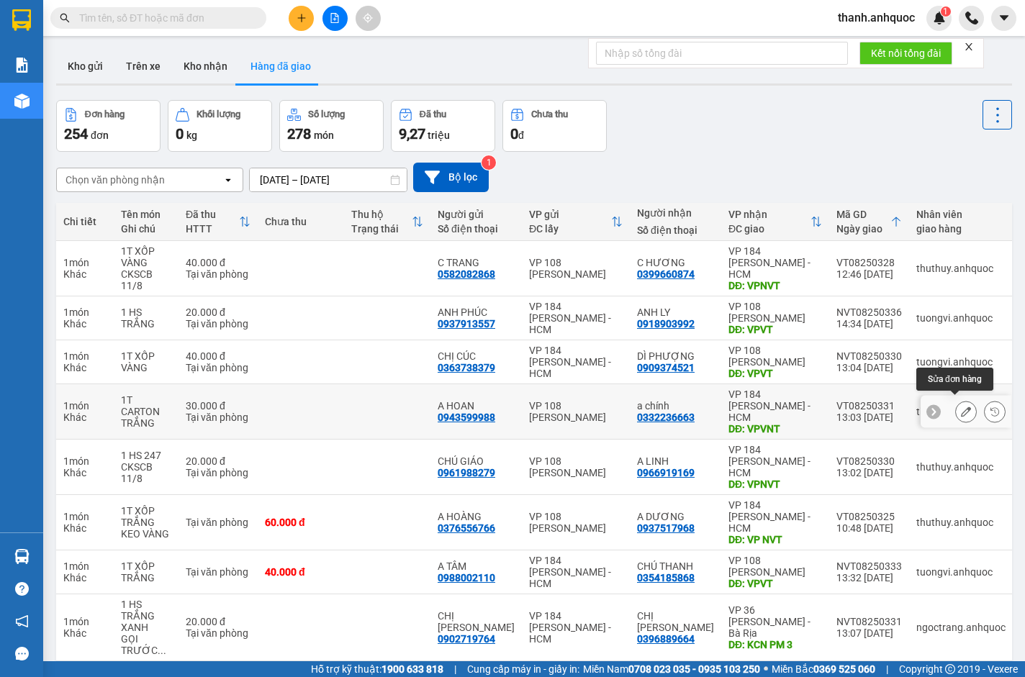
click at [961, 407] on icon at bounding box center [966, 412] width 10 height 10
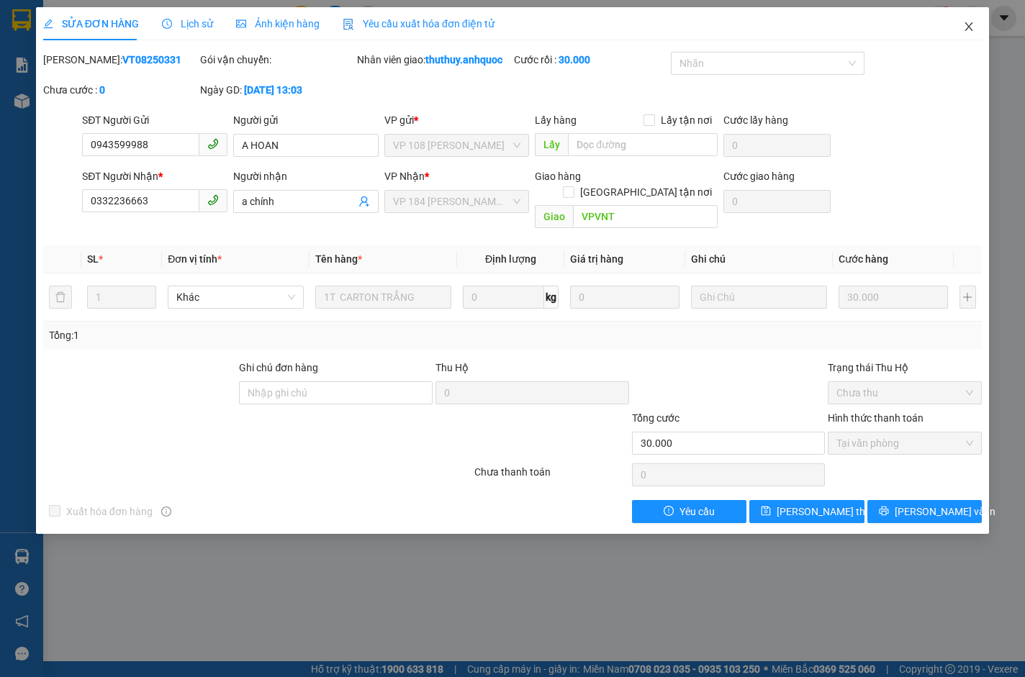
click at [969, 25] on icon "close" at bounding box center [969, 27] width 12 height 12
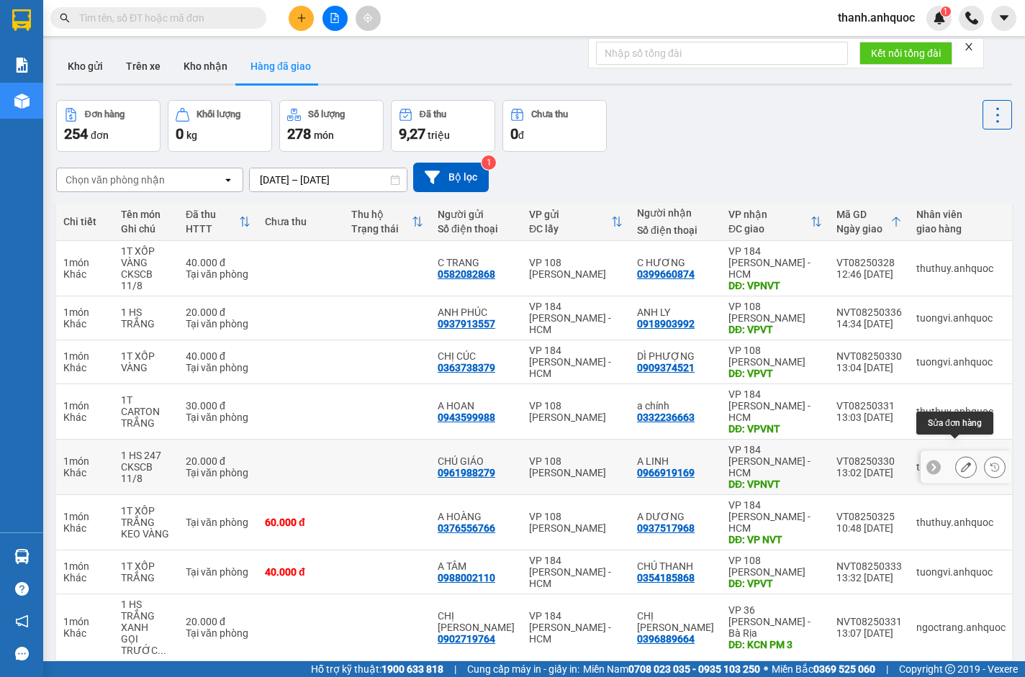
click at [956, 455] on button at bounding box center [966, 467] width 20 height 25
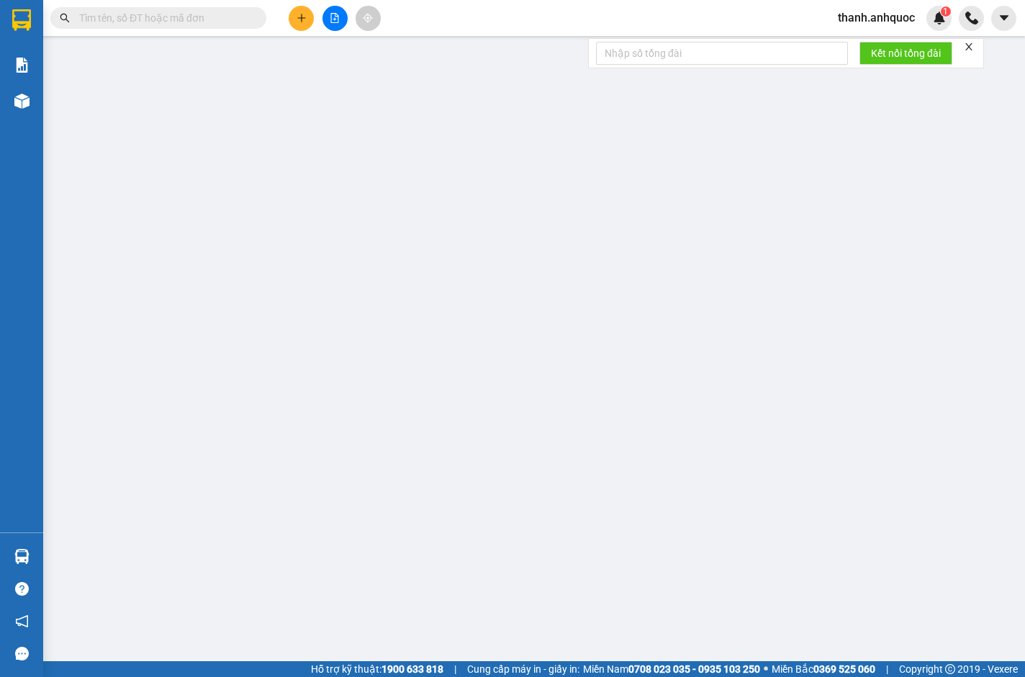
type input "0961988279"
type input "CHÚ GIÁO"
type input "0966919169"
type input "A LINH"
type input "VPNVT"
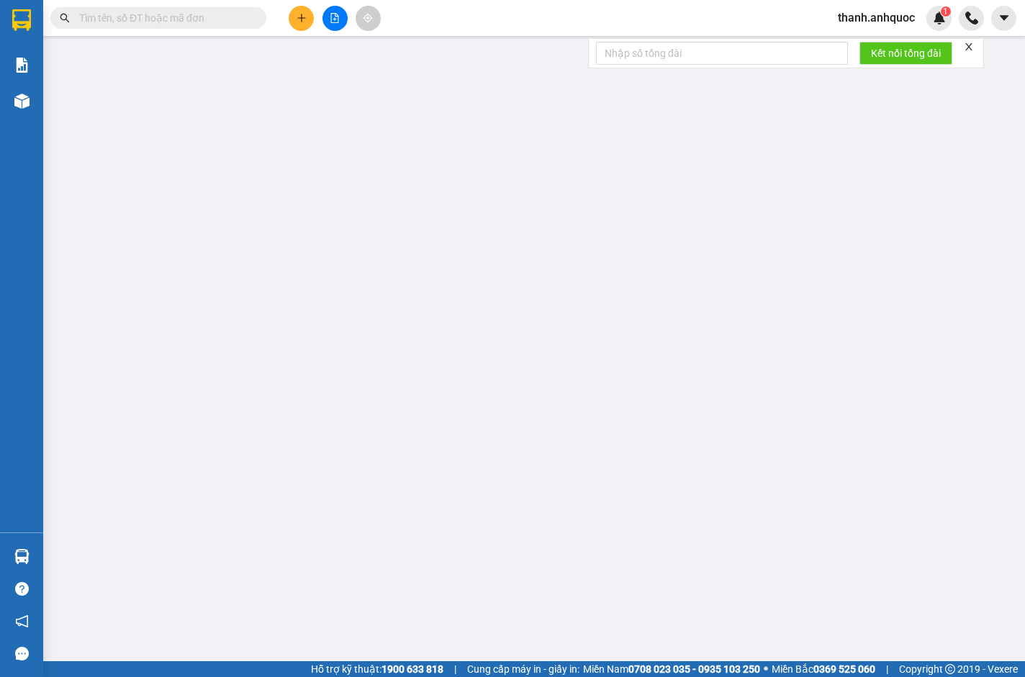
type input "20.000"
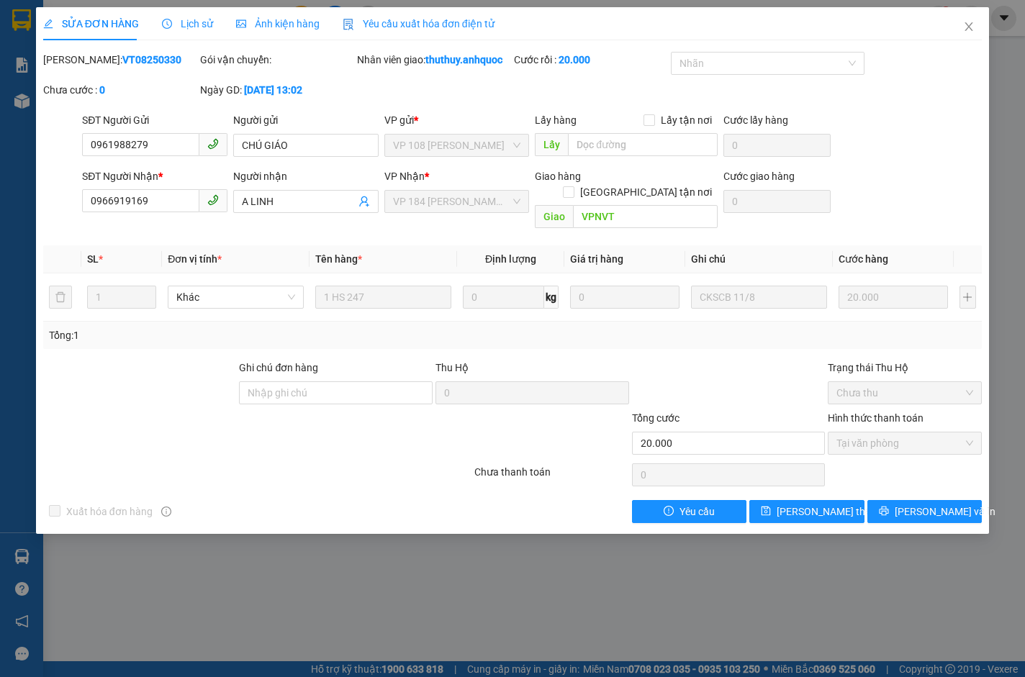
click at [386, 18] on span "Yêu cầu xuất hóa đơn điện tử" at bounding box center [419, 24] width 152 height 12
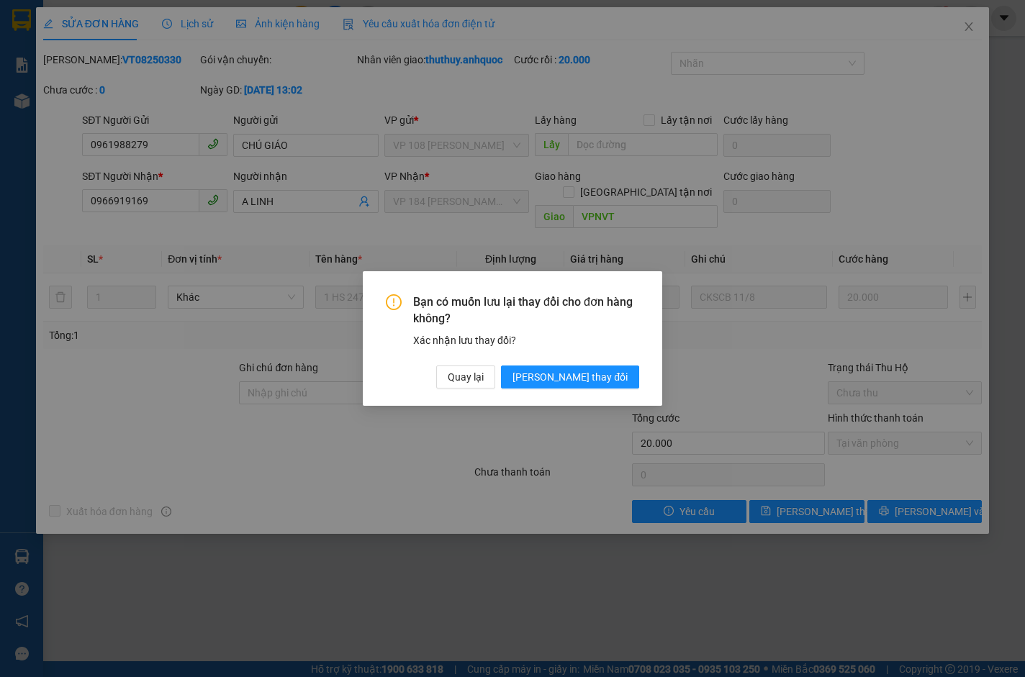
click at [612, 389] on div "Bạn có muốn lưu lại thay đổi cho đơn hàng không? Xác nhận lưu thay đổi? Quay lạ…" at bounding box center [512, 338] width 299 height 135
click at [620, 377] on span "[PERSON_NAME] thay đổi" at bounding box center [569, 377] width 115 height 16
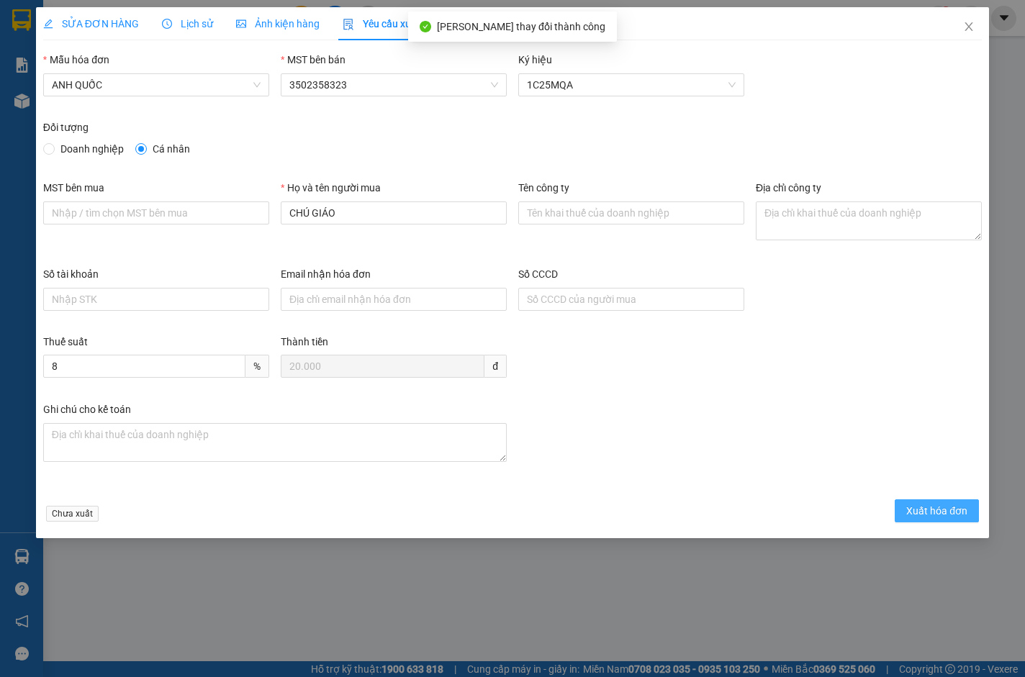
click at [933, 507] on span "Xuất hóa đơn" at bounding box center [936, 511] width 61 height 16
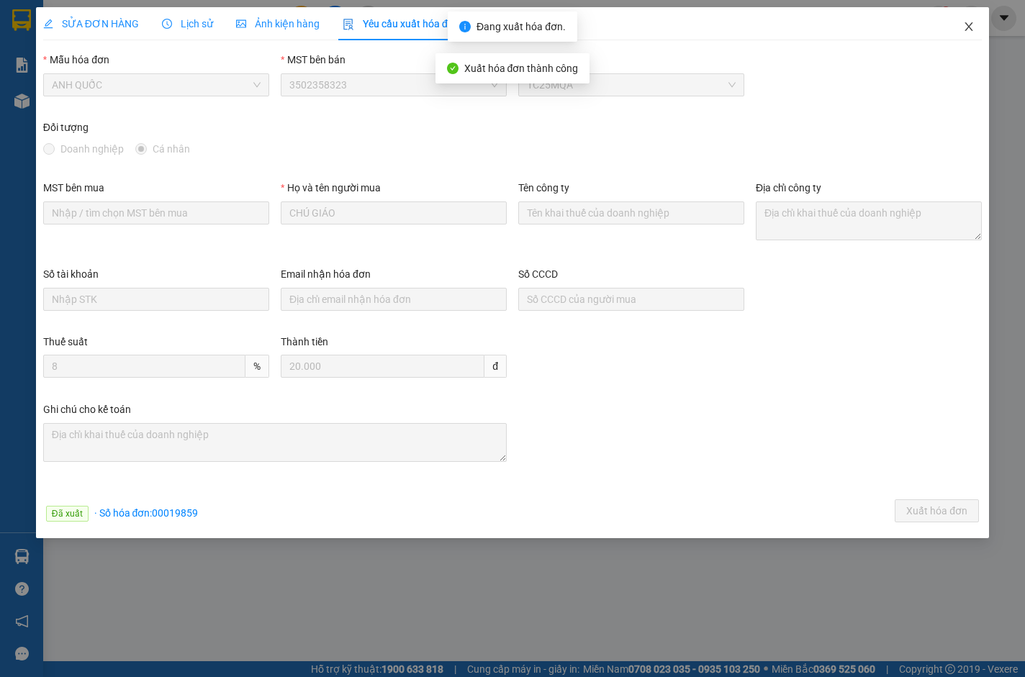
click at [969, 23] on icon "close" at bounding box center [969, 27] width 12 height 12
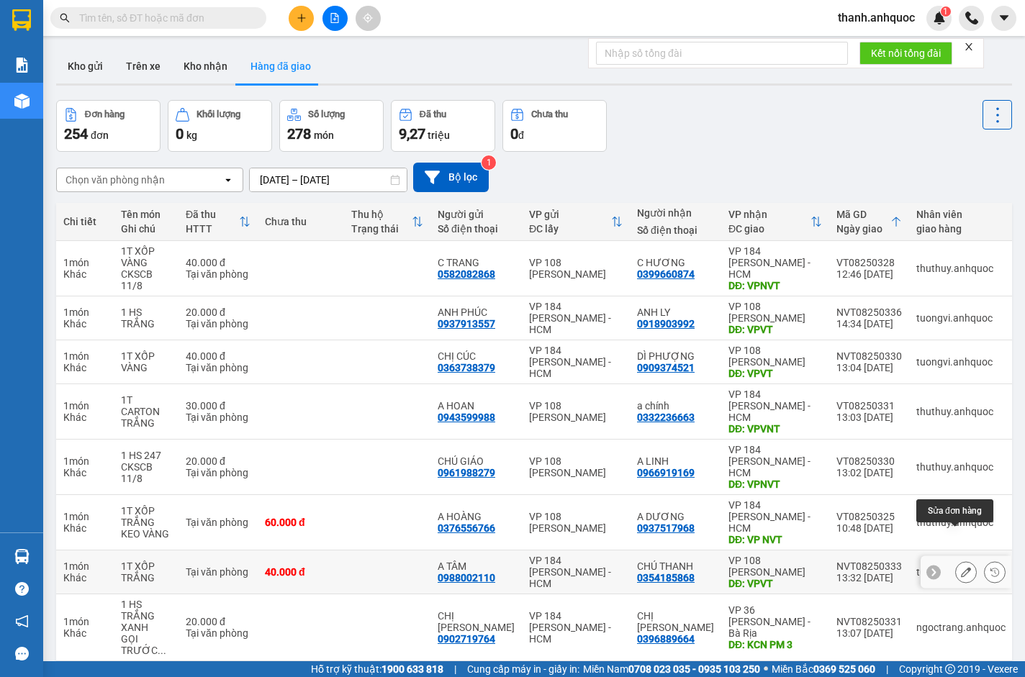
click at [961, 567] on icon at bounding box center [966, 572] width 10 height 10
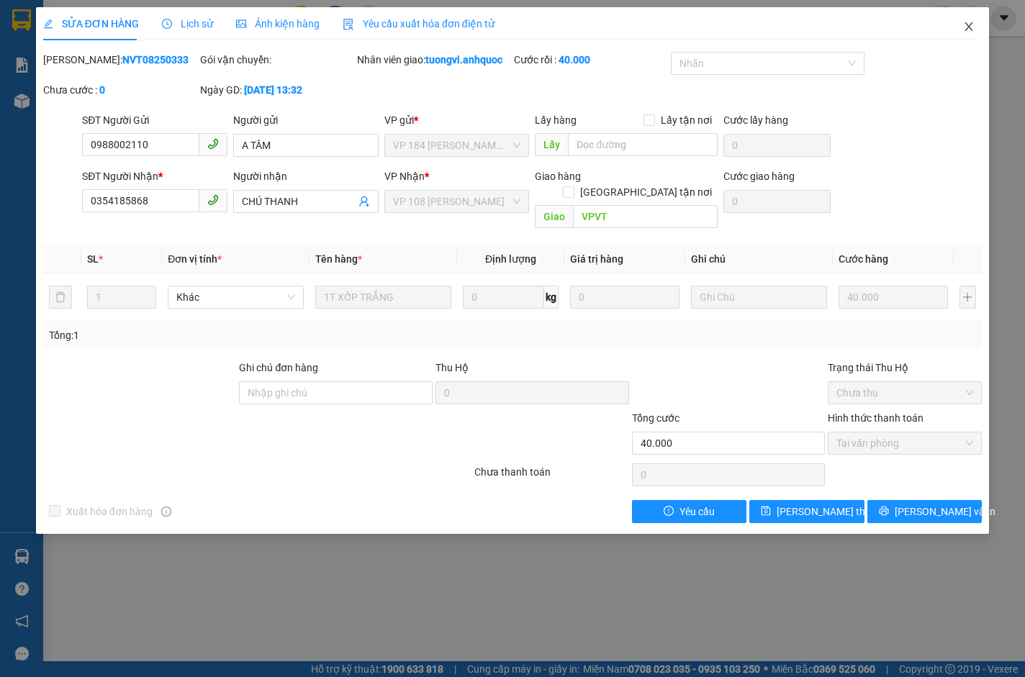
click at [969, 30] on icon "close" at bounding box center [969, 27] width 12 height 12
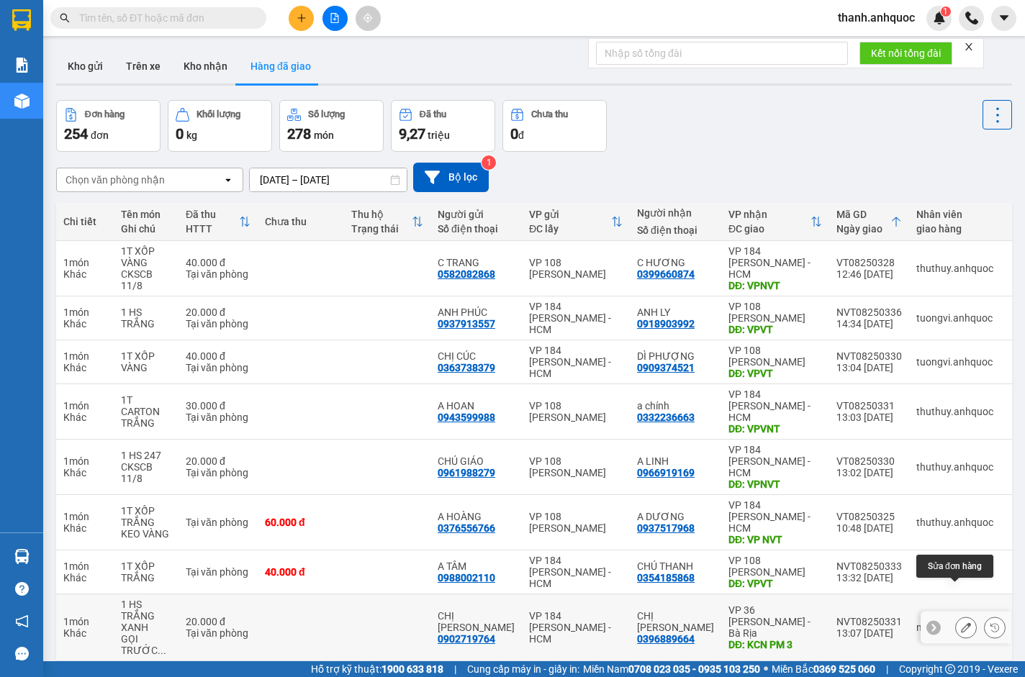
click at [961, 622] on icon at bounding box center [966, 627] width 10 height 10
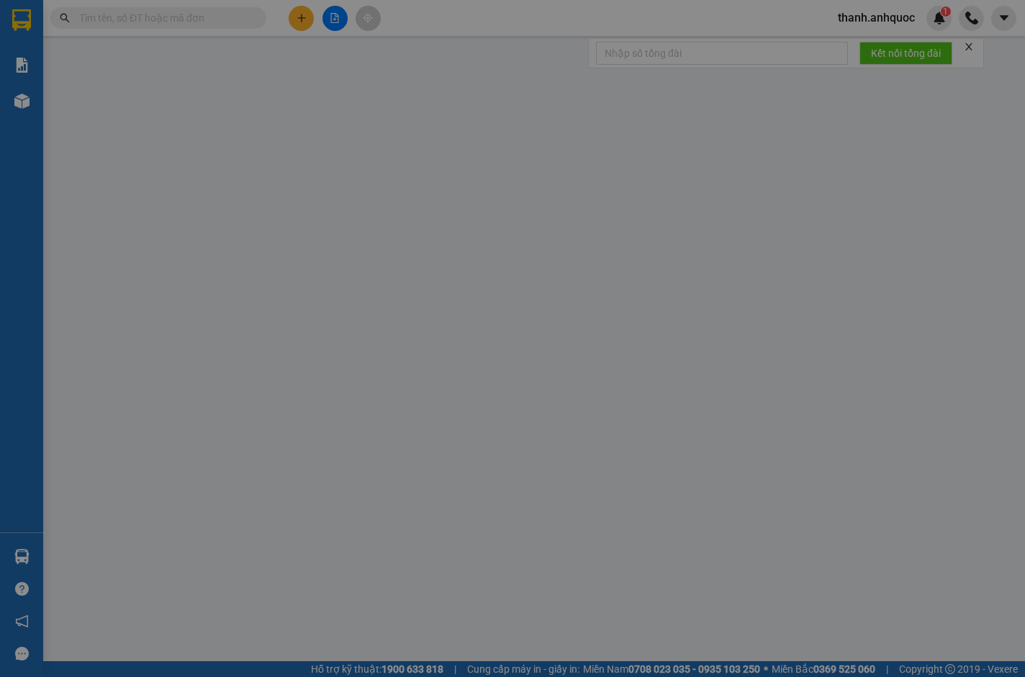
type input "0902719764"
type input "CHỊ [PERSON_NAME]"
type input "0396889664"
type input "CHỊ [PERSON_NAME]"
type input "KCN PM 3"
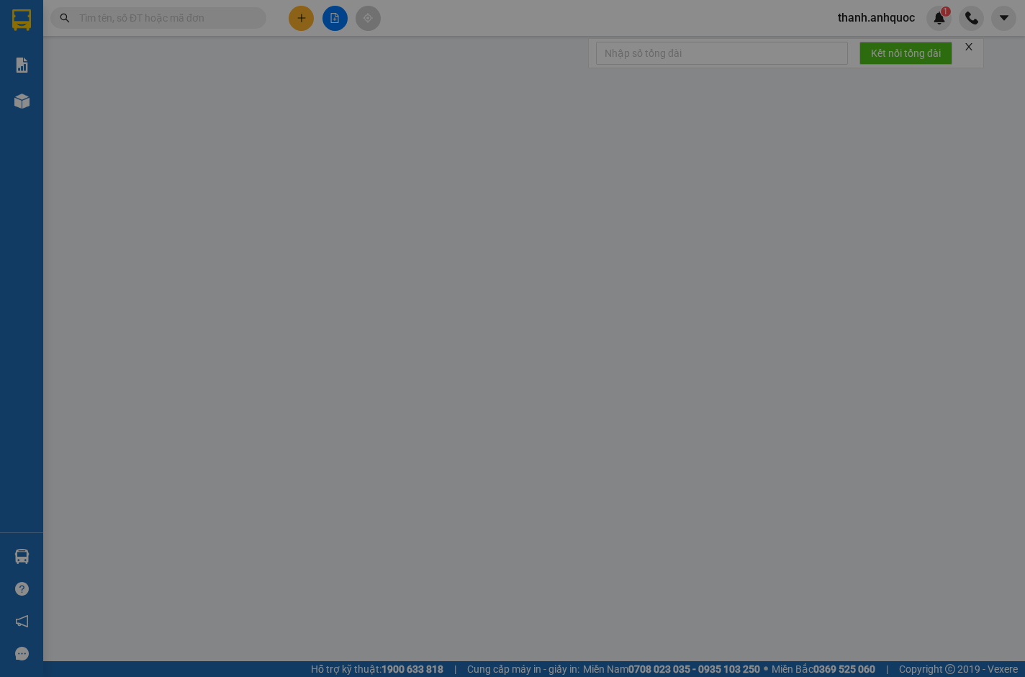
type input "20.000"
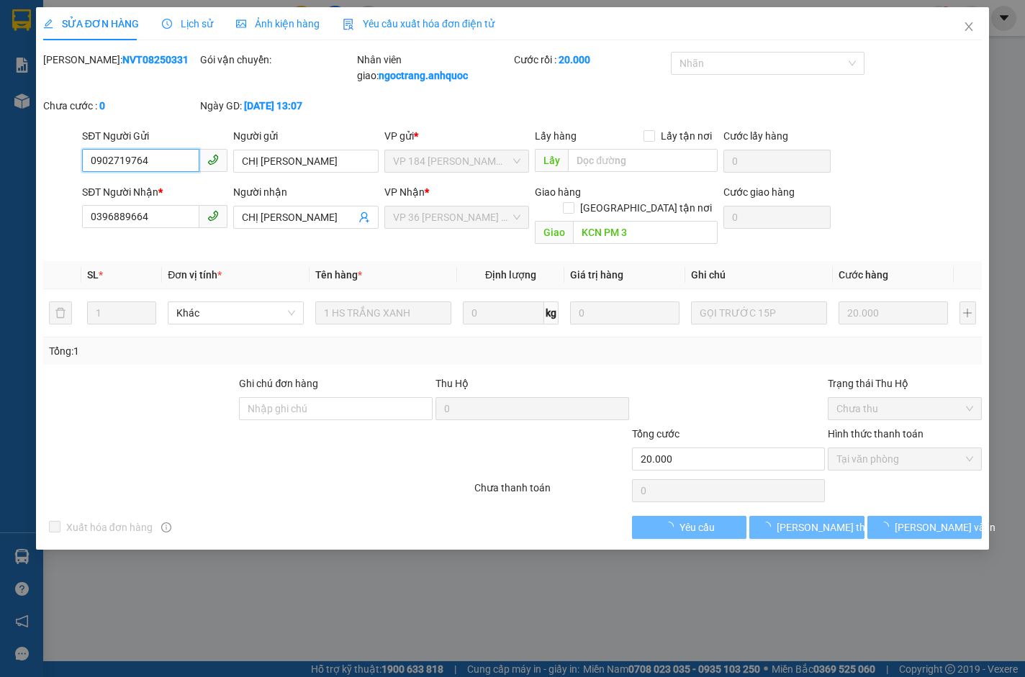
checkbox input "true"
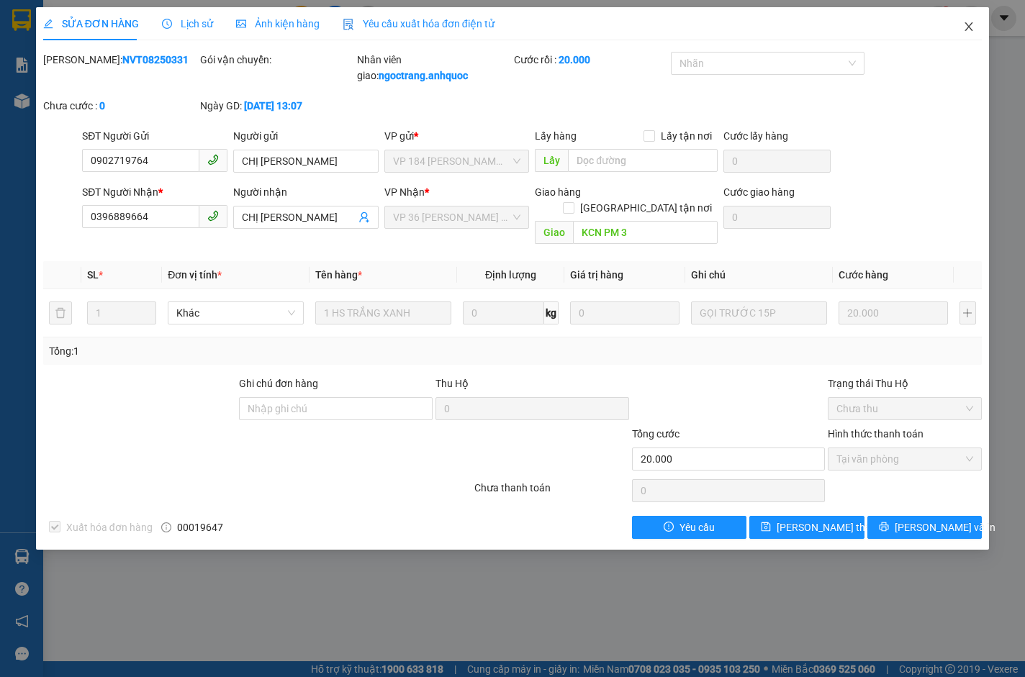
click at [971, 22] on icon "close" at bounding box center [969, 27] width 12 height 12
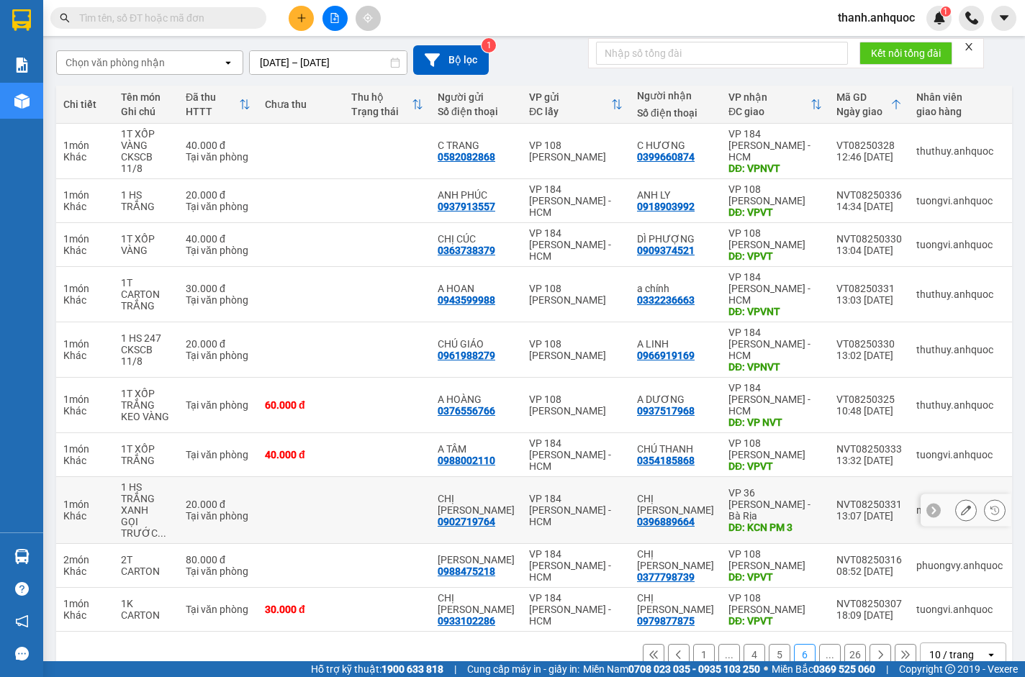
scroll to position [118, 0]
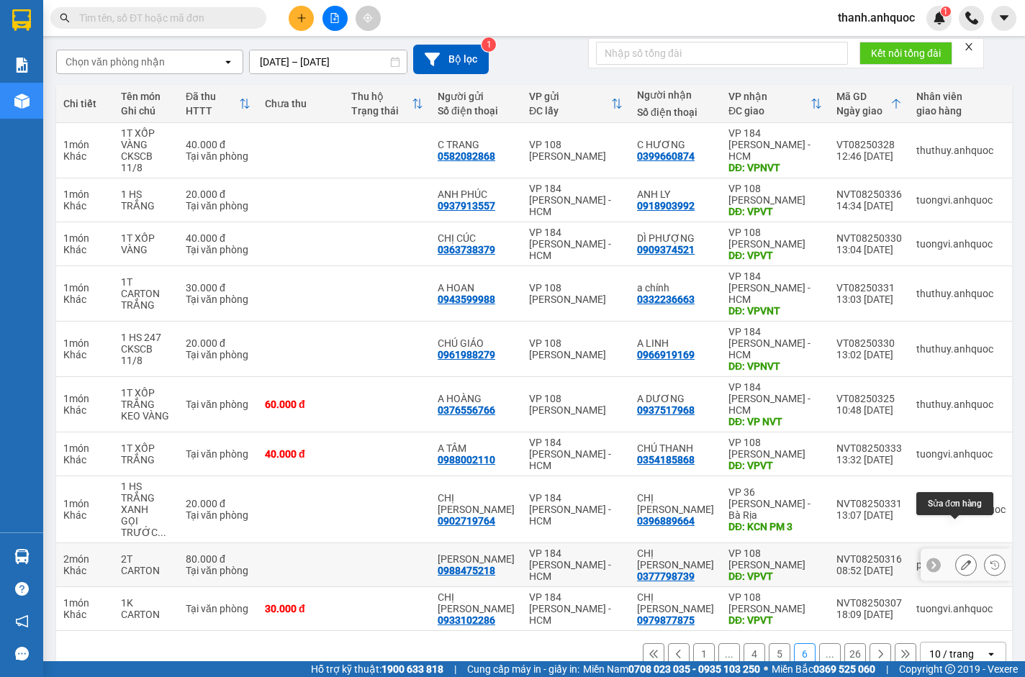
click at [961, 560] on icon at bounding box center [966, 565] width 10 height 10
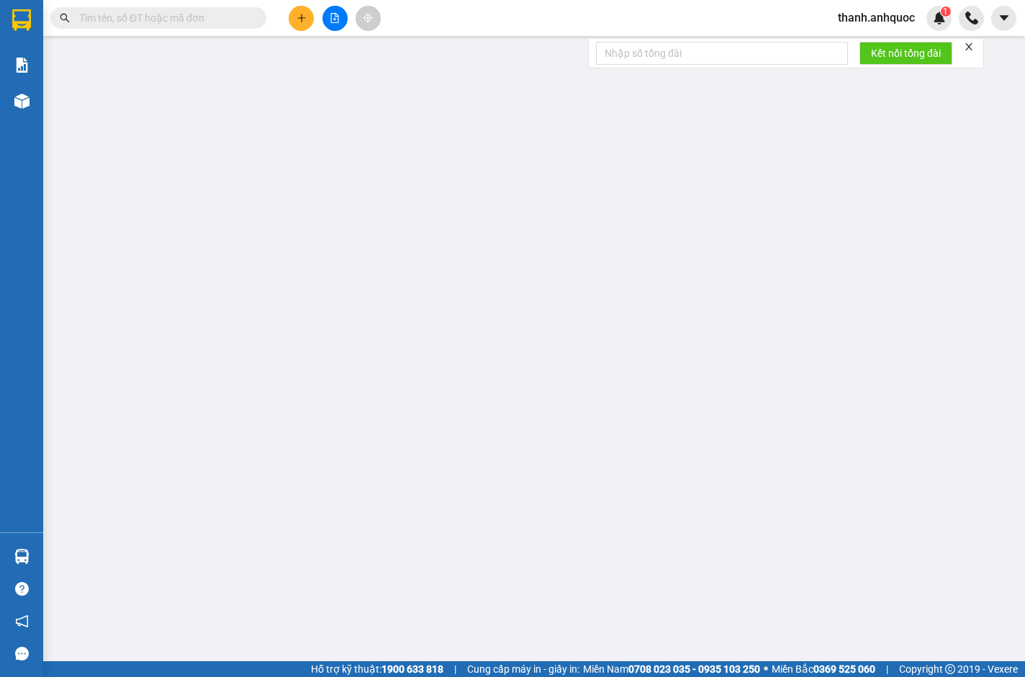
type input "0988475218"
type input "VÂN ANH"
type input "0377798739"
type input "CHỊ HOÀI"
type input "VPVT"
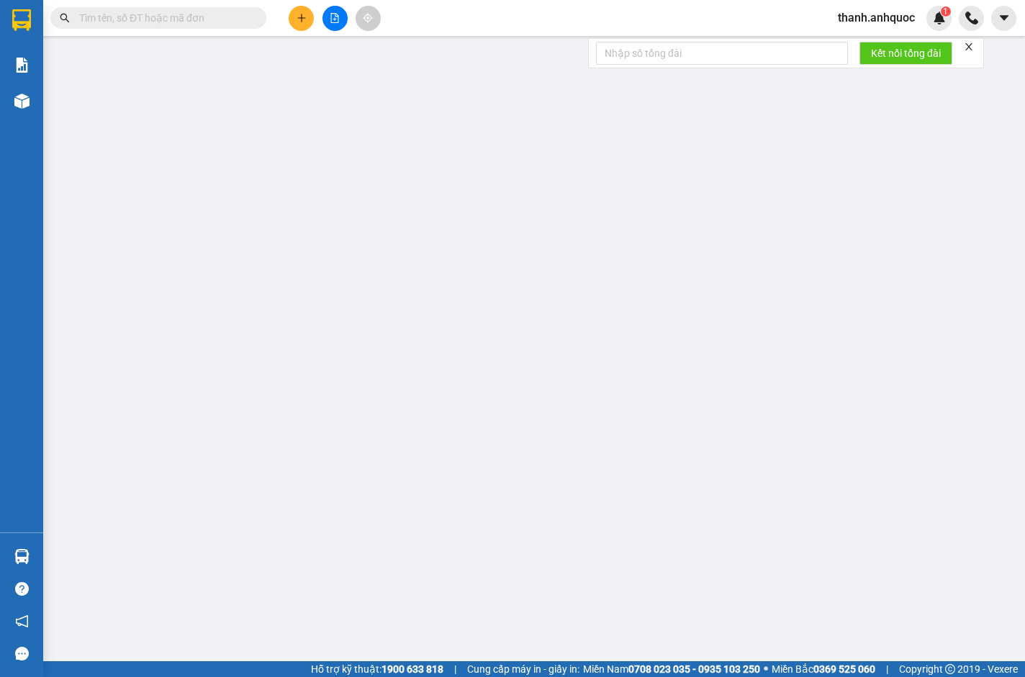
type input "TM 11/8 VP184 HẢO"
type input "80.000"
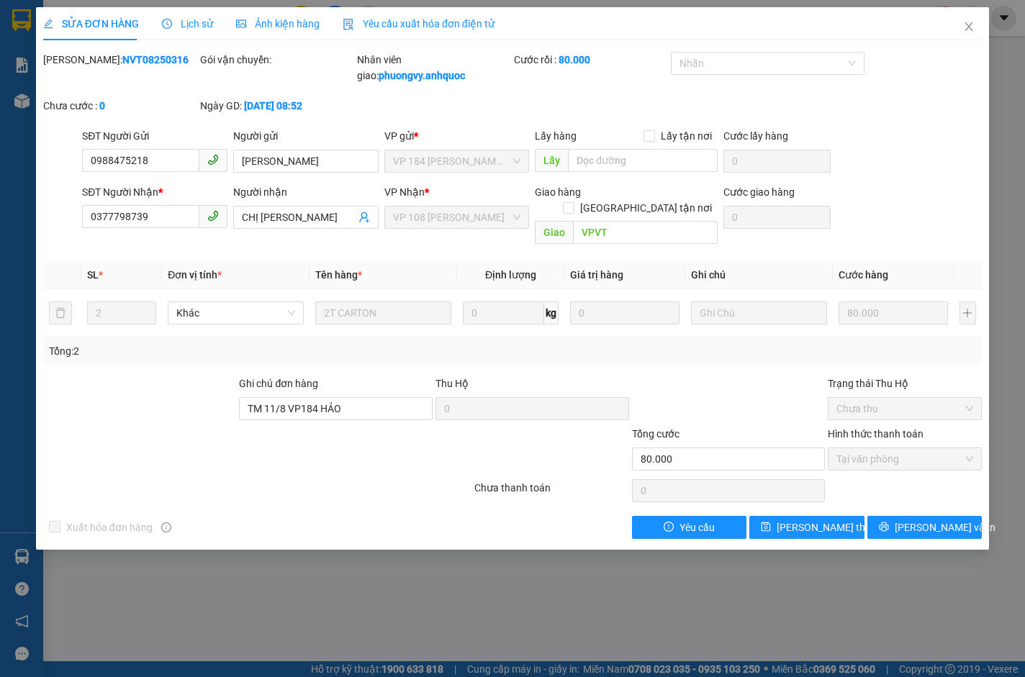
click at [459, 16] on div "Yêu cầu xuất hóa đơn điện tử" at bounding box center [419, 24] width 152 height 16
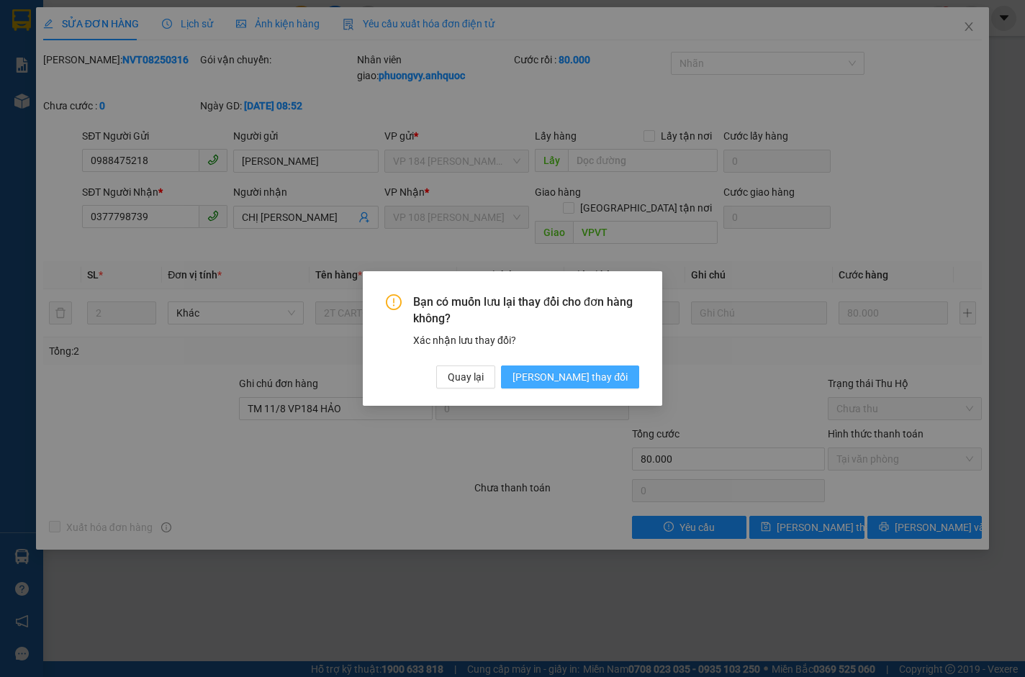
click at [610, 376] on span "[PERSON_NAME] thay đổi" at bounding box center [569, 377] width 115 height 16
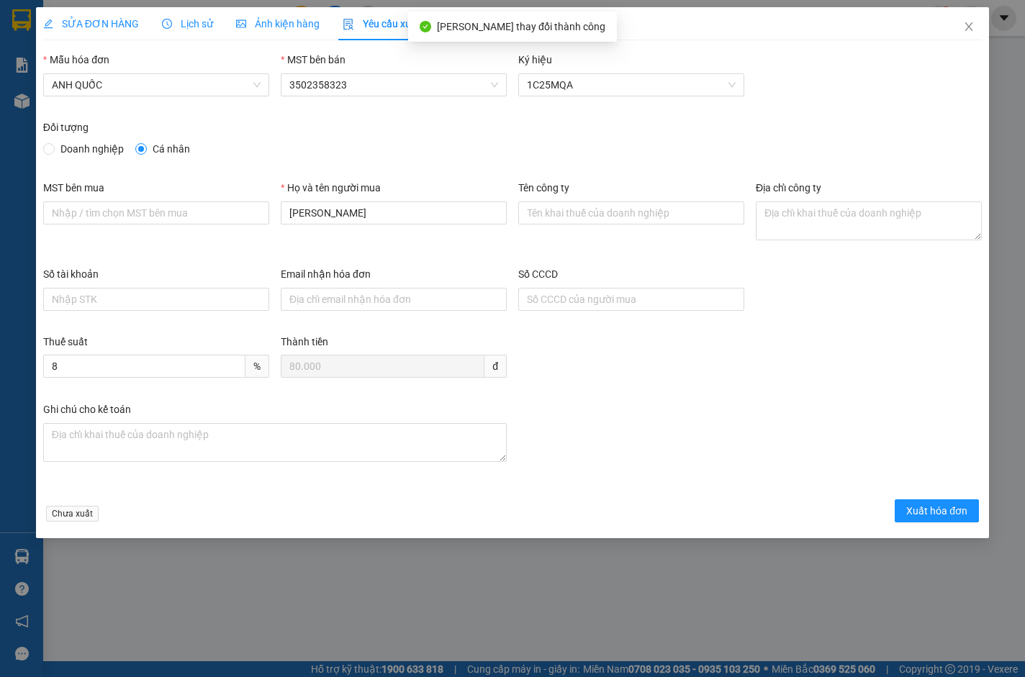
drag, startPoint x: 88, startPoint y: 146, endPoint x: 87, endPoint y: 159, distance: 13.0
click at [87, 146] on span "Doanh nghiệp" at bounding box center [92, 149] width 75 height 16
click at [53, 146] on input "Doanh nghiệp" at bounding box center [48, 148] width 10 height 10
radio input "true"
radio input "false"
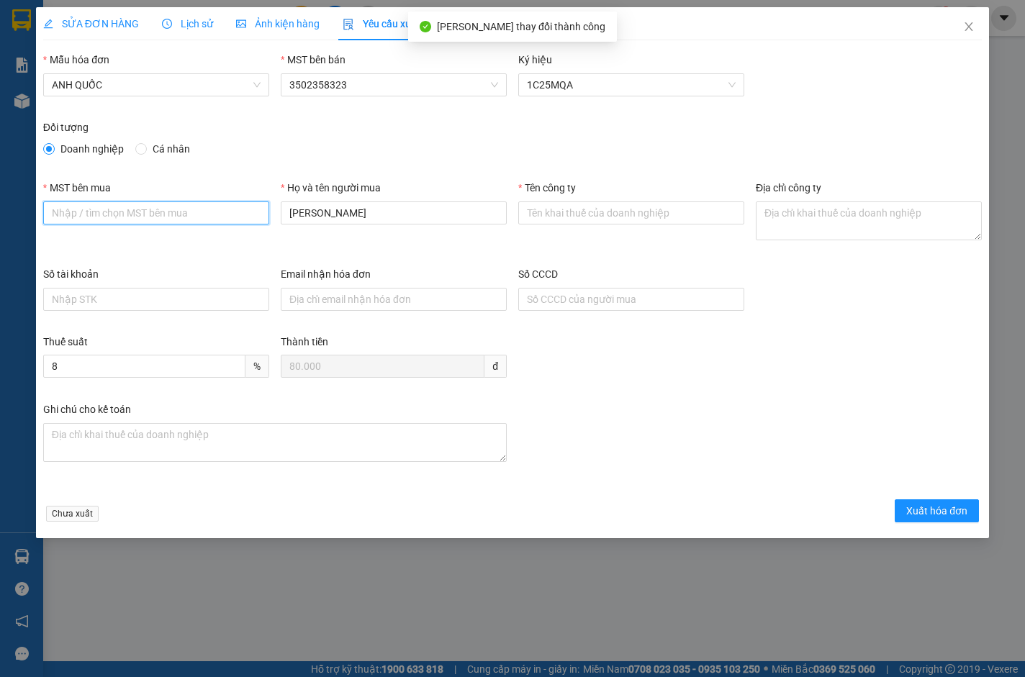
click at [95, 205] on input "MST bên mua" at bounding box center [156, 212] width 226 height 23
type input "3502206708"
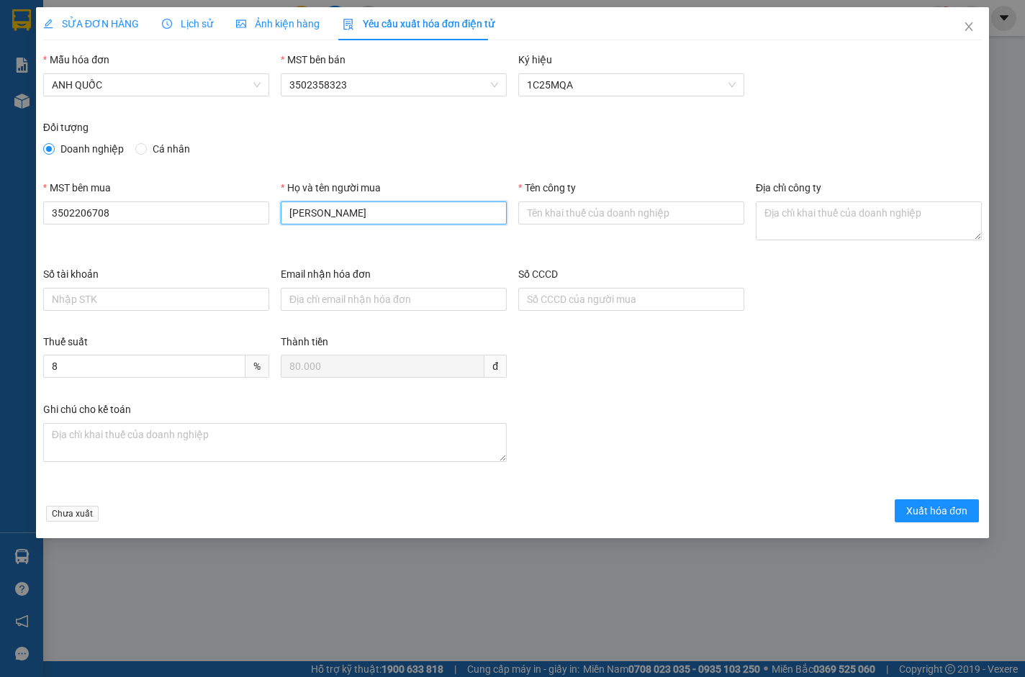
drag, startPoint x: 373, startPoint y: 216, endPoint x: 217, endPoint y: 191, distance: 158.9
click at [217, 191] on div "MST bên mua 3502206708 Họ và tên người mua VÂN ANH Tên công ty Địa chỉ công ty" at bounding box center [512, 223] width 950 height 86
type input "."
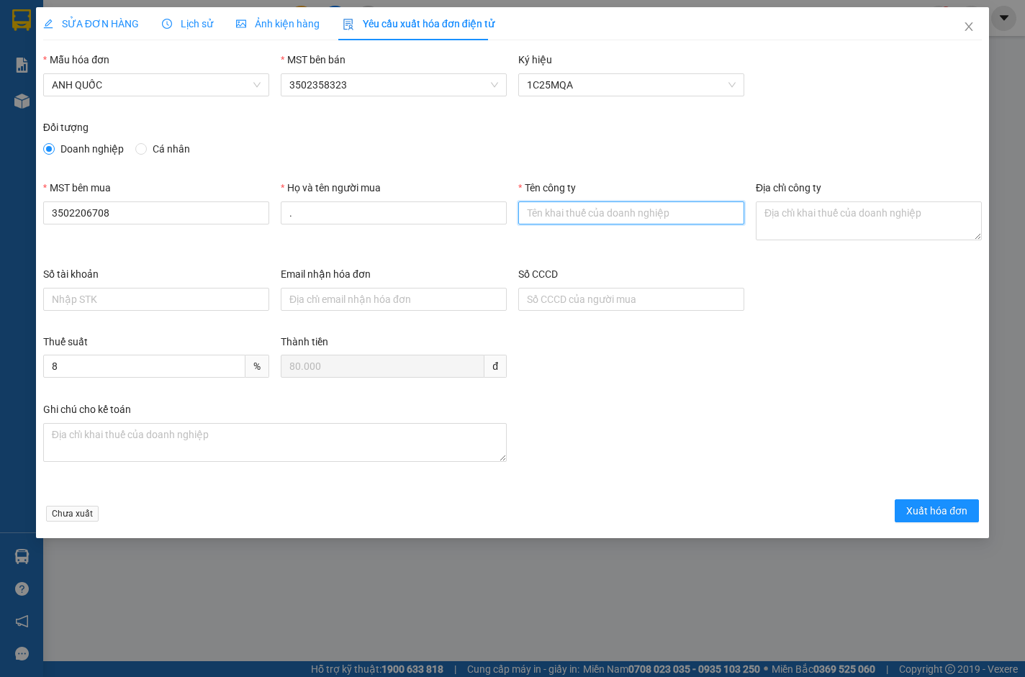
click at [571, 204] on input "Tên công ty" at bounding box center [631, 212] width 226 height 23
type input "Công Ty TNHH Thương Mại Dịch Vụ Ô Tô [GEOGRAPHIC_DATA]"
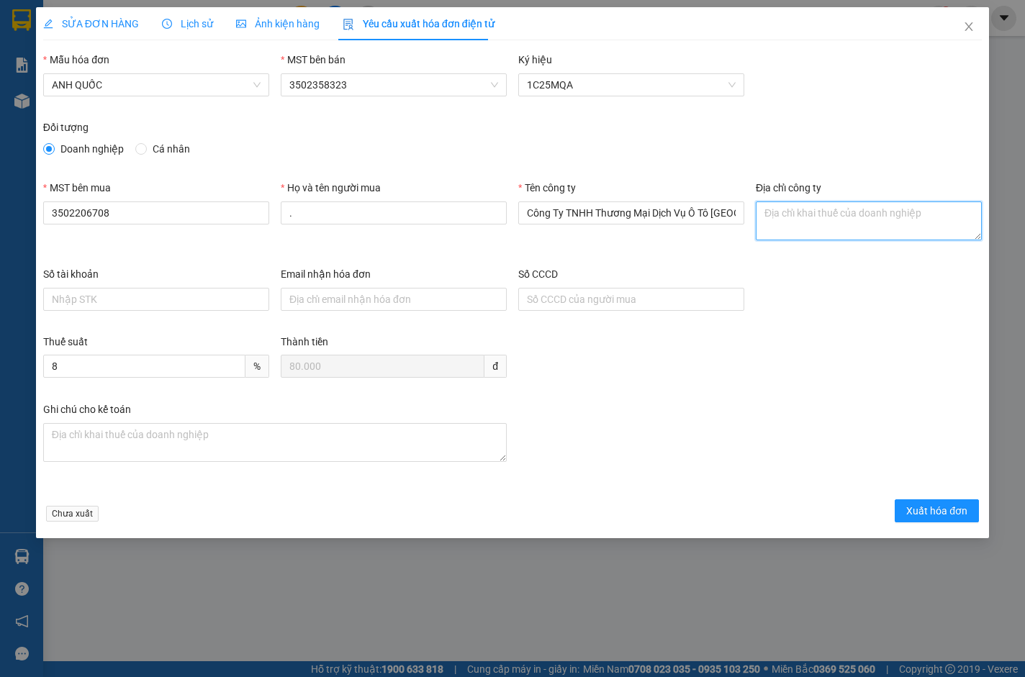
click at [787, 211] on textarea "Địa chỉ công ty" at bounding box center [869, 220] width 226 height 39
paste textarea "219B [PERSON_NAME], [GEOGRAPHIC_DATA], [GEOGRAPHIC_DATA], [GEOGRAPHIC_DATA]"
type textarea "219B [PERSON_NAME], [GEOGRAPHIC_DATA], [GEOGRAPHIC_DATA], [GEOGRAPHIC_DATA]"
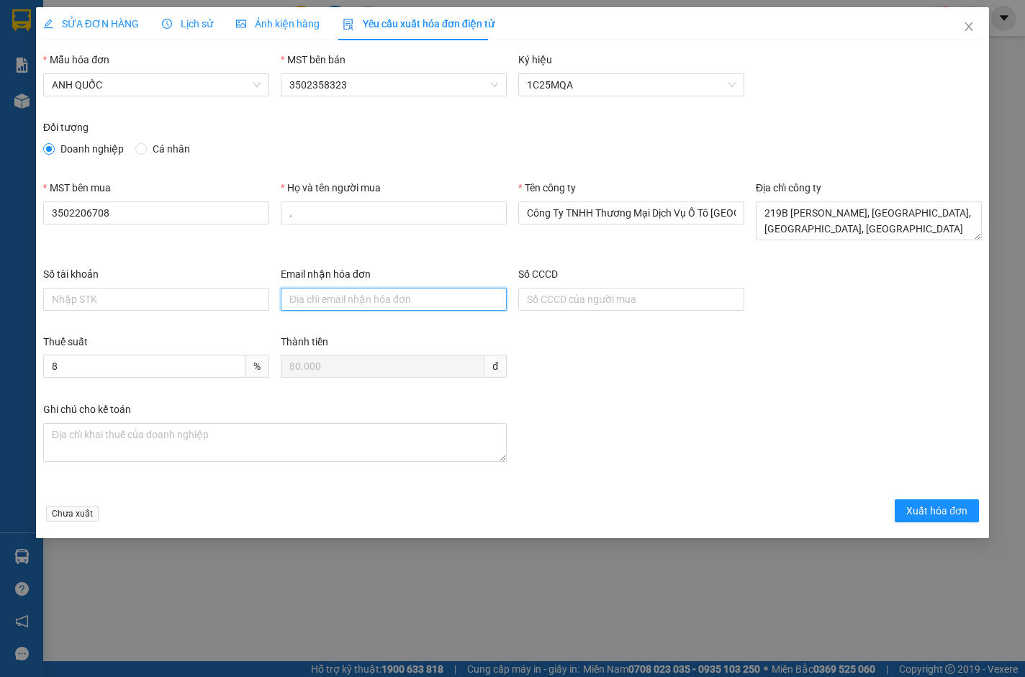
click at [410, 301] on input "Email nhận hóa đơn" at bounding box center [394, 299] width 226 height 23
type input "[EMAIL_ADDRESS][DOMAIN_NAME]"
click at [900, 512] on button "Xuất hóa đơn" at bounding box center [936, 510] width 84 height 23
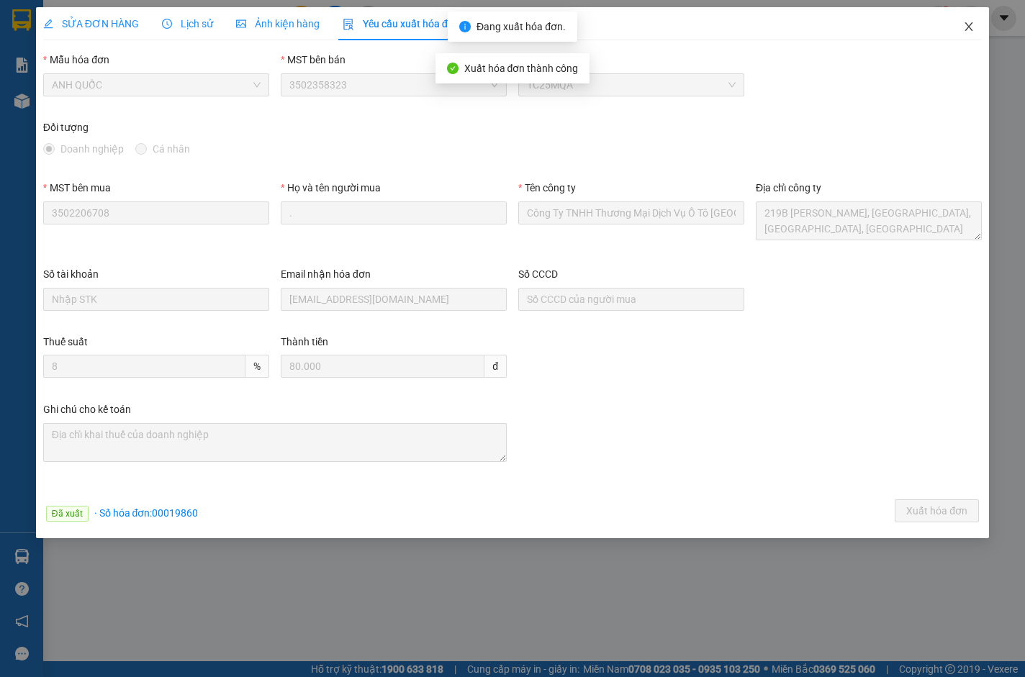
click at [968, 23] on icon "close" at bounding box center [969, 27] width 12 height 12
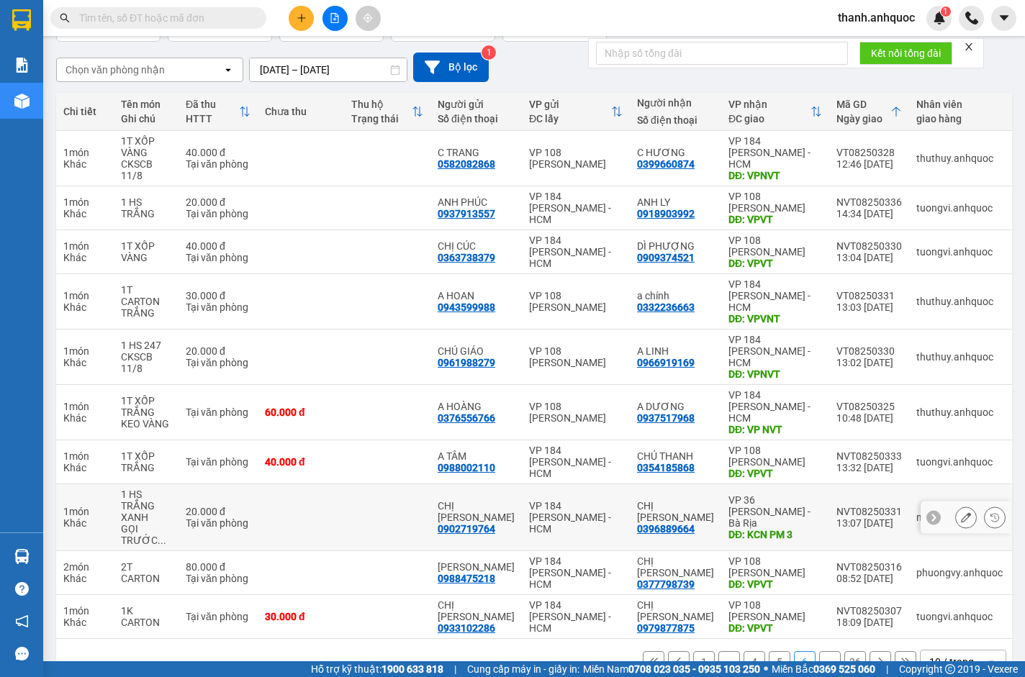
scroll to position [118, 0]
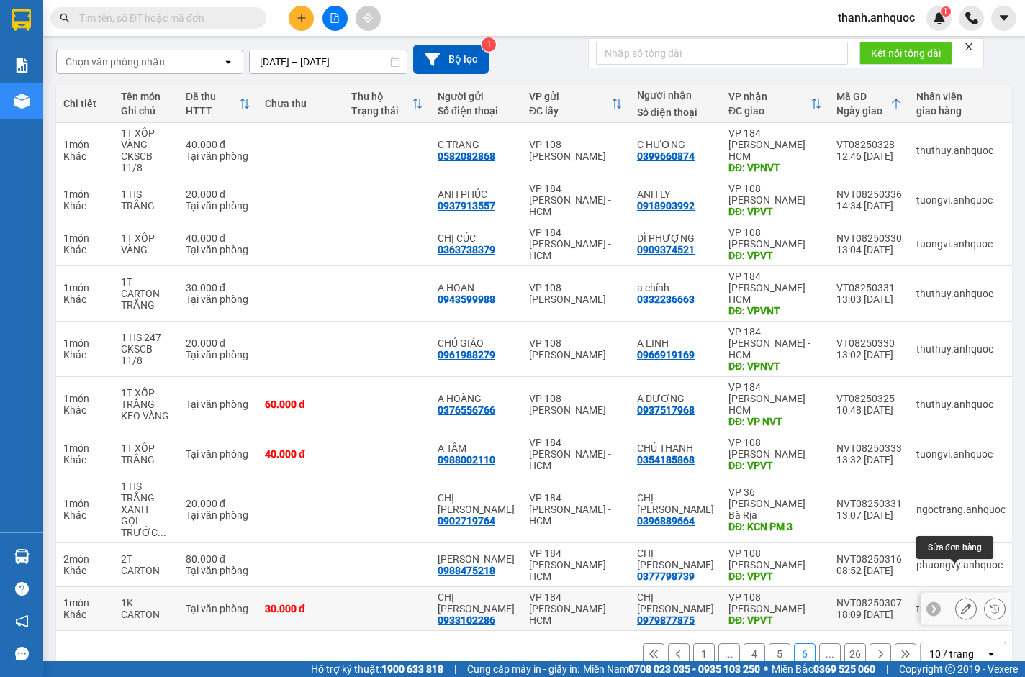
click at [961, 604] on icon at bounding box center [966, 609] width 10 height 10
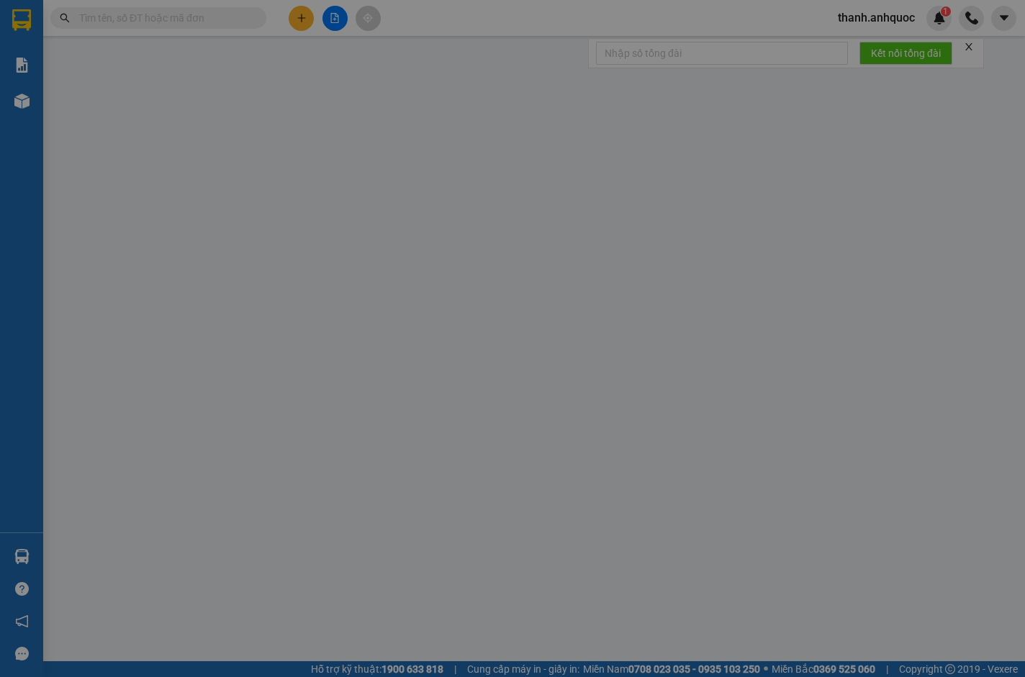
type input "0933102286"
type input "CHỊ KIM"
type input "0979877875"
type input "CHỊ [PERSON_NAME]"
type input "VPVT"
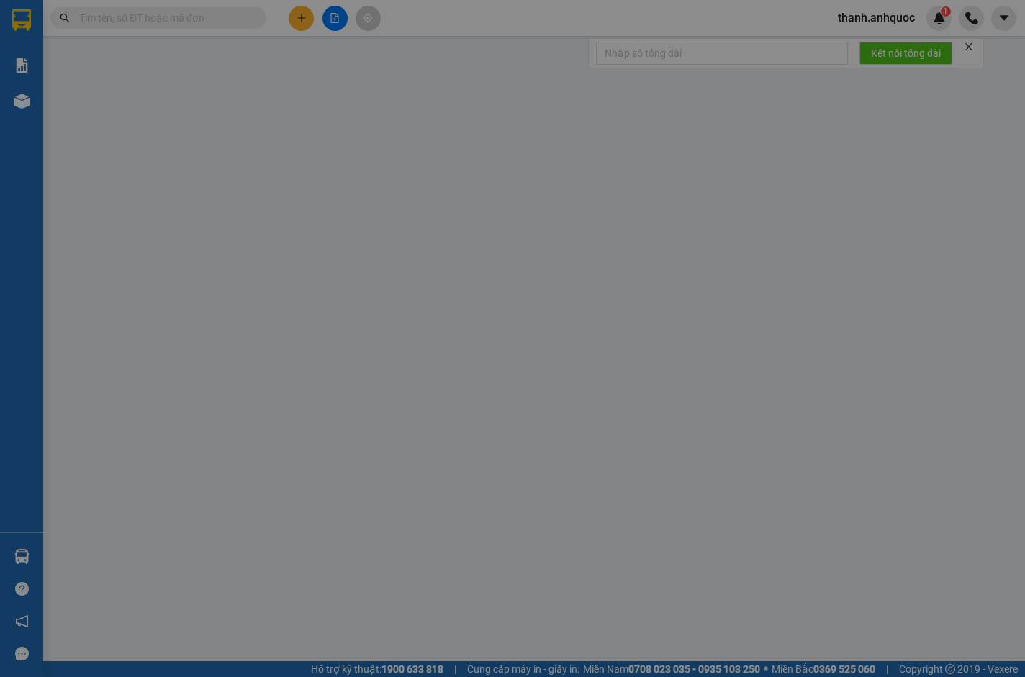
type input "30.000"
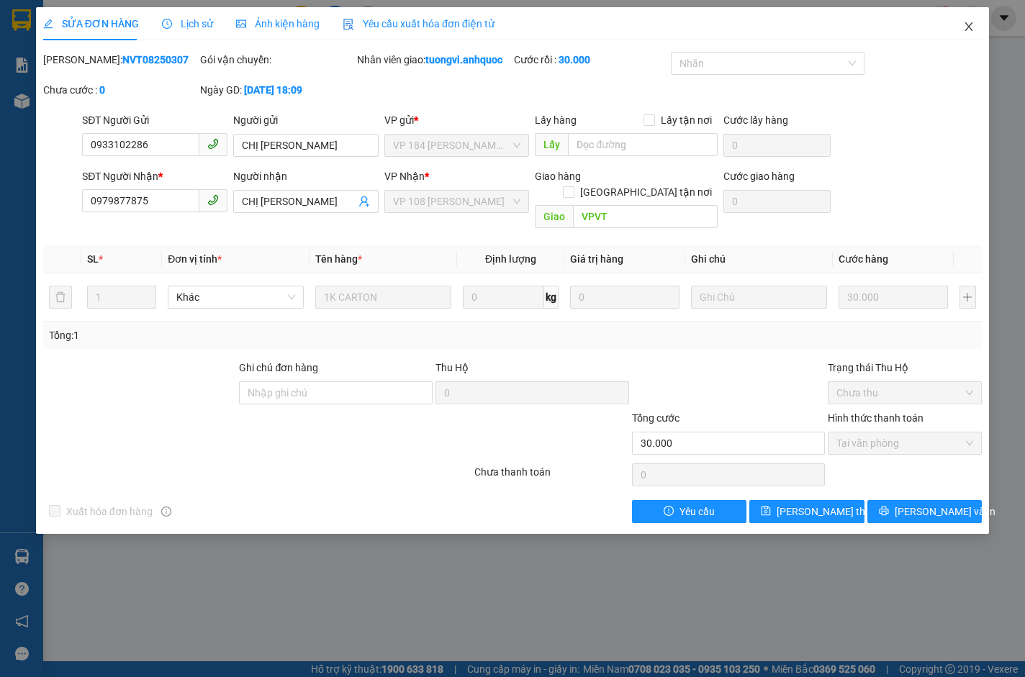
click at [968, 27] on icon "close" at bounding box center [968, 26] width 8 height 9
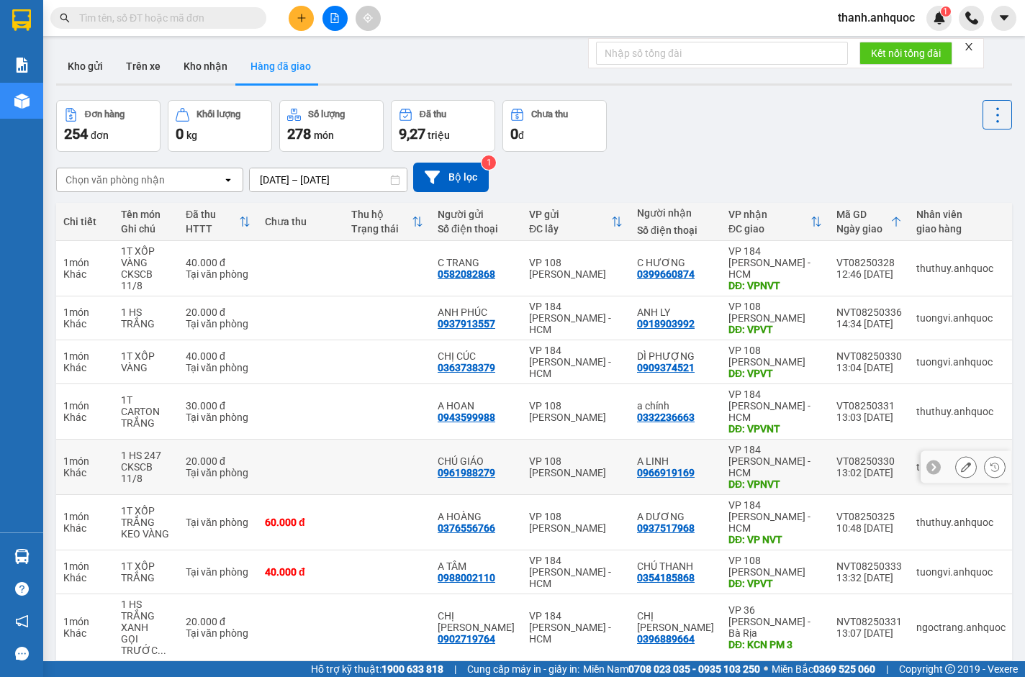
scroll to position [118, 0]
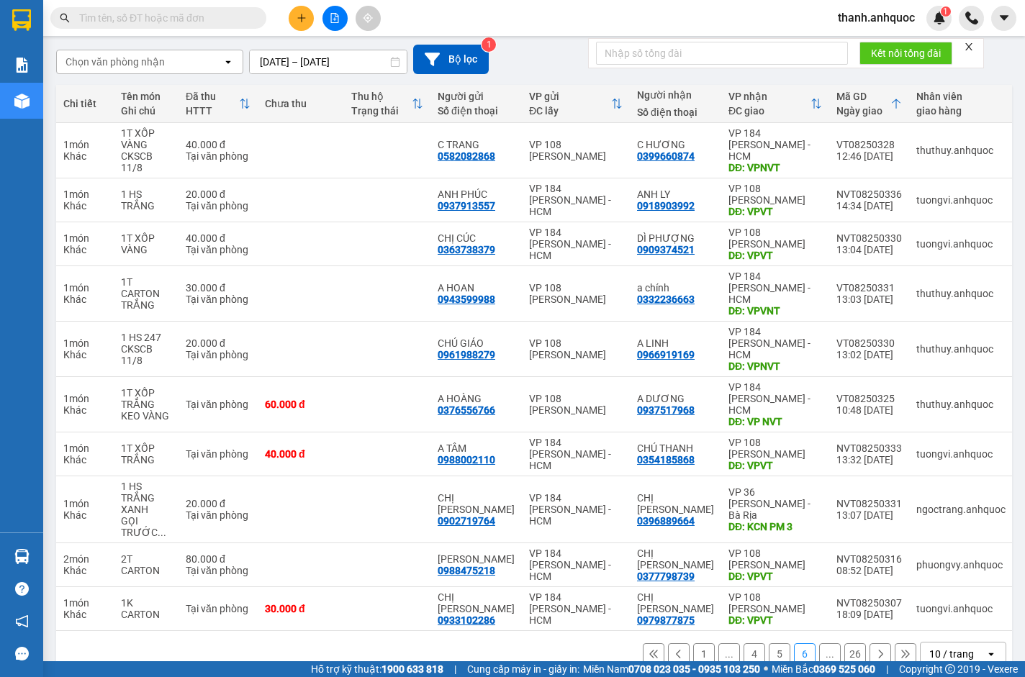
click at [879, 650] on icon at bounding box center [881, 654] width 4 height 9
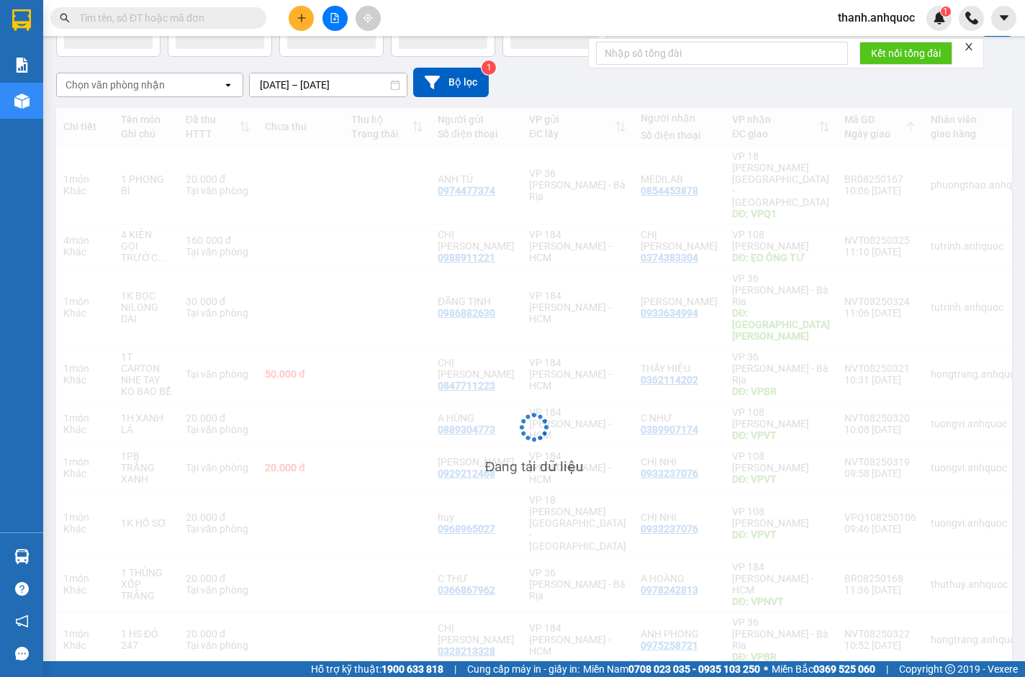
scroll to position [95, 0]
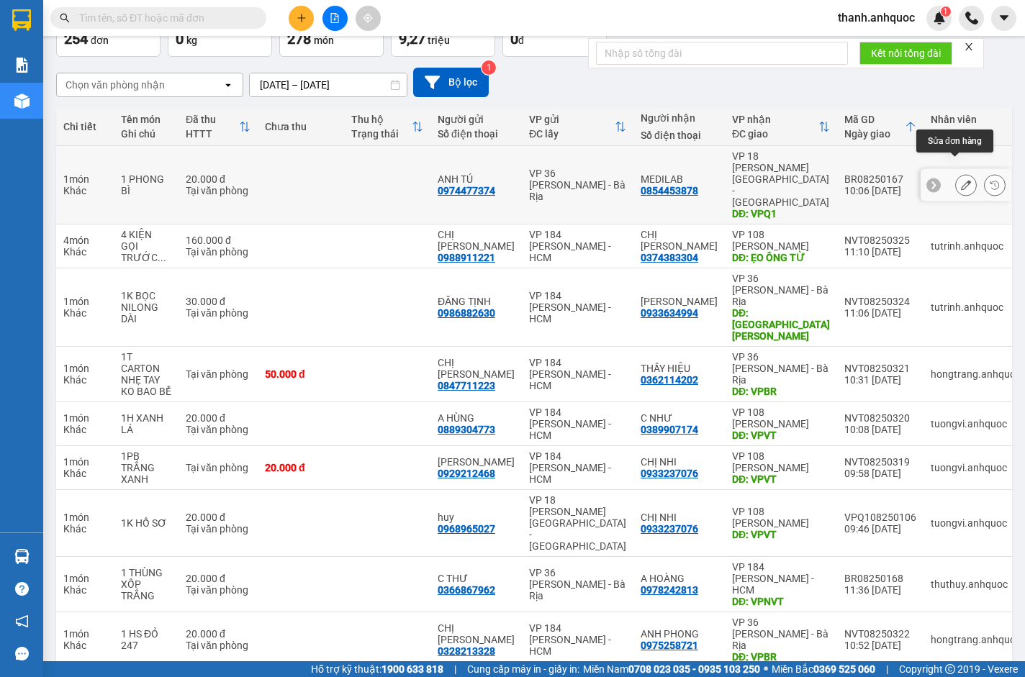
click at [956, 173] on button at bounding box center [966, 185] width 20 height 25
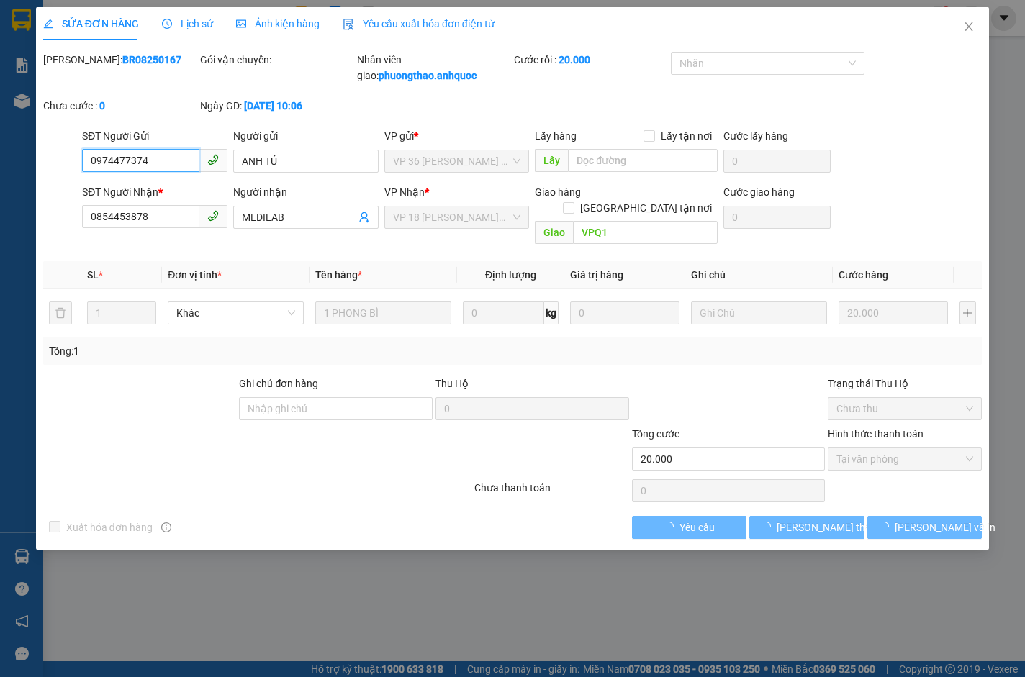
checkbox input "true"
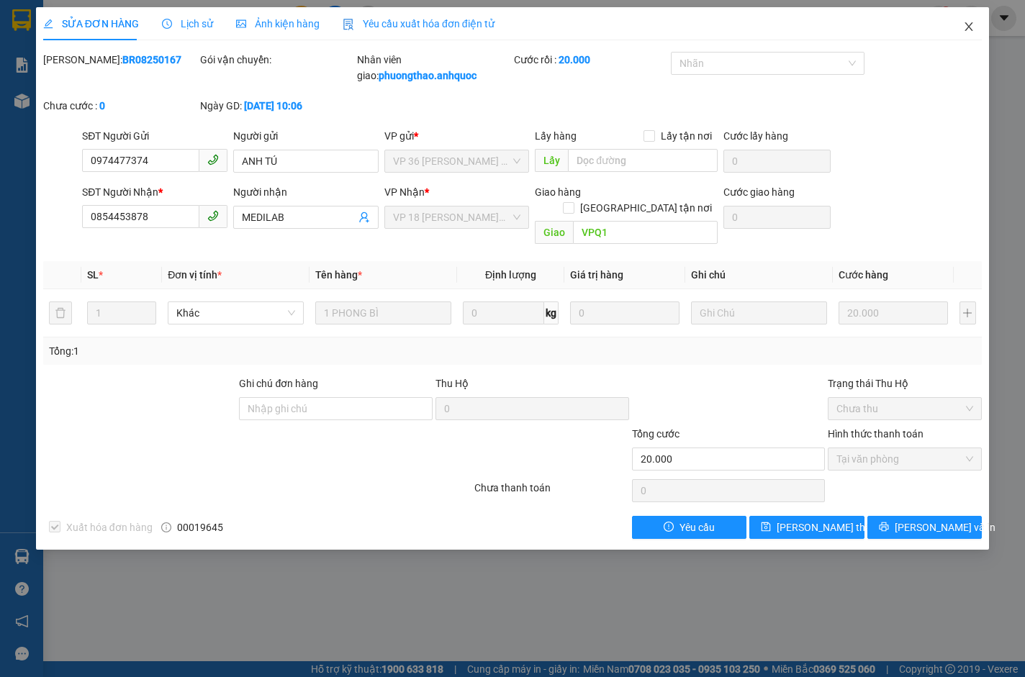
click at [971, 21] on span "Close" at bounding box center [968, 27] width 40 height 40
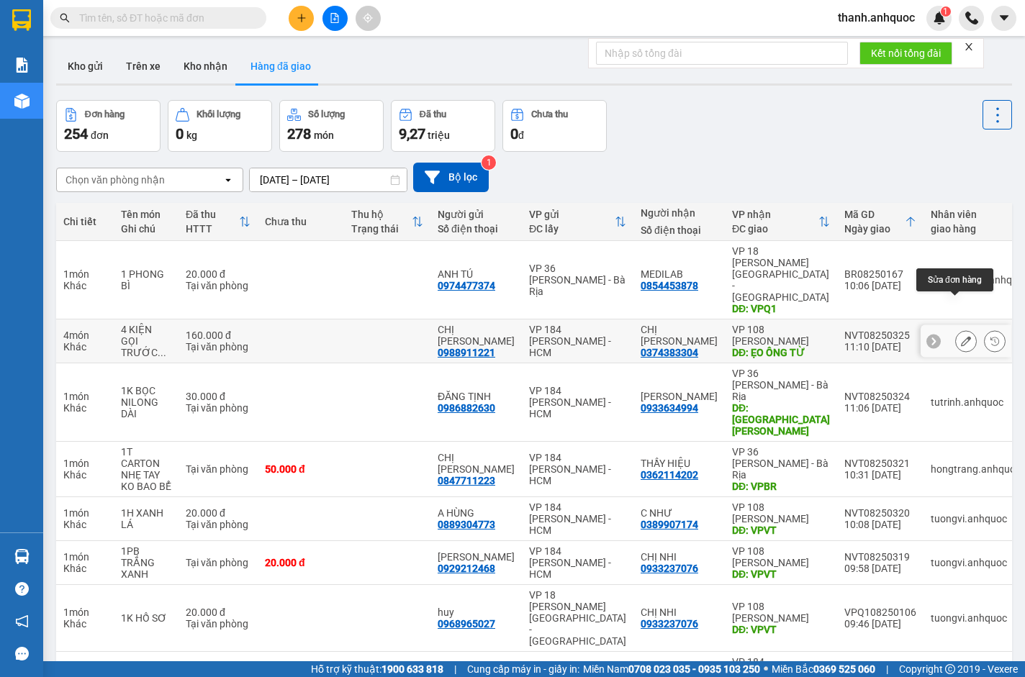
click at [961, 336] on icon at bounding box center [966, 341] width 10 height 10
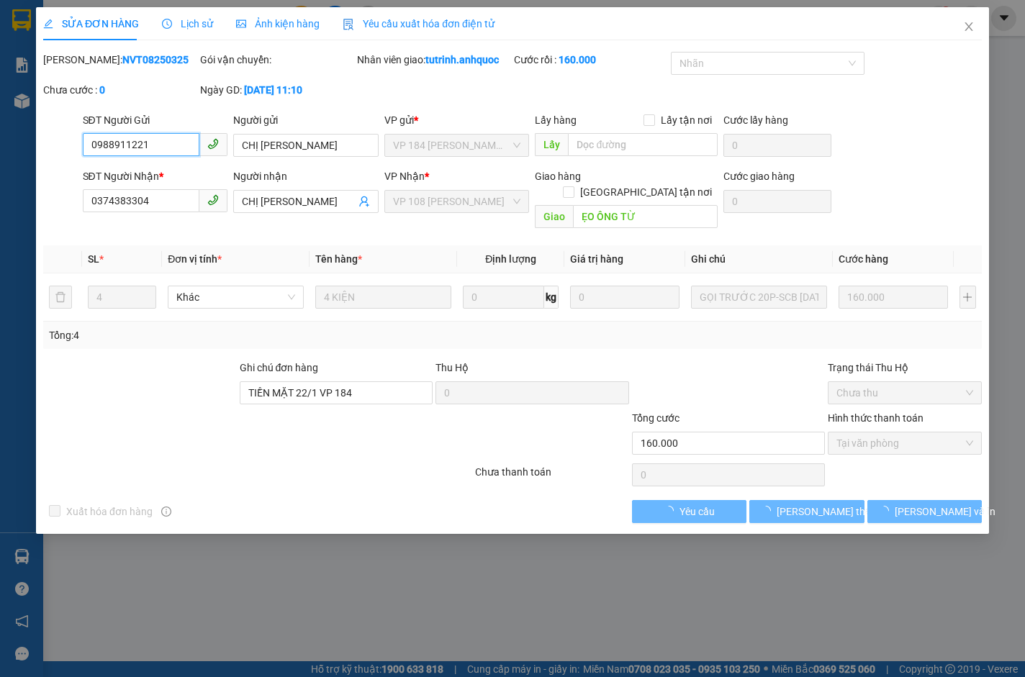
checkbox input "true"
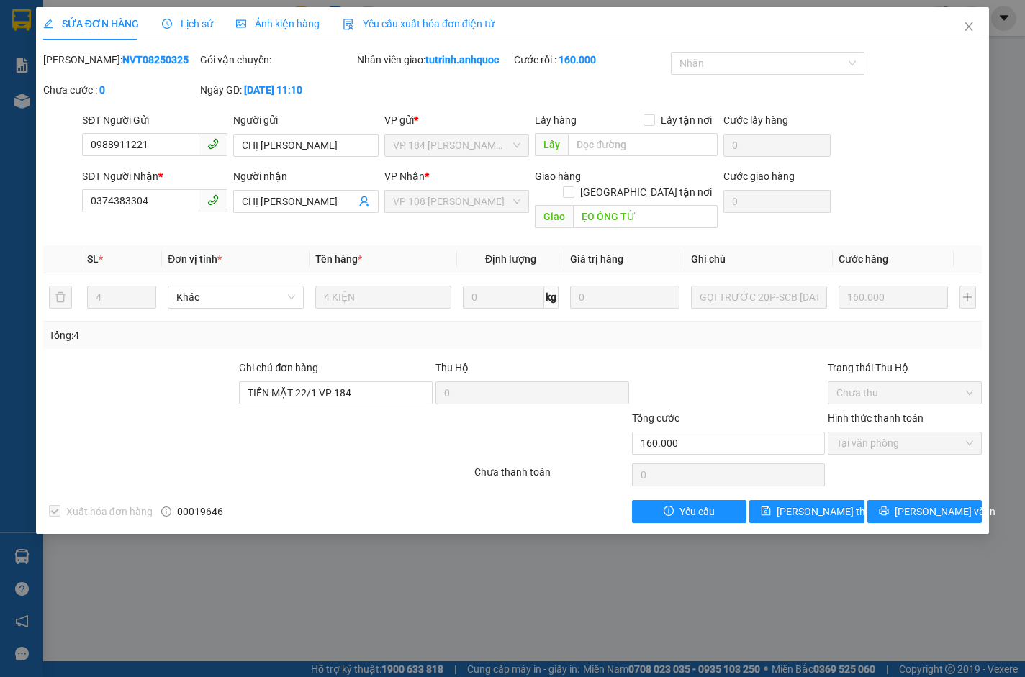
click at [405, 19] on span "Yêu cầu xuất hóa đơn điện tử" at bounding box center [419, 24] width 152 height 12
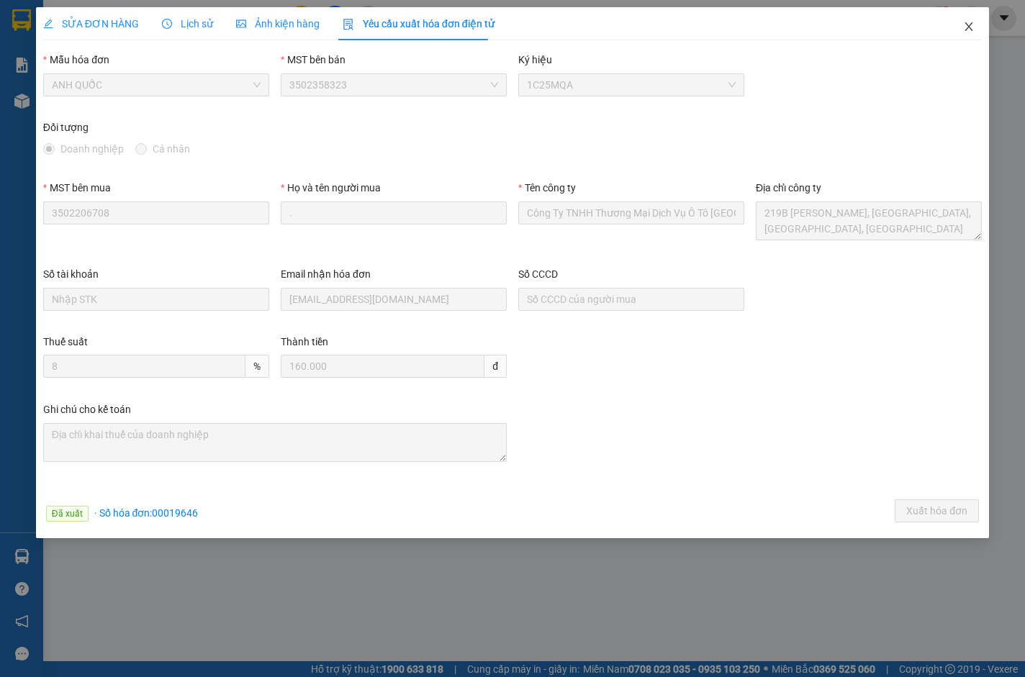
click at [967, 22] on icon "close" at bounding box center [969, 27] width 12 height 12
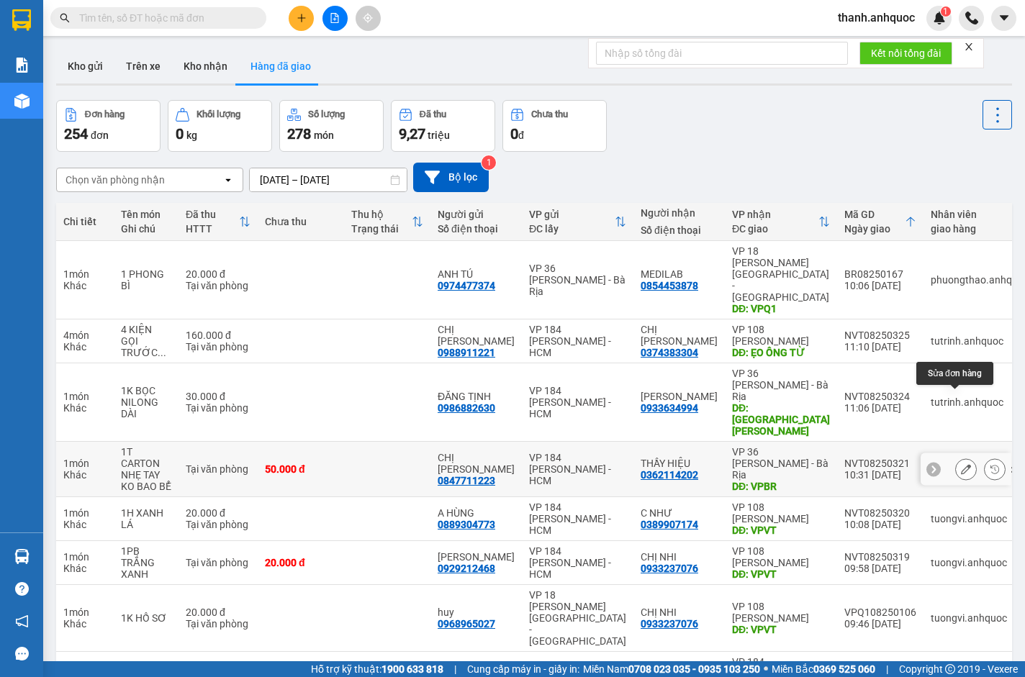
click at [961, 464] on icon at bounding box center [966, 469] width 10 height 10
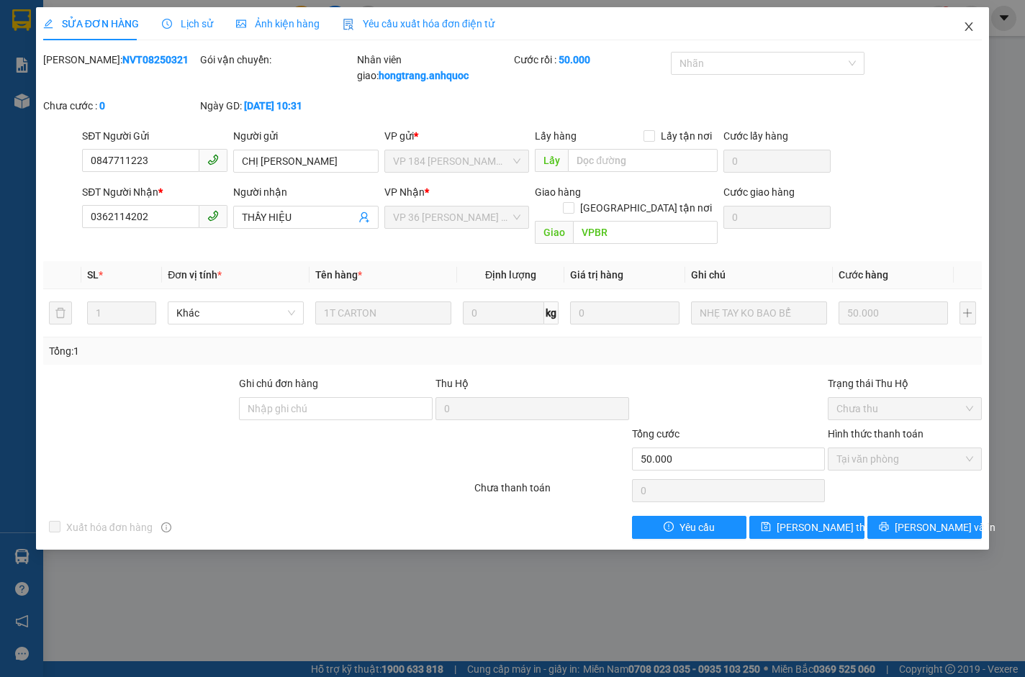
click at [969, 26] on icon "close" at bounding box center [969, 27] width 12 height 12
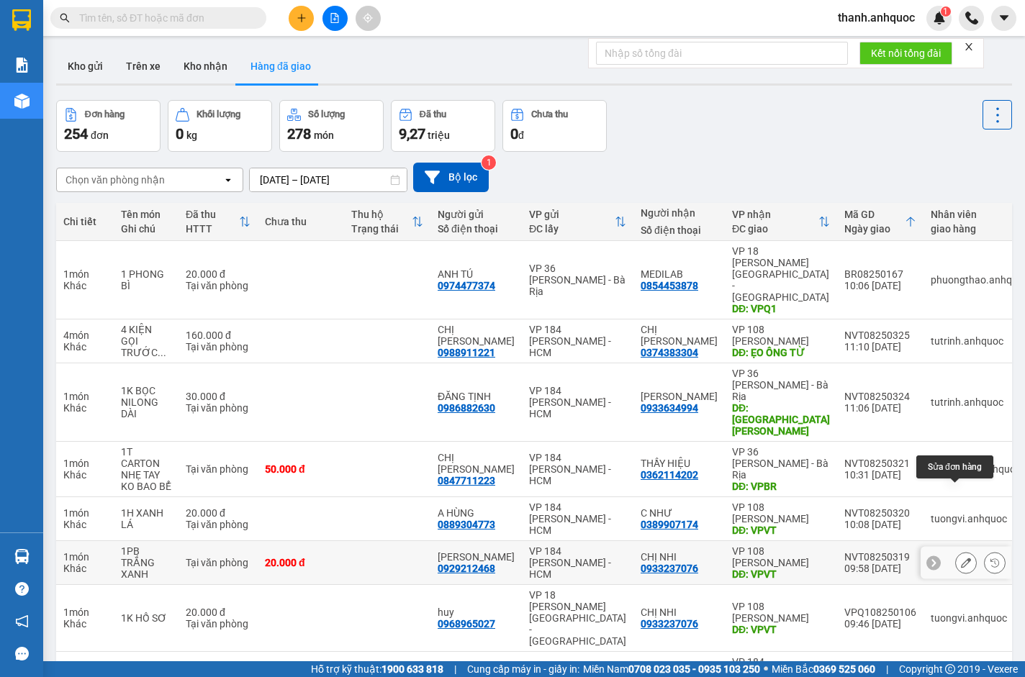
click at [961, 558] on icon at bounding box center [966, 563] width 10 height 10
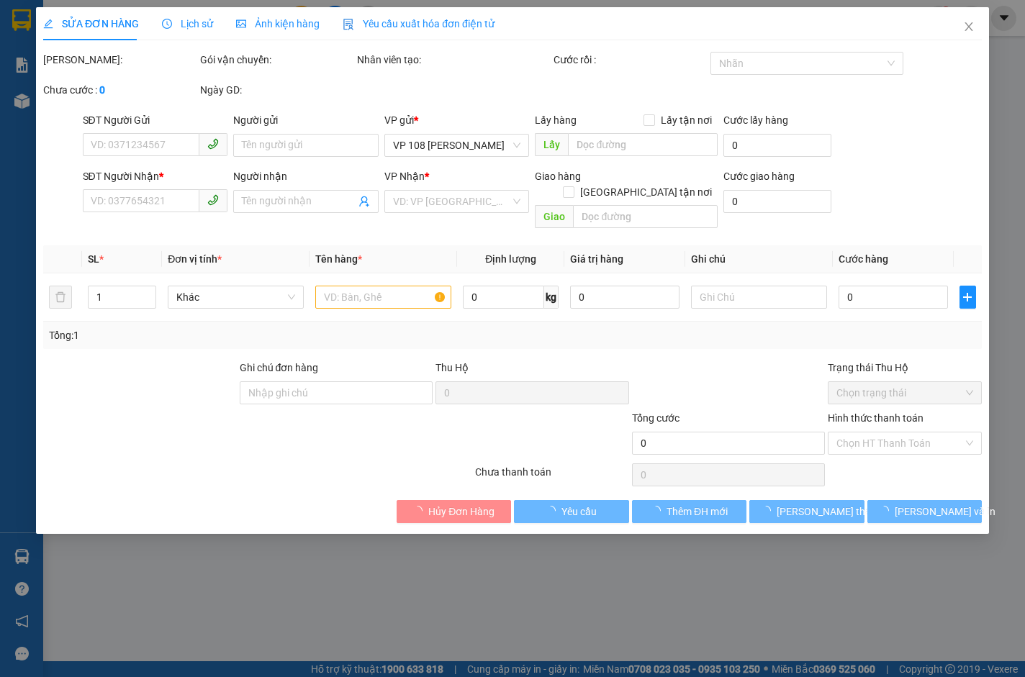
type input "0929212468"
type input "HỒNG HÀ"
type input "0933237076"
type input "CHỊ NHI"
type input "VPVT"
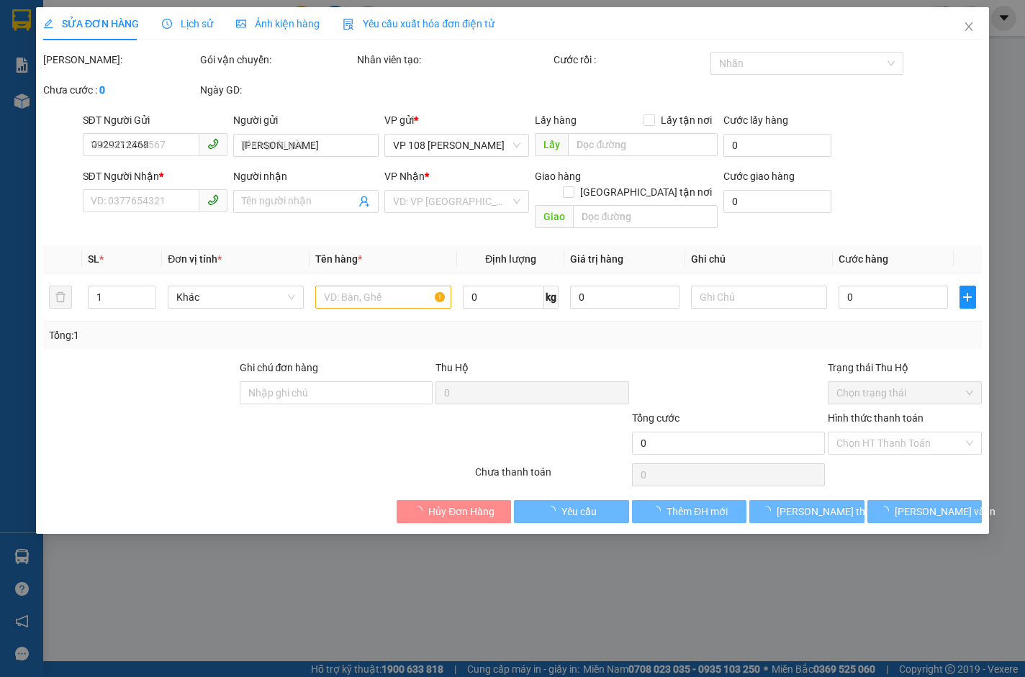
type input "20.000"
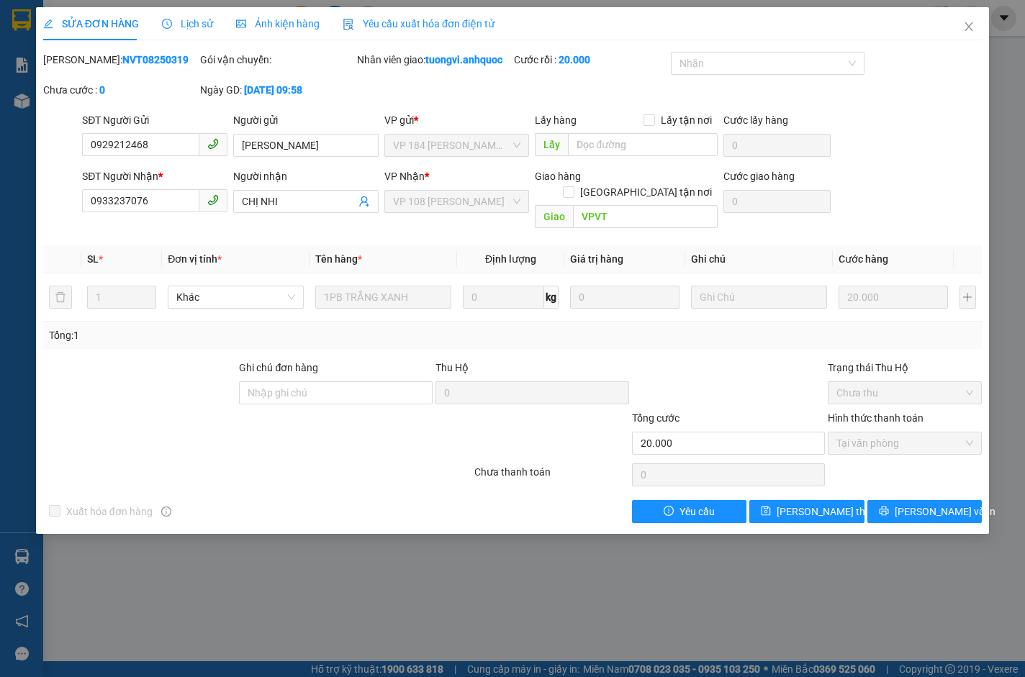
click at [271, 471] on div at bounding box center [258, 475] width 432 height 29
click at [272, 562] on div "SỬA ĐƠN HÀNG Lịch sử Ảnh kiện hàng Yêu cầu xuất hóa đơn điện tử Total Paid Fee …" at bounding box center [512, 338] width 1025 height 677
click at [969, 27] on icon "close" at bounding box center [968, 26] width 8 height 9
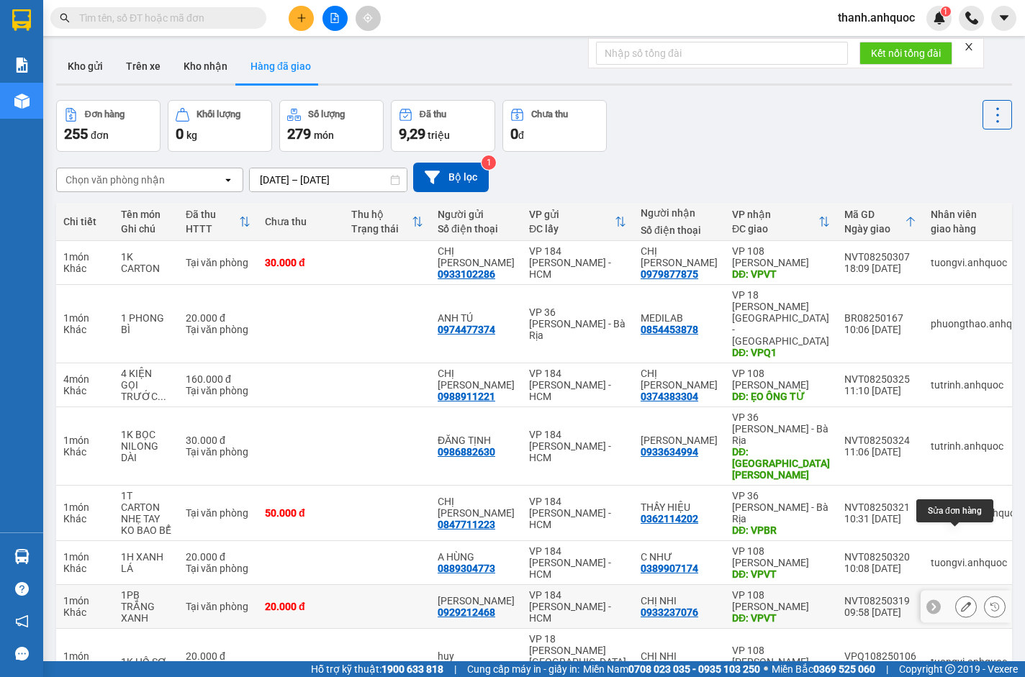
click at [961, 602] on icon at bounding box center [966, 607] width 10 height 10
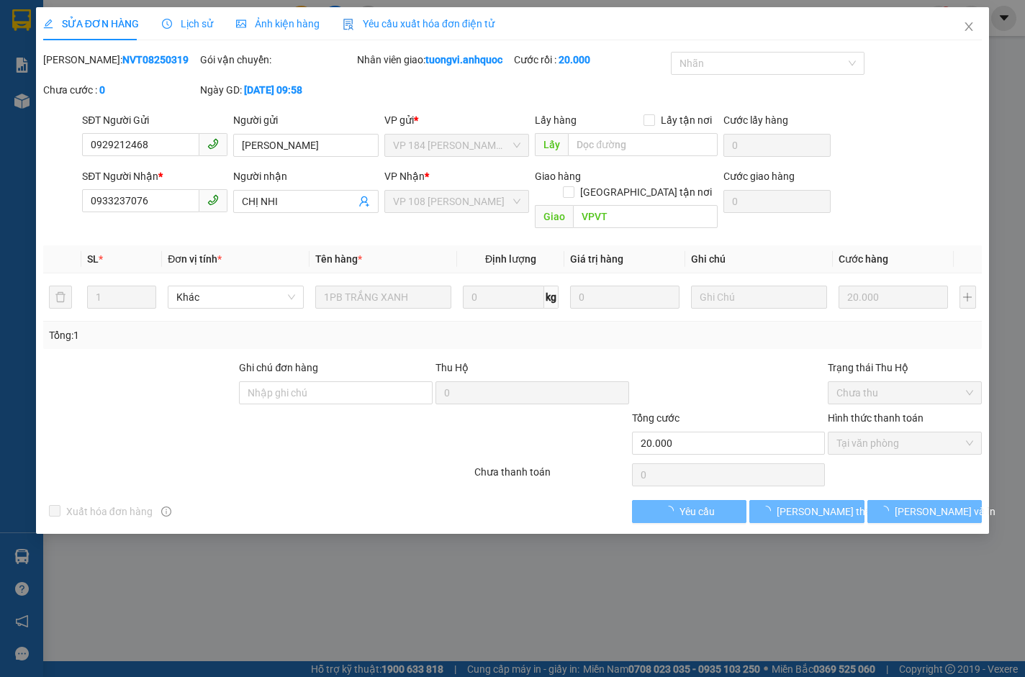
type input "0929212468"
type input "HỒNG HÀ"
type input "0933237076"
type input "CHỊ NHI"
type input "VPVT"
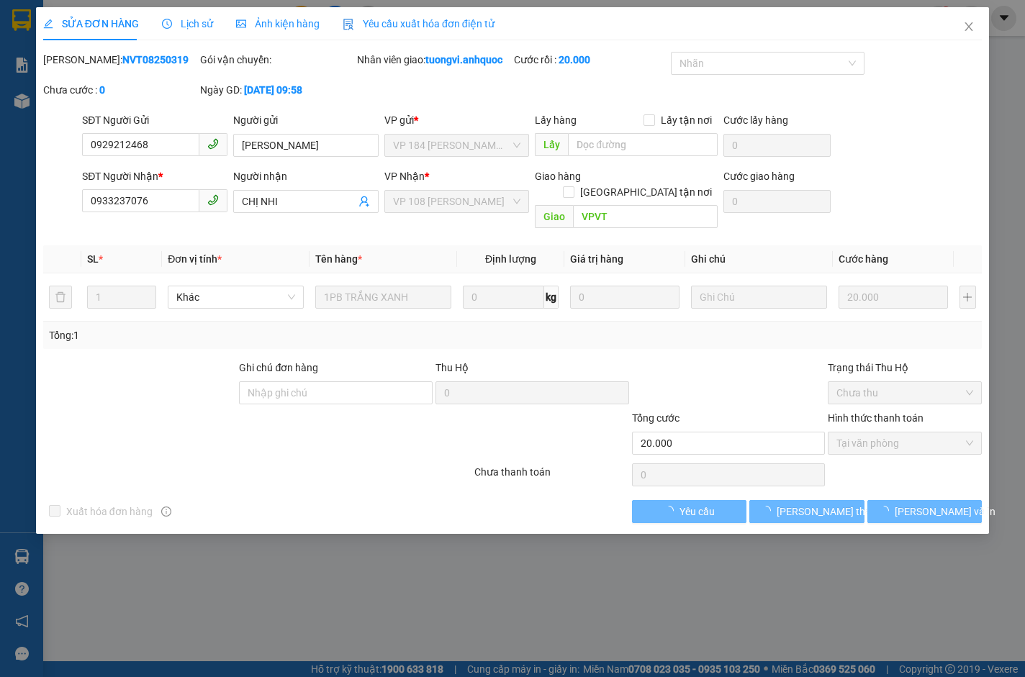
type input "20.000"
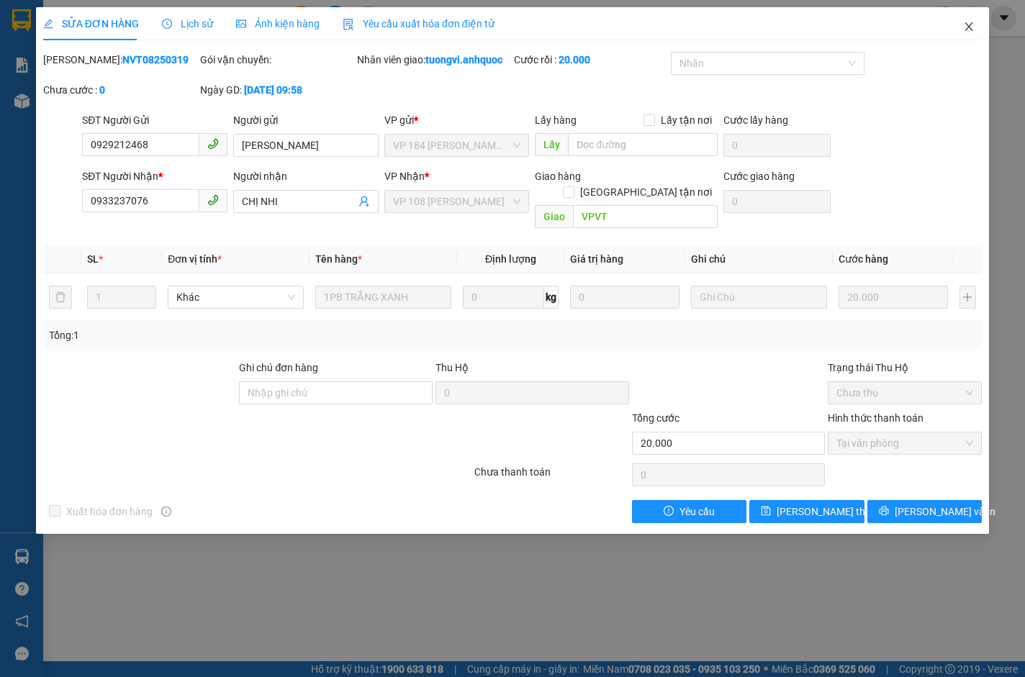
click at [972, 26] on icon "close" at bounding box center [969, 27] width 12 height 12
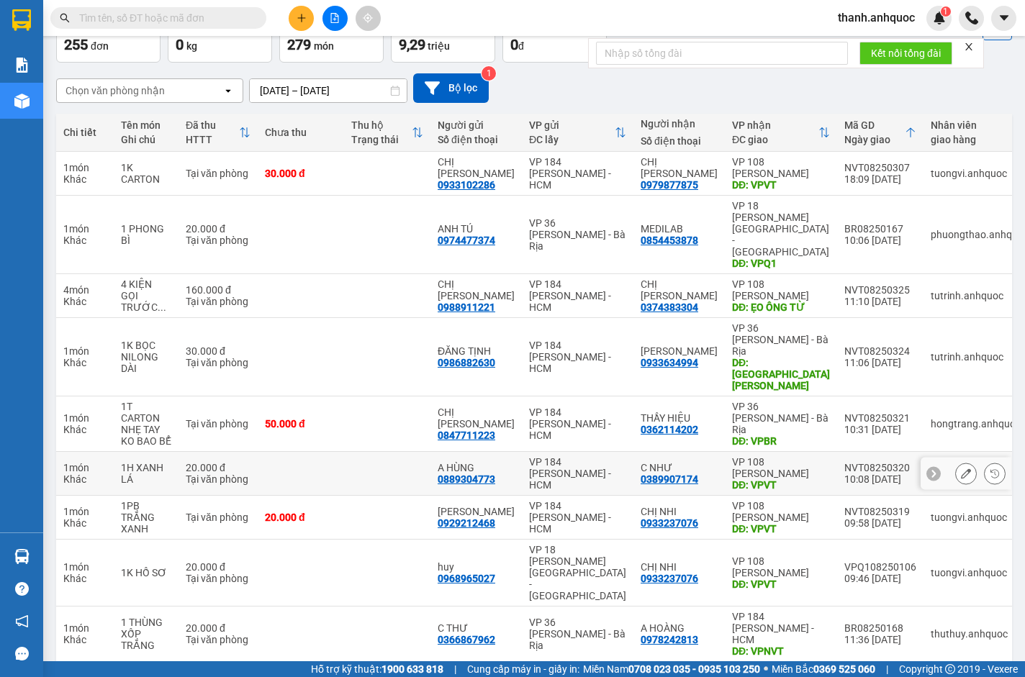
scroll to position [95, 0]
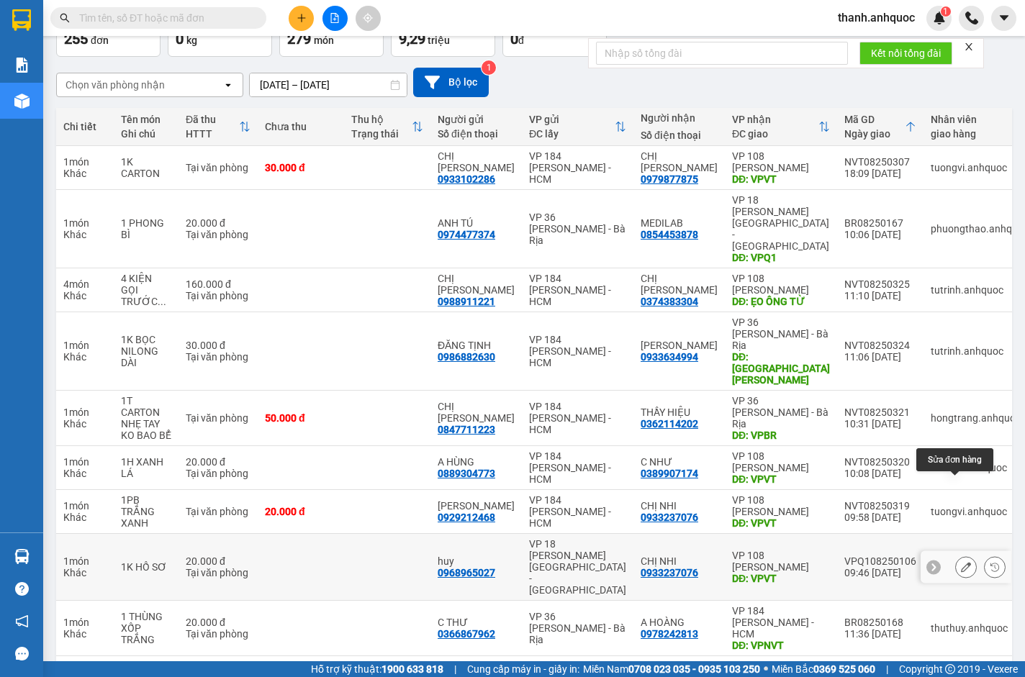
click at [961, 562] on icon at bounding box center [966, 567] width 10 height 10
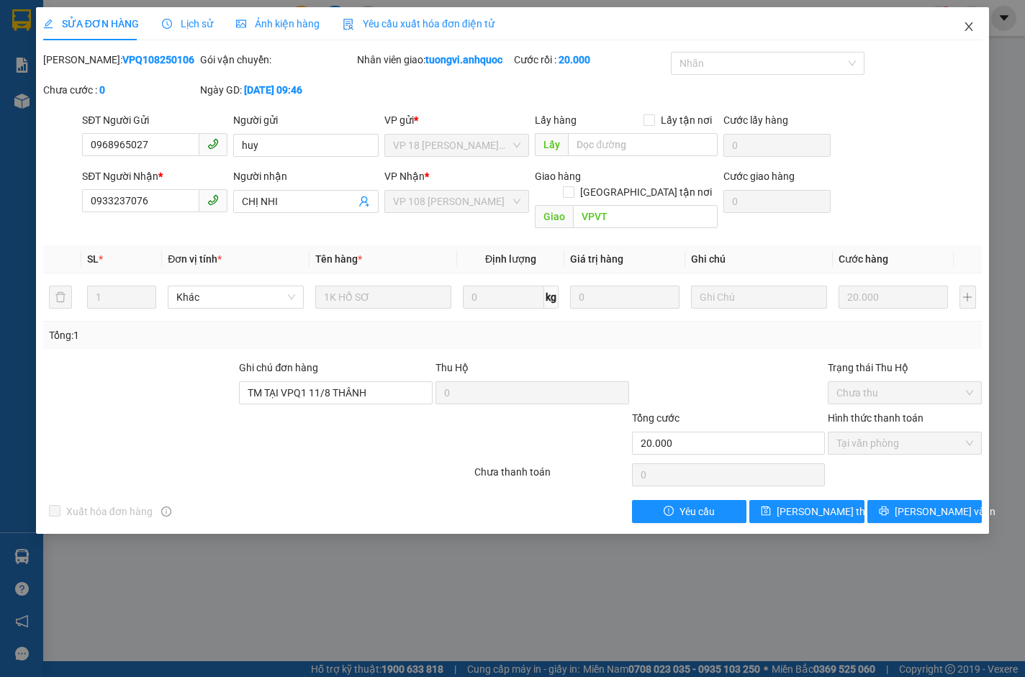
click at [977, 18] on span "Close" at bounding box center [968, 27] width 40 height 40
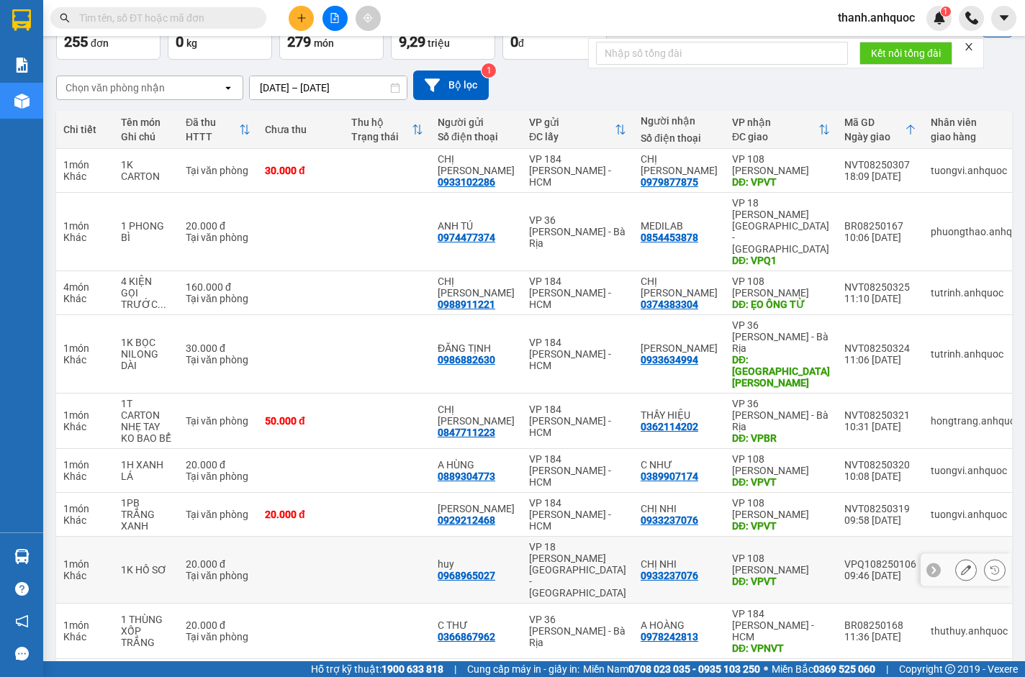
scroll to position [95, 0]
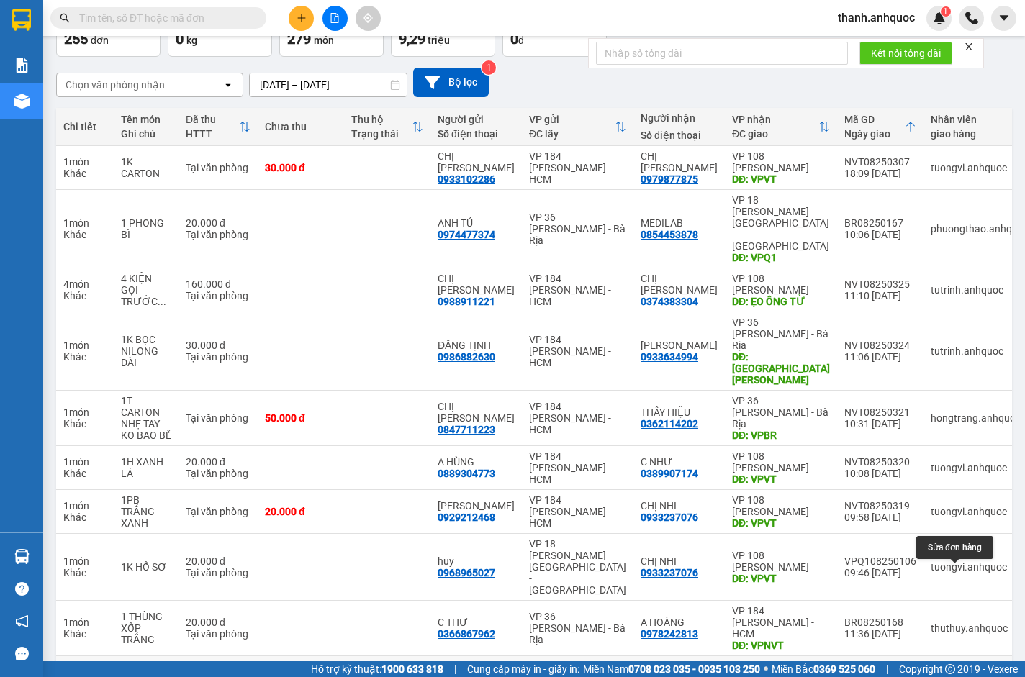
click at [961, 676] on icon at bounding box center [966, 684] width 10 height 10
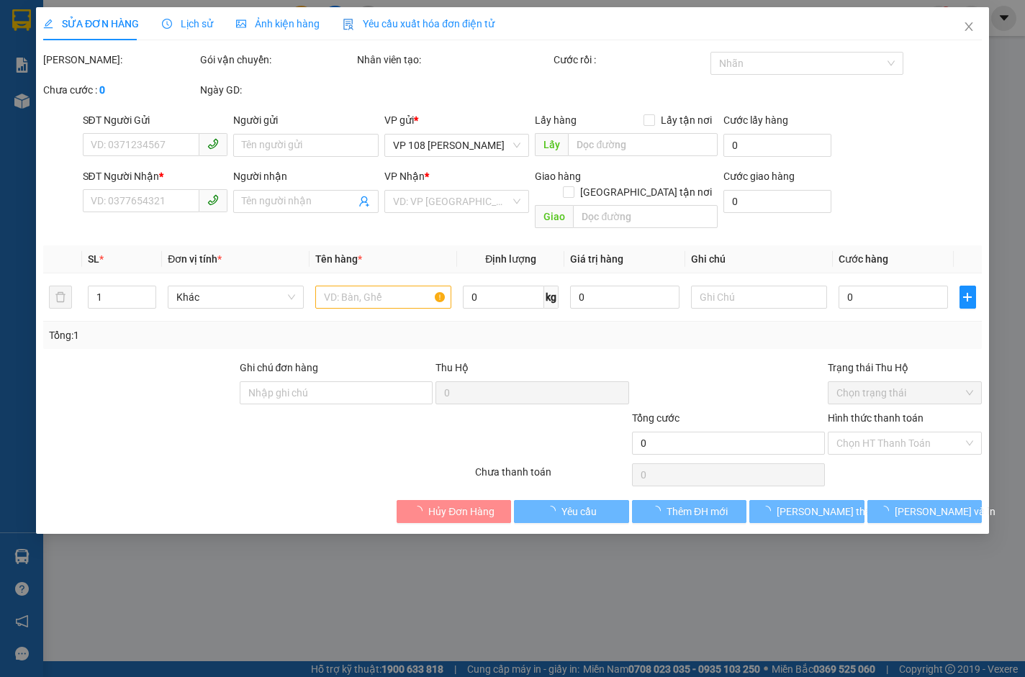
type input "0328213328"
type input "CHỊ HOA"
type input "0975258721"
type input "ANH PHONG"
type input "VPBR"
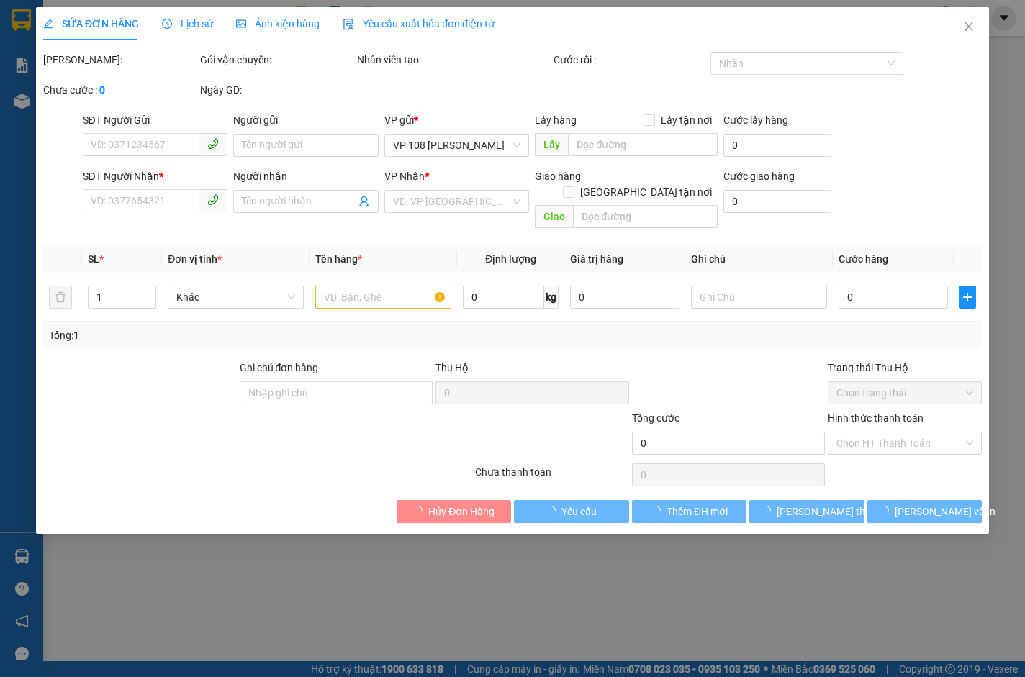
type input "20.000"
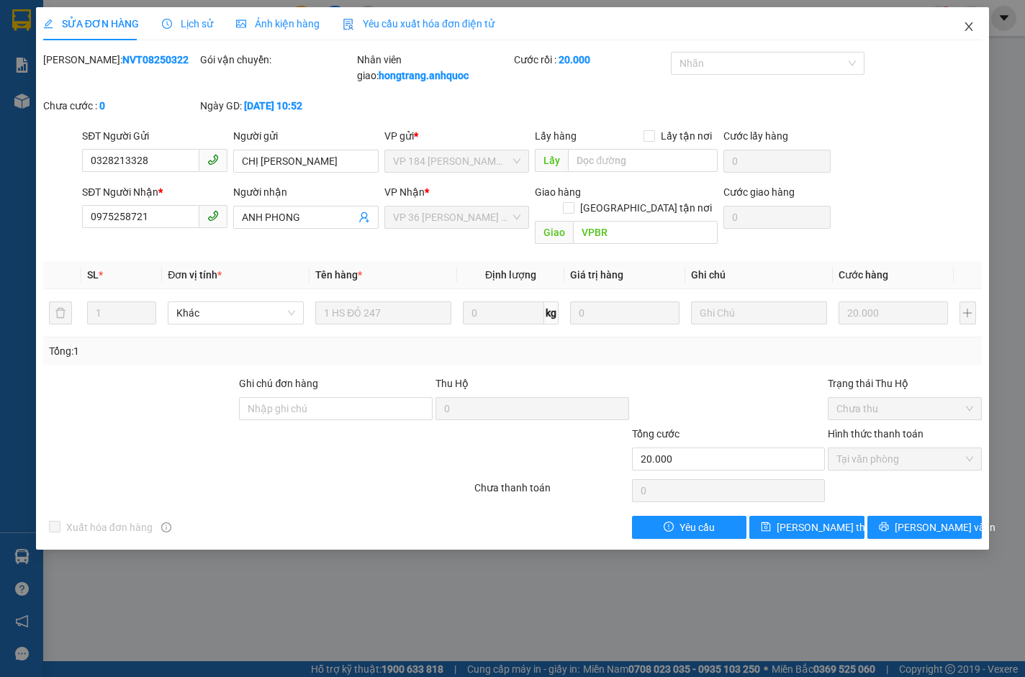
click at [967, 26] on icon "close" at bounding box center [968, 26] width 8 height 9
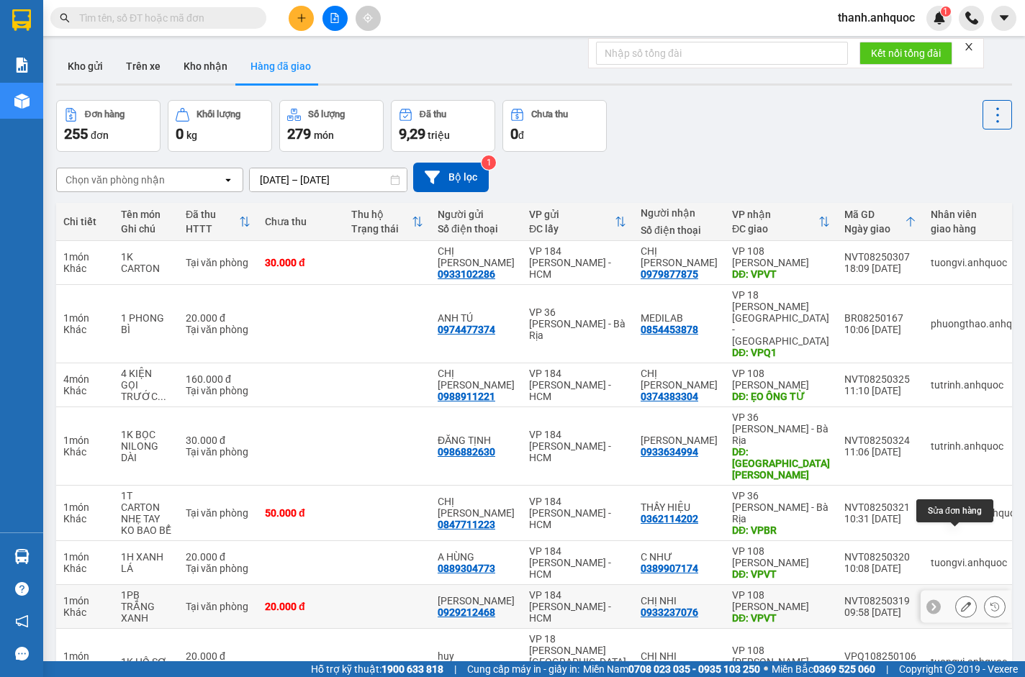
click at [961, 602] on icon at bounding box center [966, 607] width 10 height 10
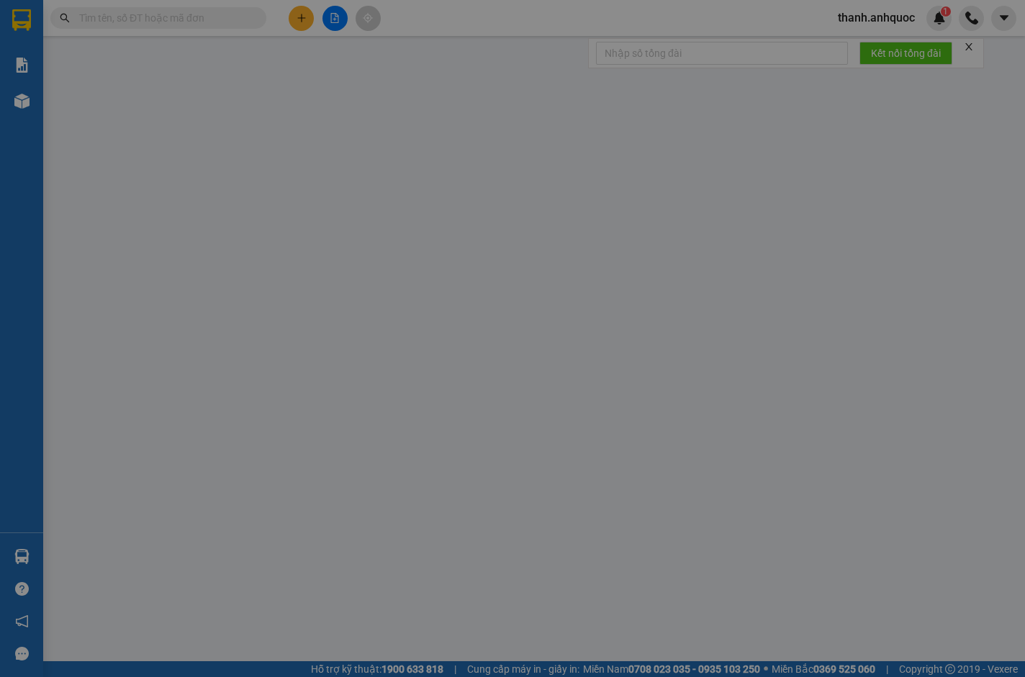
type input "0929212468"
type input "HỒNG HÀ"
type input "0933237076"
type input "CHỊ NHI"
type input "VPVT"
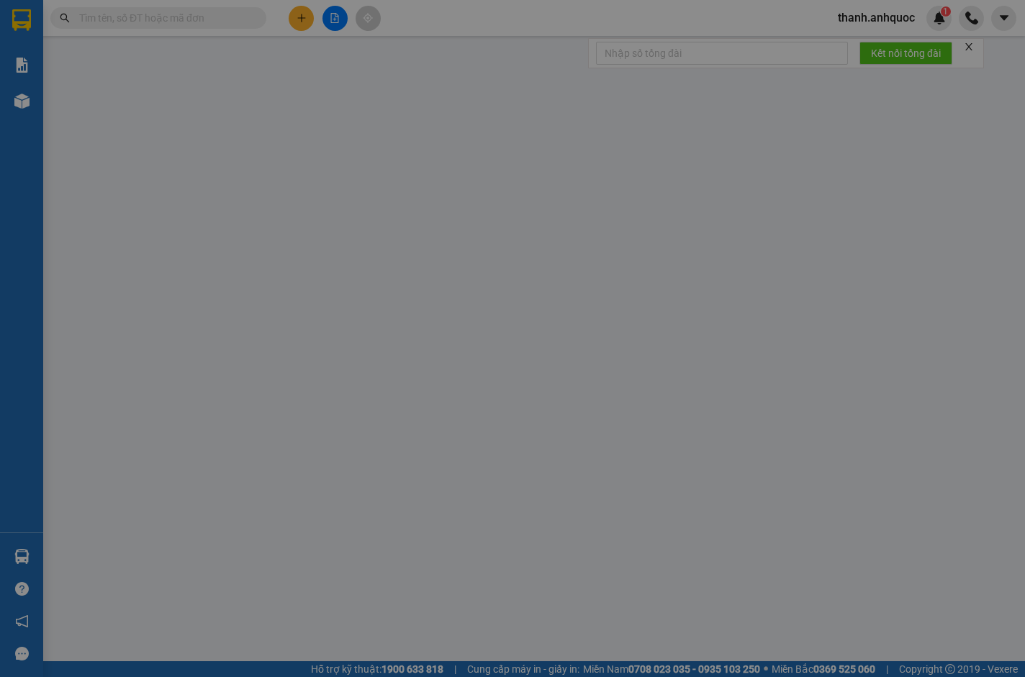
type input "20.000"
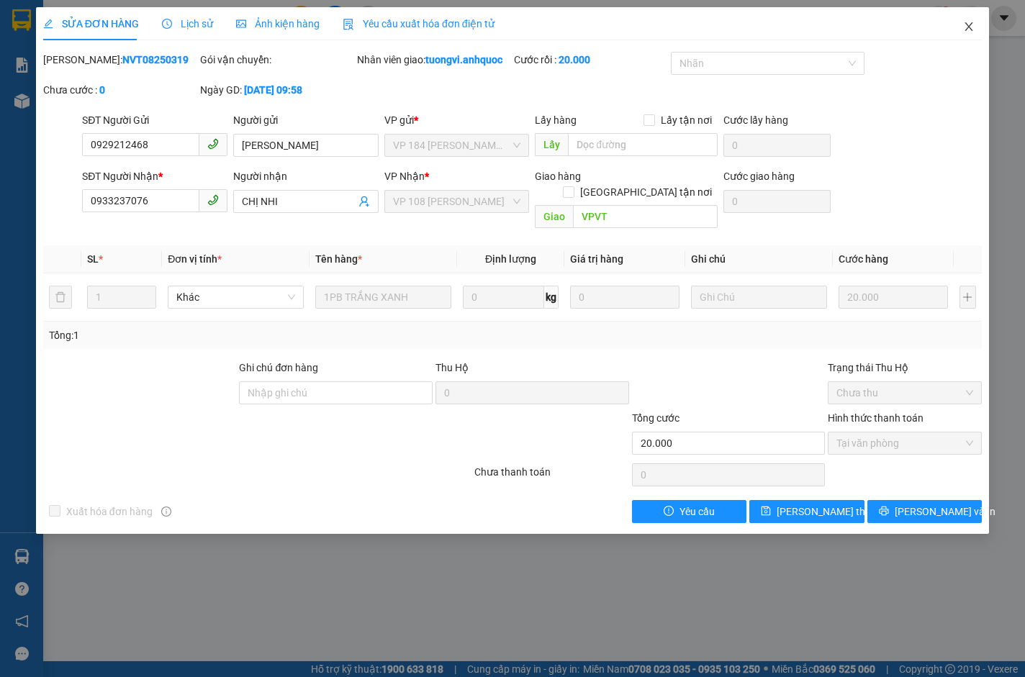
click at [969, 29] on icon "close" at bounding box center [968, 26] width 8 height 9
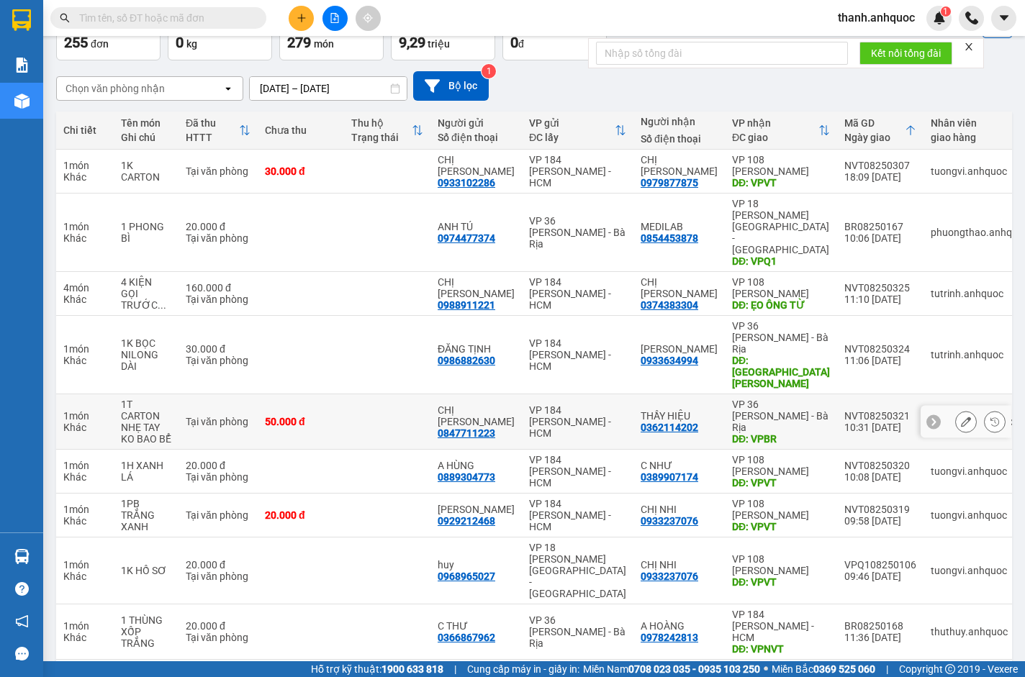
scroll to position [95, 0]
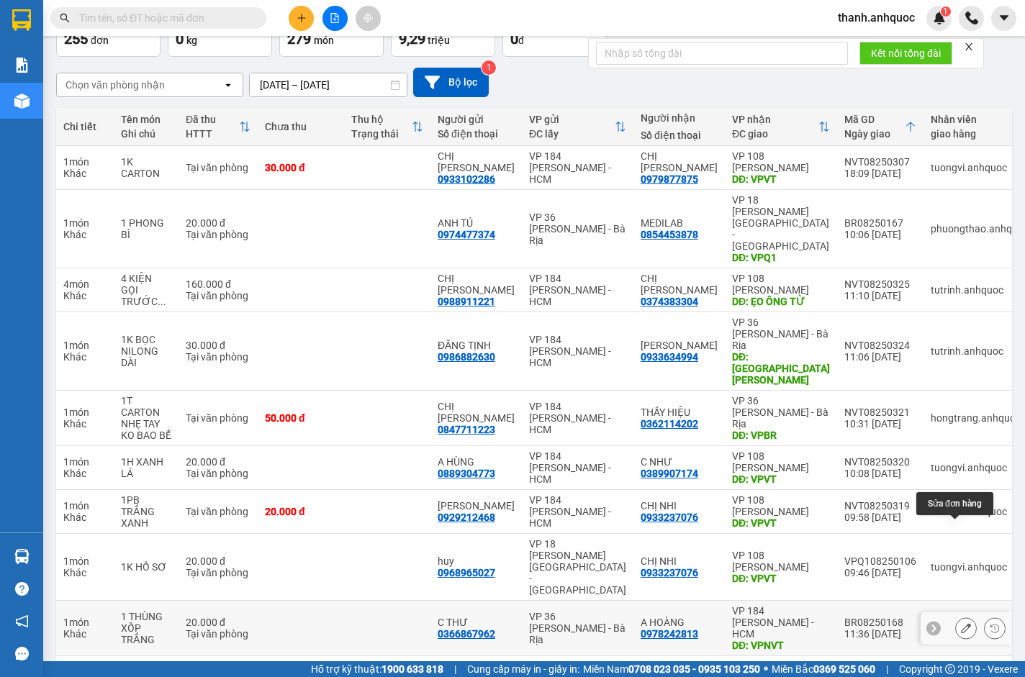
click at [961, 623] on icon at bounding box center [966, 628] width 10 height 10
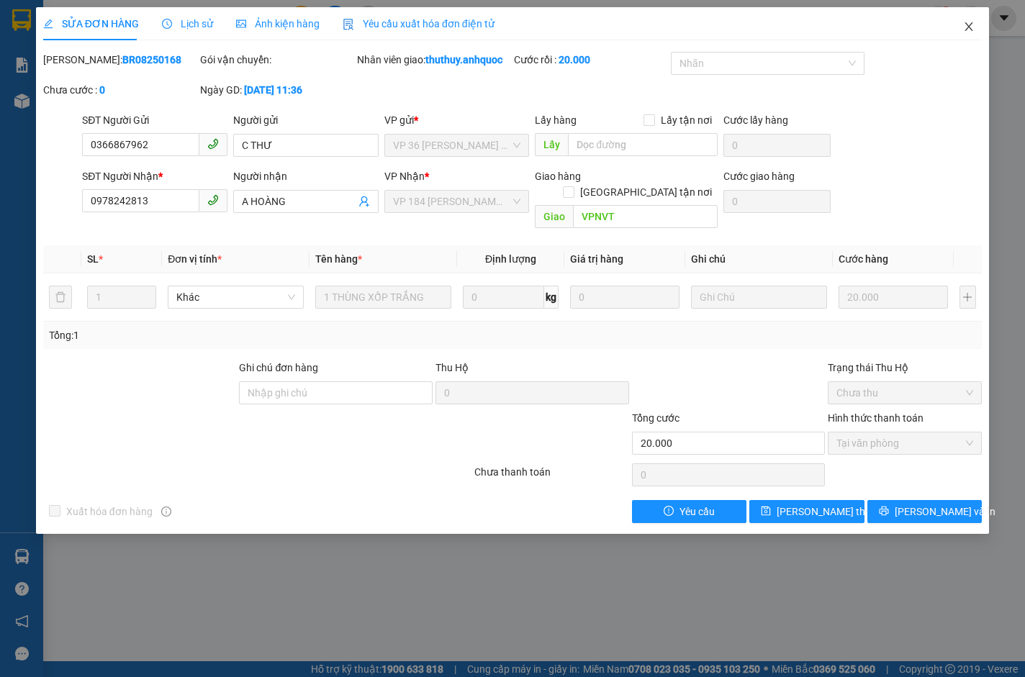
click at [969, 21] on span "Close" at bounding box center [968, 27] width 40 height 40
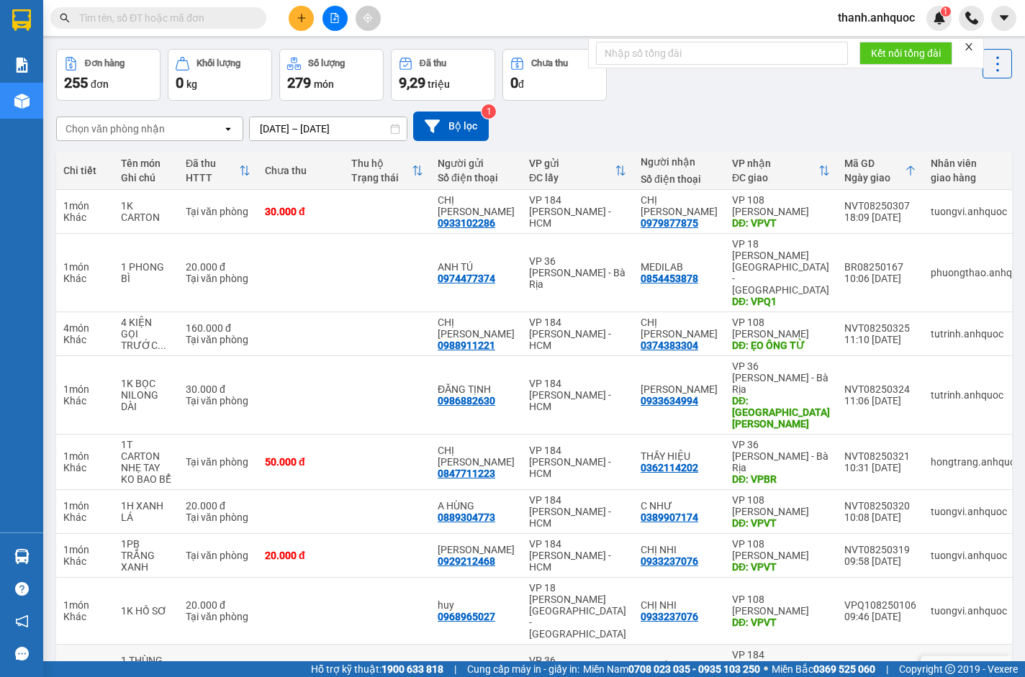
scroll to position [95, 0]
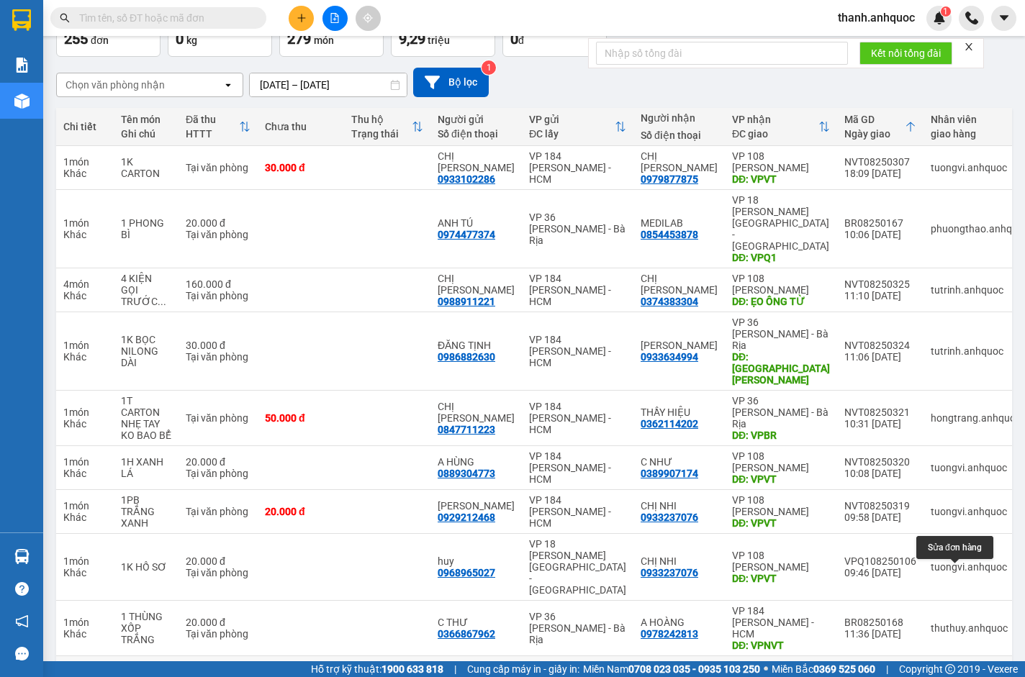
click at [956, 671] on button at bounding box center [966, 683] width 20 height 25
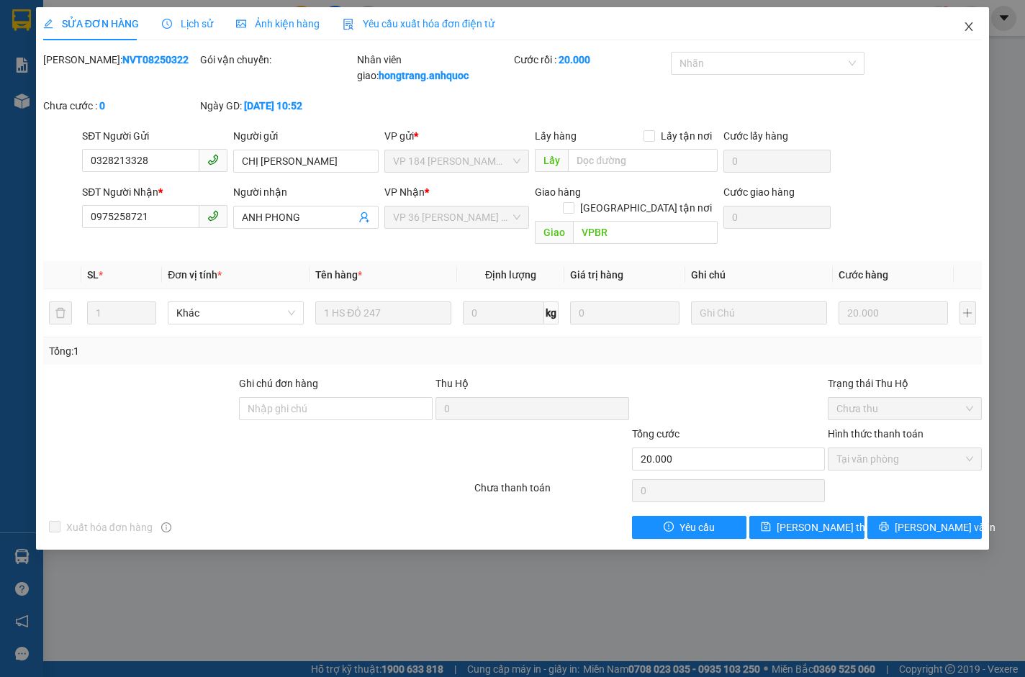
drag, startPoint x: 974, startPoint y: 21, endPoint x: 956, endPoint y: 35, distance: 23.2
click at [972, 22] on span "Close" at bounding box center [968, 27] width 40 height 40
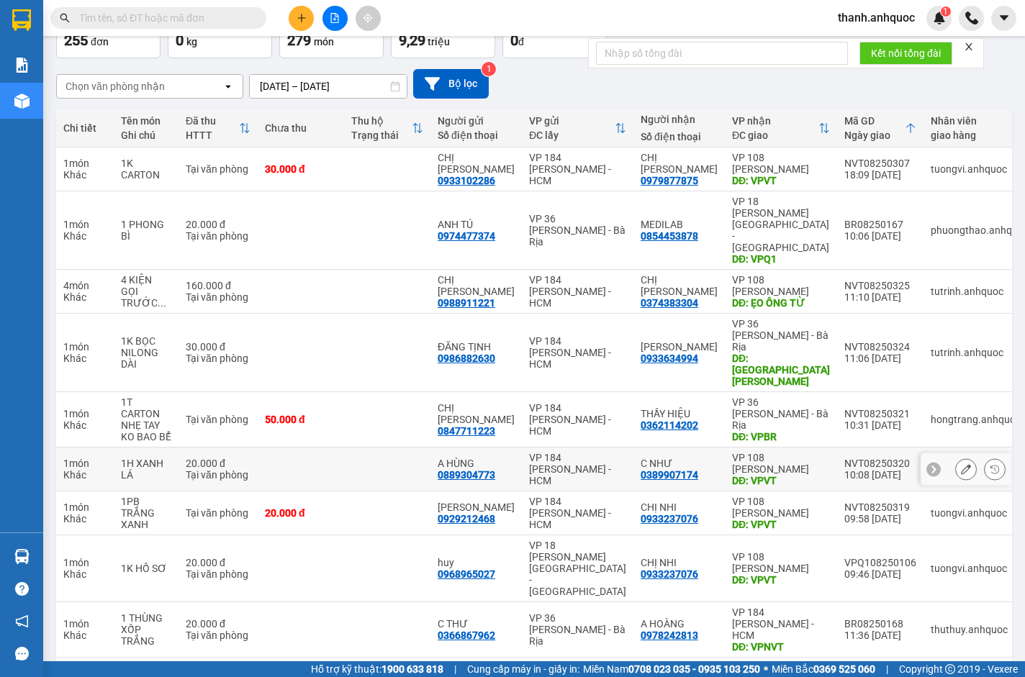
scroll to position [95, 0]
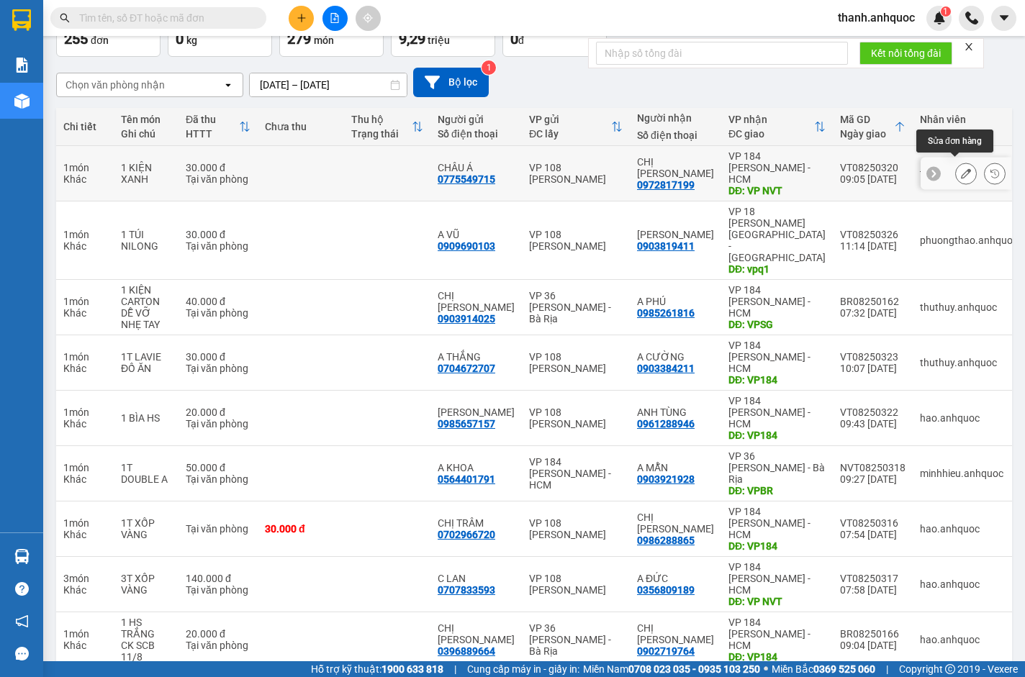
click at [961, 169] on icon at bounding box center [966, 173] width 10 height 10
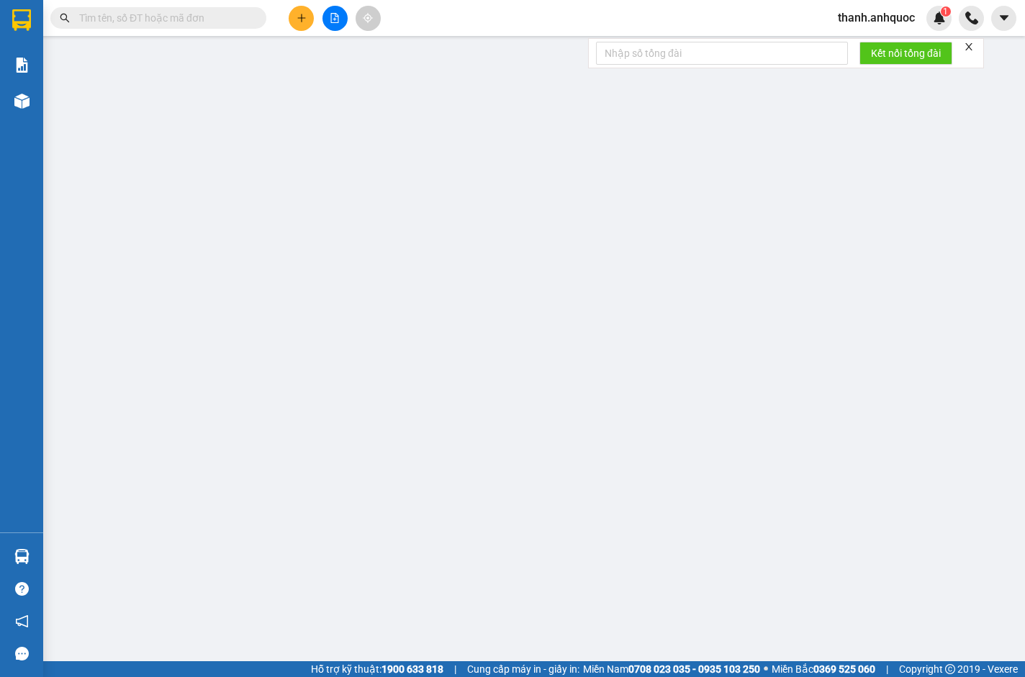
type input "0775549715"
type input "CHÂU Á"
type input "0972817199"
type input "CHỊ ÁI"
type input "VP NVT"
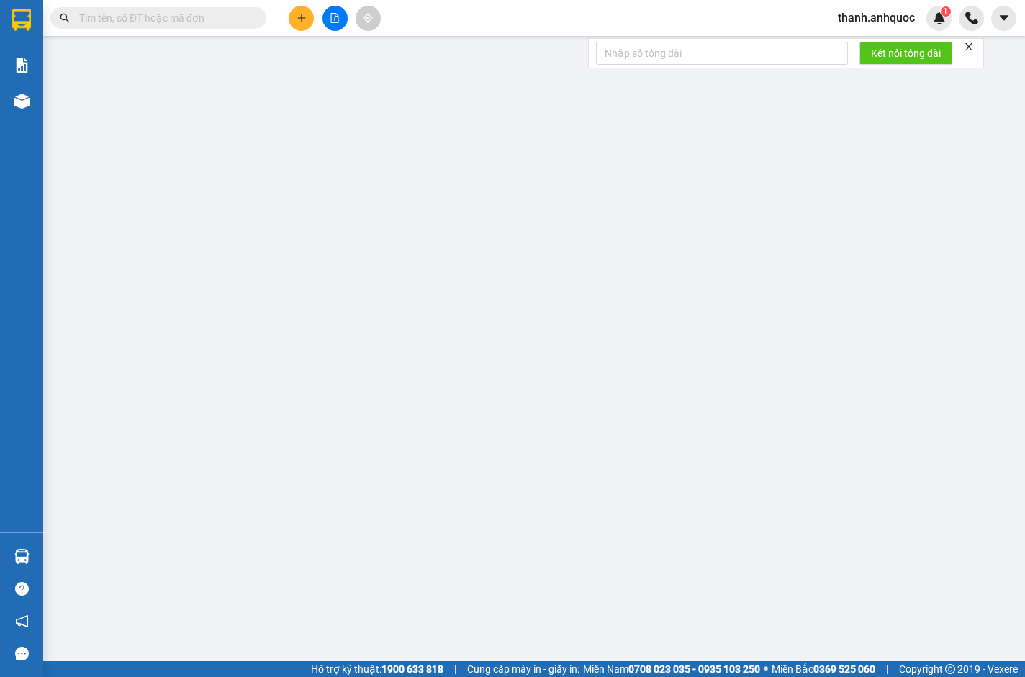
type input "30.000"
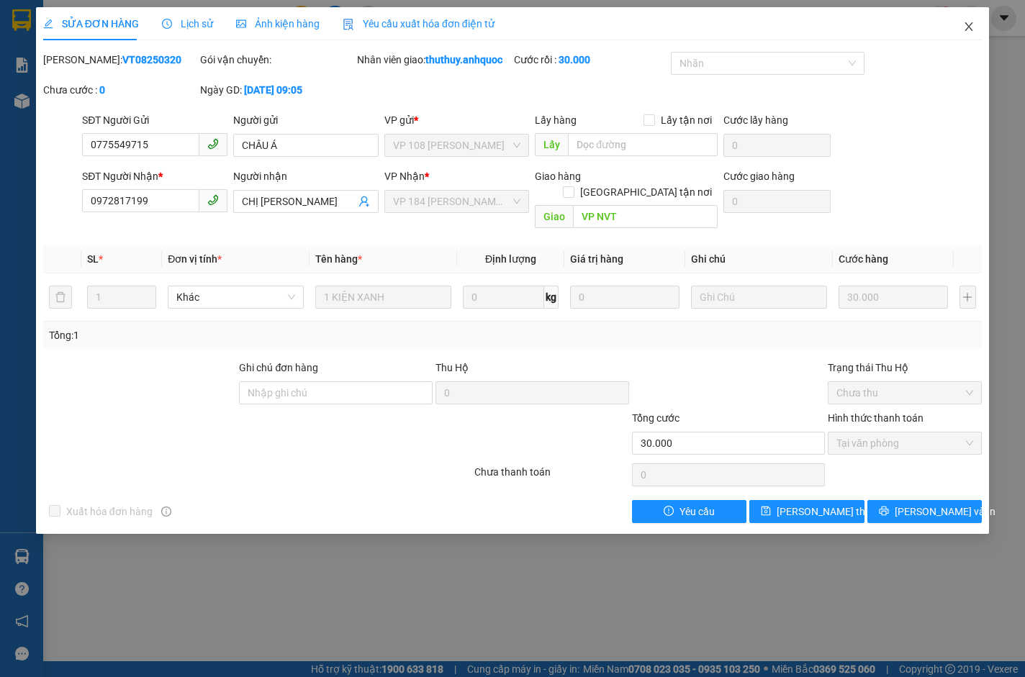
click at [967, 25] on icon "close" at bounding box center [968, 26] width 8 height 9
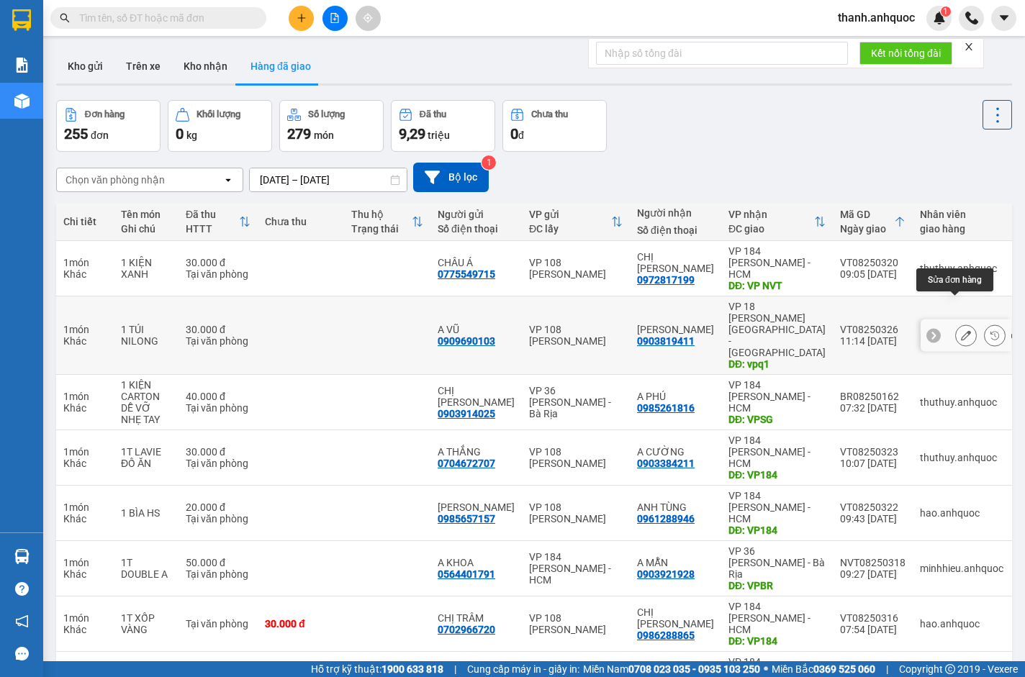
click at [961, 330] on icon at bounding box center [966, 335] width 10 height 10
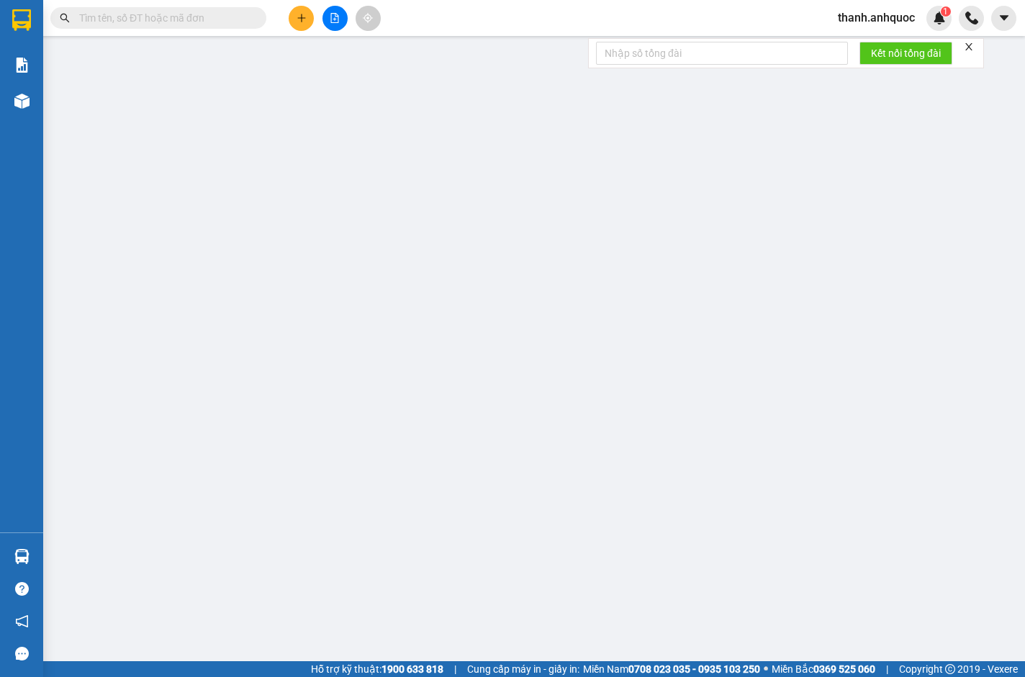
type input "0909690103"
type input "A VŨ"
type input "0903819411"
type input "[PERSON_NAME]"
type input "vpq1"
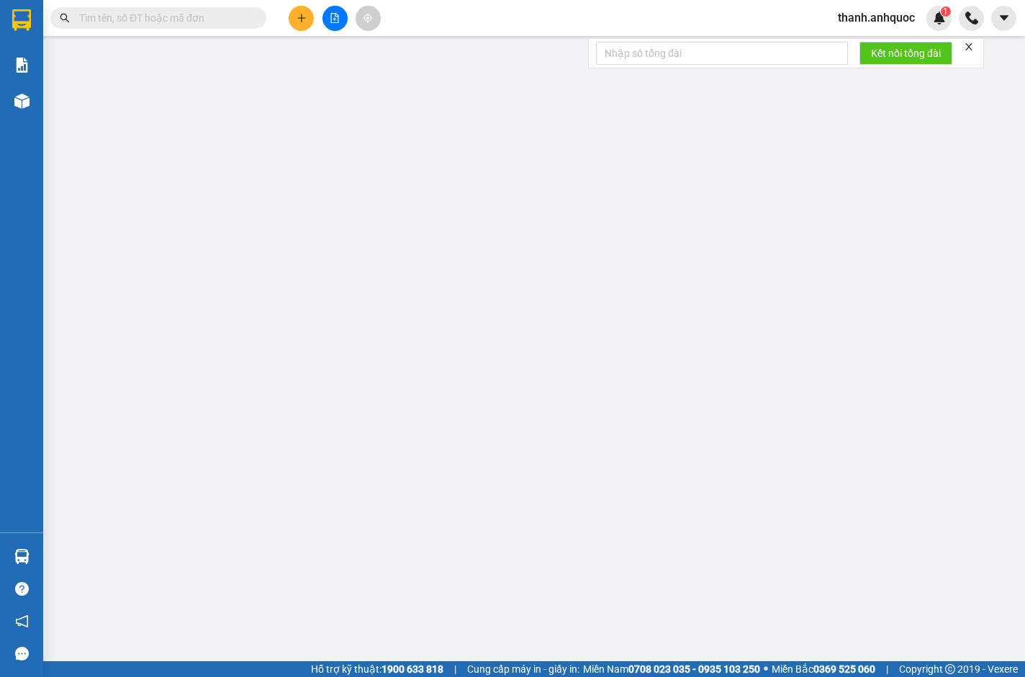
type input "30.000"
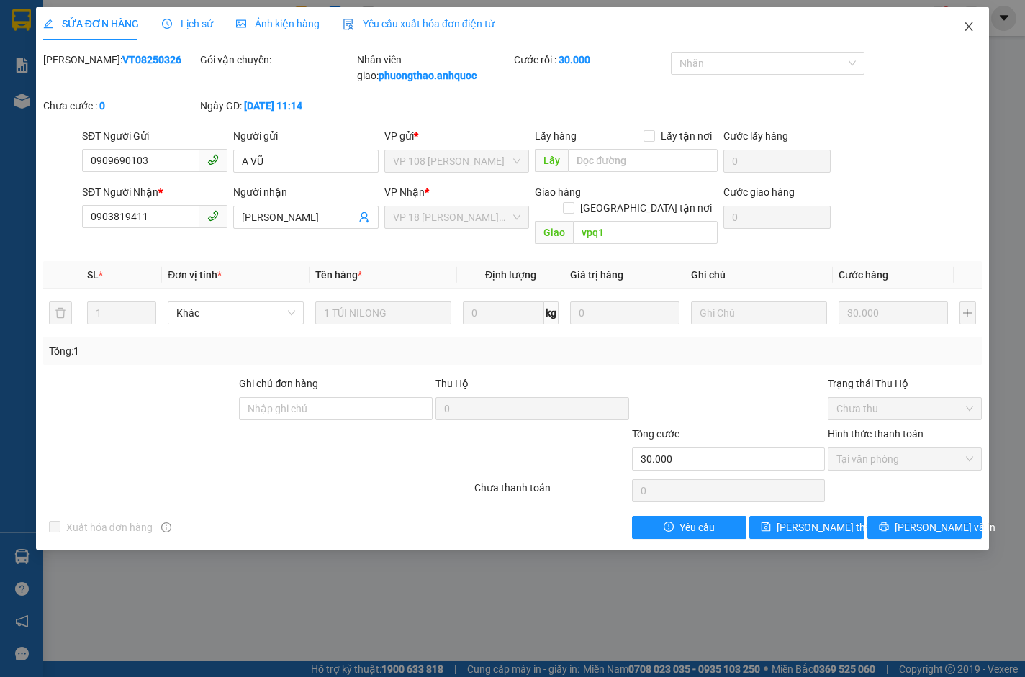
click at [969, 30] on icon "close" at bounding box center [969, 27] width 12 height 12
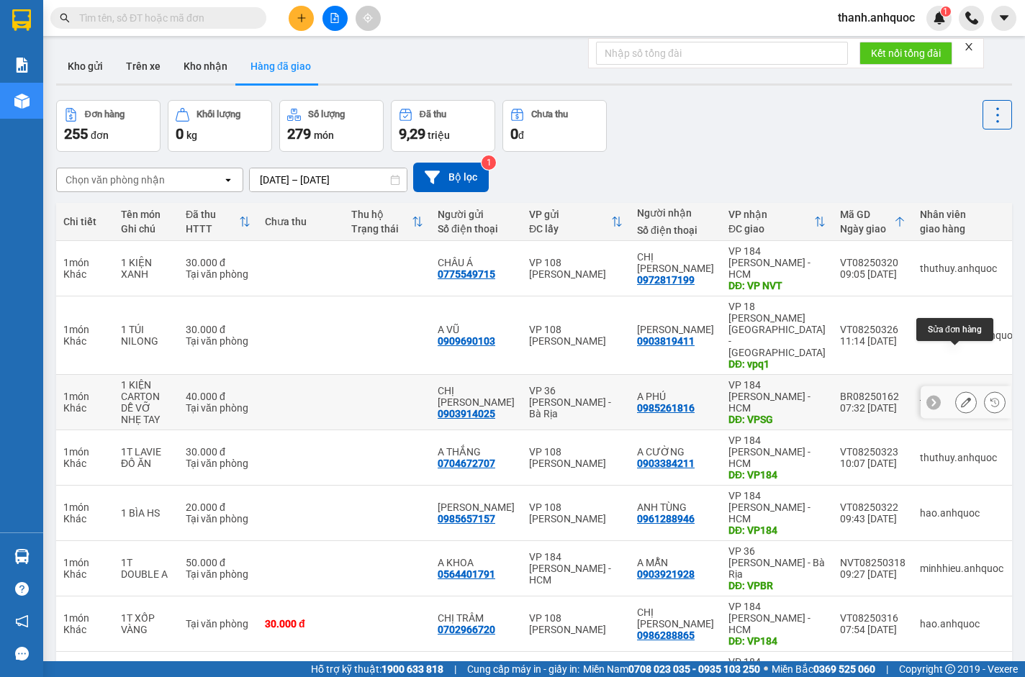
click at [961, 397] on icon at bounding box center [966, 402] width 10 height 10
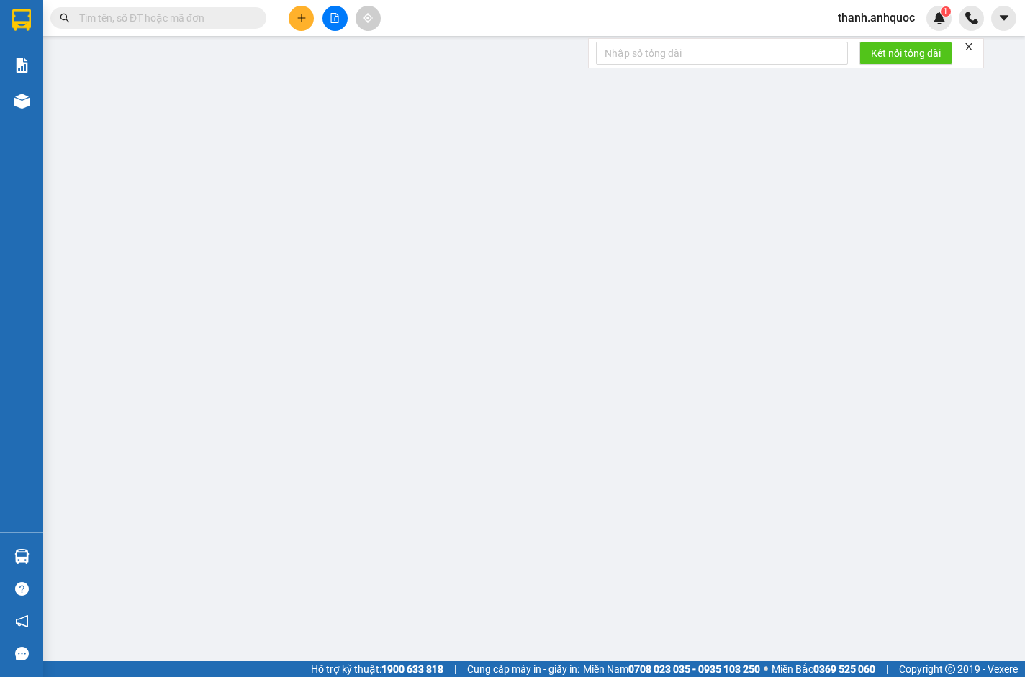
type input "0903914025"
type input "CHỊ VY"
type input "0985261816"
type input "A PHÚ"
type input "VPSG"
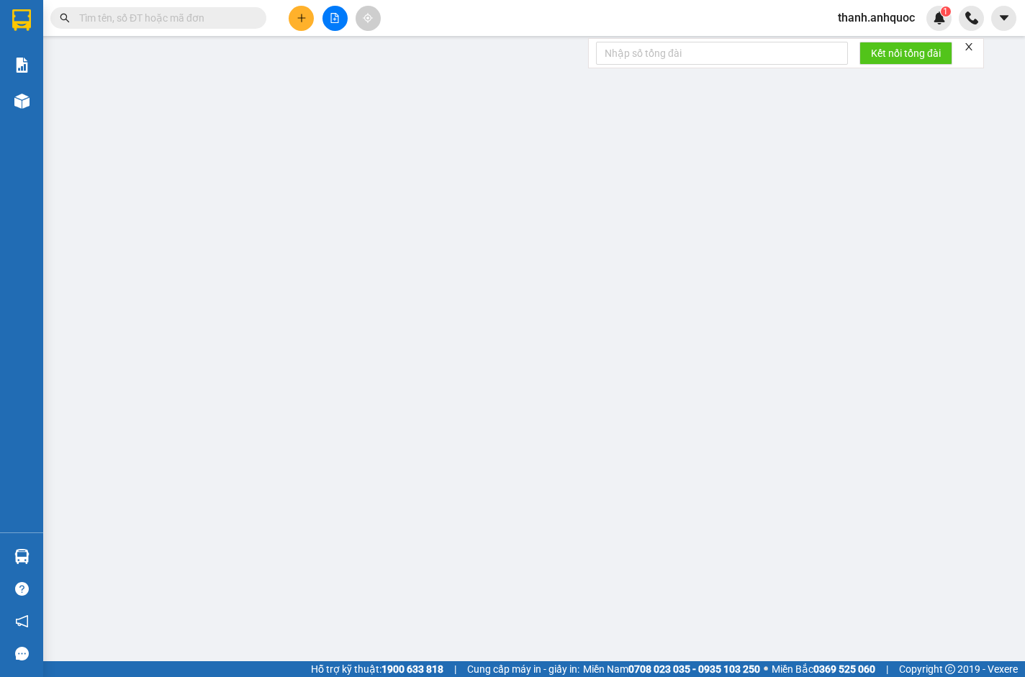
type input "40.000"
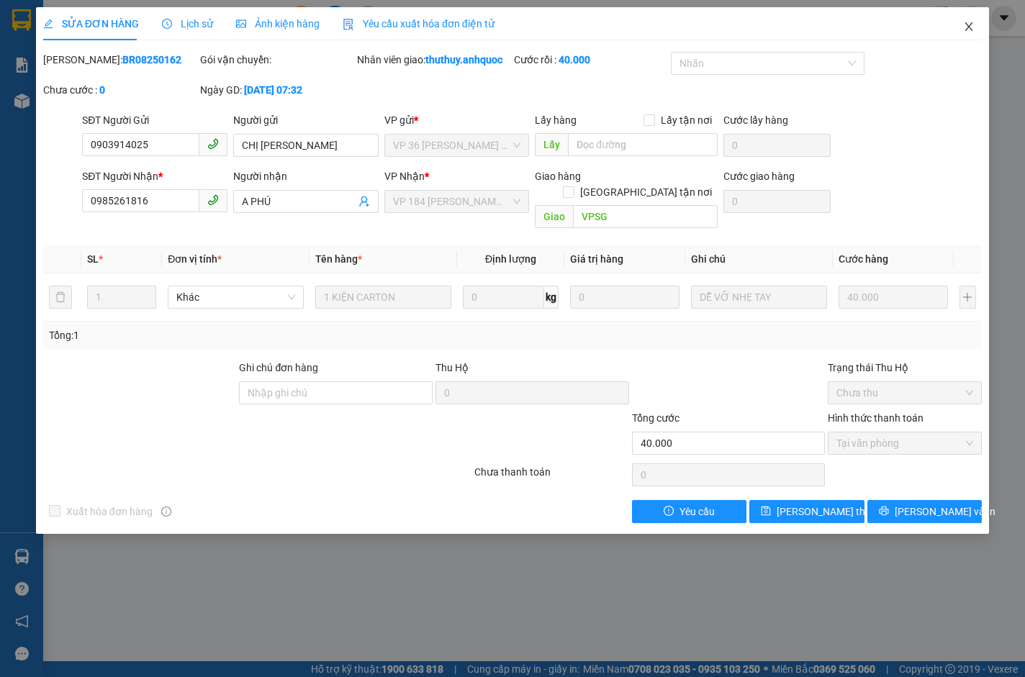
click at [972, 21] on span "Close" at bounding box center [968, 27] width 40 height 40
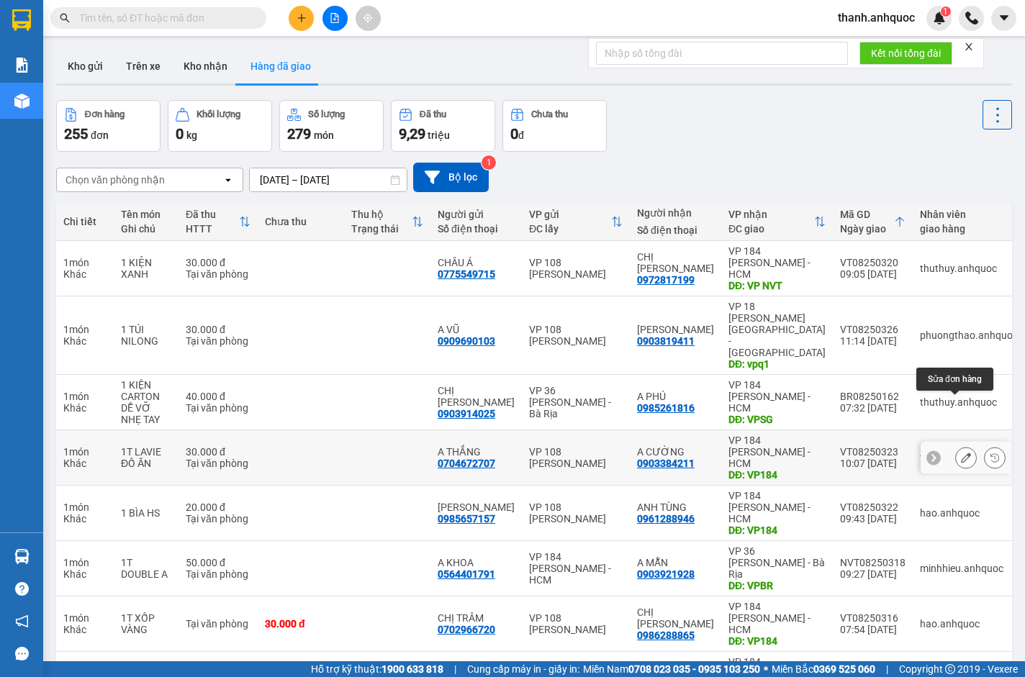
click at [961, 453] on icon at bounding box center [966, 458] width 10 height 10
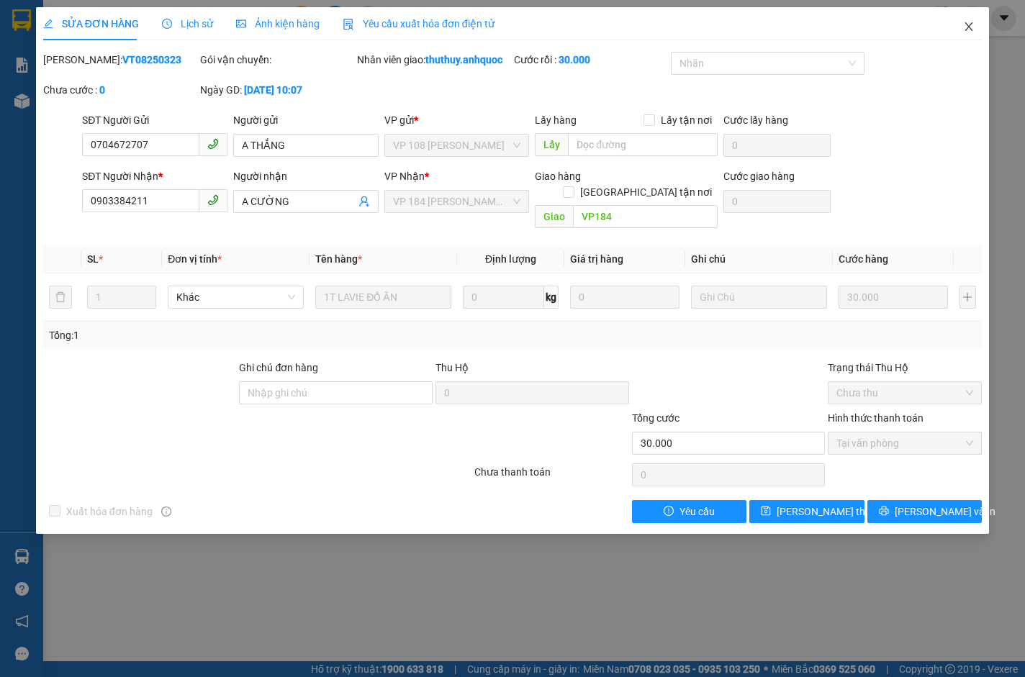
click at [967, 30] on icon "close" at bounding box center [968, 26] width 8 height 9
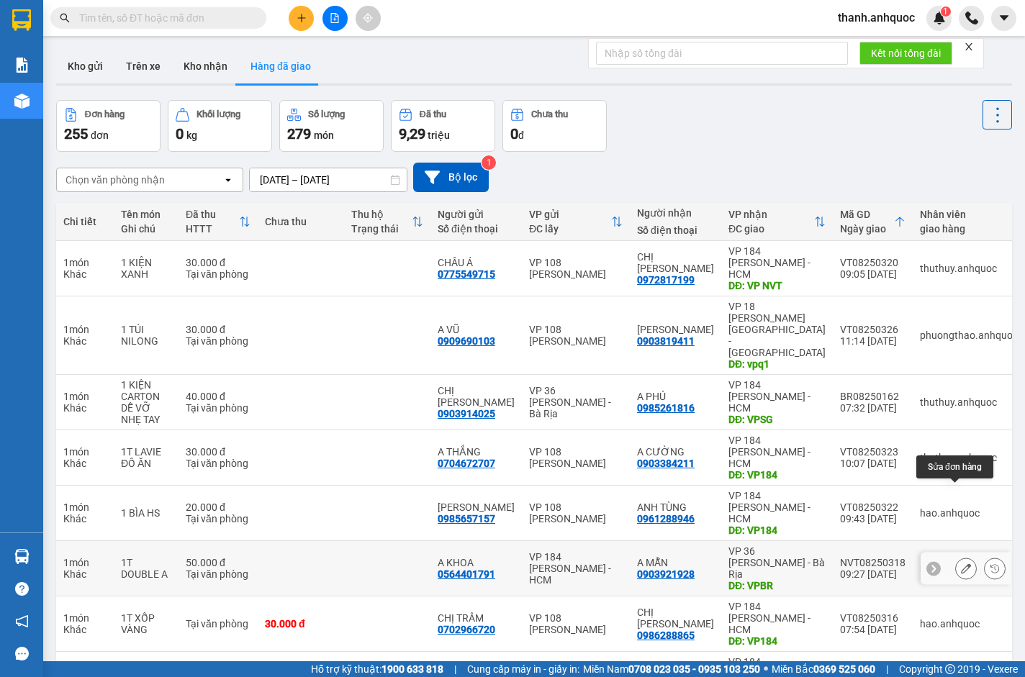
click at [961, 563] on icon at bounding box center [966, 568] width 10 height 10
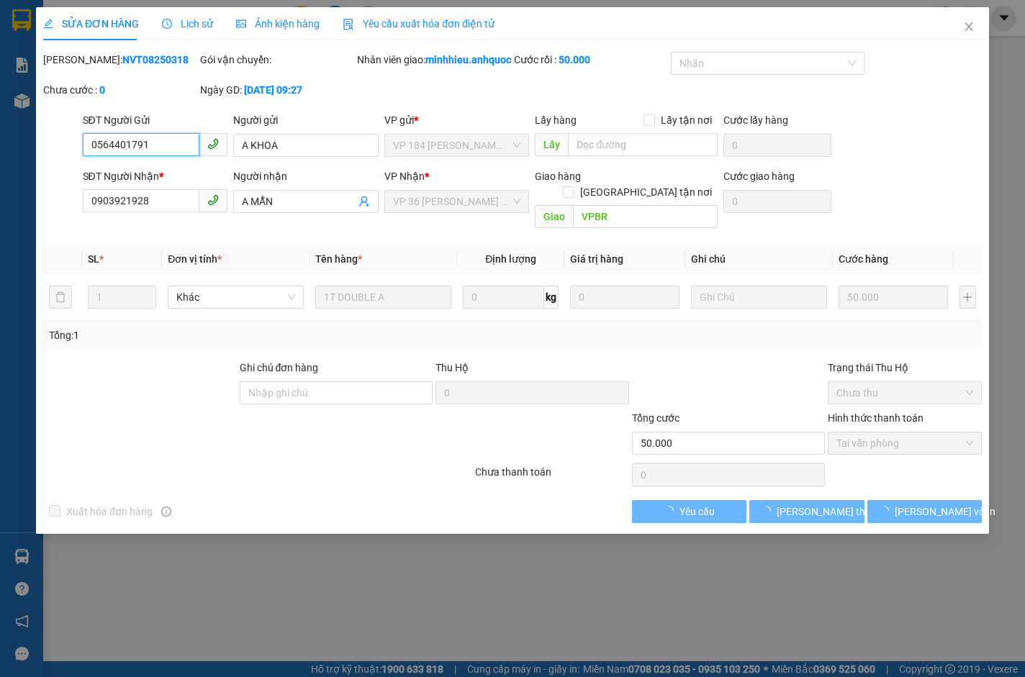
checkbox input "true"
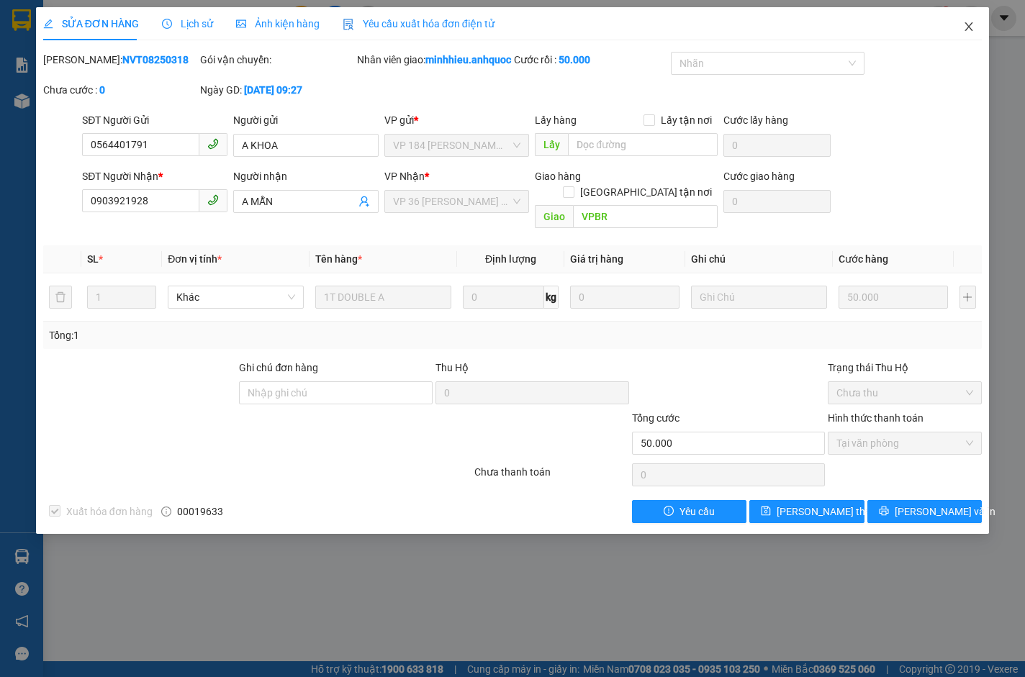
click at [966, 23] on icon "close" at bounding box center [969, 27] width 12 height 12
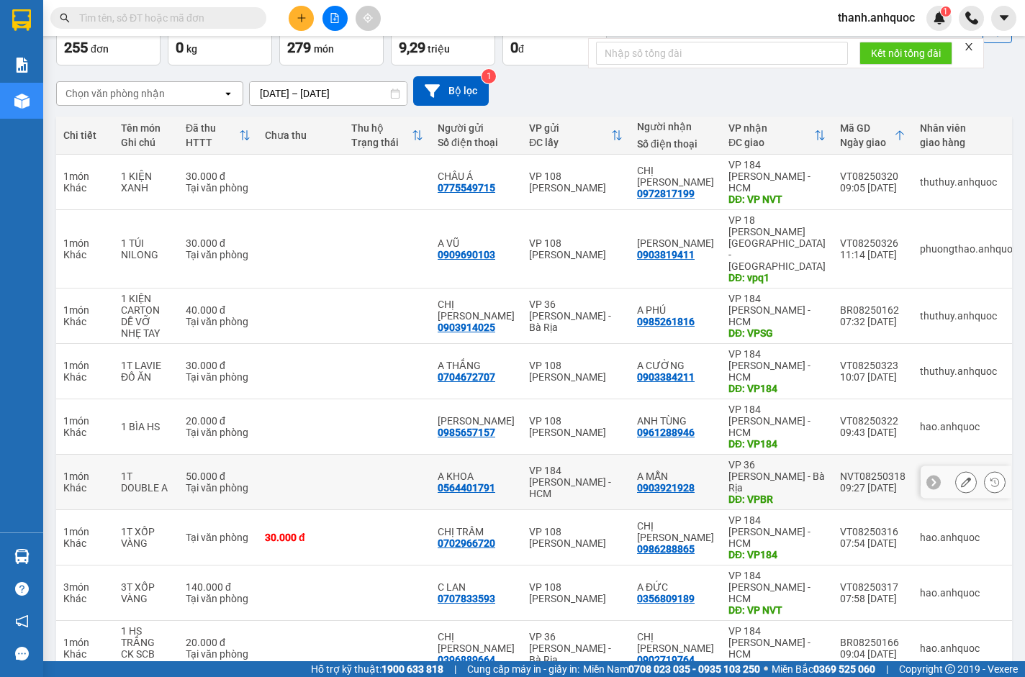
scroll to position [107, 0]
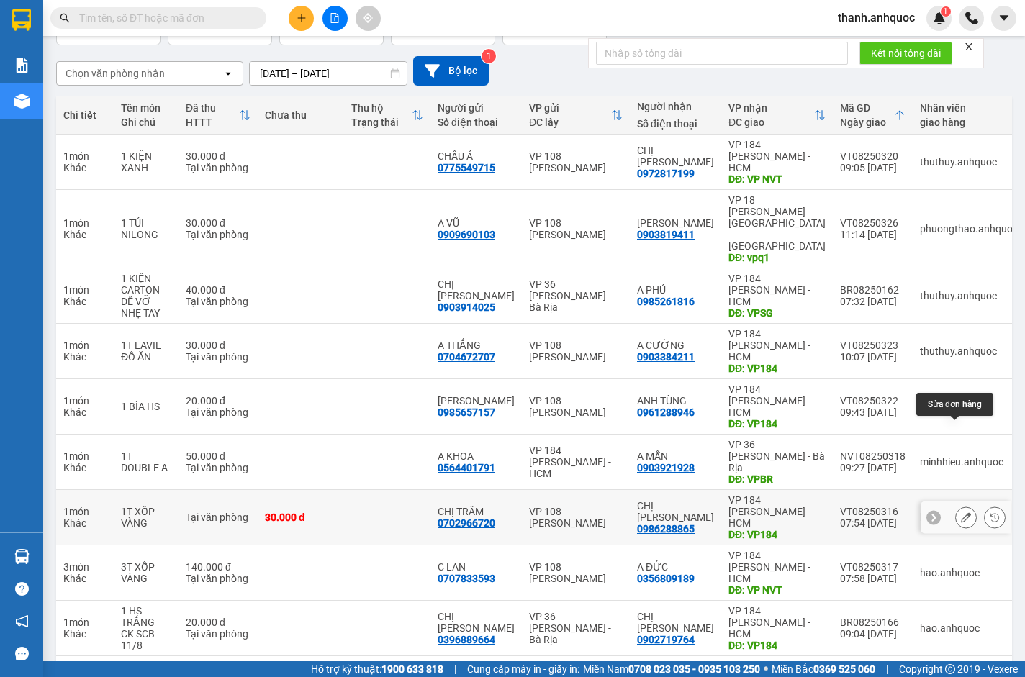
click at [961, 512] on icon at bounding box center [966, 517] width 10 height 10
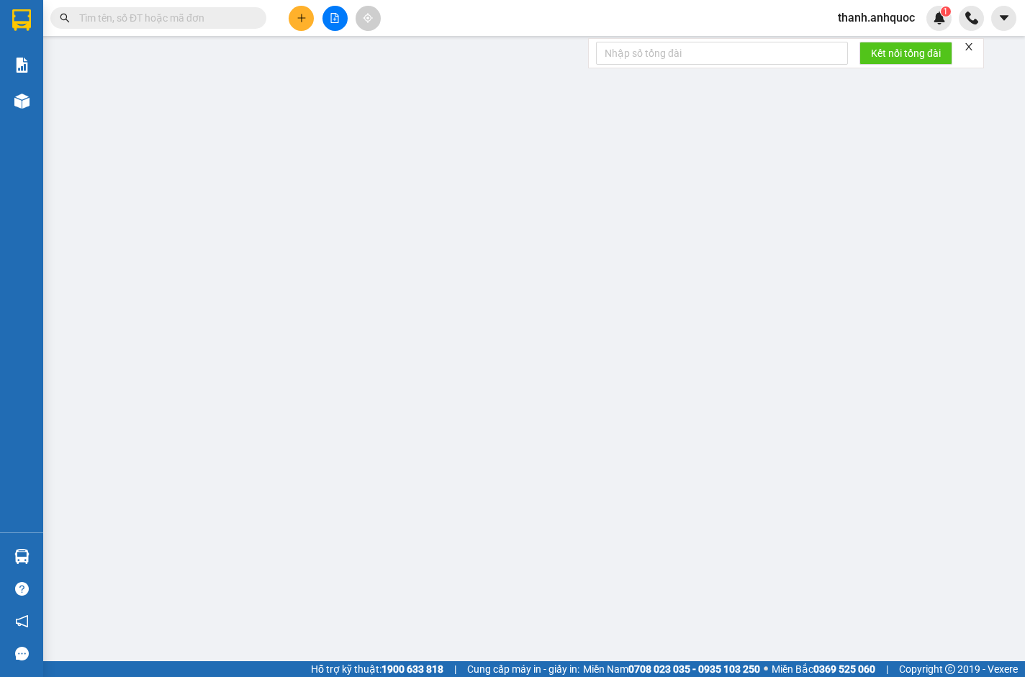
type input "0702966720"
type input "CHỊ TRÂM"
type input "0986288865"
type input "CHỊ DUNG"
type input "VP184"
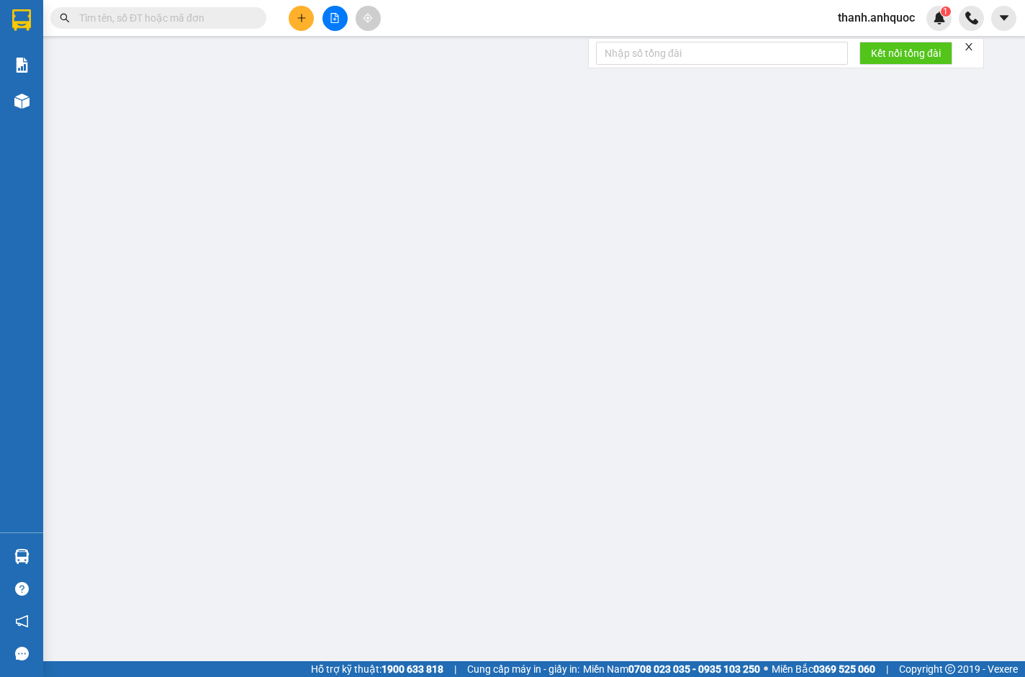
type input "TM 11/8 VP184 HẢO"
type input "30.000"
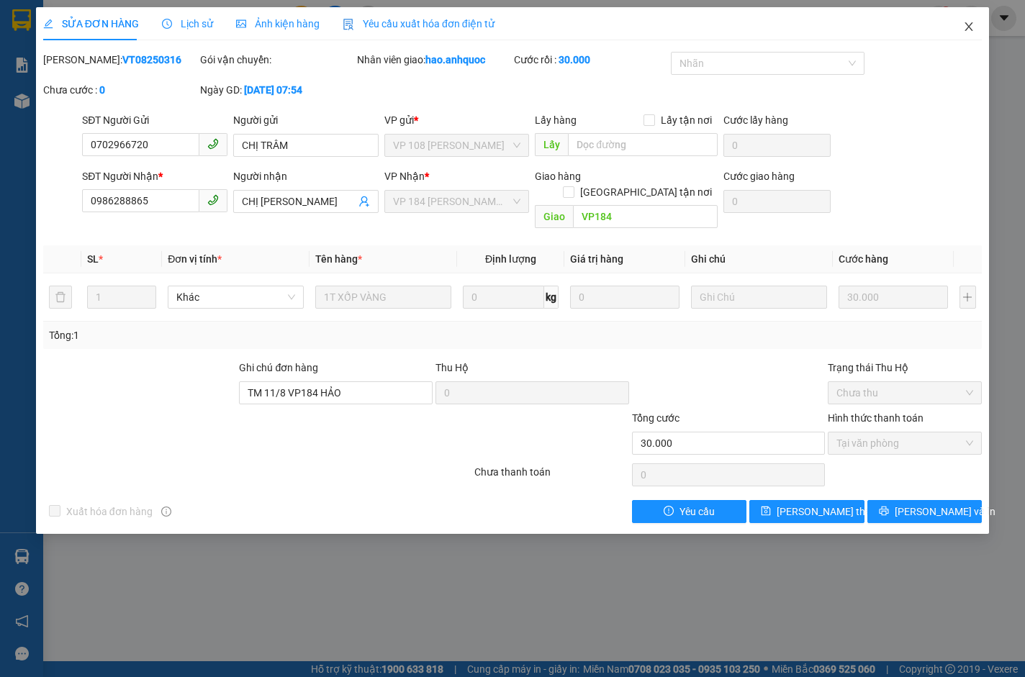
click at [970, 22] on icon "close" at bounding box center [969, 27] width 12 height 12
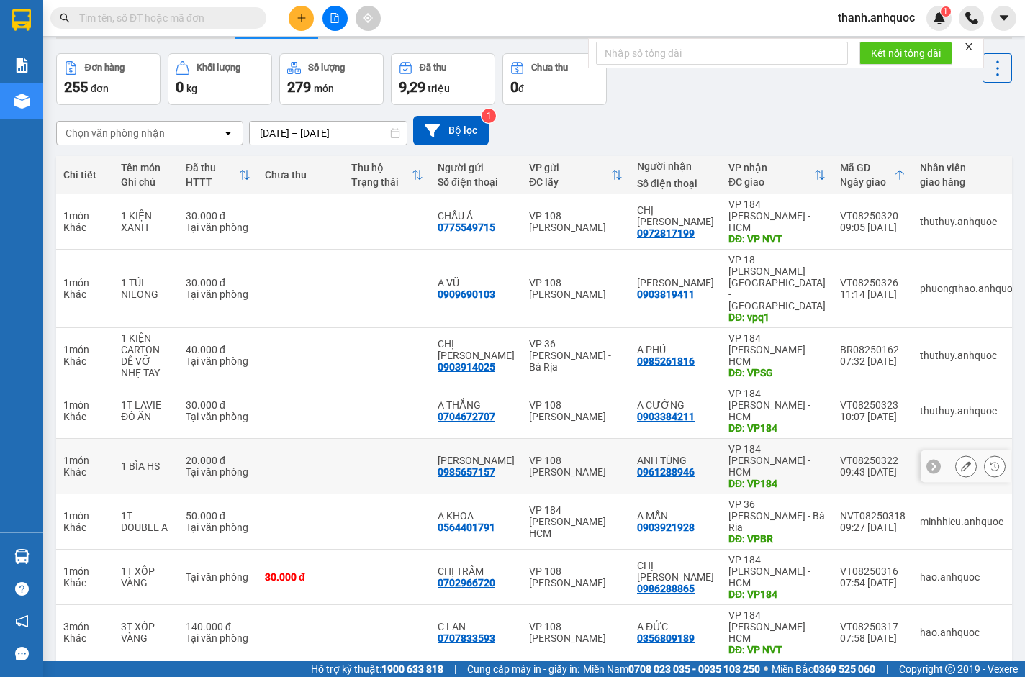
scroll to position [107, 0]
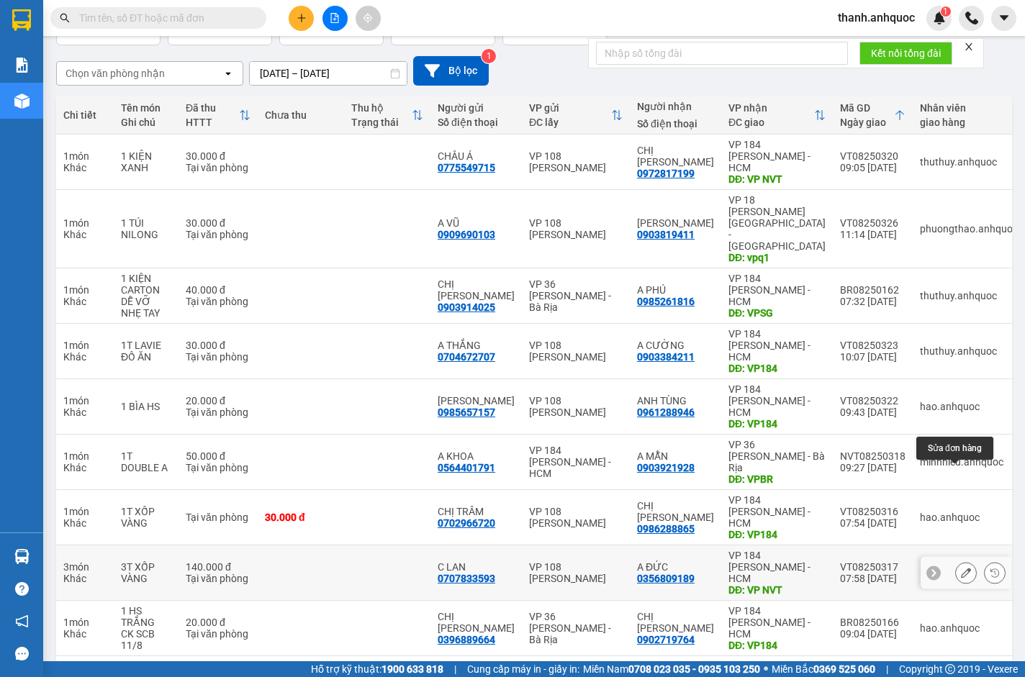
click at [961, 568] on icon at bounding box center [966, 573] width 10 height 10
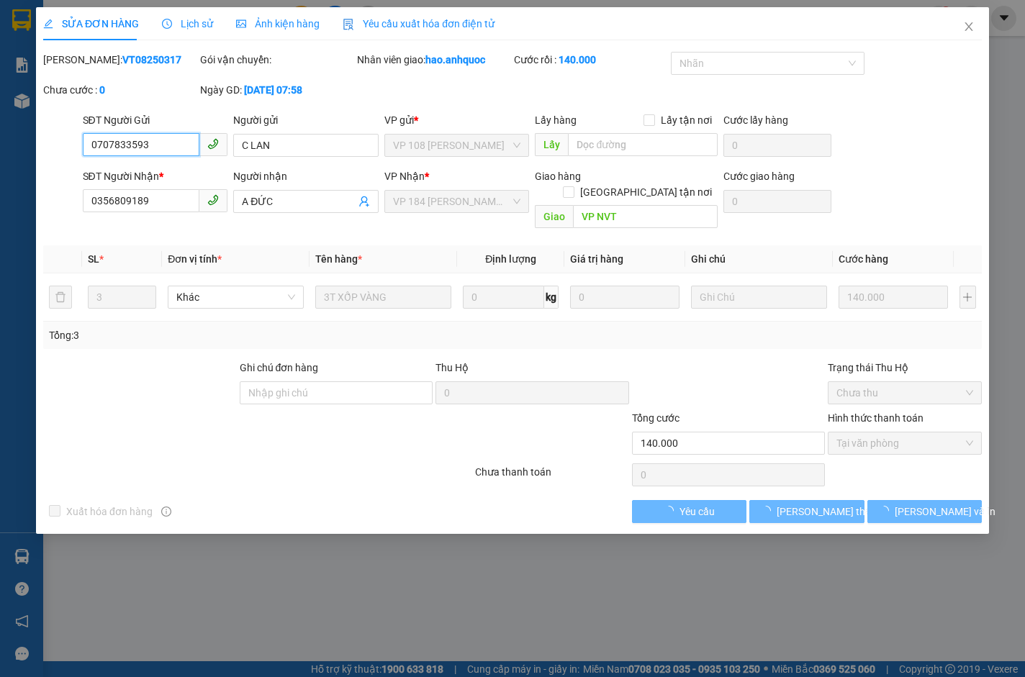
checkbox input "true"
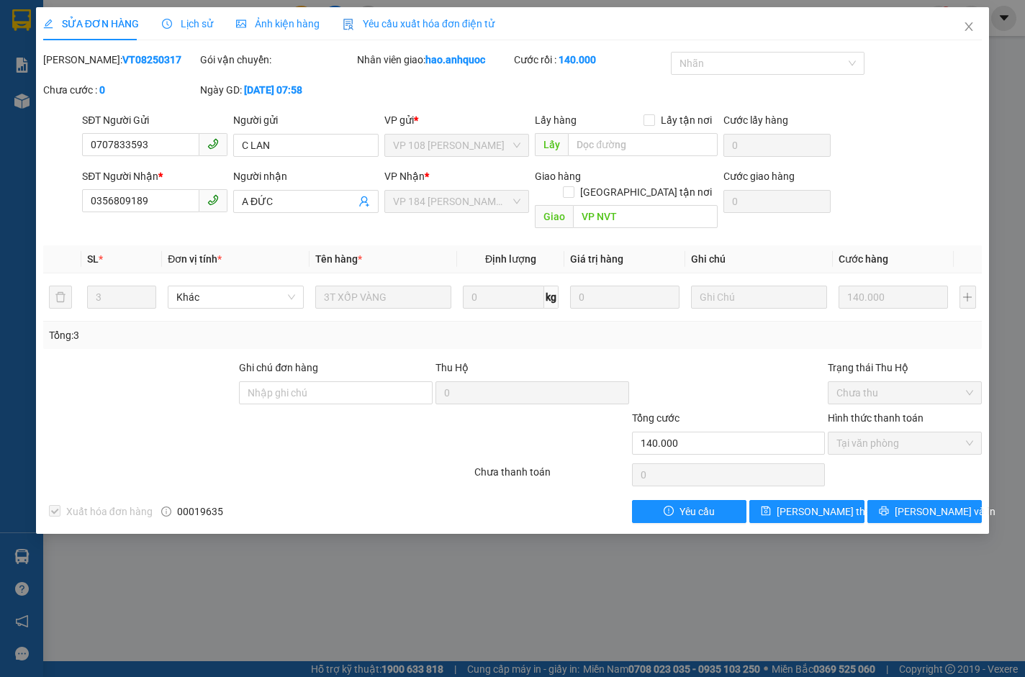
click at [426, 19] on span "Yêu cầu xuất hóa đơn điện tử" at bounding box center [419, 24] width 152 height 12
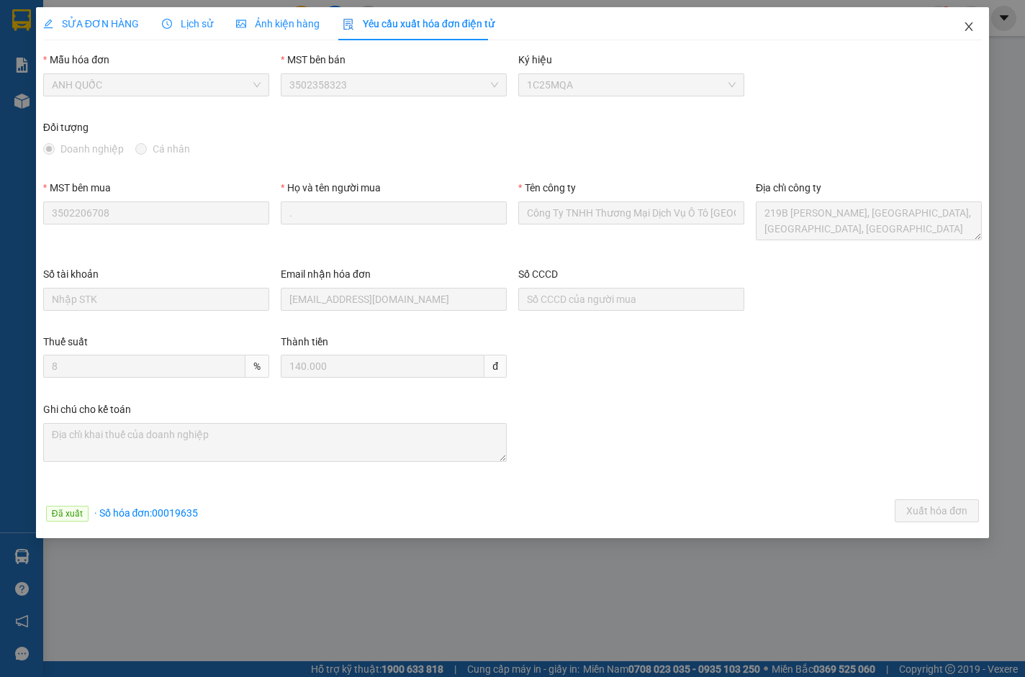
click at [968, 26] on icon "close" at bounding box center [968, 26] width 8 height 9
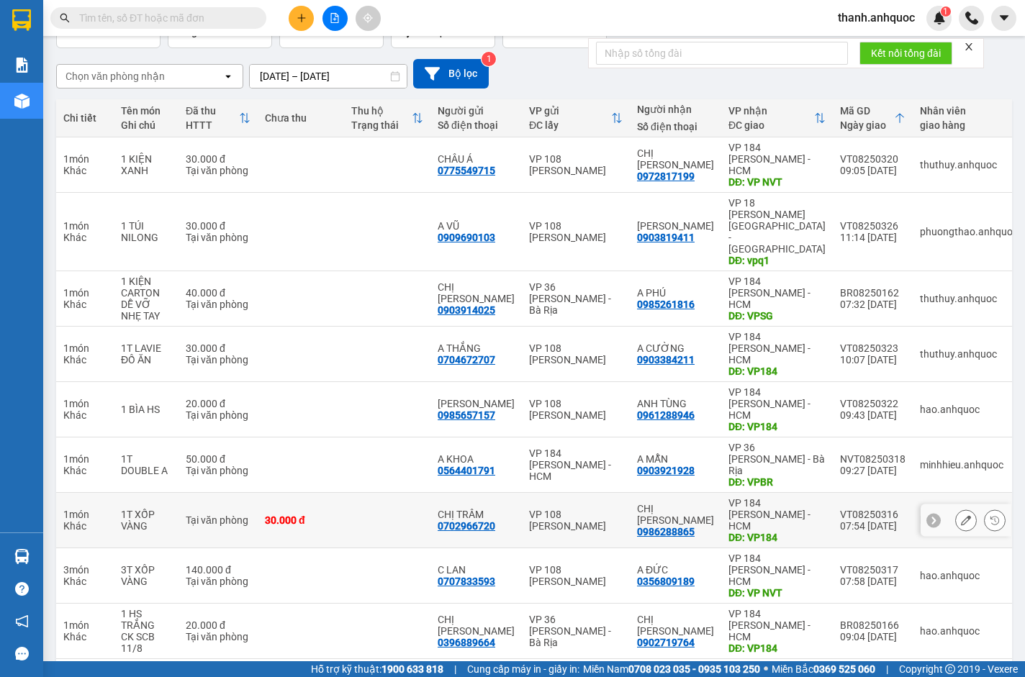
scroll to position [107, 0]
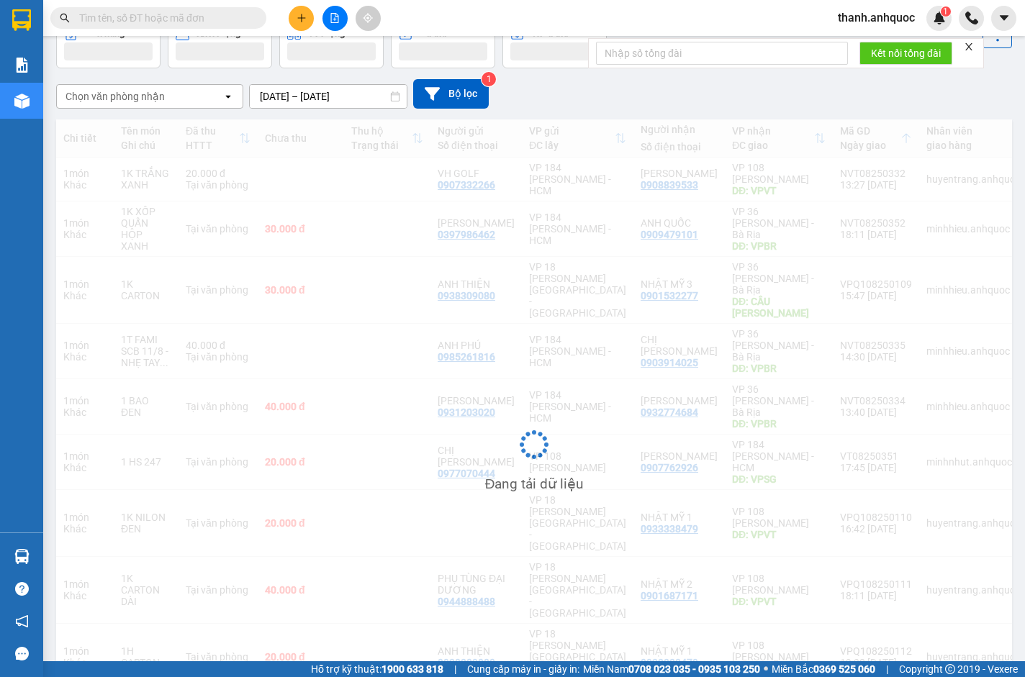
scroll to position [83, 0]
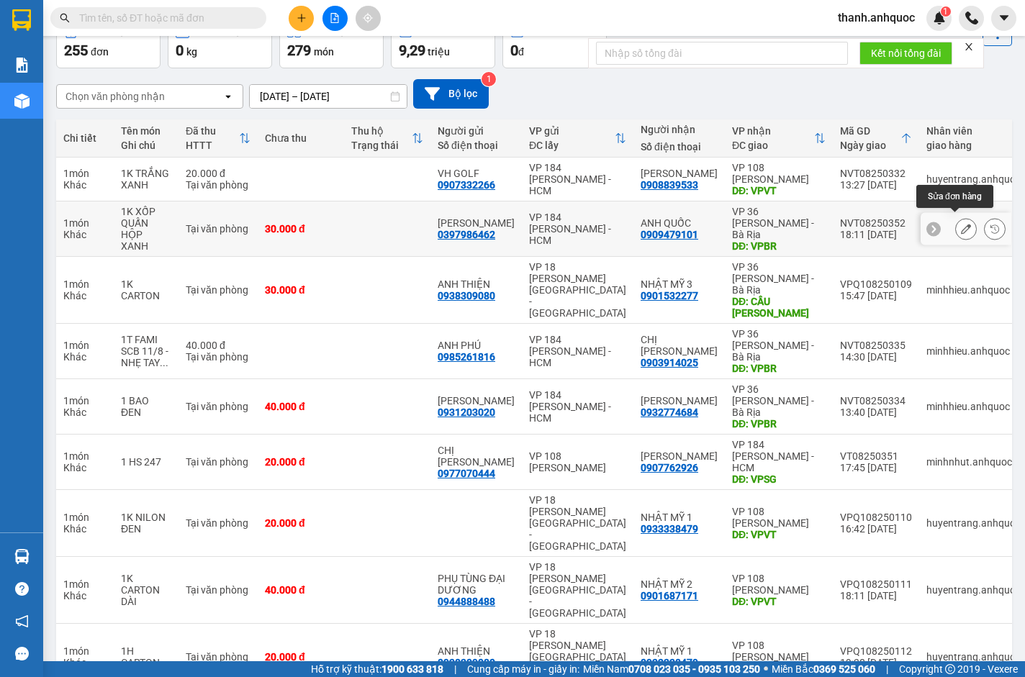
click at [961, 225] on icon at bounding box center [966, 229] width 10 height 10
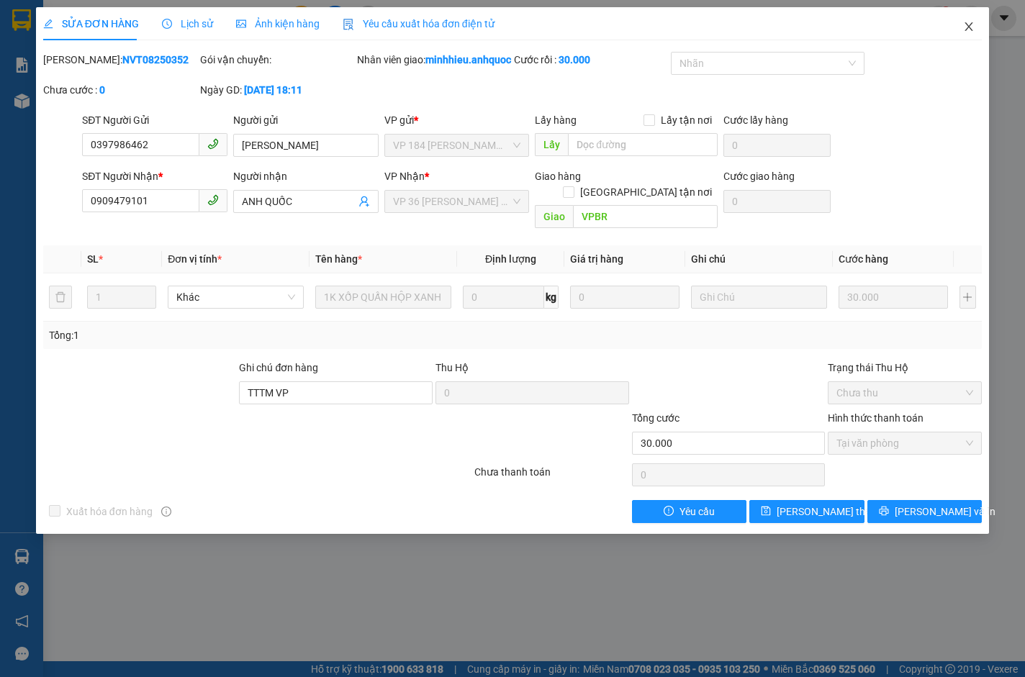
click at [971, 22] on icon "close" at bounding box center [969, 27] width 12 height 12
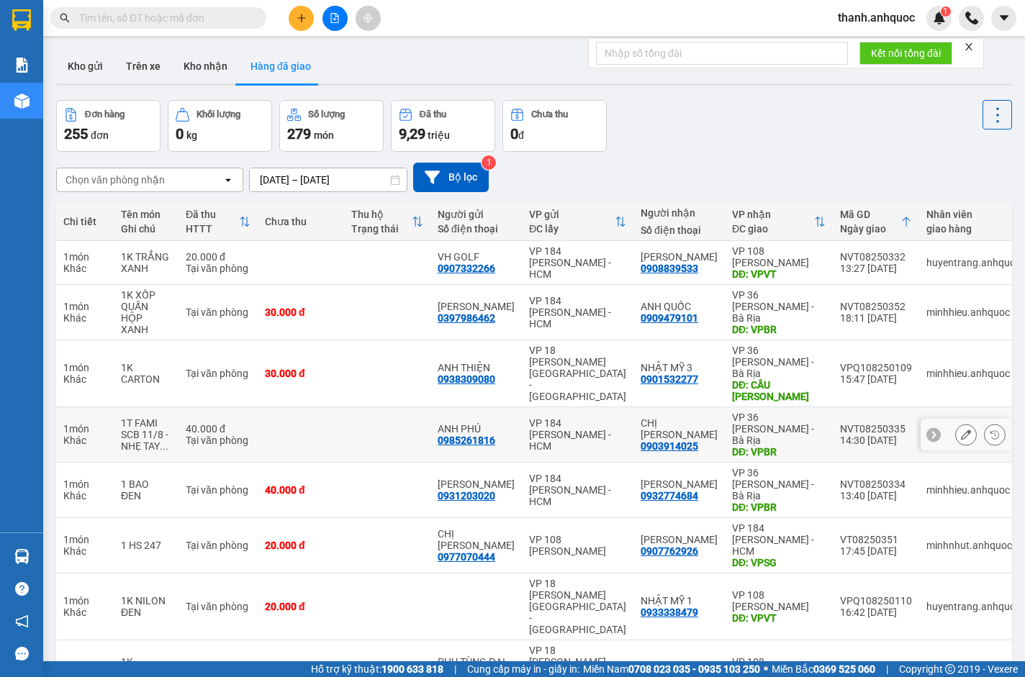
scroll to position [72, 0]
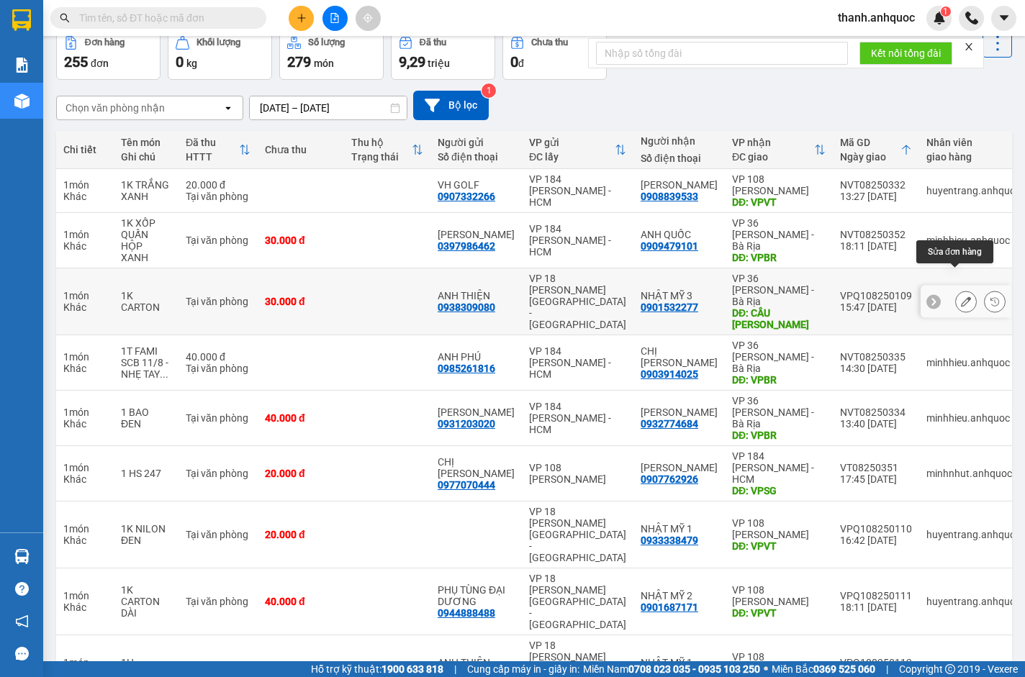
click at [961, 296] on icon at bounding box center [966, 301] width 10 height 10
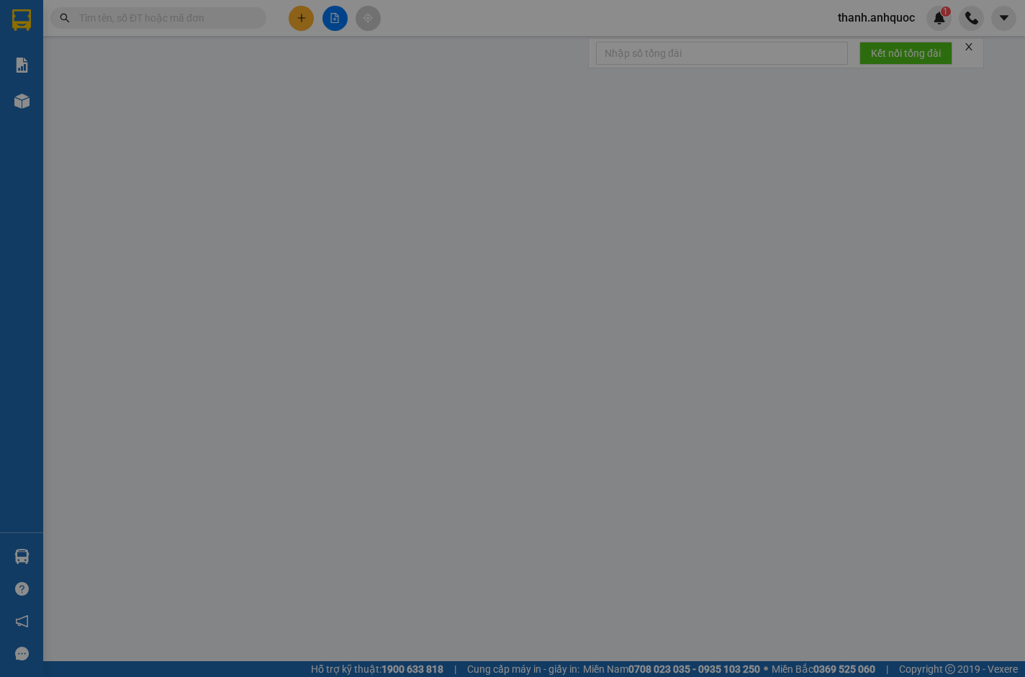
type input "0938309080"
type input "ANH THIỆN"
type input "0901532277"
type input "NHẬT MỸ 3"
type input "CẦU NGỌC HÀ"
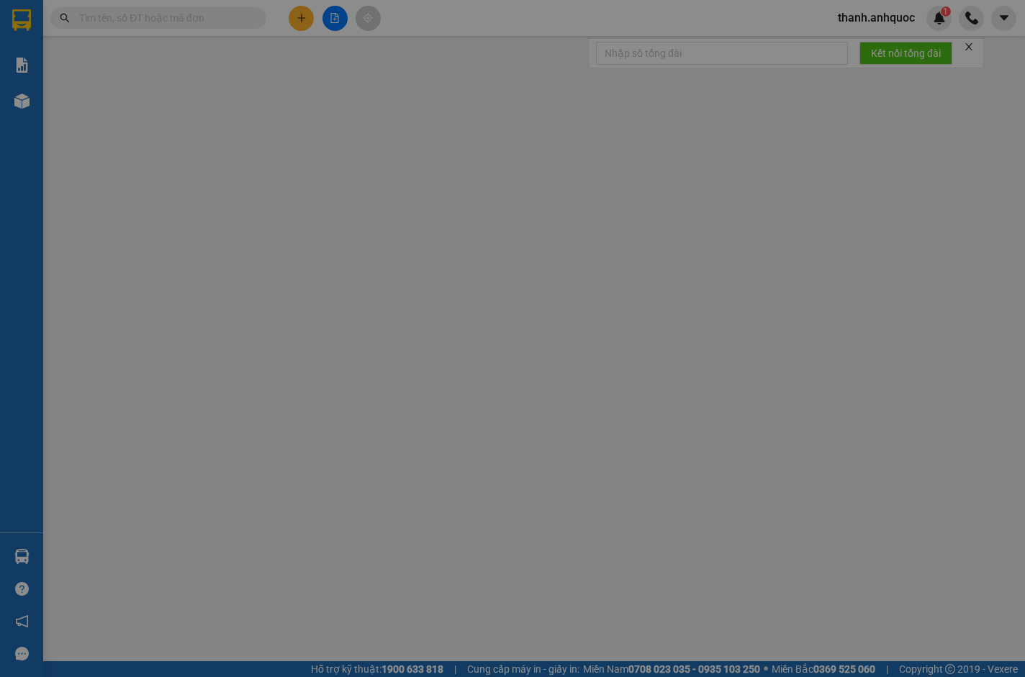
type input "TTTM VP"
type input "30.000"
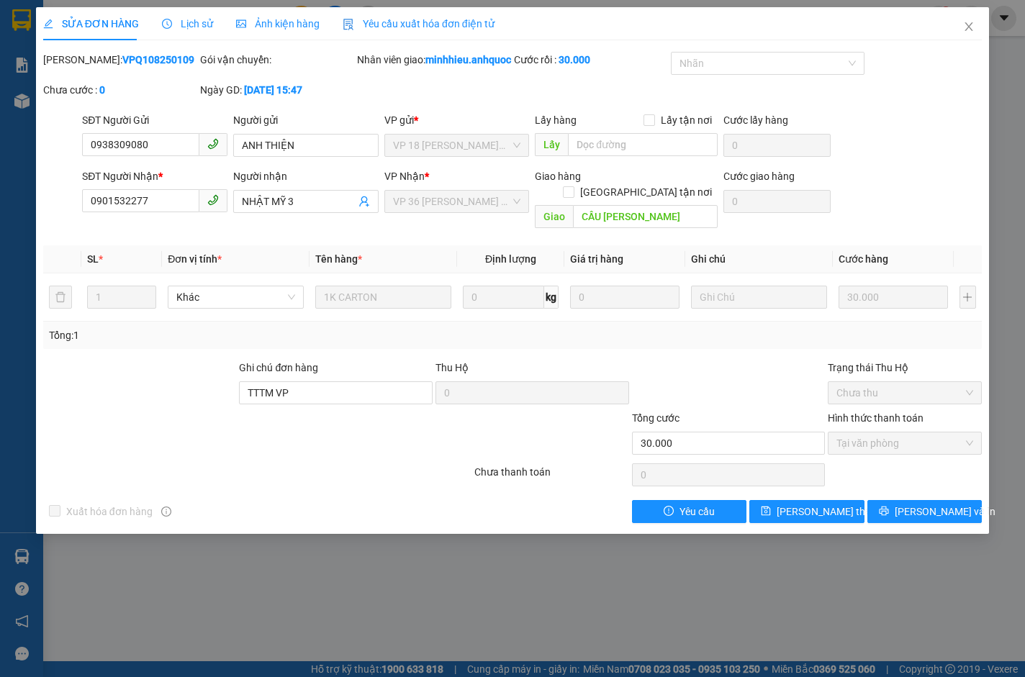
click at [971, 26] on icon "close" at bounding box center [969, 27] width 12 height 12
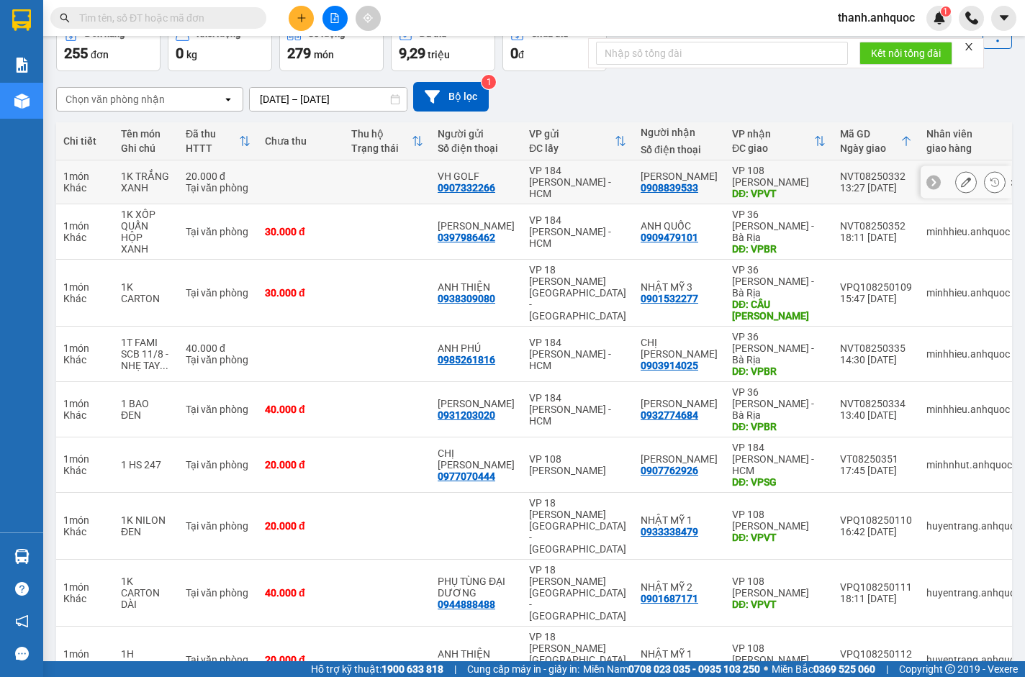
scroll to position [83, 0]
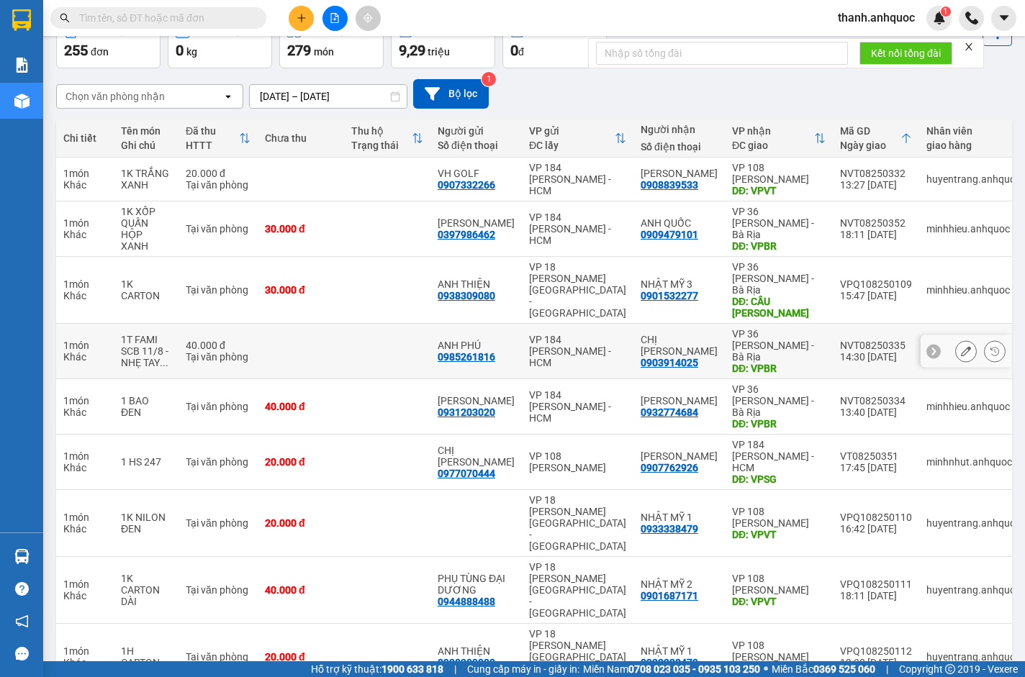
click at [961, 346] on icon at bounding box center [966, 351] width 10 height 10
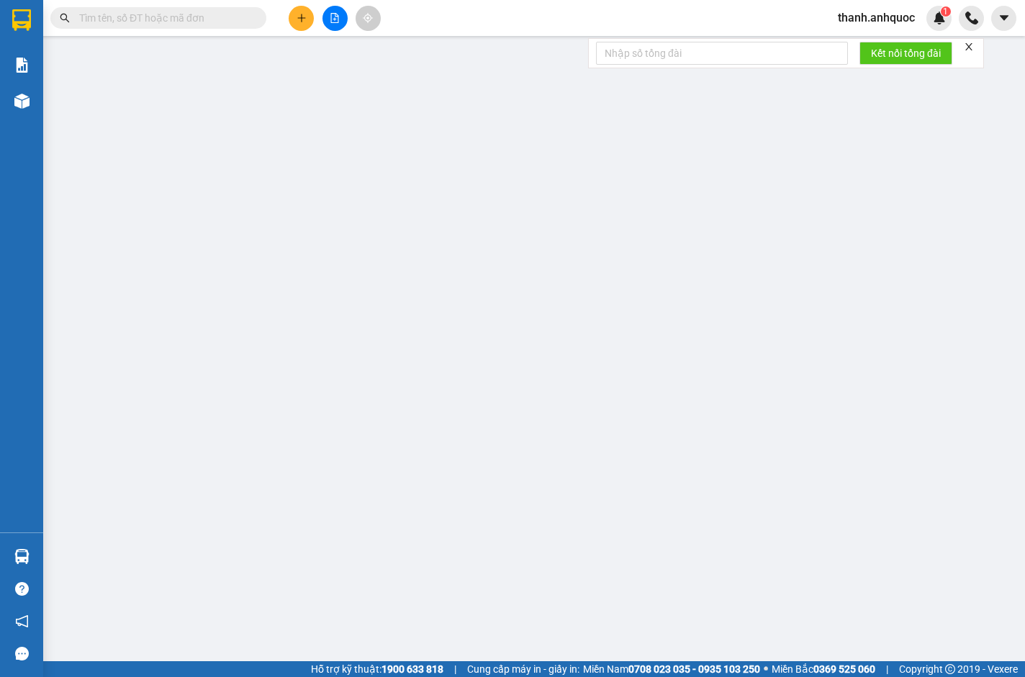
type input "0985261816"
type input "ANH PHÚ"
type input "0903914025"
type input "CHỊ VY"
type input "VPBR"
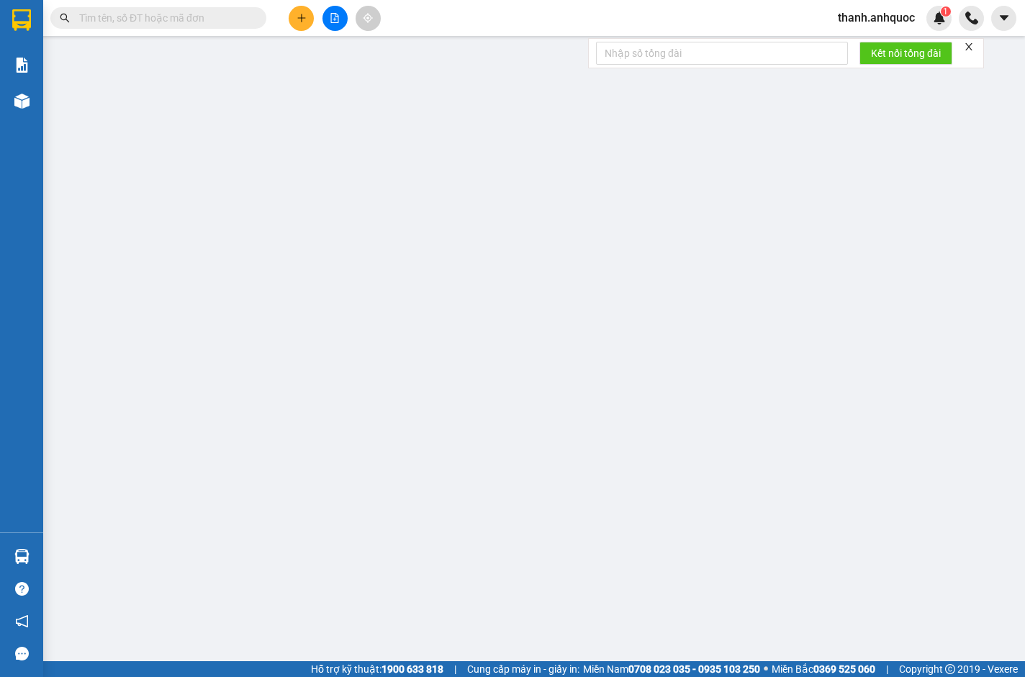
type input "40.000"
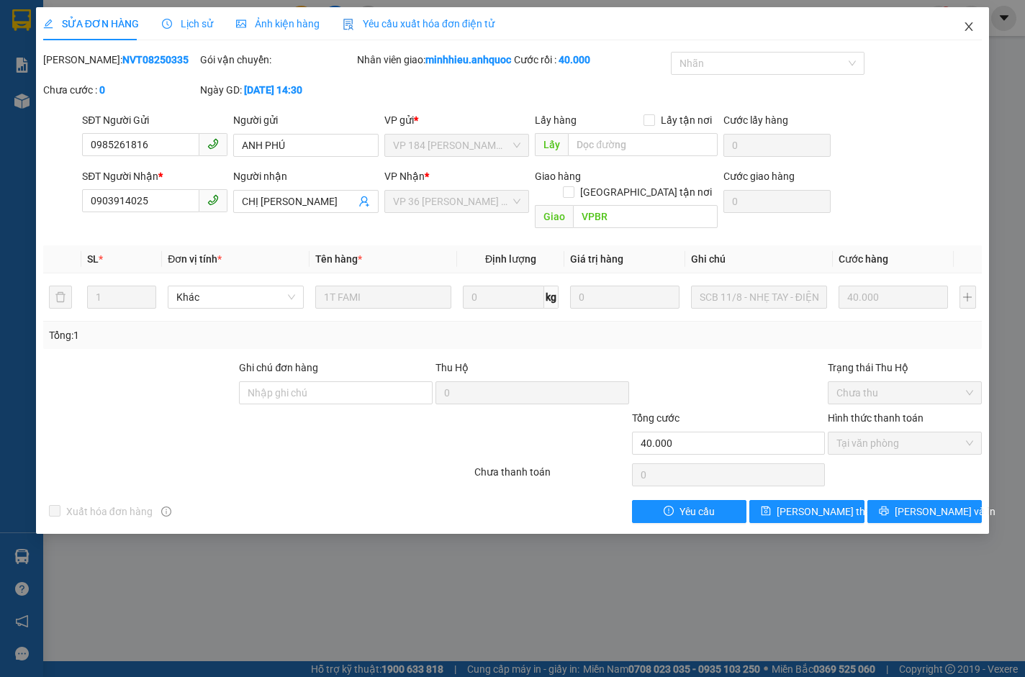
click at [969, 24] on icon "close" at bounding box center [969, 27] width 12 height 12
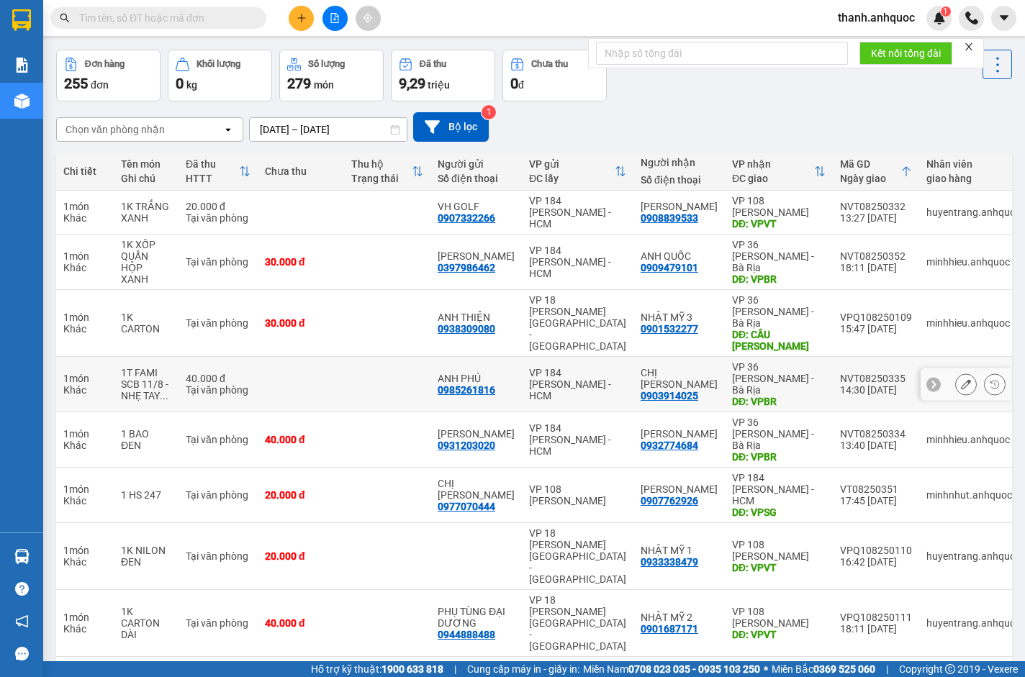
scroll to position [72, 0]
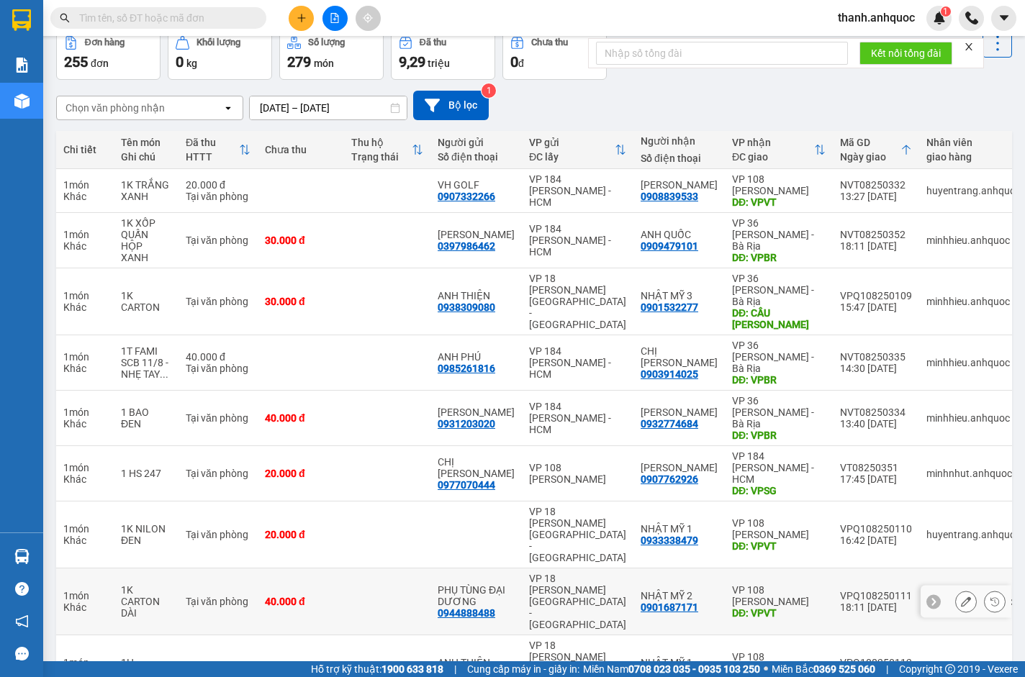
click at [961, 597] on icon at bounding box center [966, 602] width 10 height 10
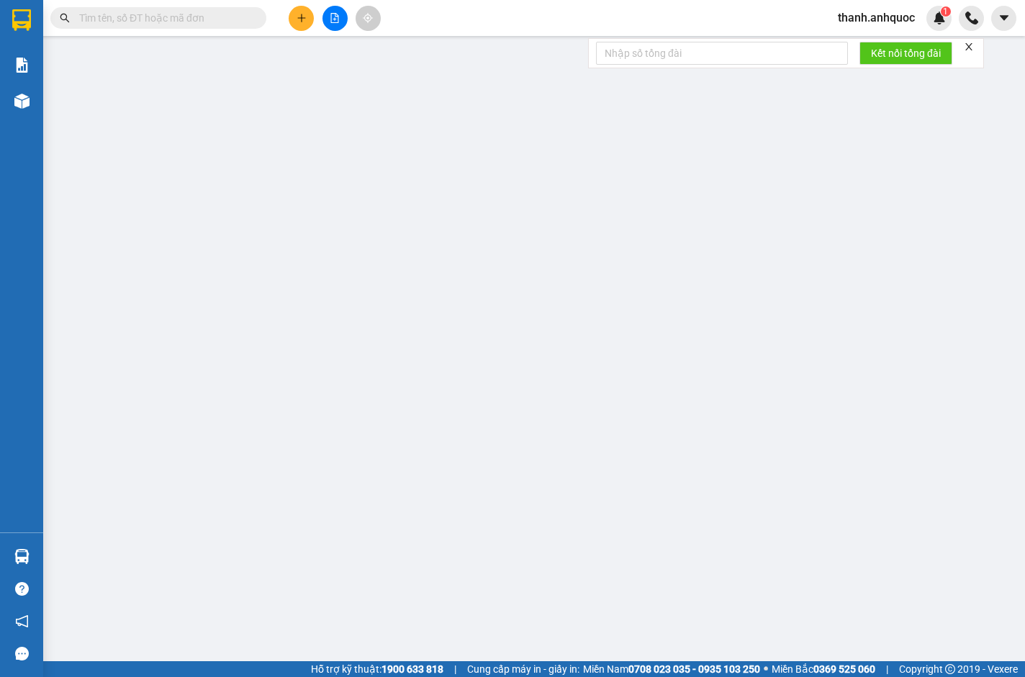
type input "0944888488"
type input "PHỤ TÙNG ĐẠI DƯƠNG"
type input "0901687171"
type input "NHẬT MỸ 2"
type input "VPVT"
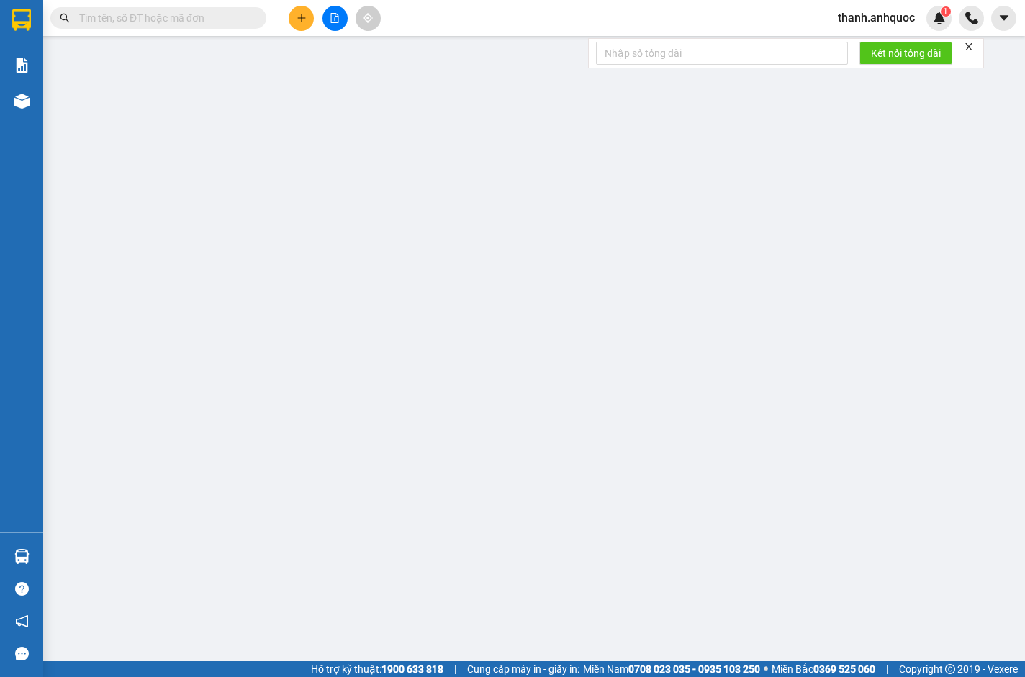
type input "40.000"
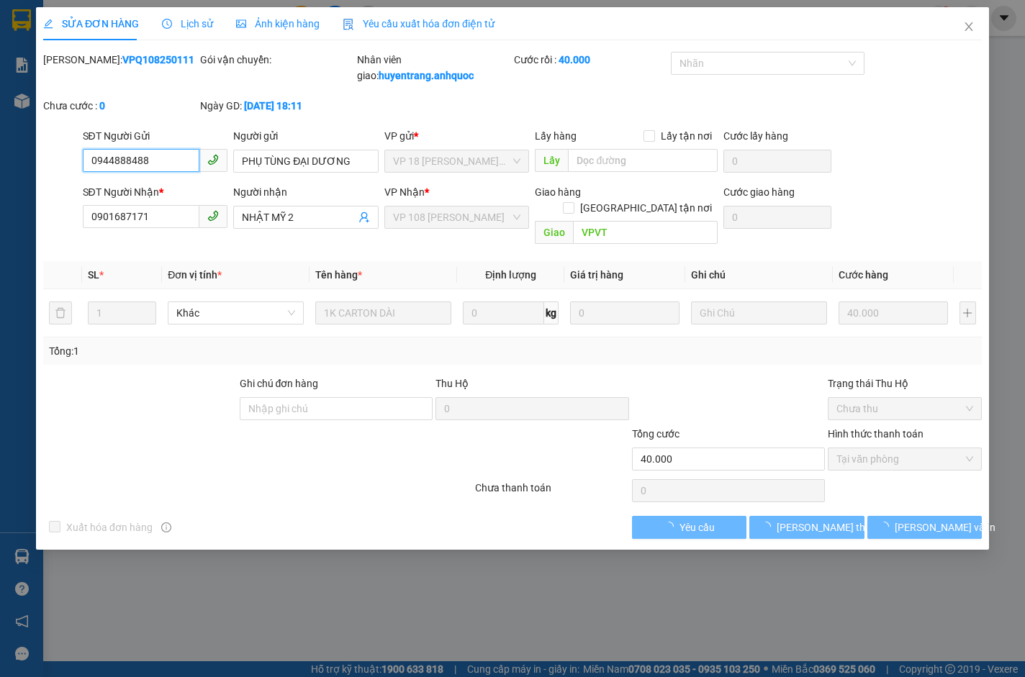
checkbox input "true"
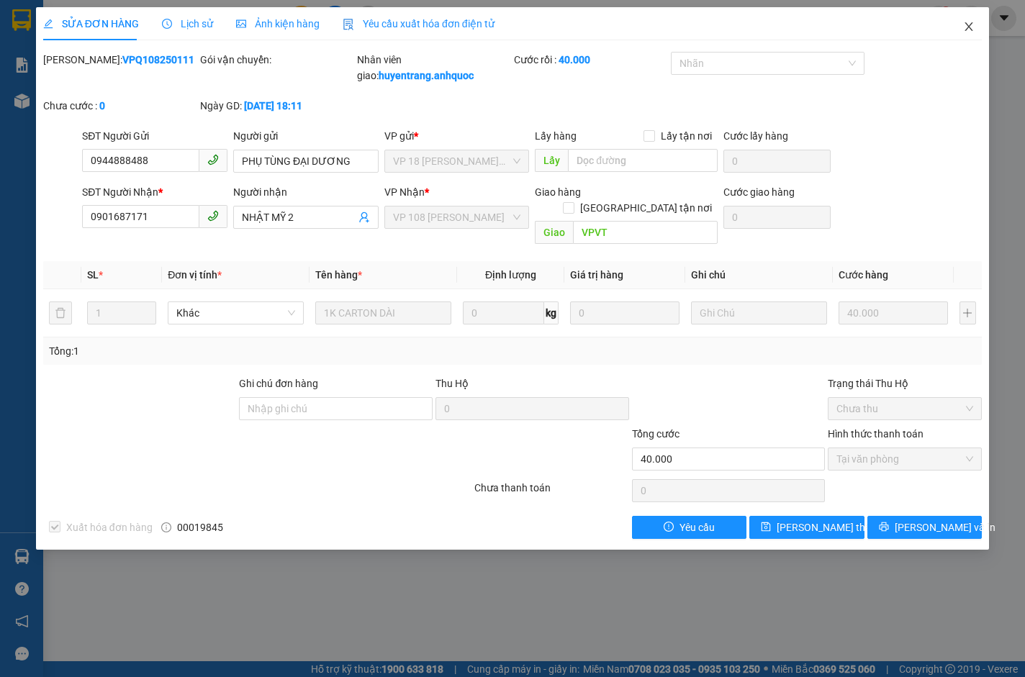
click at [967, 27] on icon "close" at bounding box center [969, 27] width 12 height 12
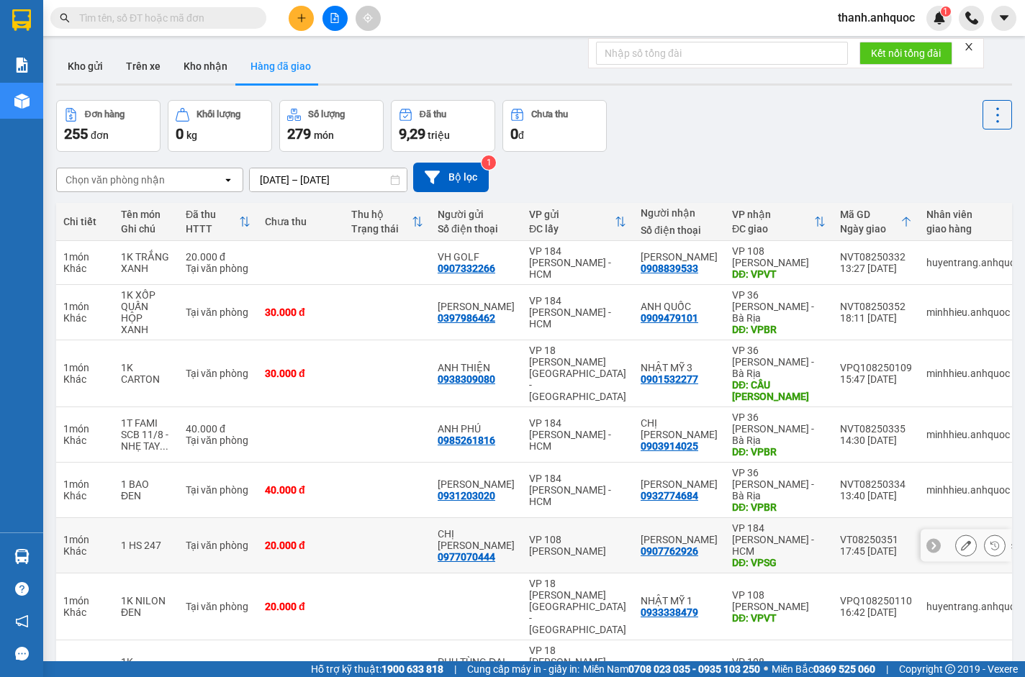
scroll to position [72, 0]
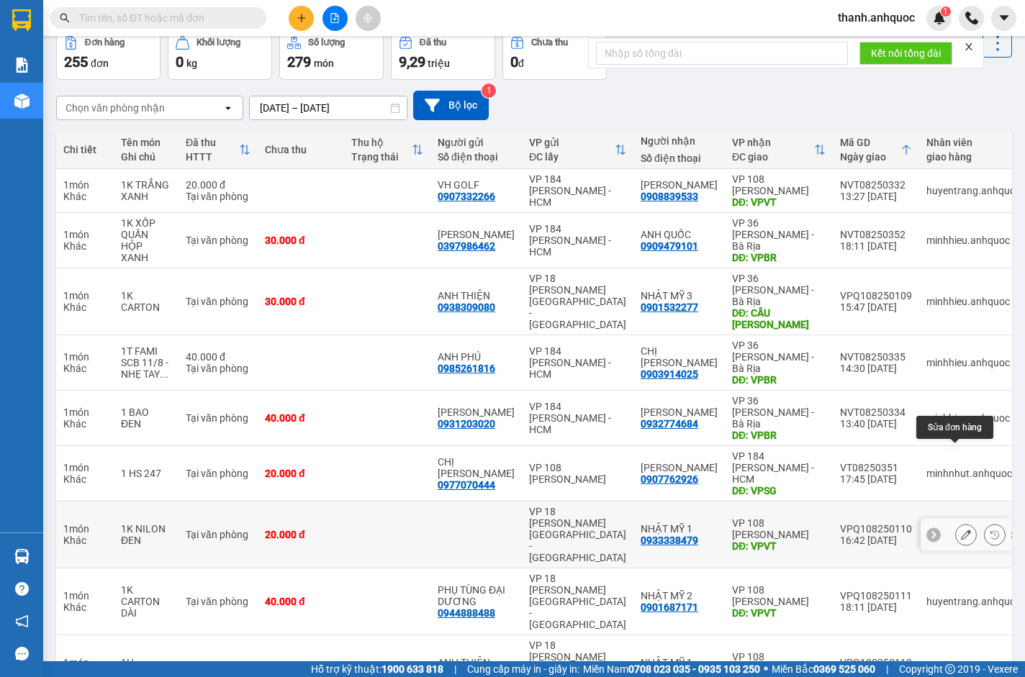
click at [961, 530] on icon at bounding box center [966, 535] width 10 height 10
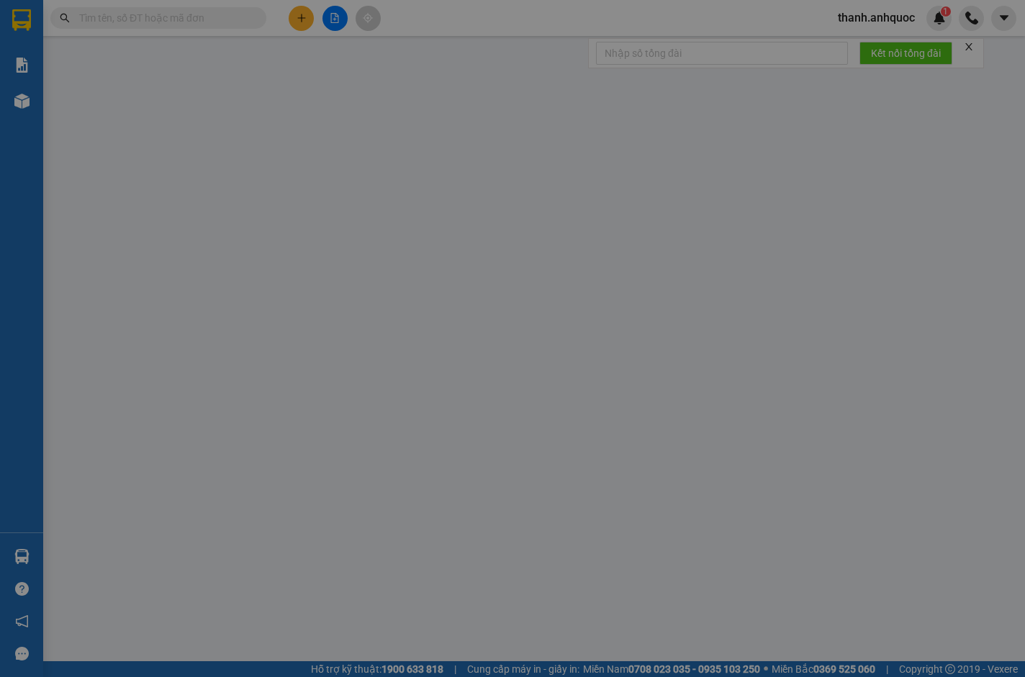
type input "0933338479"
type input "NHẬT MỸ 1"
type input "VPVT"
type input "20.000"
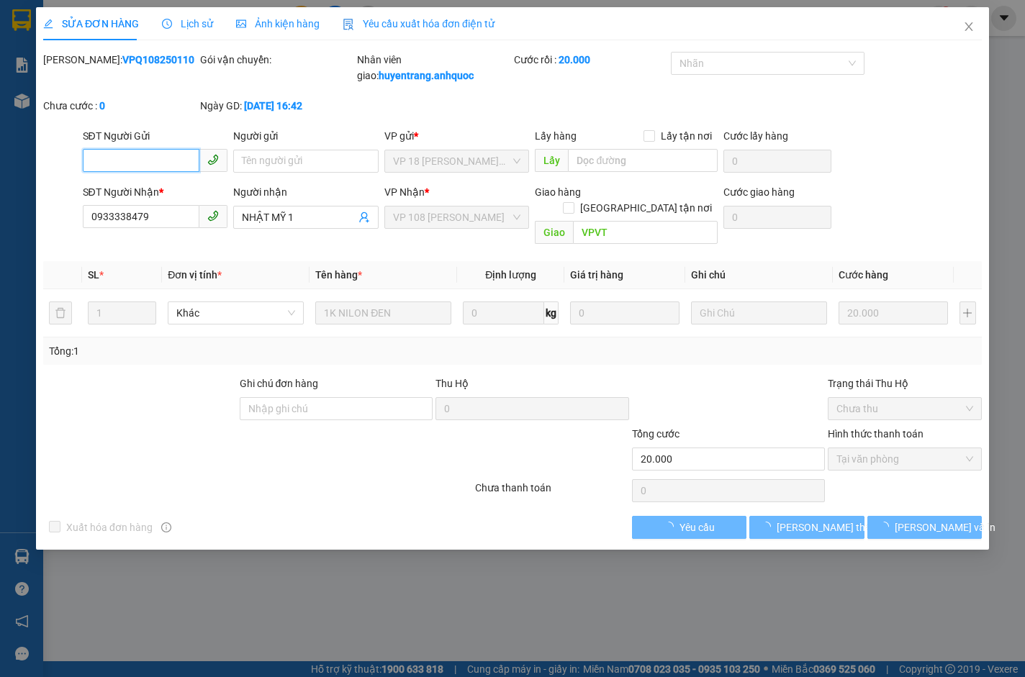
checkbox input "true"
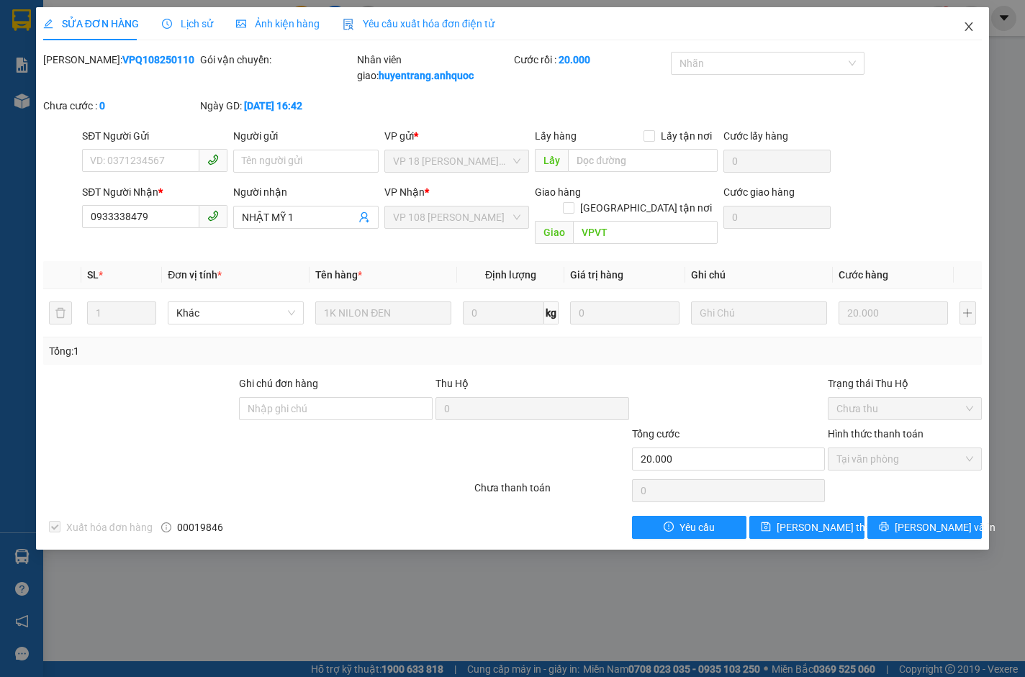
click at [966, 24] on icon "close" at bounding box center [968, 26] width 8 height 9
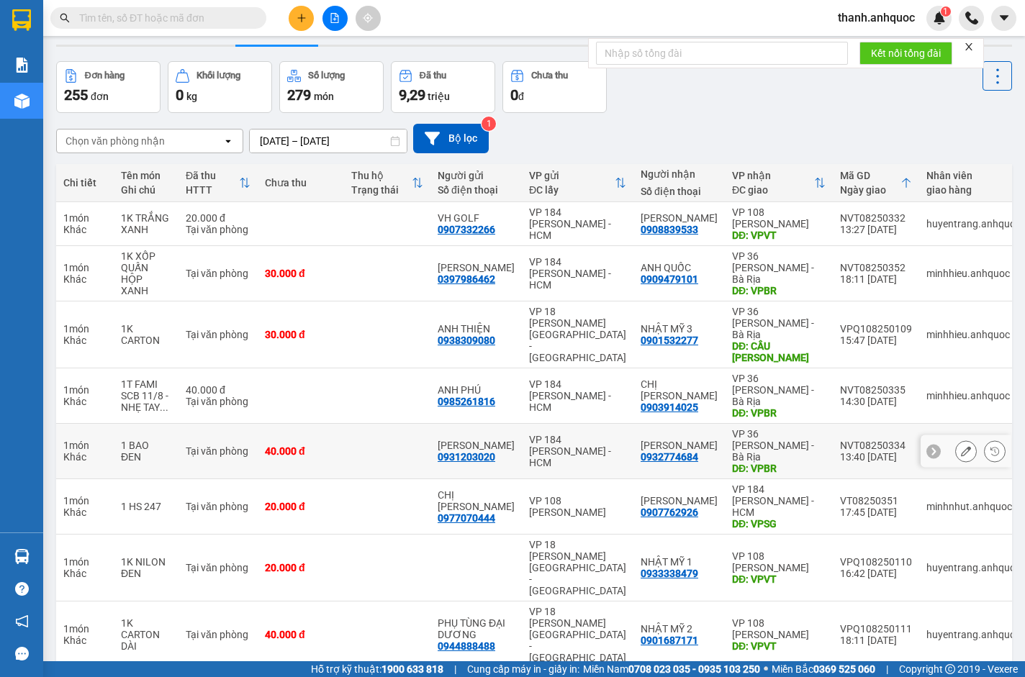
scroll to position [72, 0]
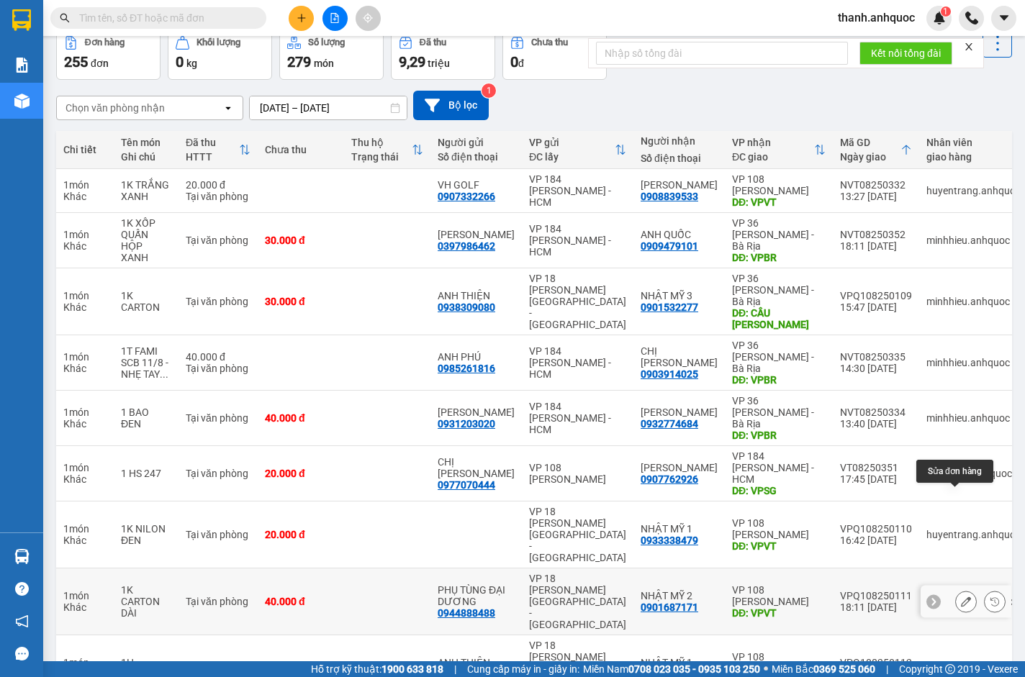
click at [961, 597] on icon at bounding box center [966, 602] width 10 height 10
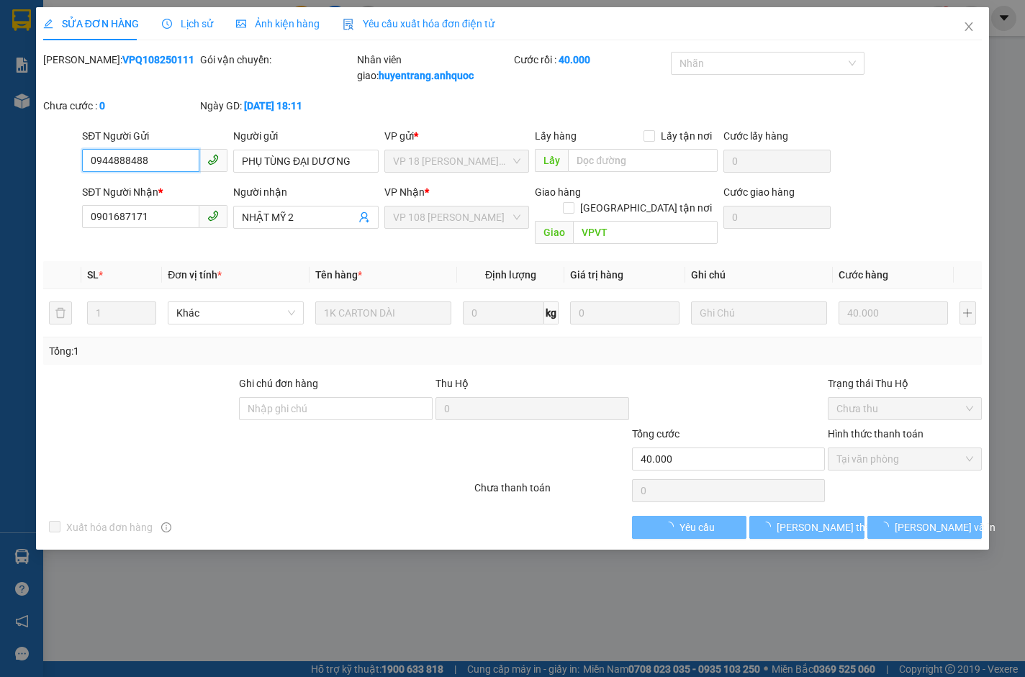
checkbox input "true"
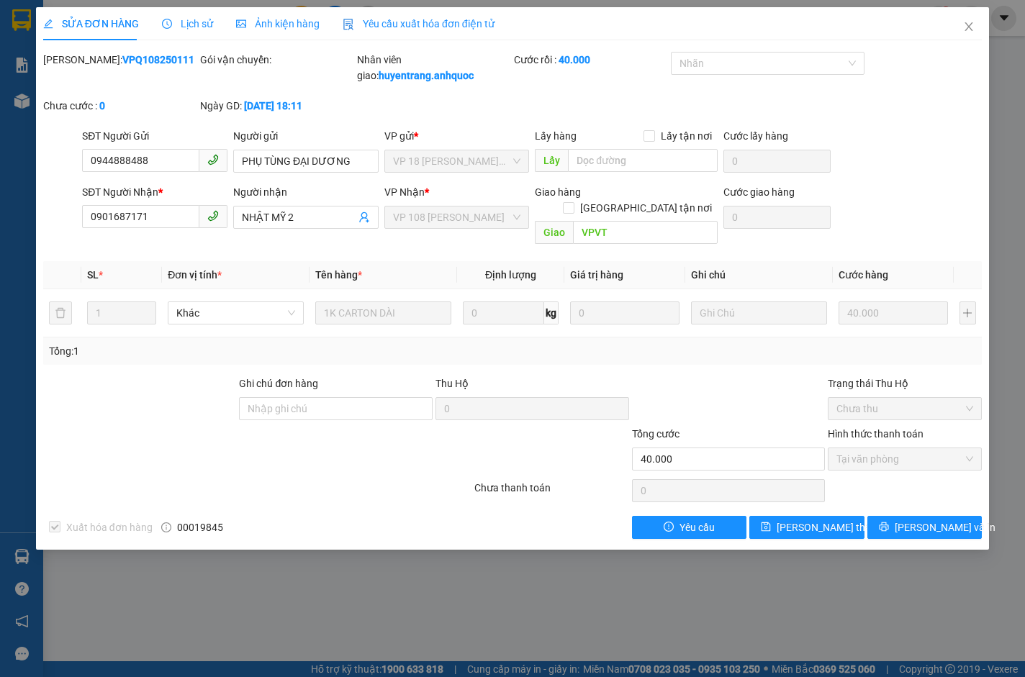
click at [407, 559] on div "SỬA ĐƠN HÀNG Lịch sử Ảnh kiện hàng Yêu cầu xuất hóa đơn điện tử Total Paid Fee …" at bounding box center [512, 338] width 1025 height 677
click at [394, 19] on span "Yêu cầu xuất hóa đơn điện tử" at bounding box center [419, 24] width 152 height 12
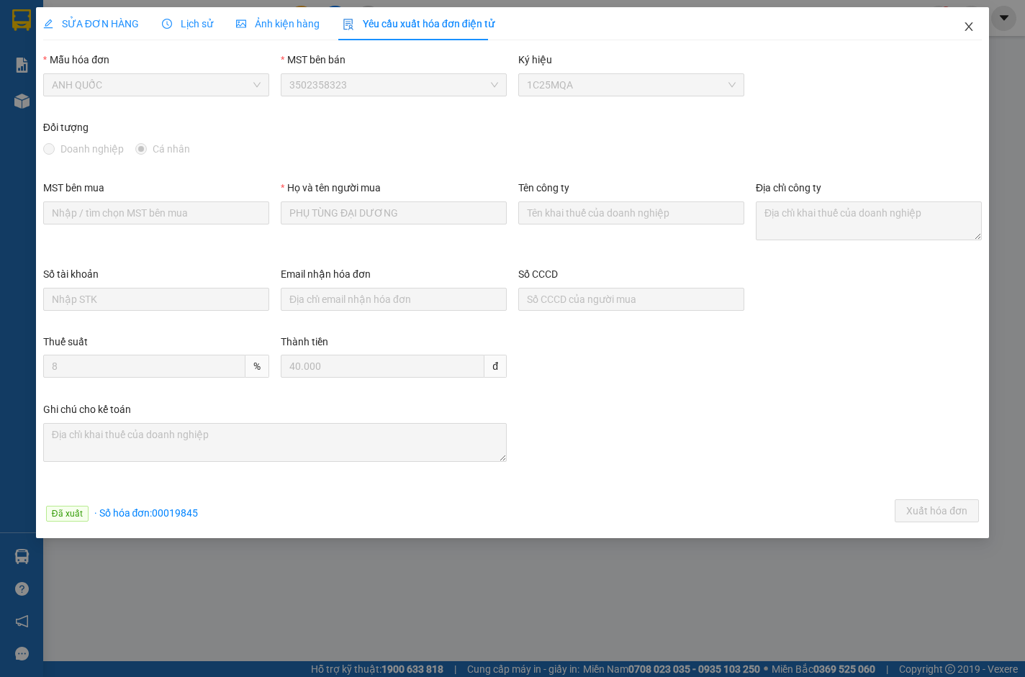
click at [969, 25] on icon "close" at bounding box center [969, 27] width 12 height 12
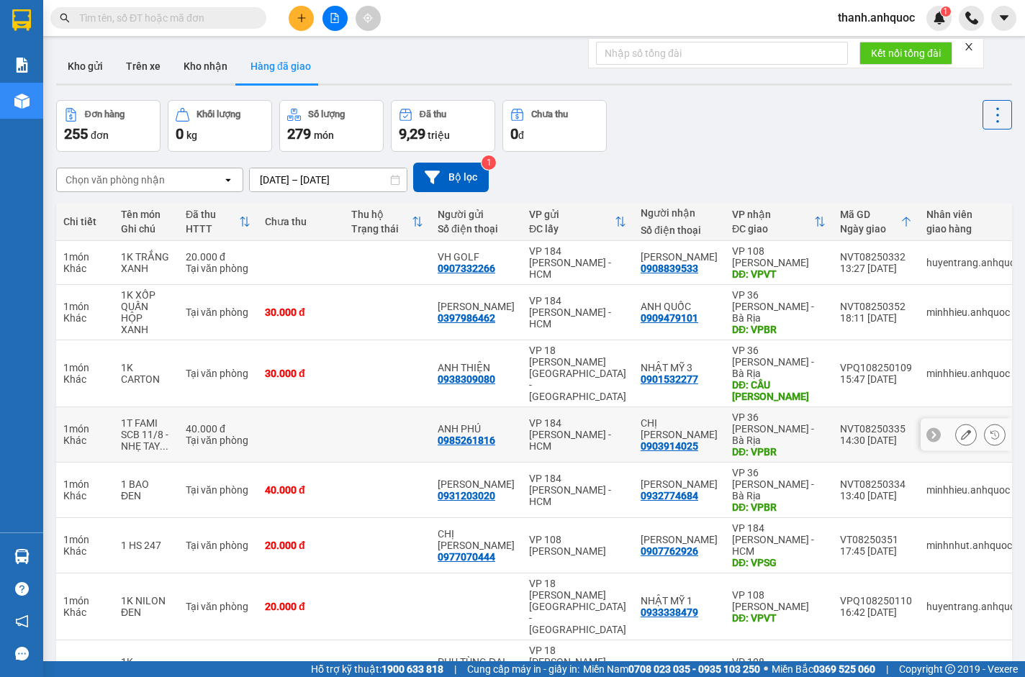
scroll to position [72, 0]
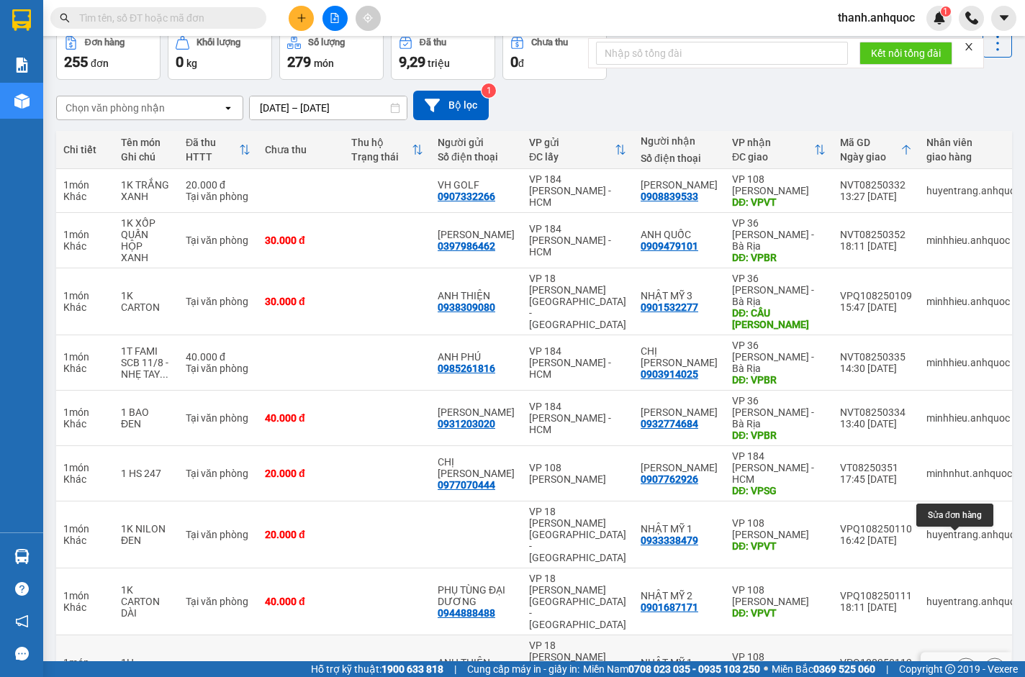
click at [956, 656] on button at bounding box center [966, 668] width 20 height 25
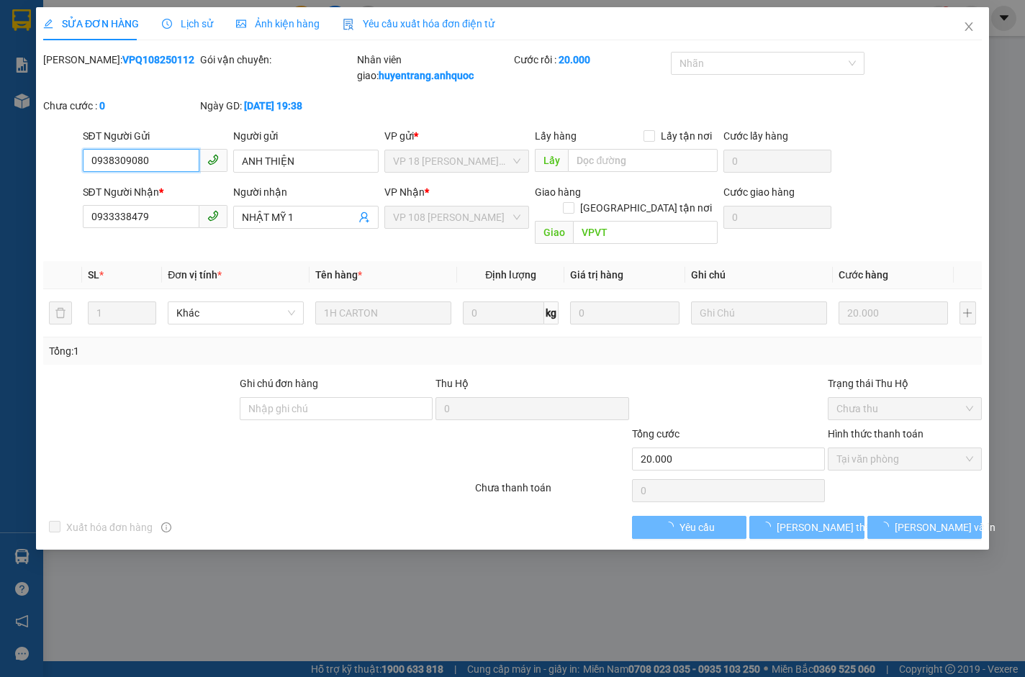
checkbox input "true"
